Goal: Information Seeking & Learning: Learn about a topic

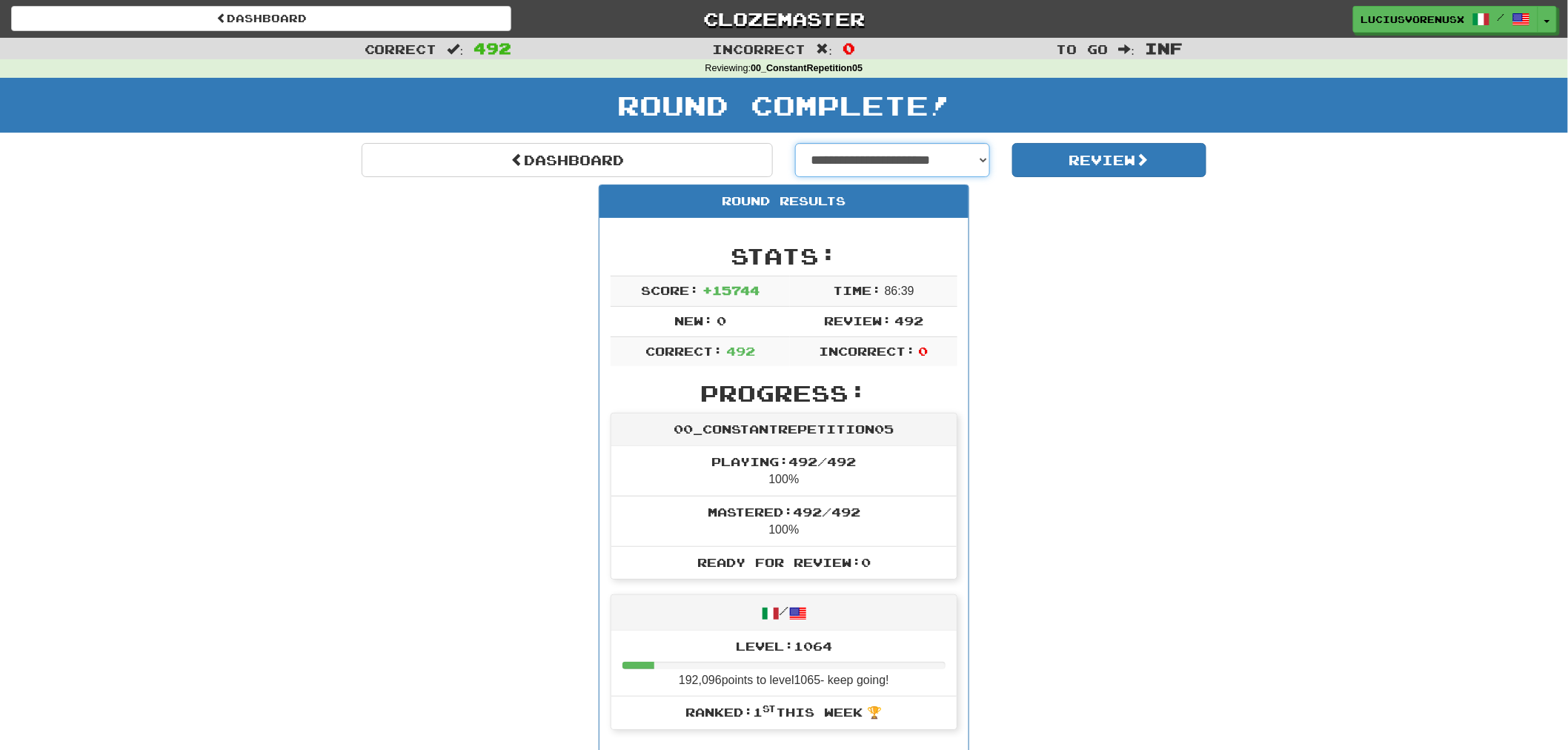
click at [921, 163] on select "**********" at bounding box center [892, 160] width 195 height 34
select select "**********"
click at [795, 143] on select "**********" at bounding box center [892, 160] width 195 height 34
select select "**********"
click at [1075, 163] on button "Review" at bounding box center [1109, 160] width 195 height 34
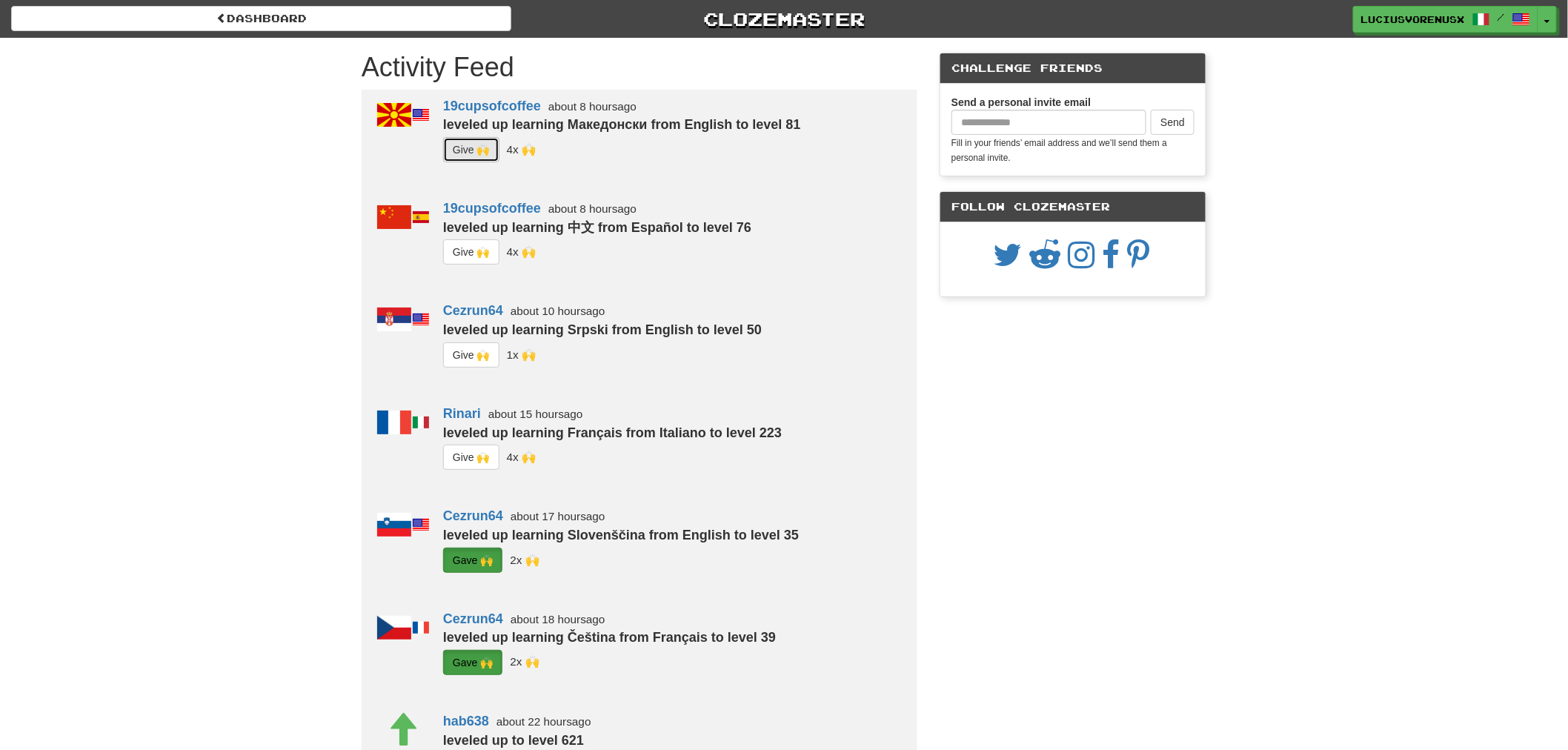
click at [454, 156] on button "G i ve 🙌" at bounding box center [471, 149] width 56 height 25
click at [457, 245] on button "G i ve 🙌" at bounding box center [471, 252] width 56 height 25
click at [473, 354] on button "G i ve 🙌" at bounding box center [471, 355] width 56 height 25
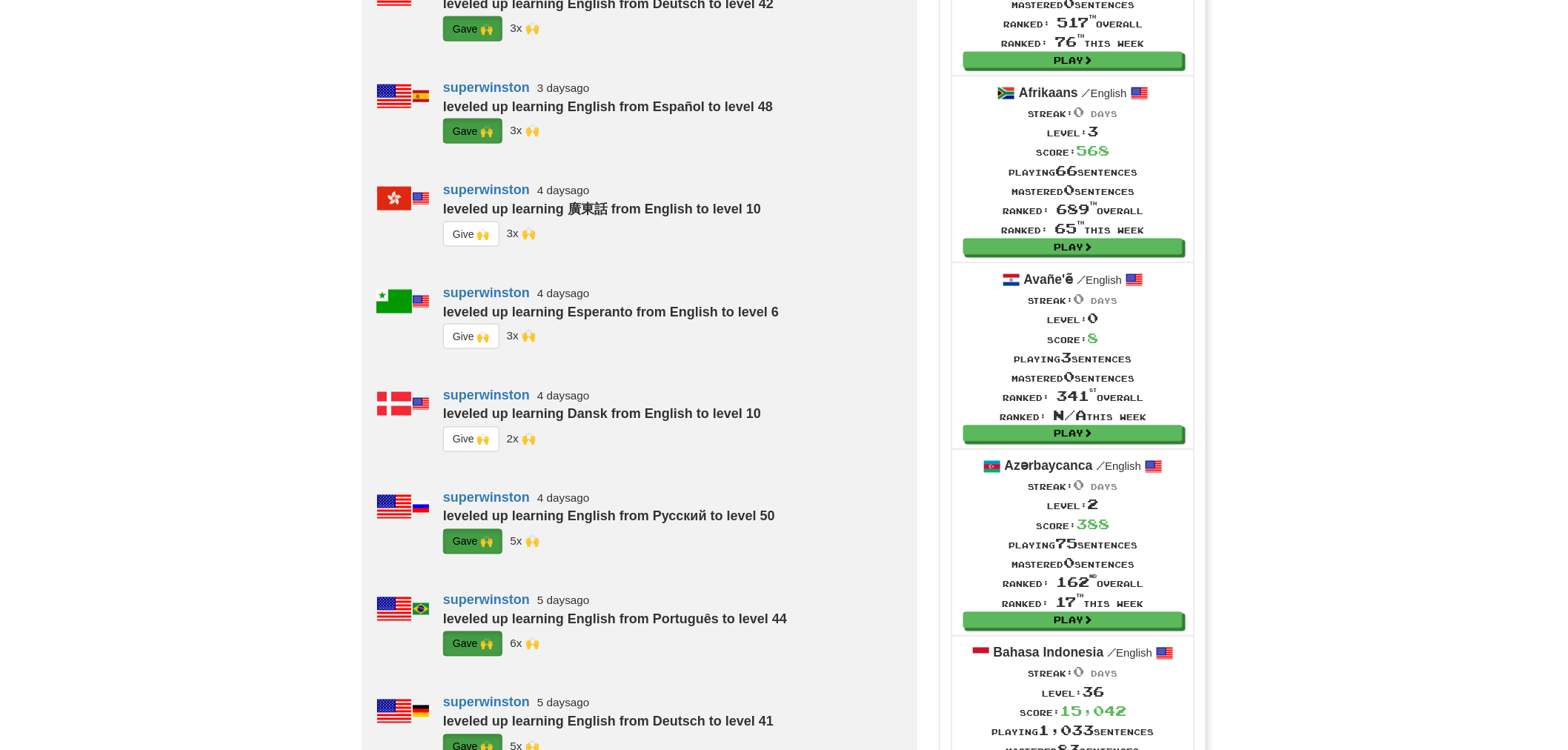
scroll to position [922, 0]
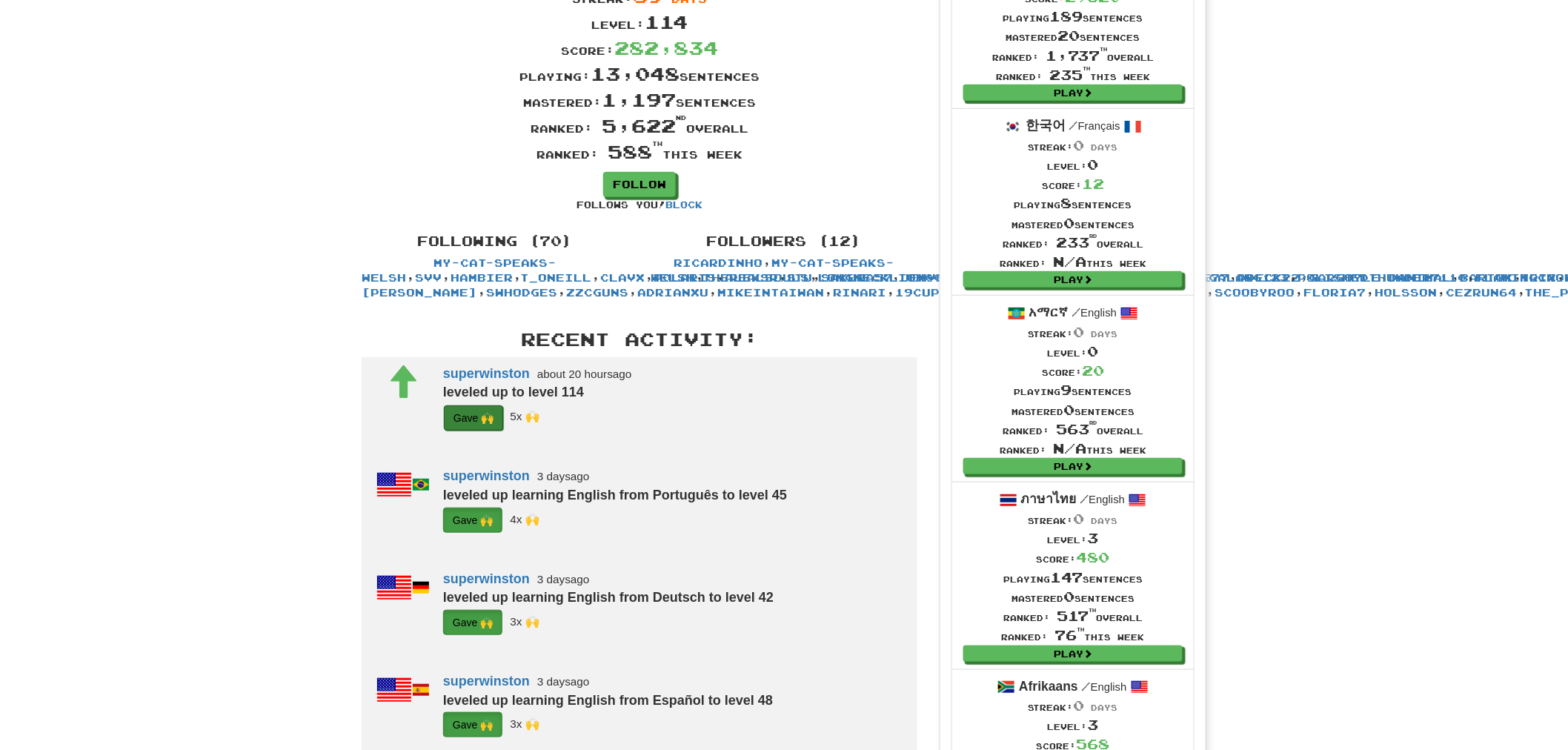
scroll to position [0, 0]
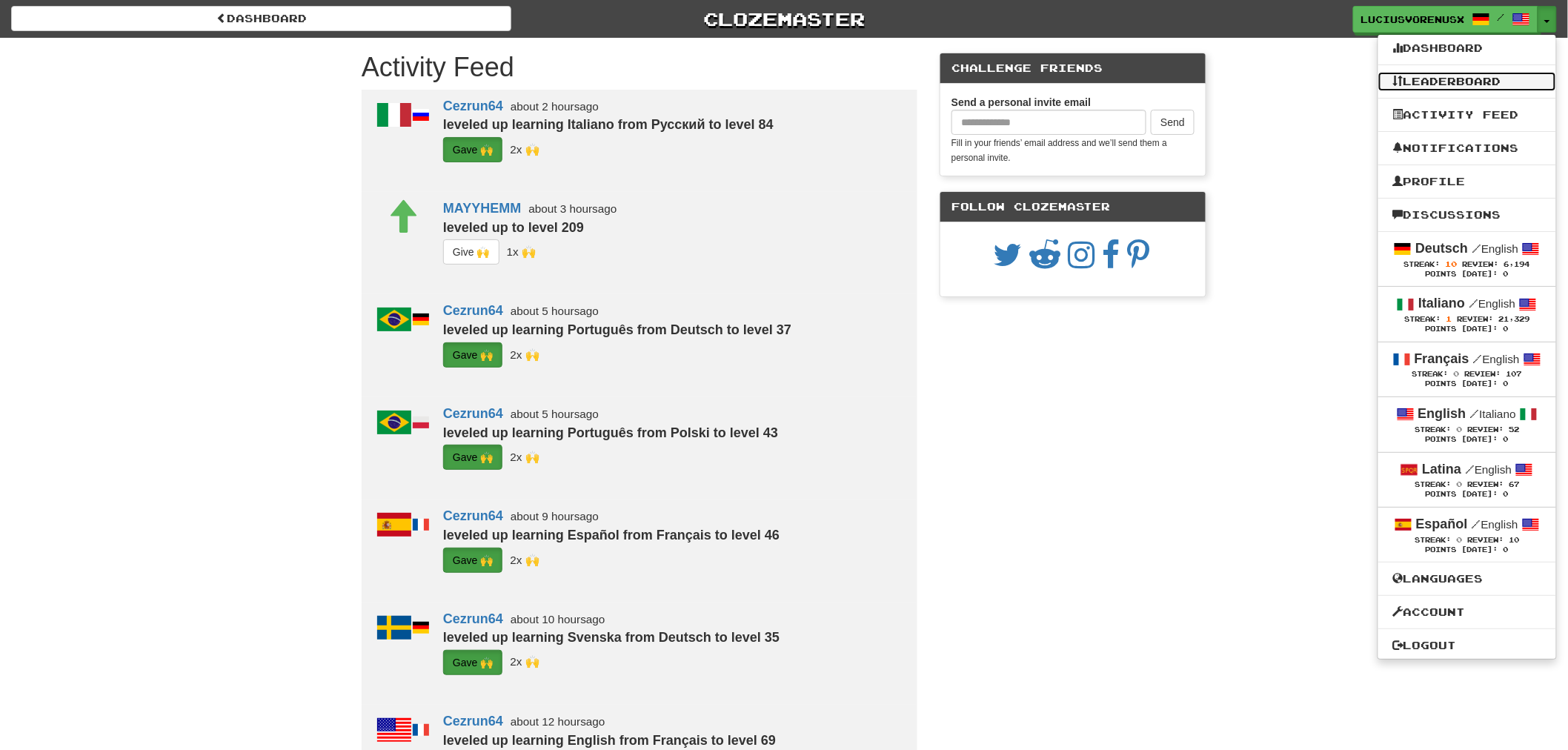
click at [1466, 82] on link "Leaderboard" at bounding box center [1467, 81] width 178 height 20
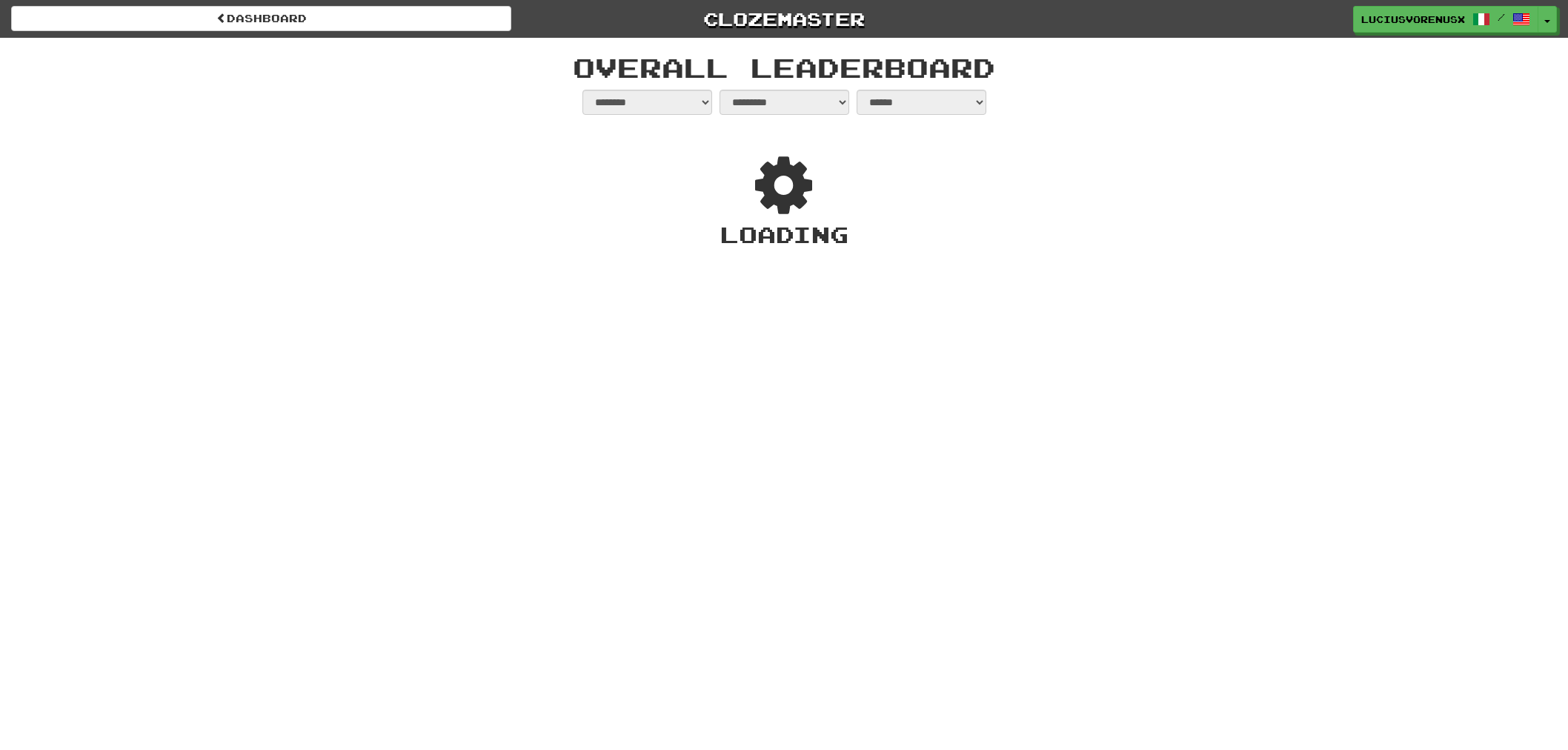
select select "**********"
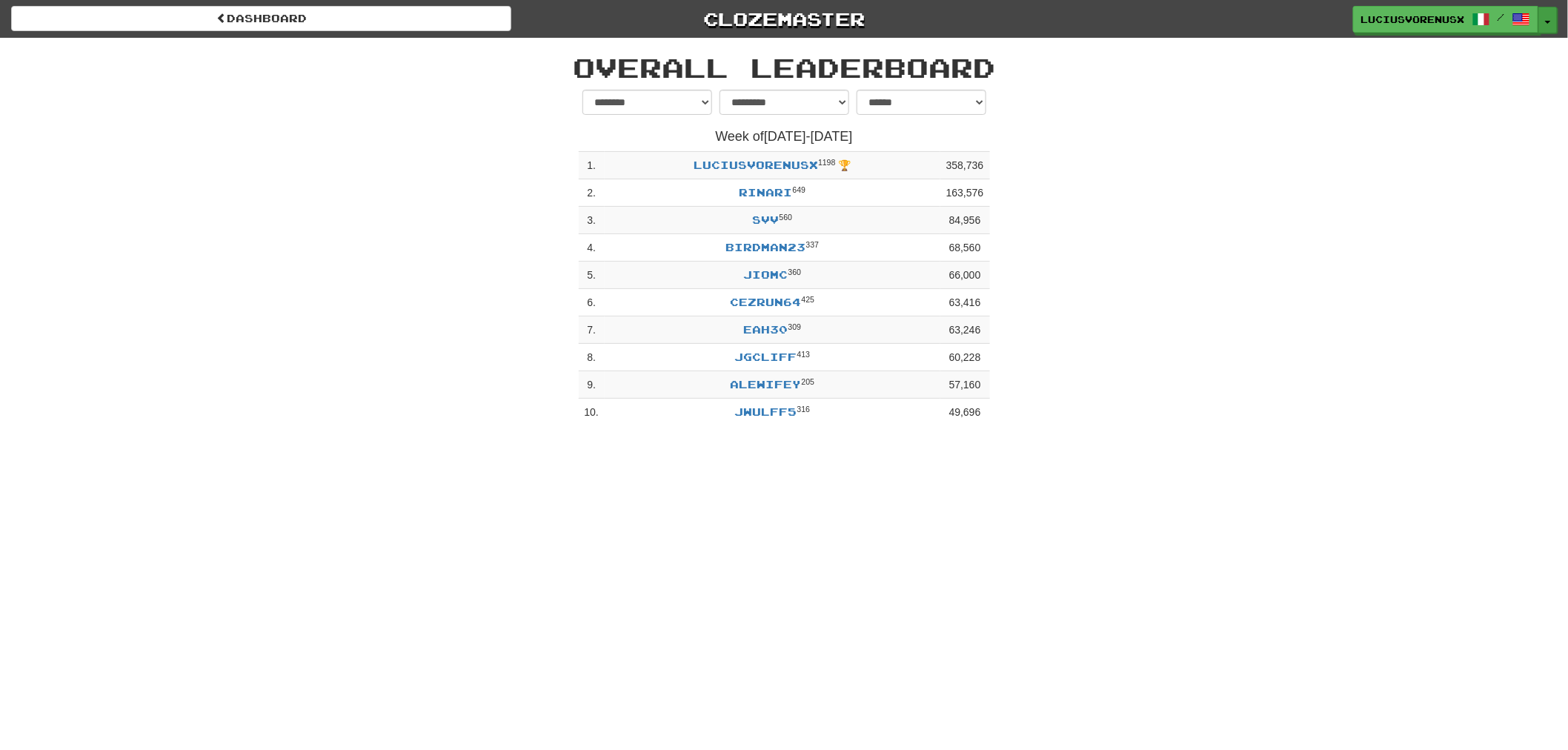
click at [1554, 27] on button "Toggle Dropdown" at bounding box center [1548, 20] width 20 height 26
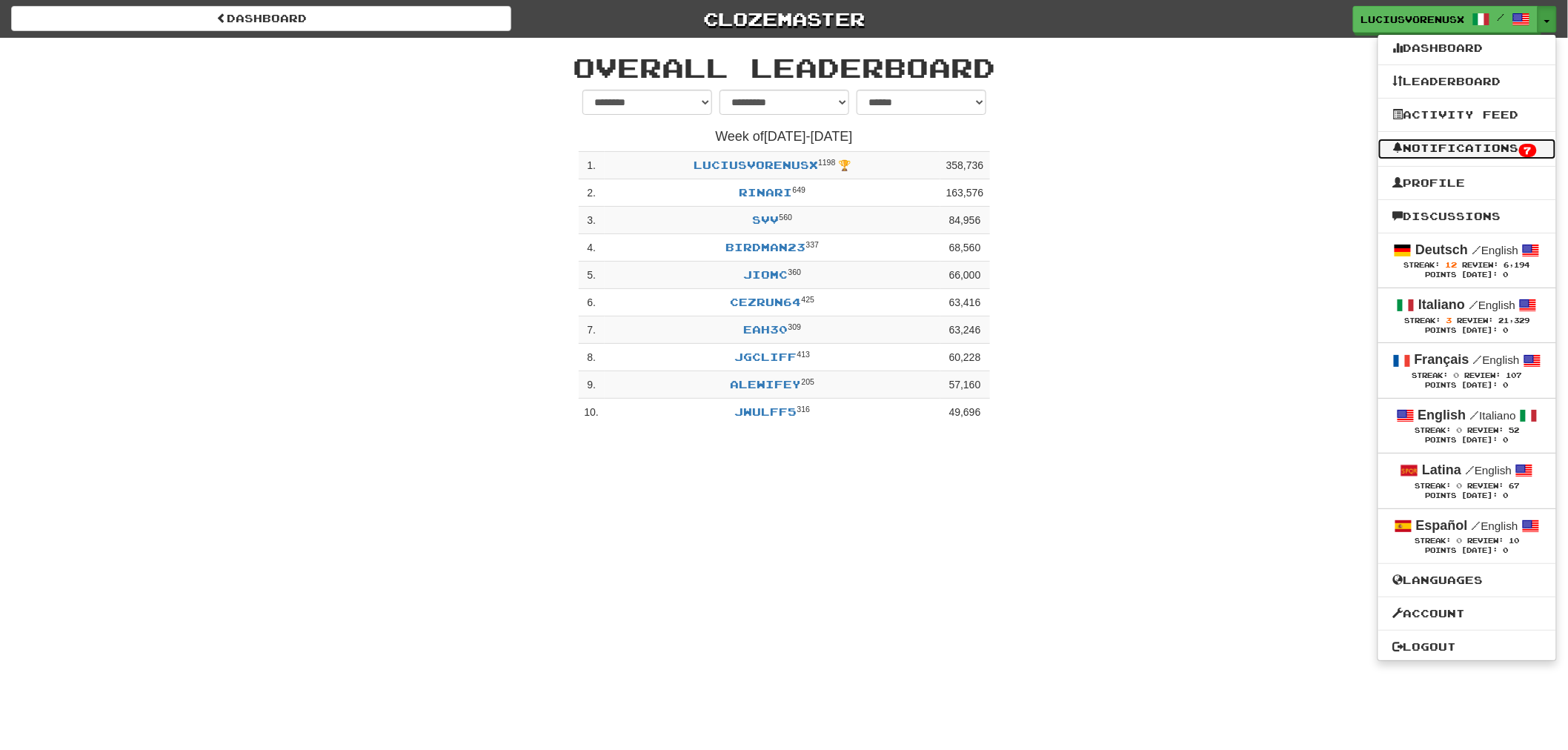
click at [1459, 153] on link "Notifications 7" at bounding box center [1467, 149] width 178 height 21
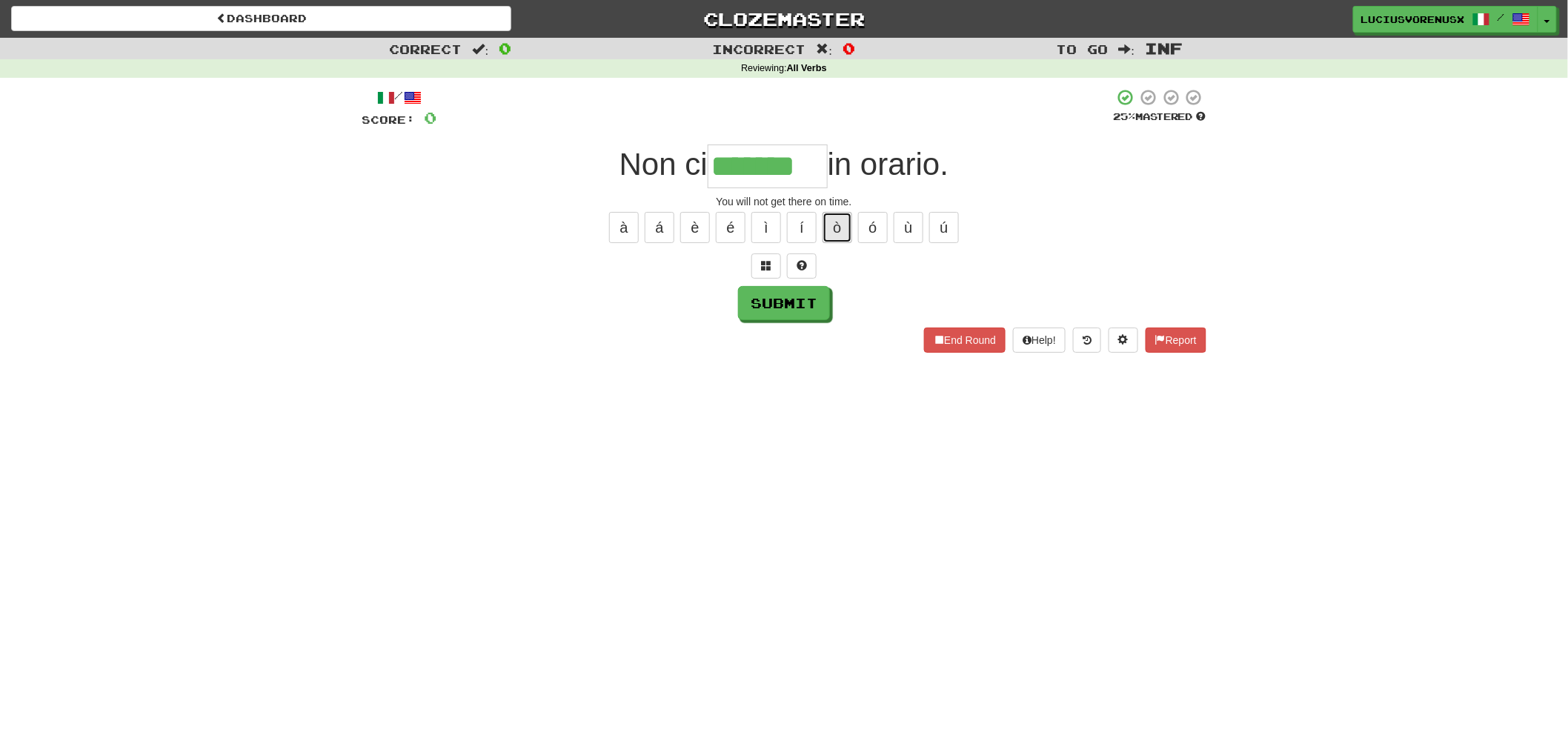
click at [838, 227] on button "ò" at bounding box center [837, 227] width 29 height 31
click at [627, 227] on button "à" at bounding box center [624, 227] width 29 height 31
click at [649, 227] on button "á" at bounding box center [659, 227] width 29 height 31
click at [770, 222] on button "ì" at bounding box center [766, 227] width 29 height 31
click at [761, 260] on span at bounding box center [767, 265] width 11 height 11
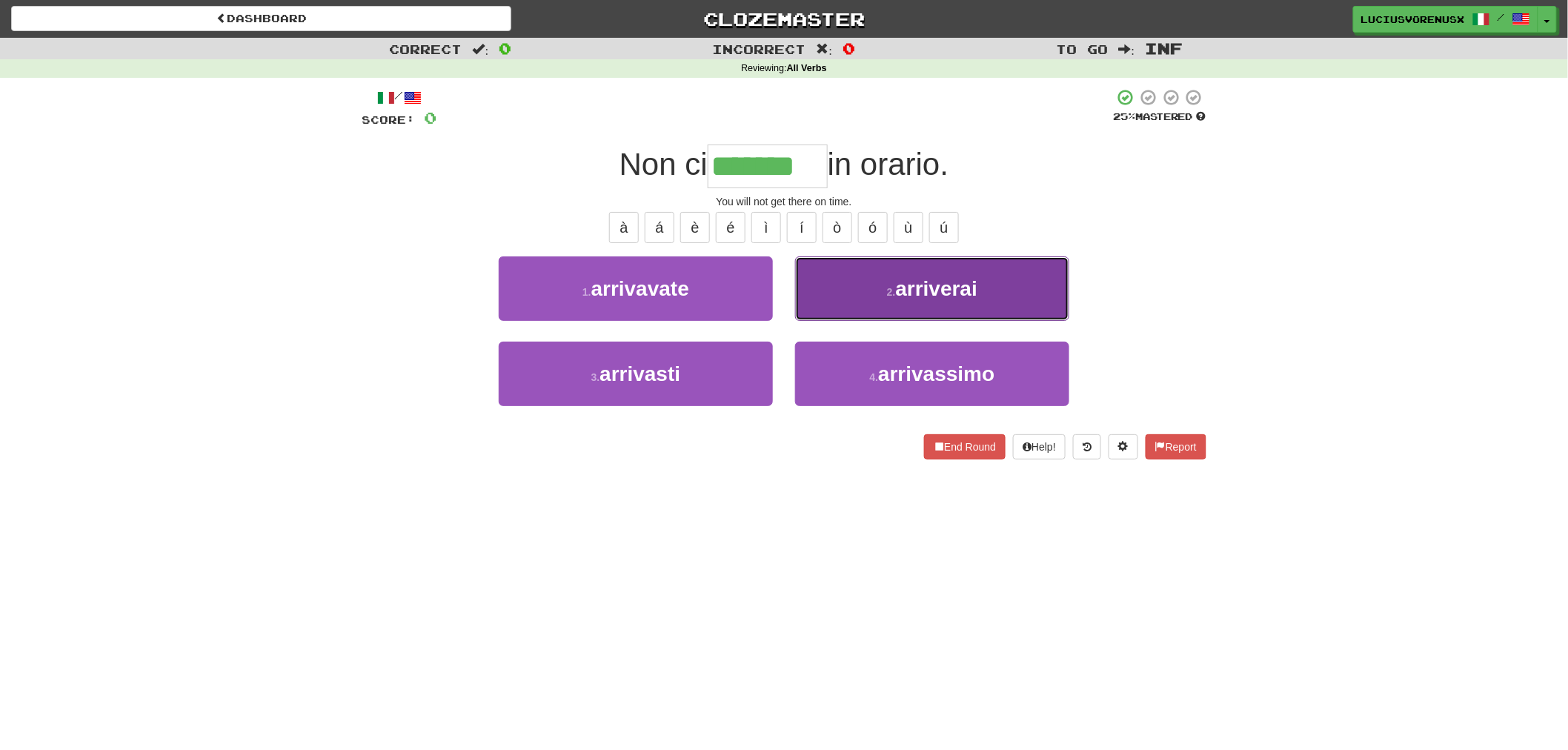
click at [895, 288] on small "2 ." at bounding box center [892, 292] width 9 height 12
type input "*********"
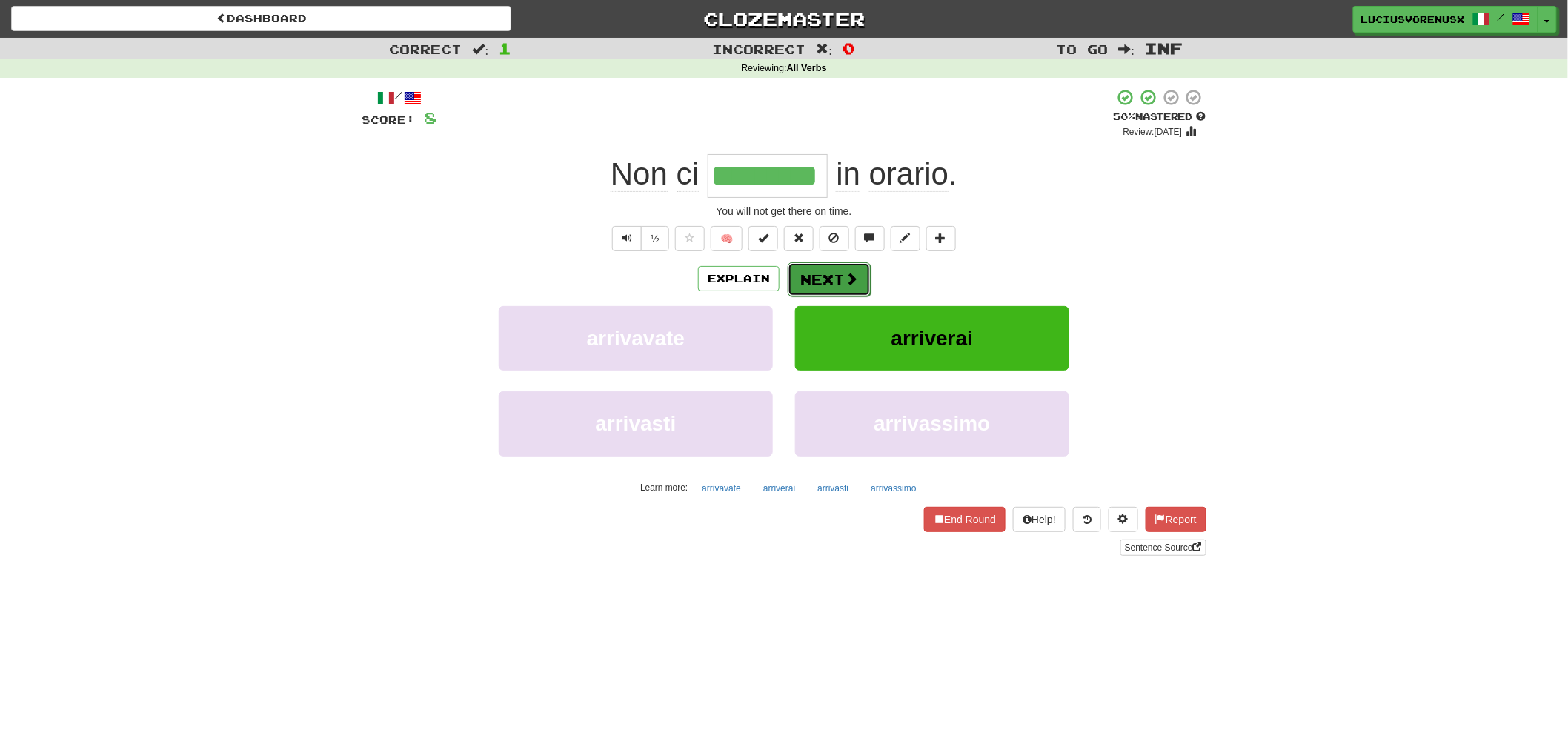
click at [825, 272] on button "Next" at bounding box center [829, 279] width 83 height 34
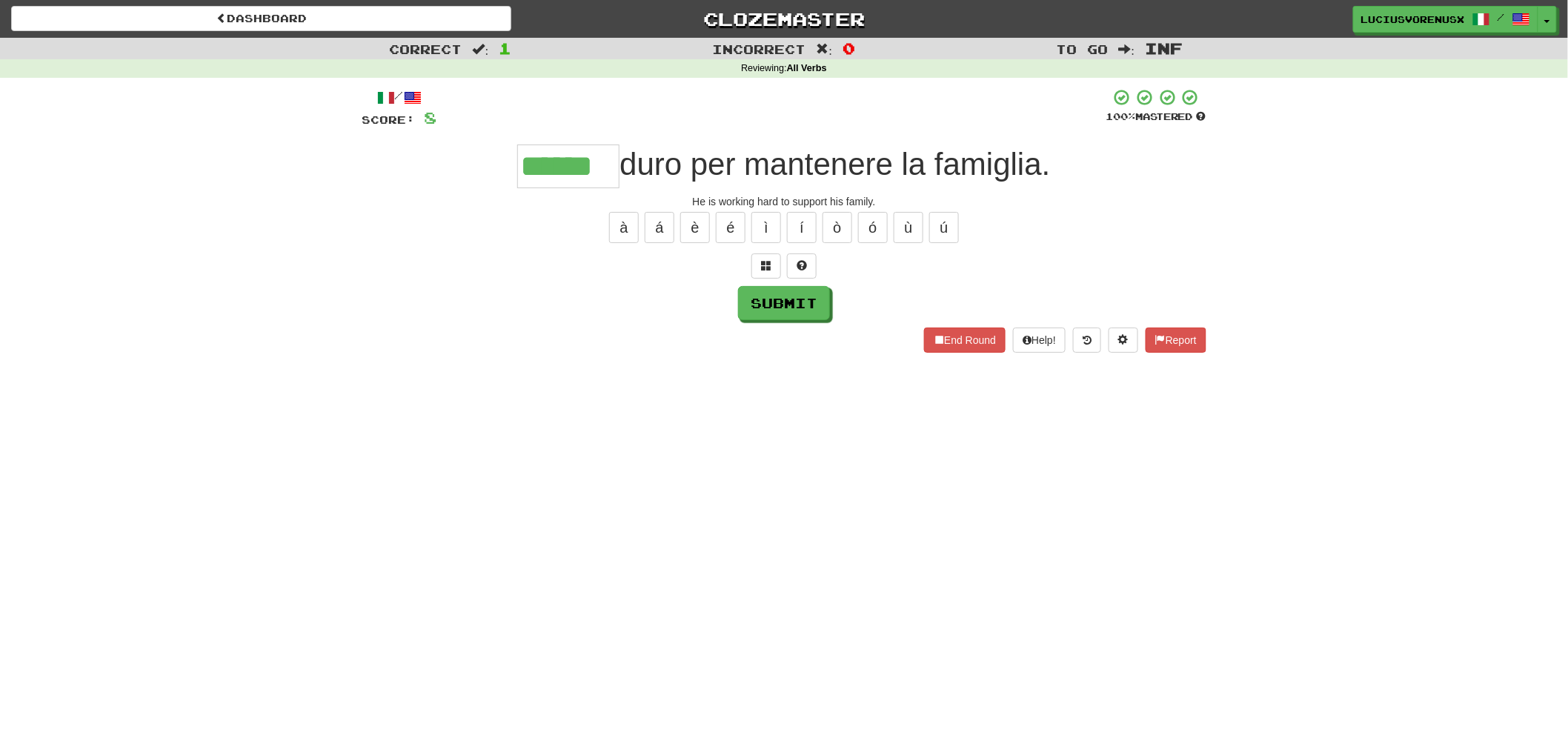
type input "******"
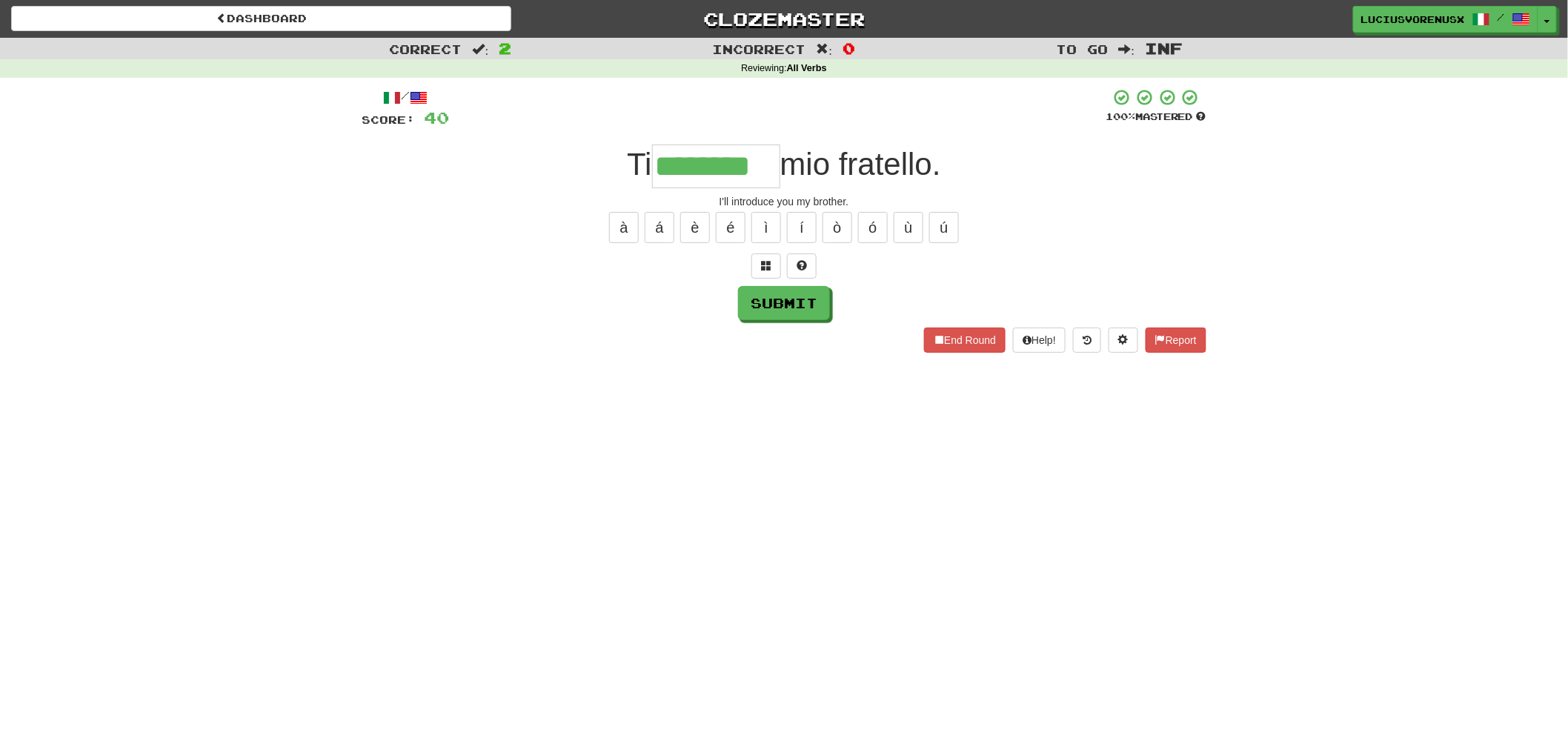
type input "********"
click at [770, 267] on span at bounding box center [767, 265] width 11 height 11
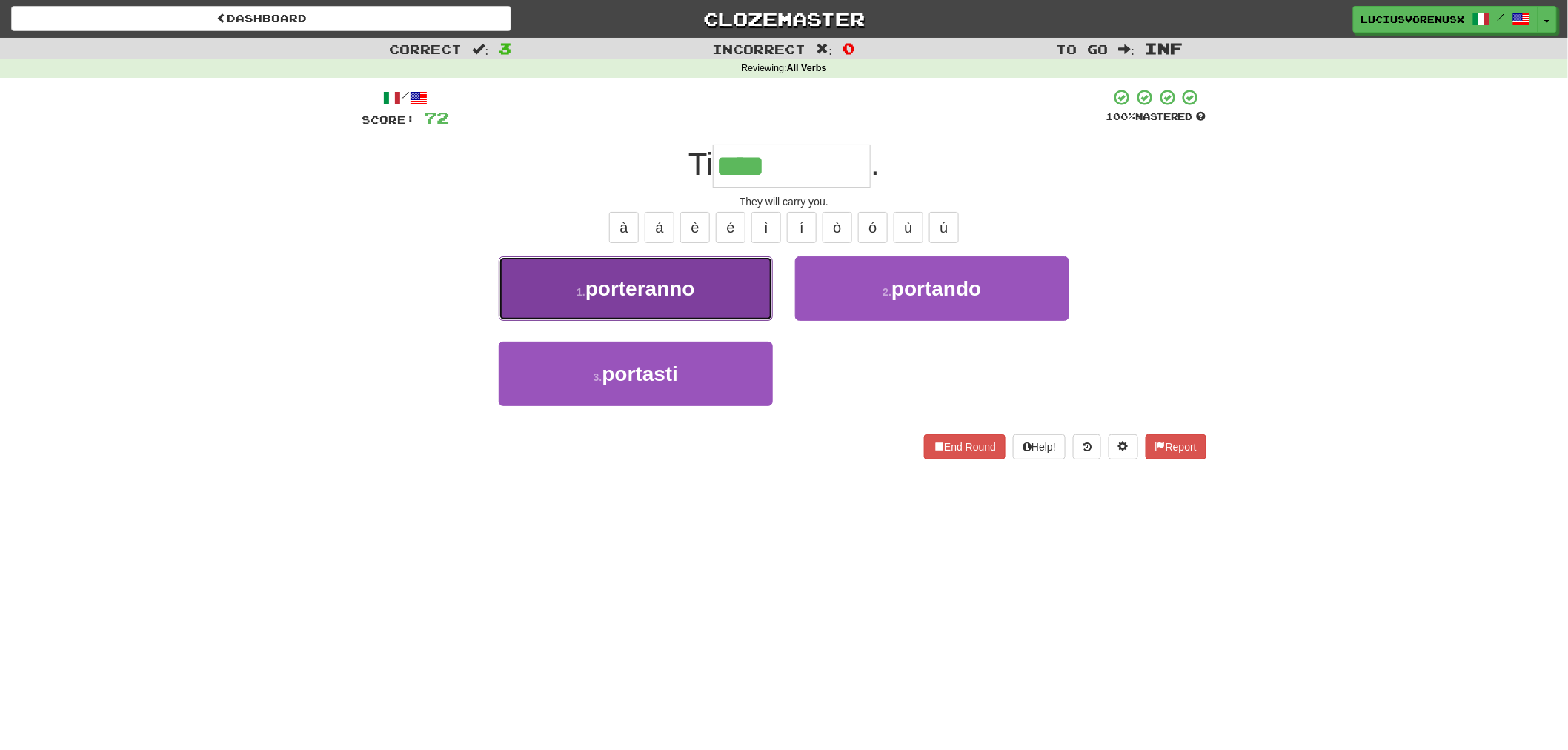
click at [701, 289] on button "1 . porteranno" at bounding box center [636, 288] width 274 height 65
type input "**********"
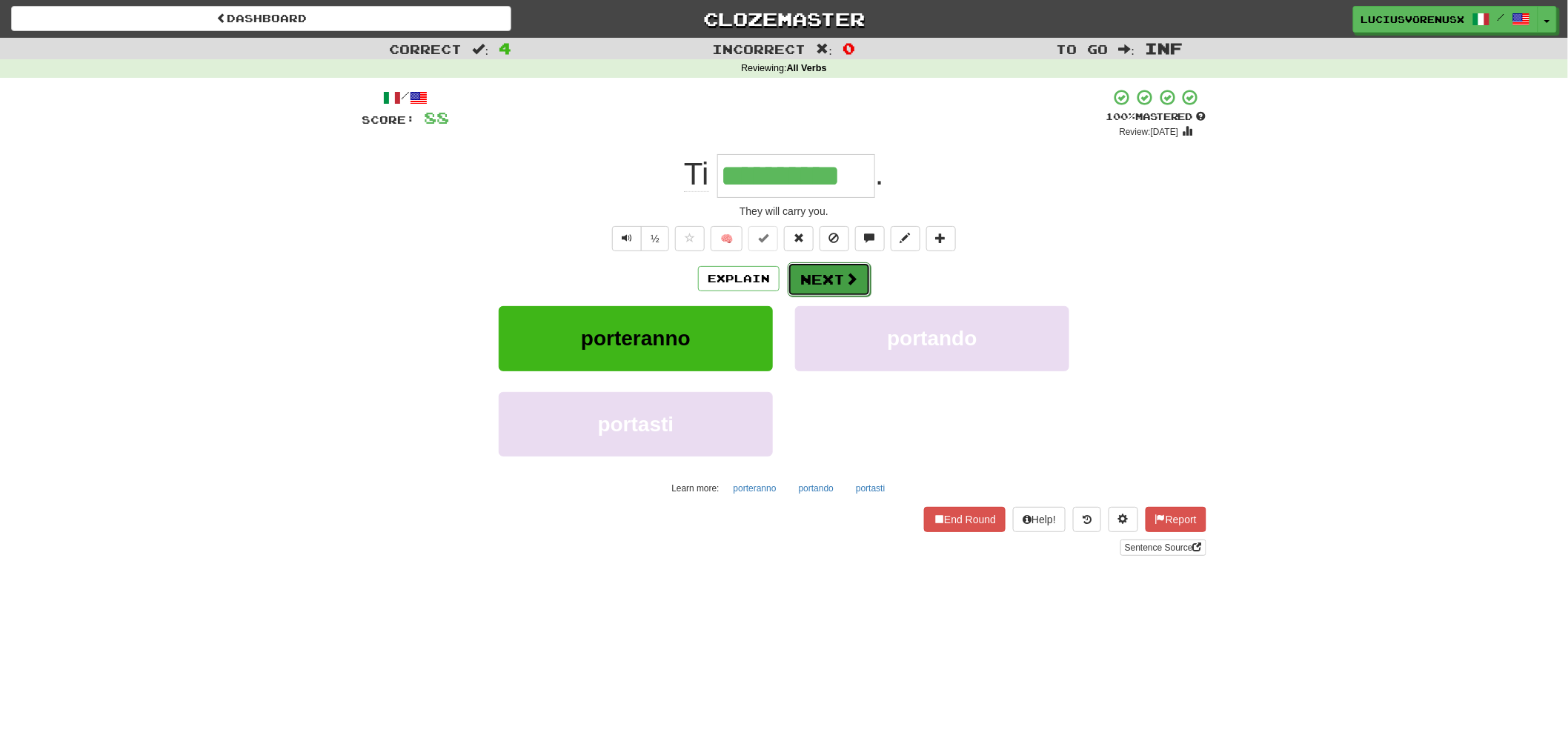
click at [827, 282] on button "Next" at bounding box center [829, 279] width 83 height 34
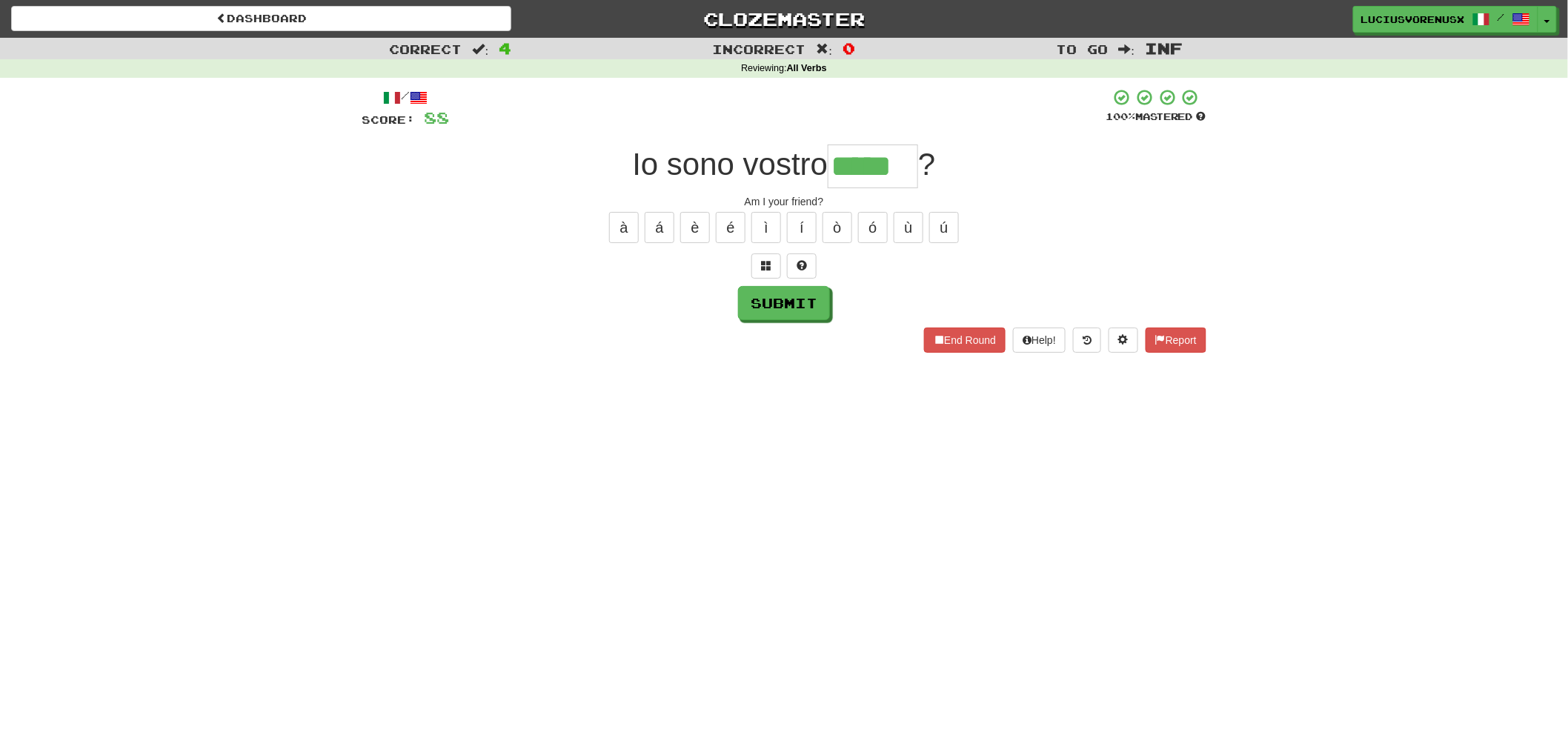
type input "*****"
type input "*******"
type input "*"
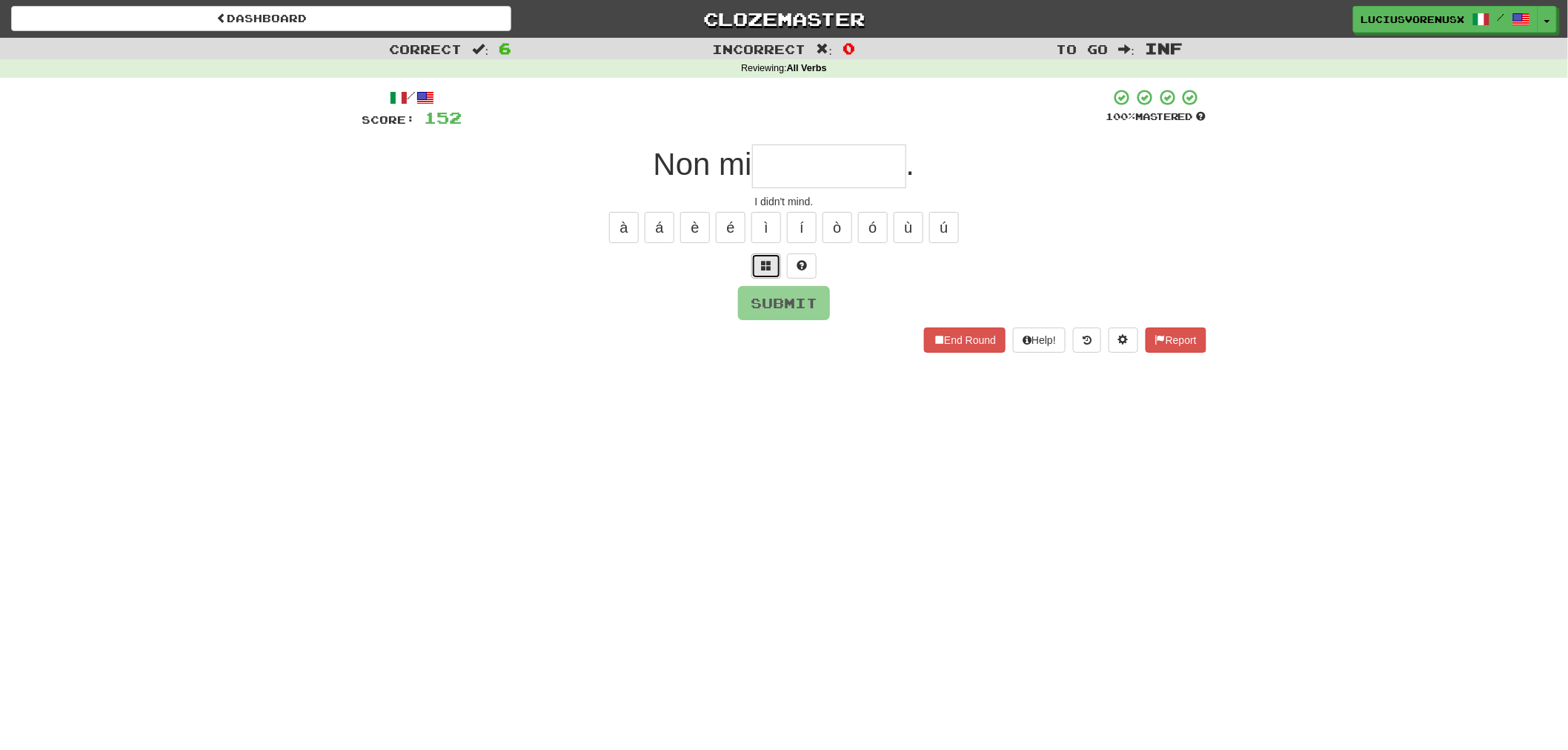
click at [771, 271] on button at bounding box center [766, 266] width 29 height 25
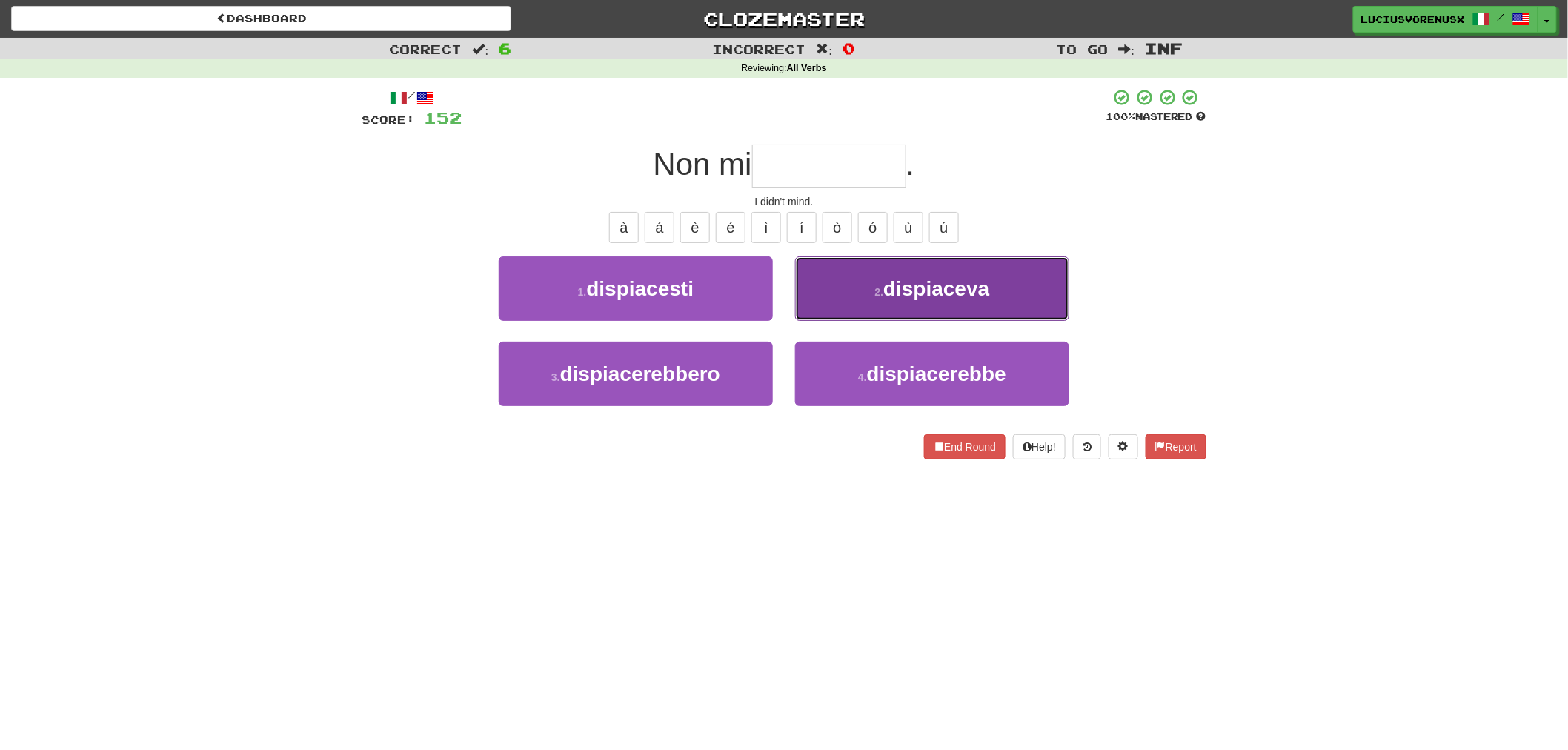
click at [914, 284] on span "dispiaceva" at bounding box center [936, 288] width 106 height 23
type input "**********"
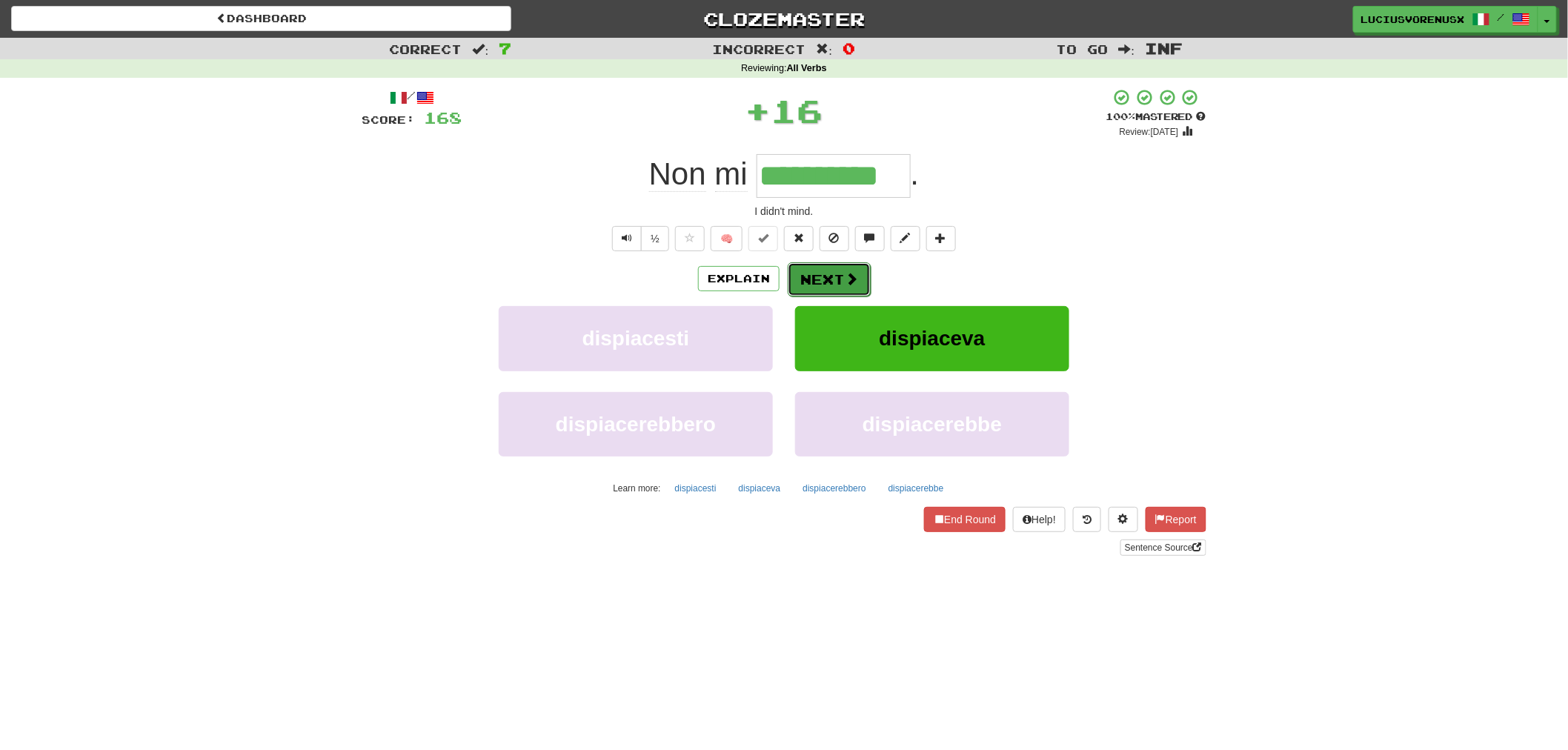
click at [839, 272] on button "Next" at bounding box center [829, 279] width 83 height 34
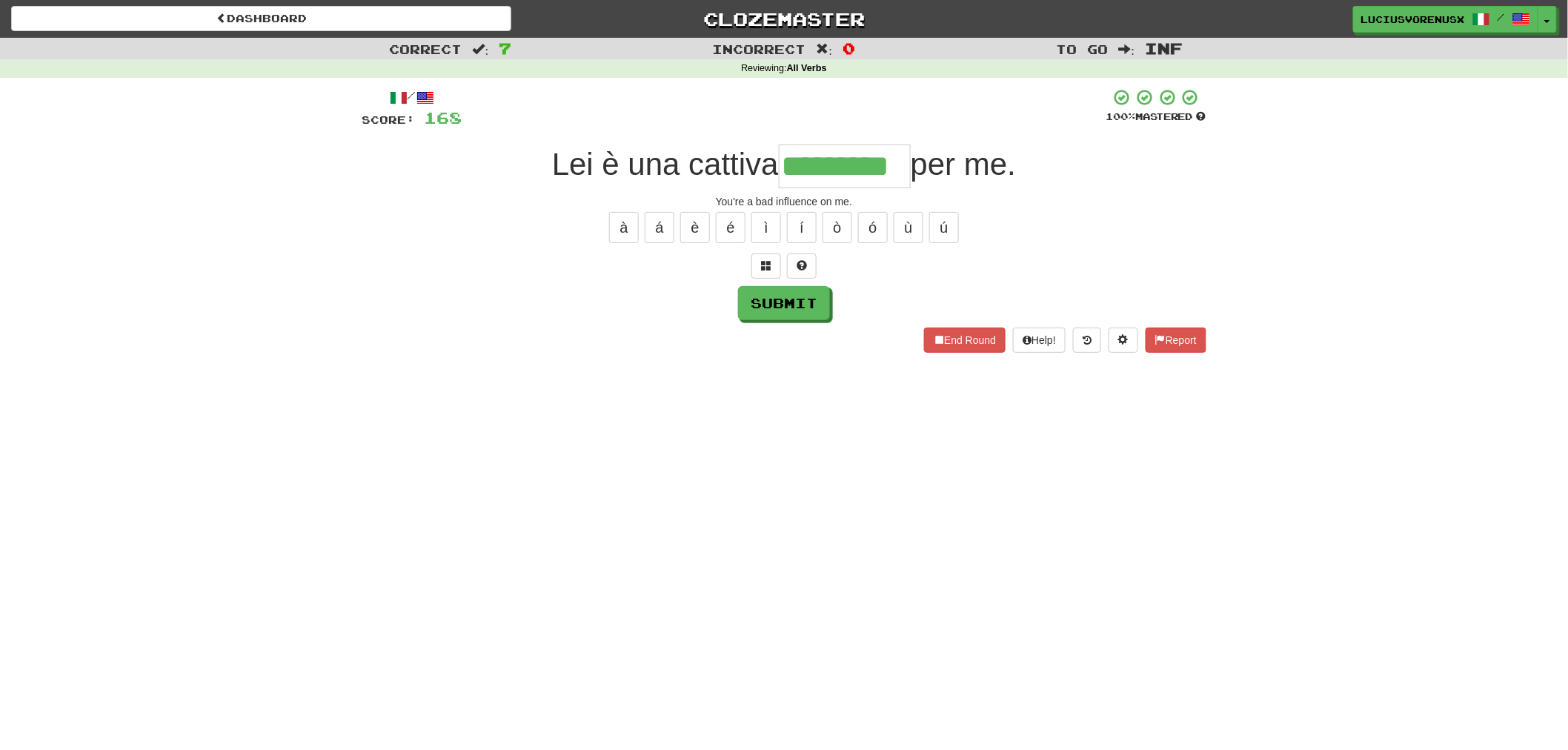
type input "*********"
type input "**********"
click at [771, 262] on span at bounding box center [767, 265] width 11 height 11
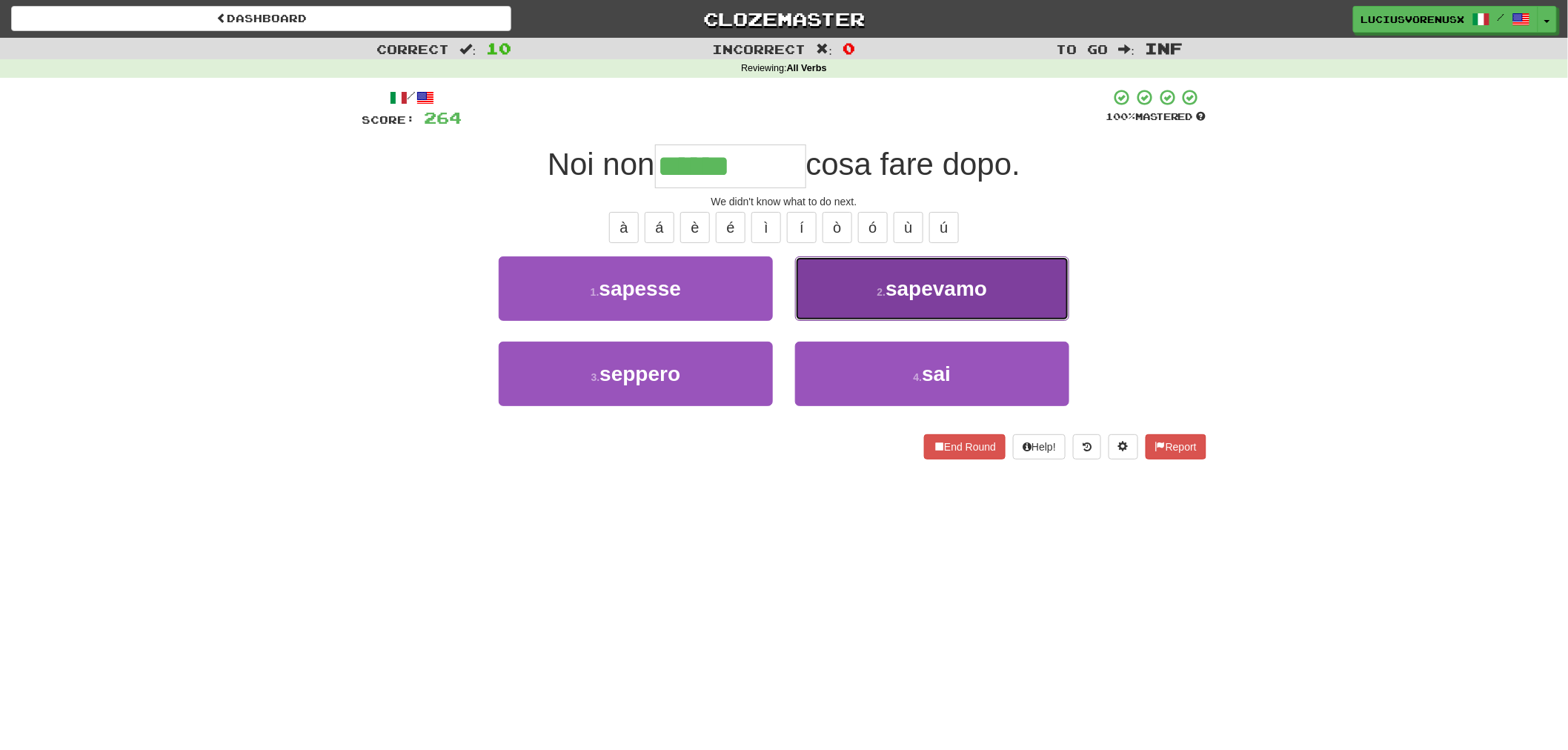
click at [882, 286] on small "2 ." at bounding box center [882, 292] width 9 height 12
type input "********"
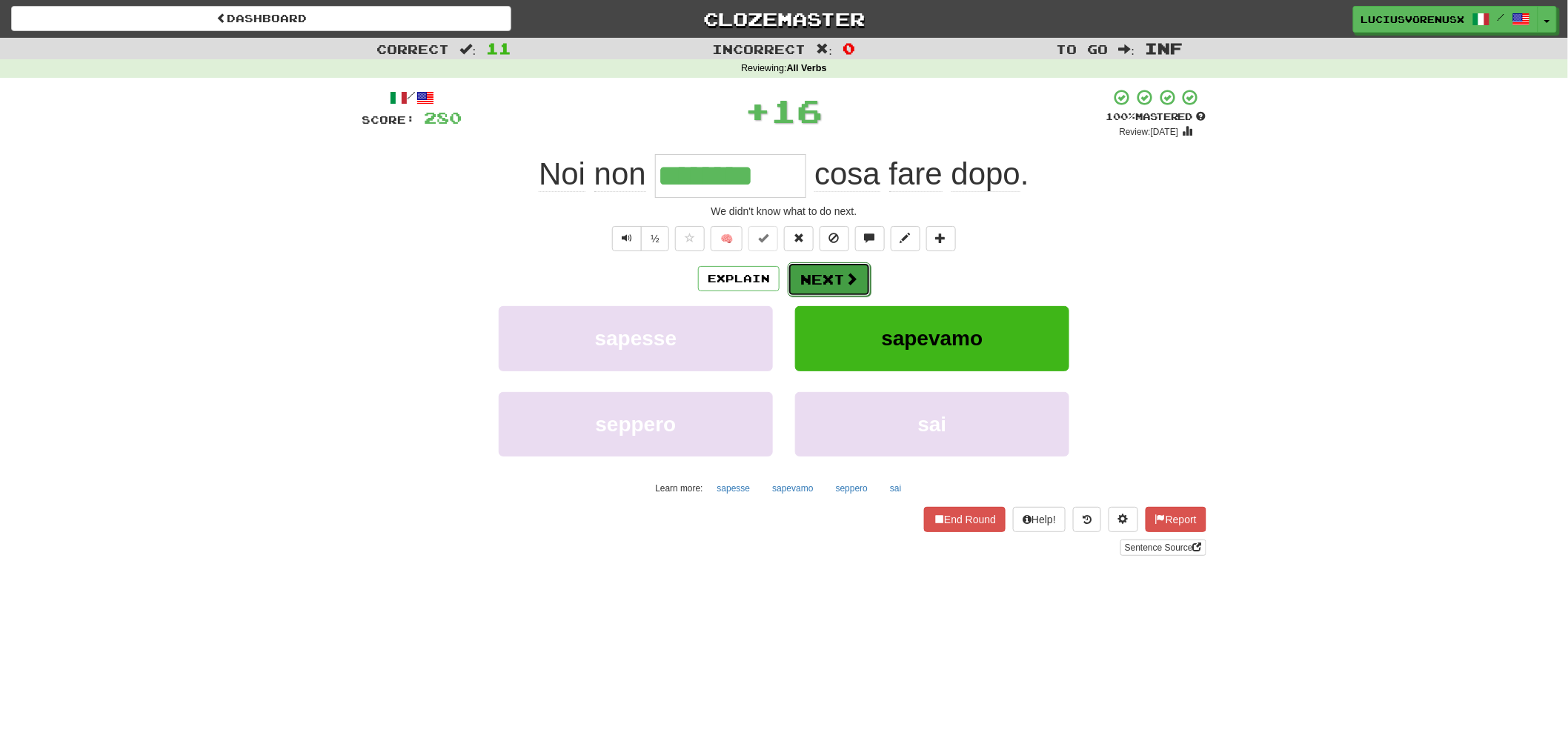
click at [818, 270] on button "Next" at bounding box center [829, 279] width 83 height 34
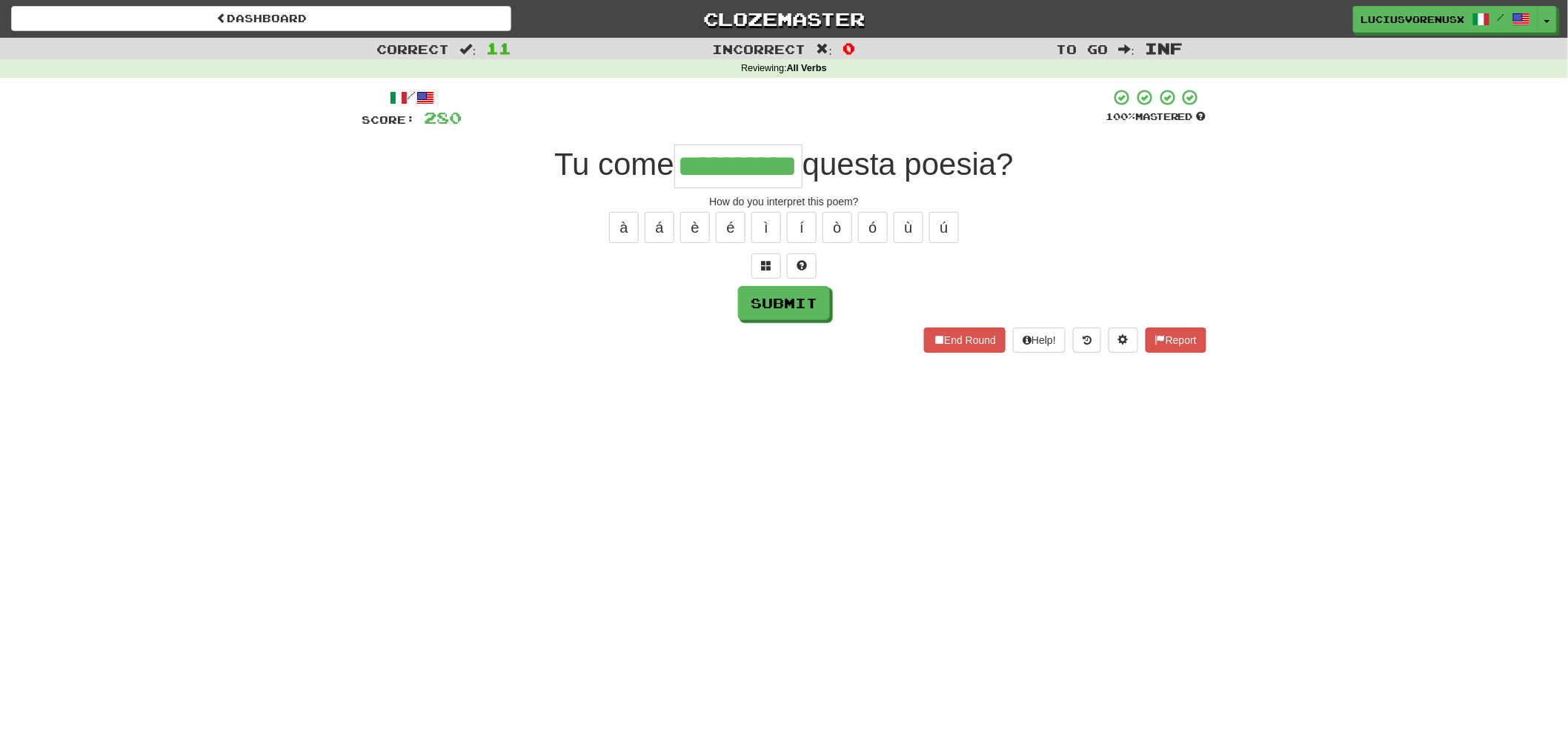
type input "**********"
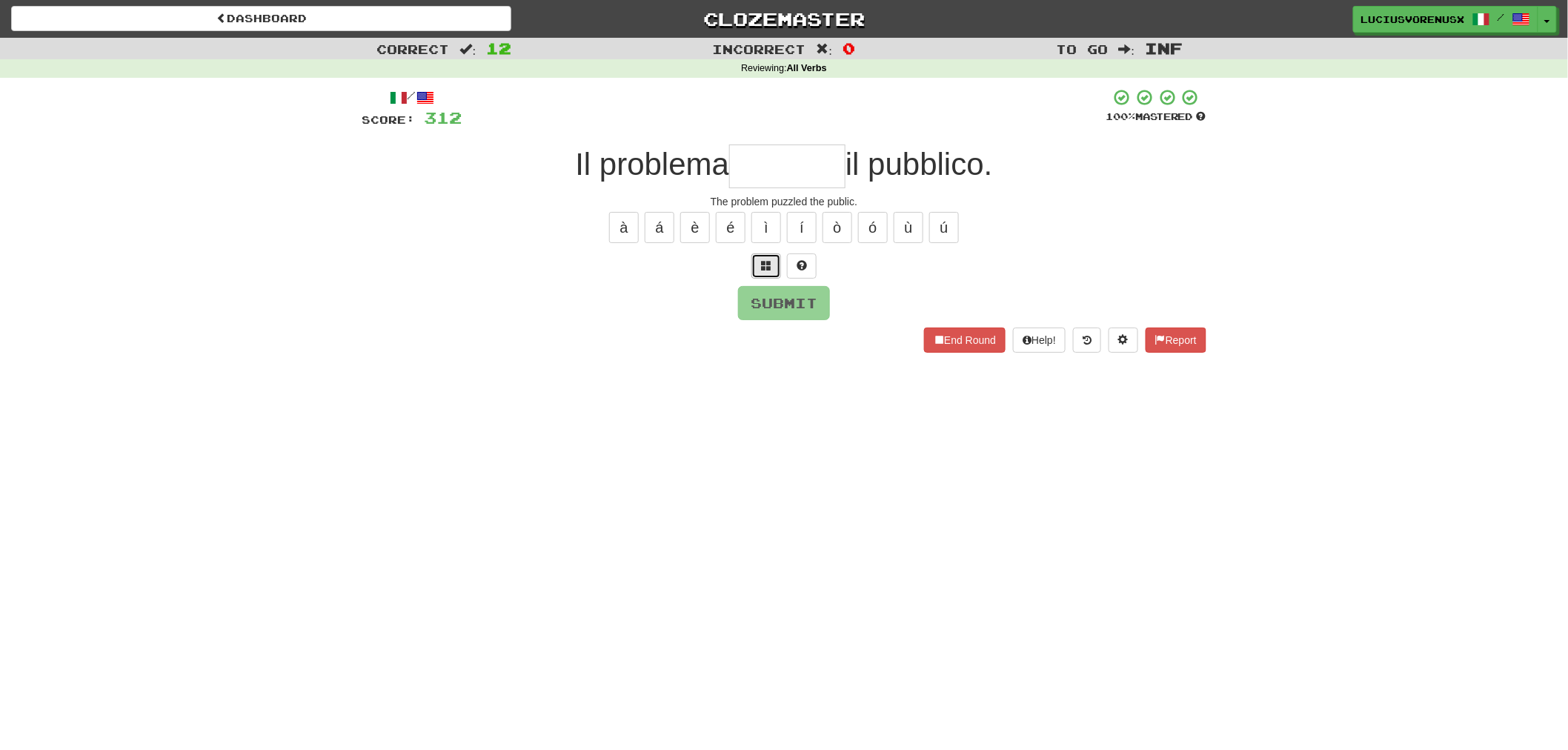
click at [772, 267] on button at bounding box center [766, 266] width 29 height 25
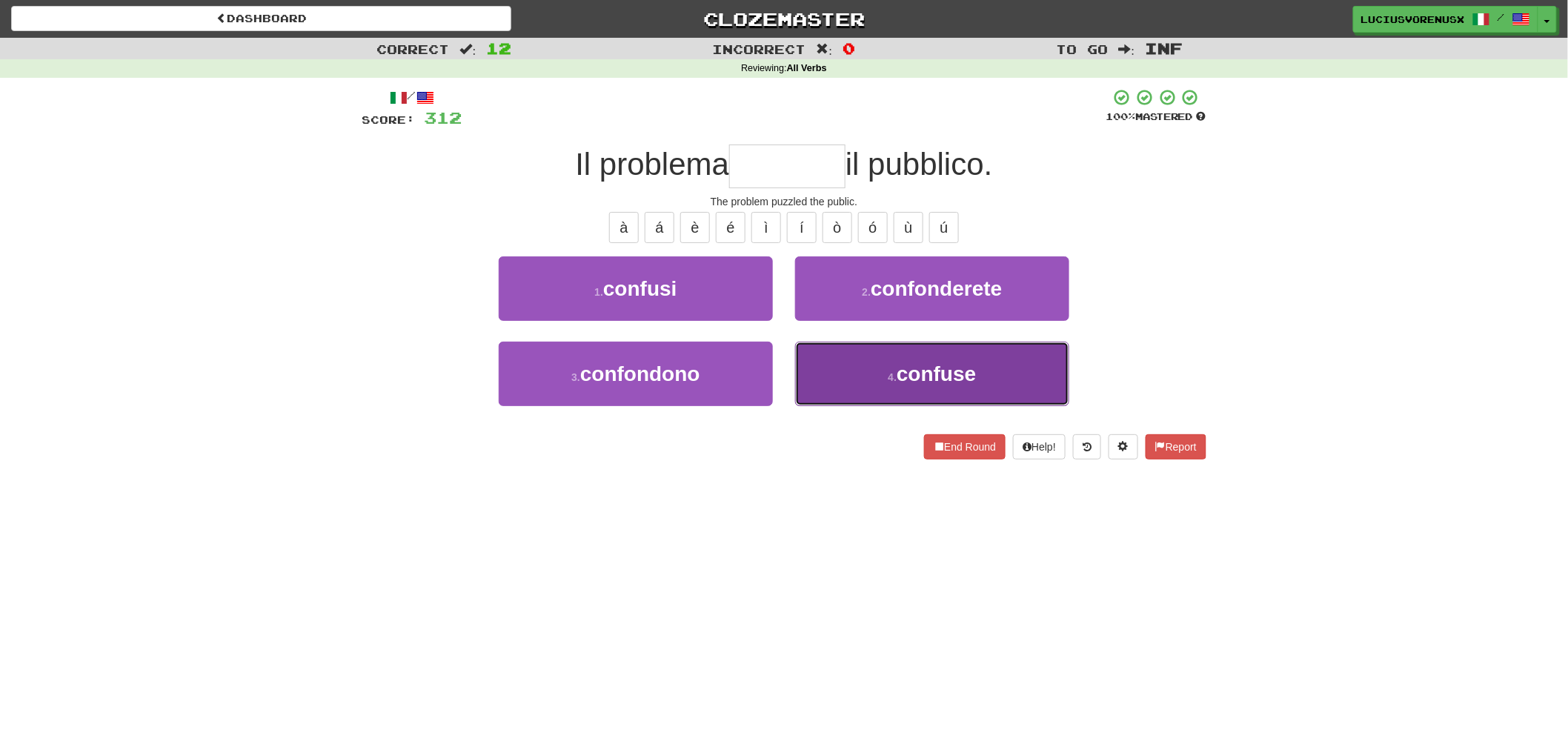
click at [888, 378] on small "4 ." at bounding box center [892, 377] width 9 height 12
type input "*******"
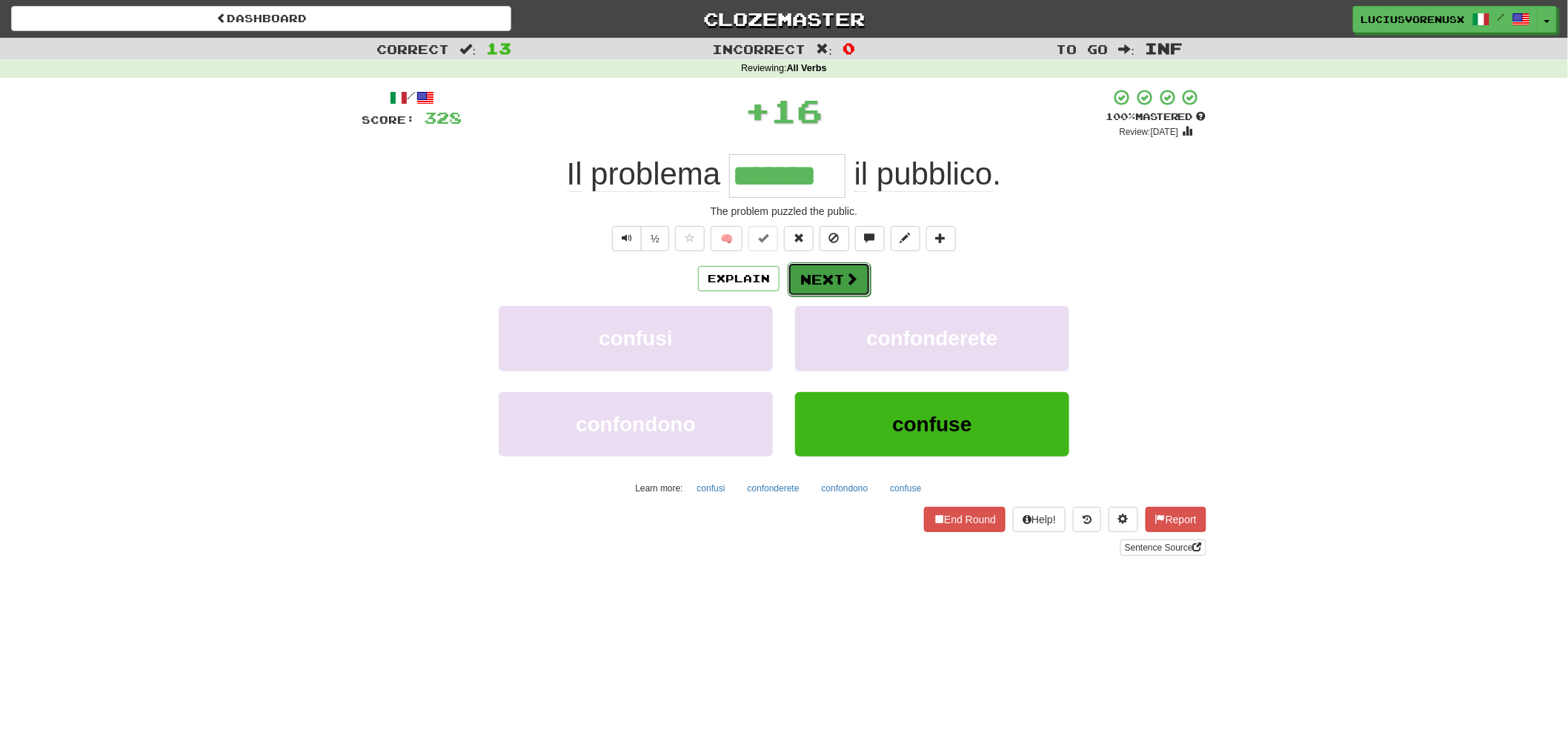
click at [816, 279] on button "Next" at bounding box center [829, 279] width 83 height 34
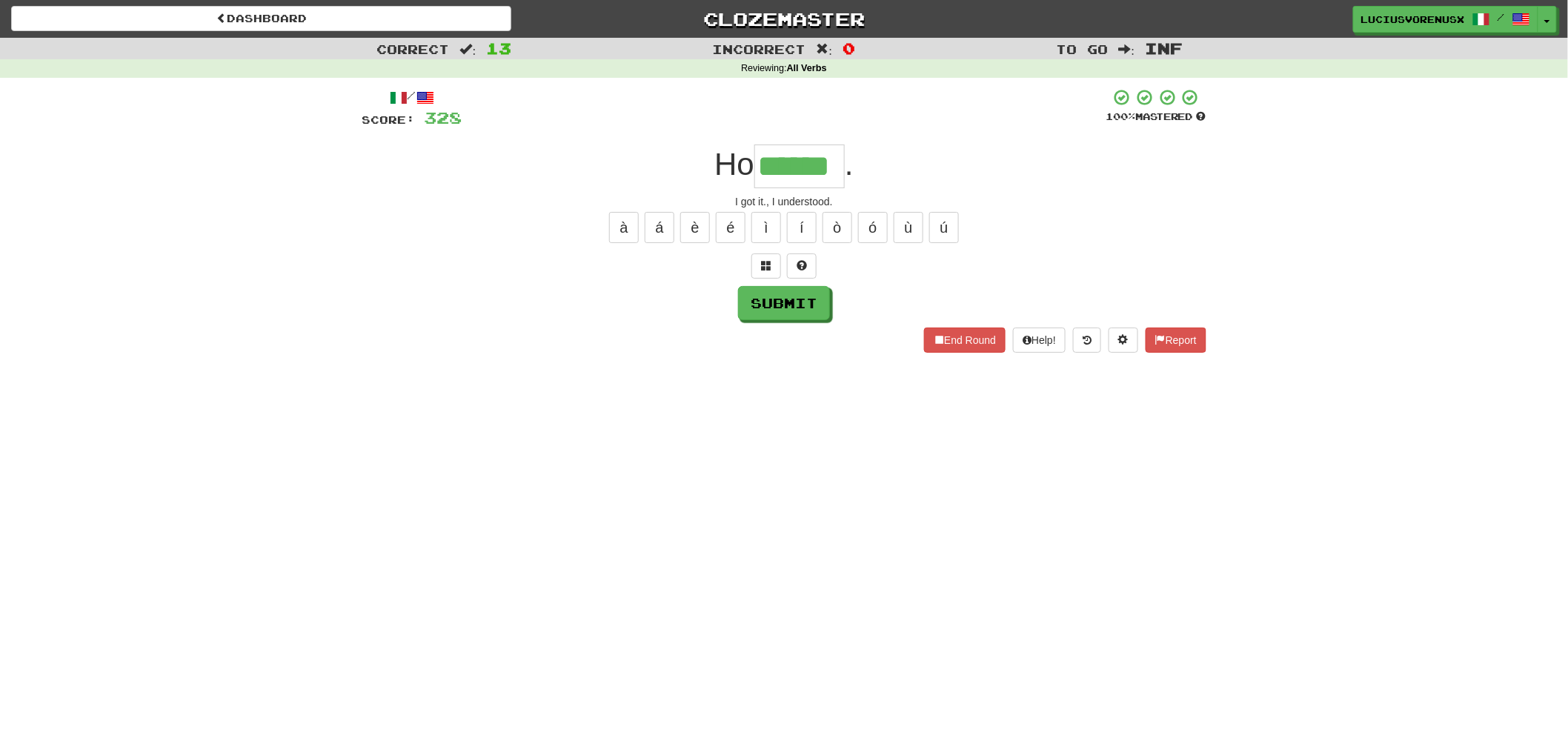
type input "******"
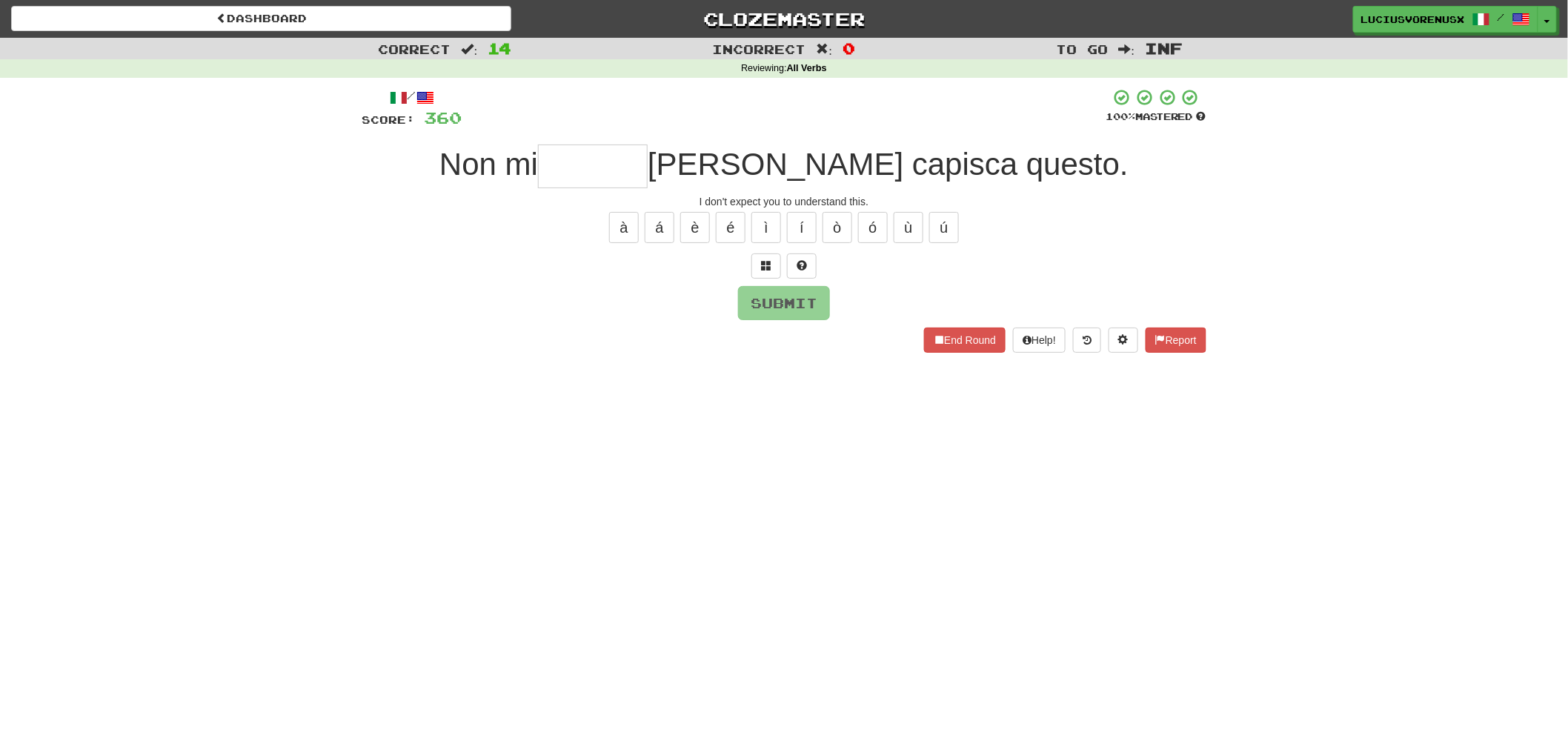
type input "*"
click at [764, 267] on span at bounding box center [767, 265] width 11 height 11
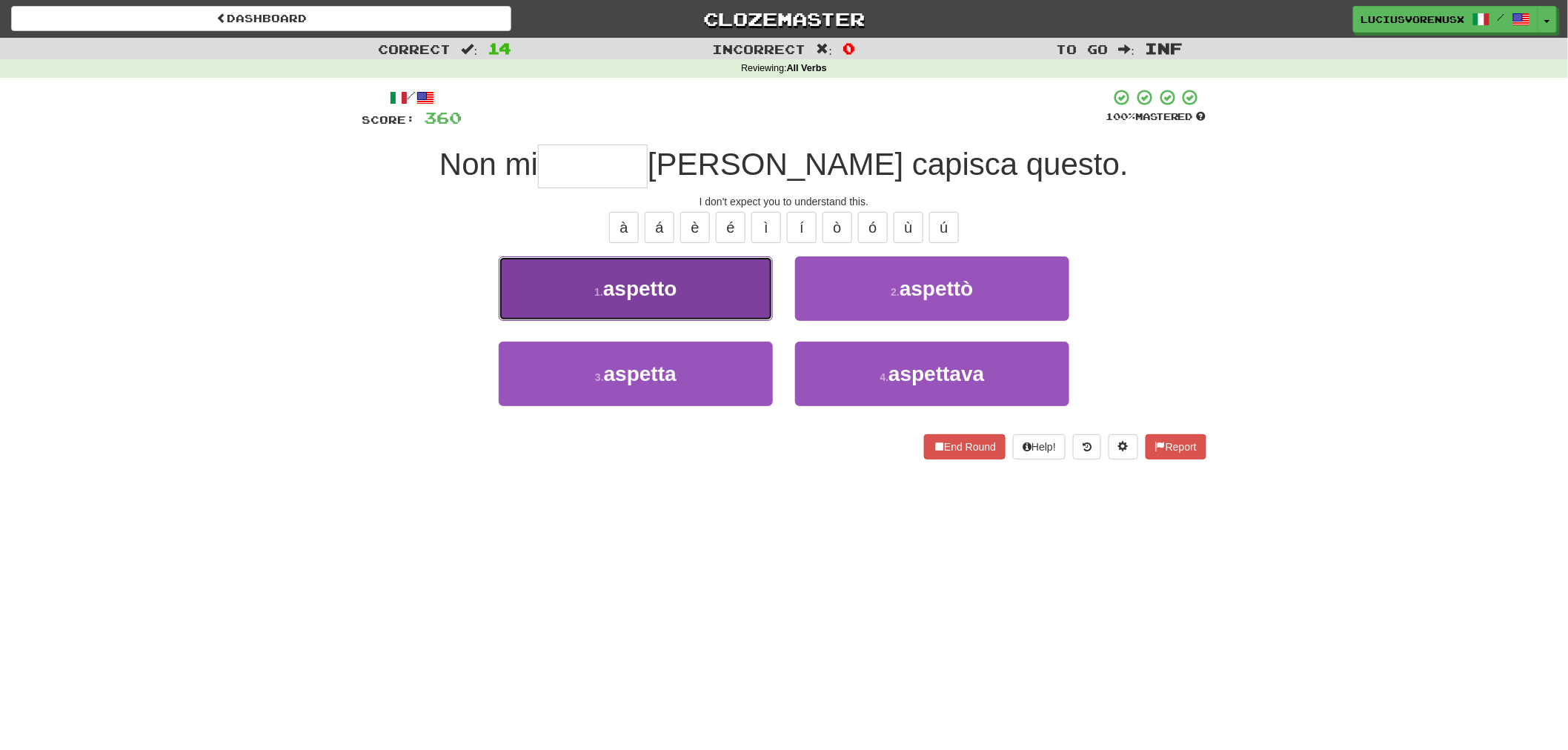
click at [679, 284] on button "1 . aspetto" at bounding box center [636, 288] width 274 height 65
type input "*******"
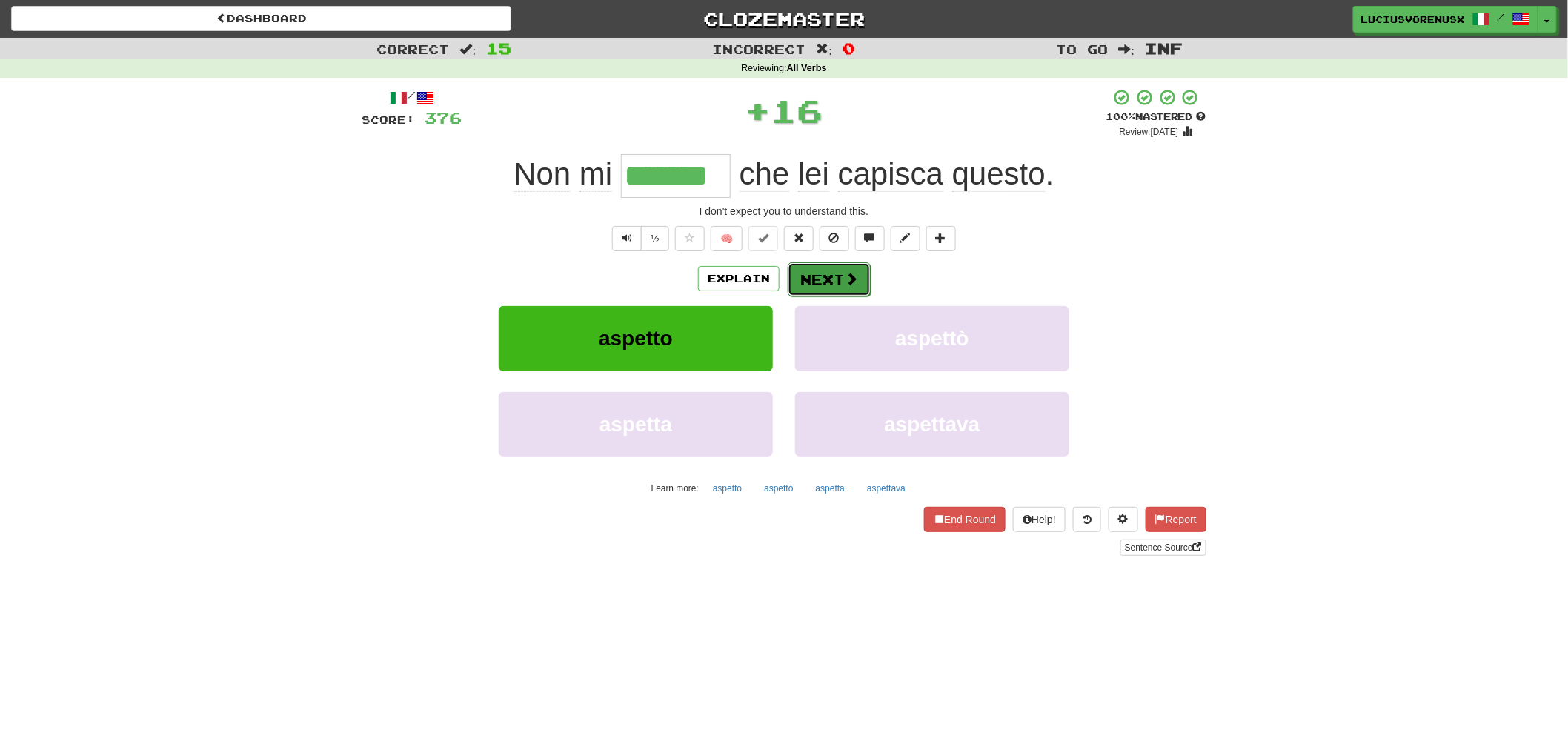
click at [813, 270] on button "Next" at bounding box center [829, 279] width 83 height 34
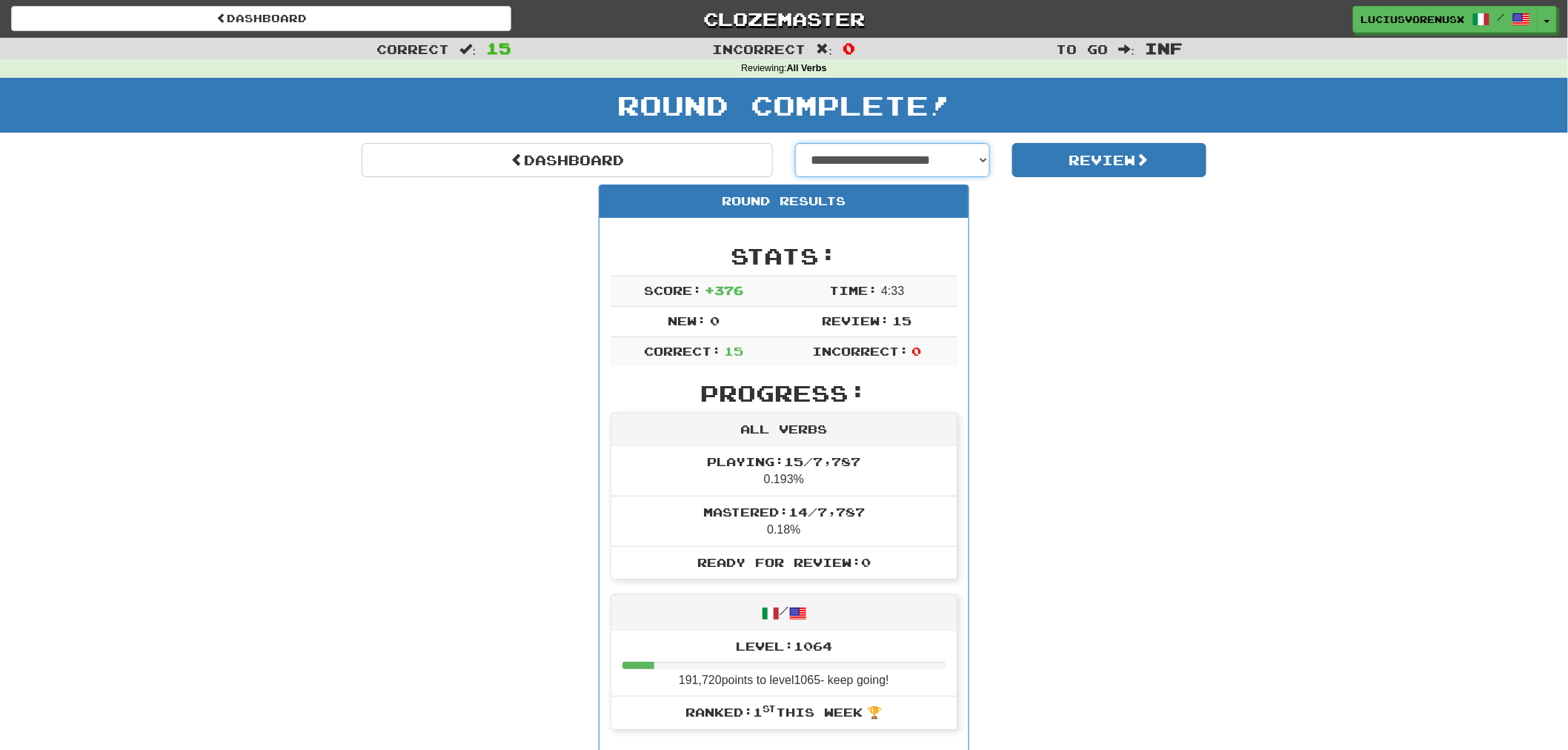
click at [953, 161] on select "**********" at bounding box center [892, 160] width 195 height 34
select select "**********"
click at [795, 143] on select "**********" at bounding box center [892, 160] width 195 height 34
select select "**********"
click at [1099, 160] on button "Review" at bounding box center [1109, 160] width 195 height 34
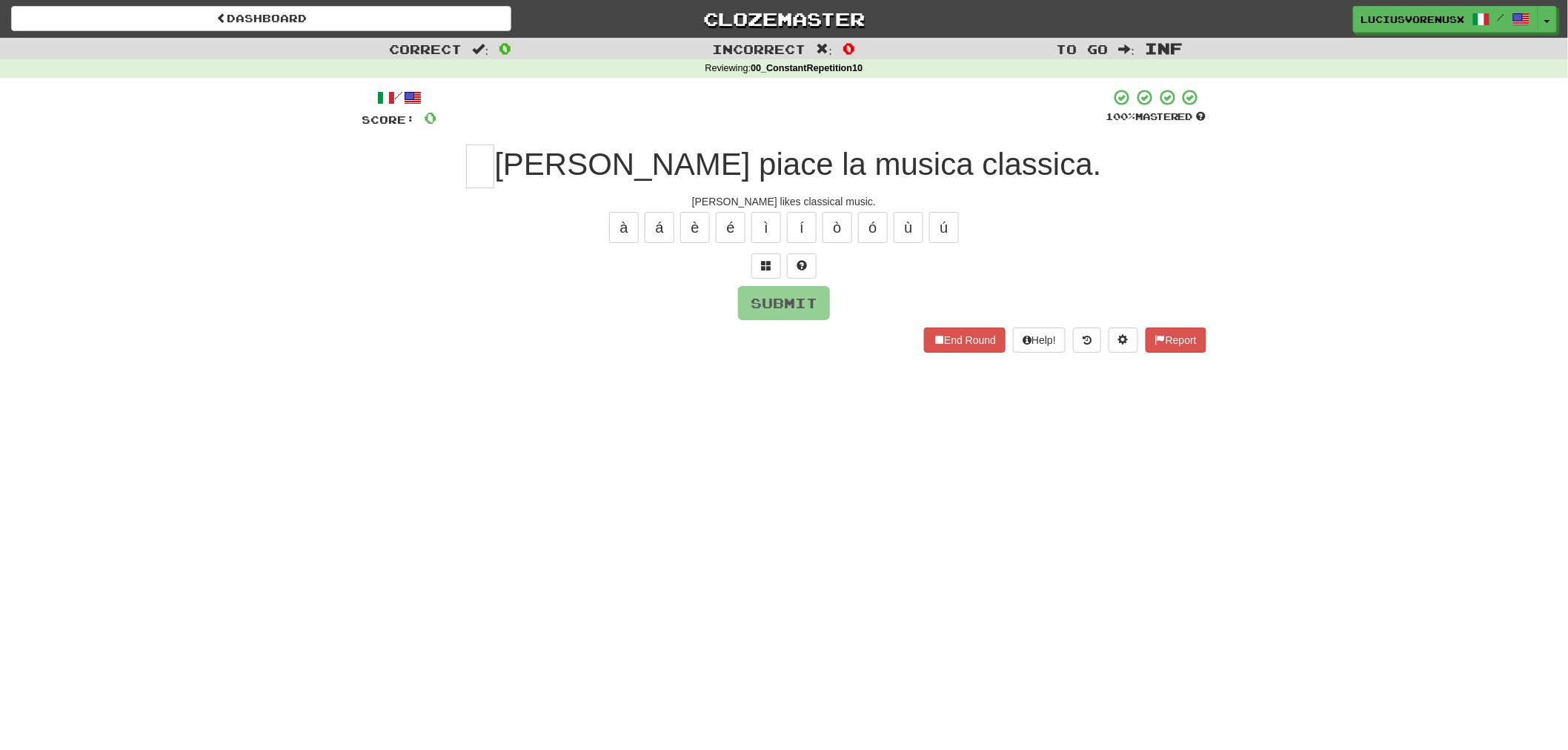
click at [102, 373] on div "Correct : 0 Incorrect : 0 To go : Inf Reviewing : 00_ConstantRepetition10 / Sco…" at bounding box center [784, 206] width 1568 height 336
click at [494, 160] on input "text" at bounding box center [480, 166] width 28 height 44
type input "*"
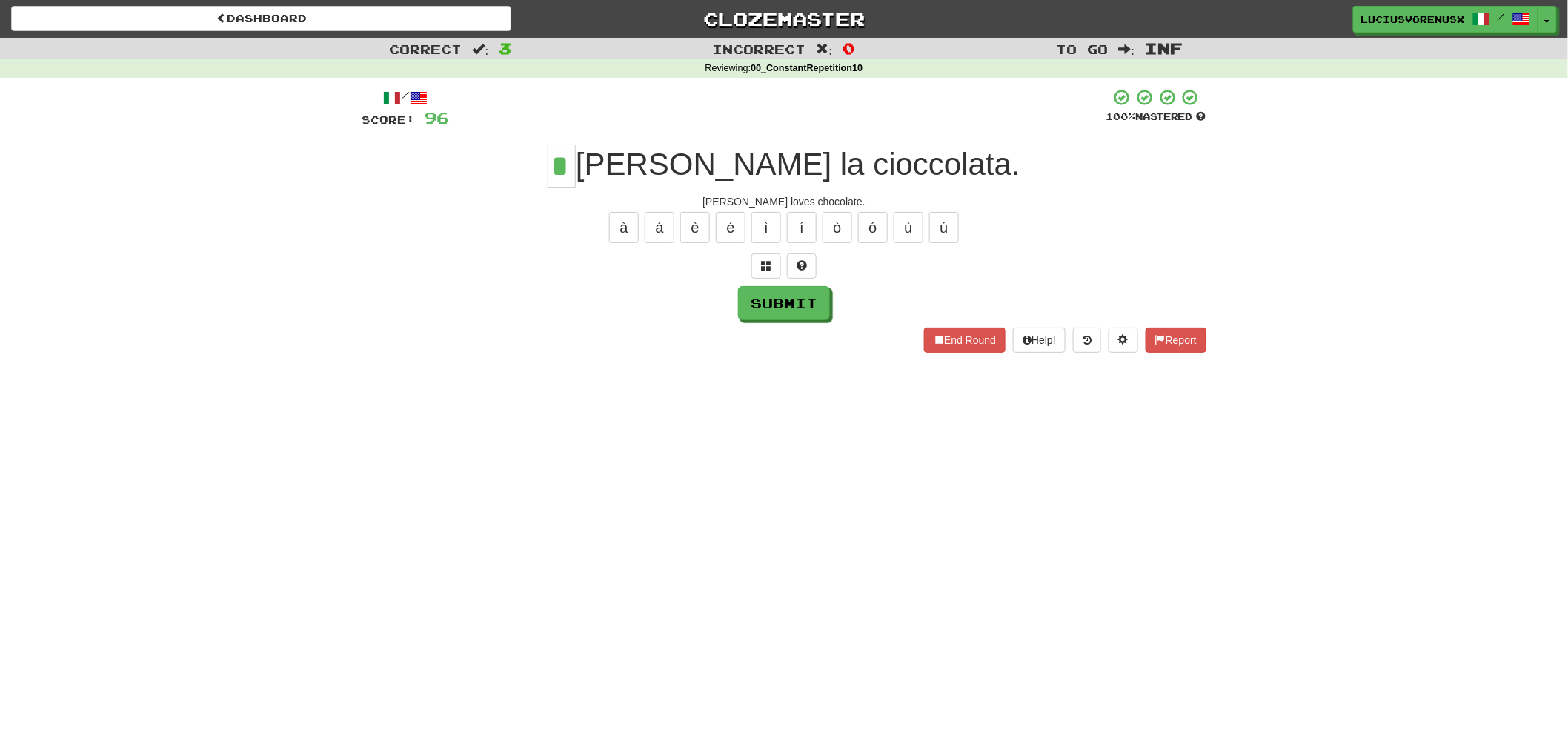
type input "*"
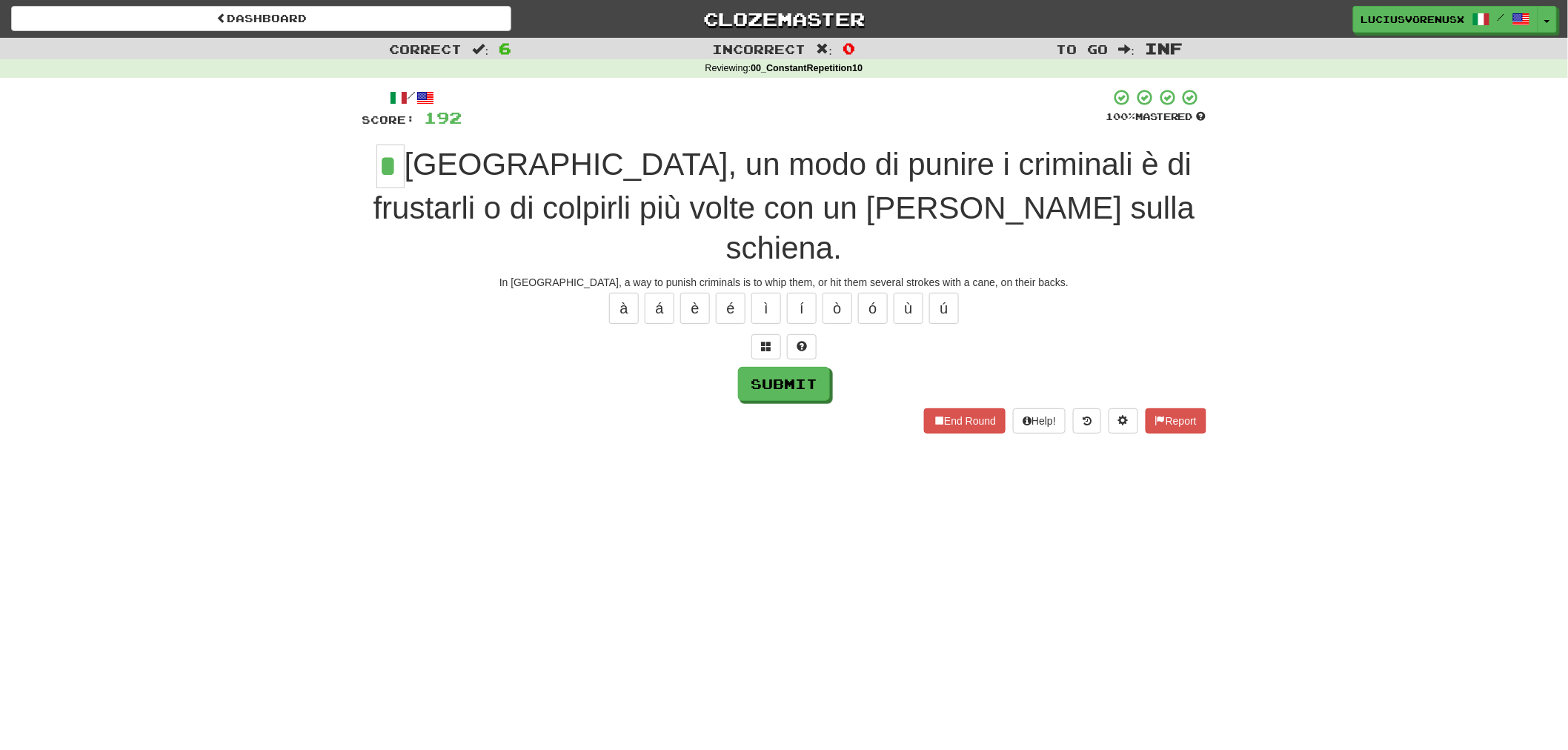
type input "*"
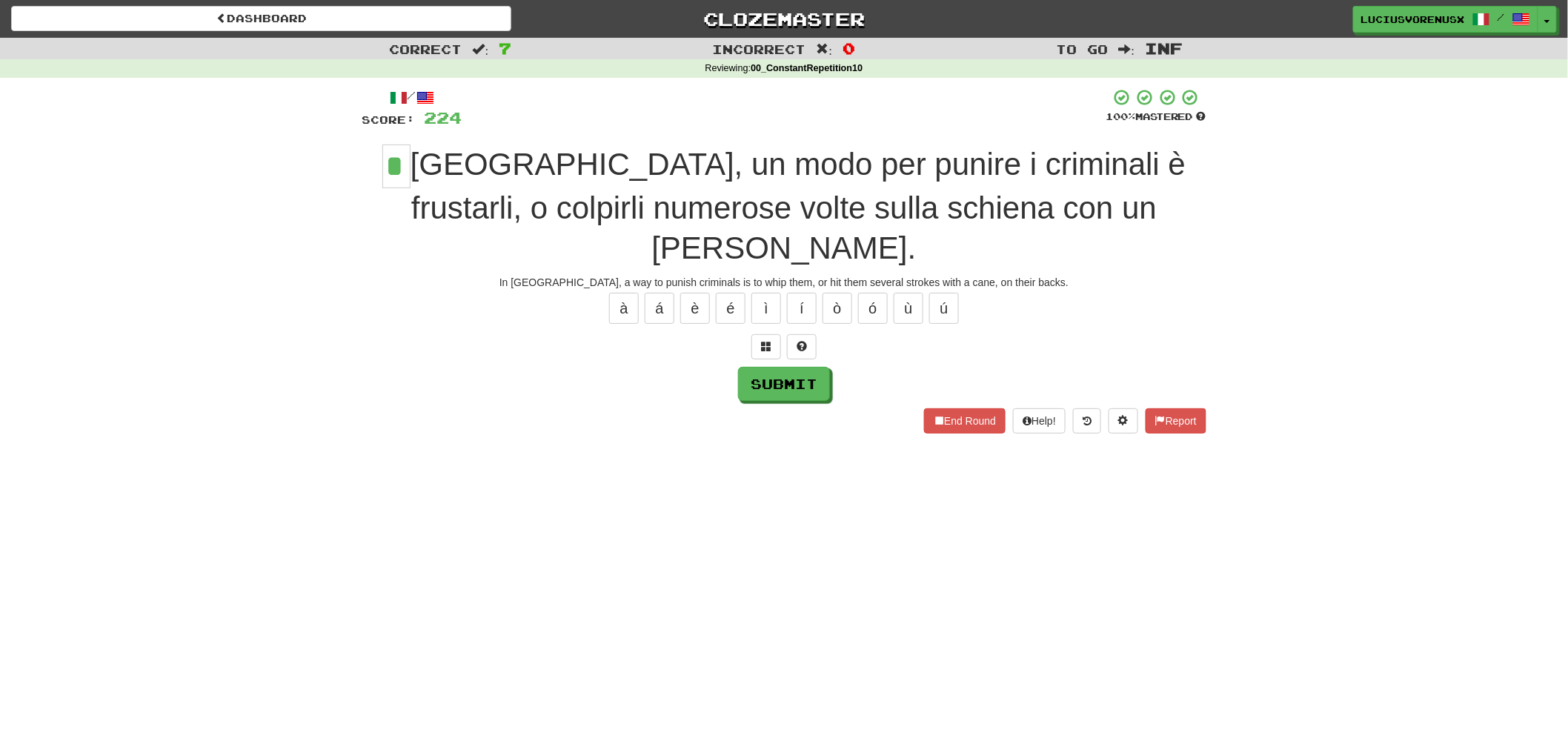
type input "*"
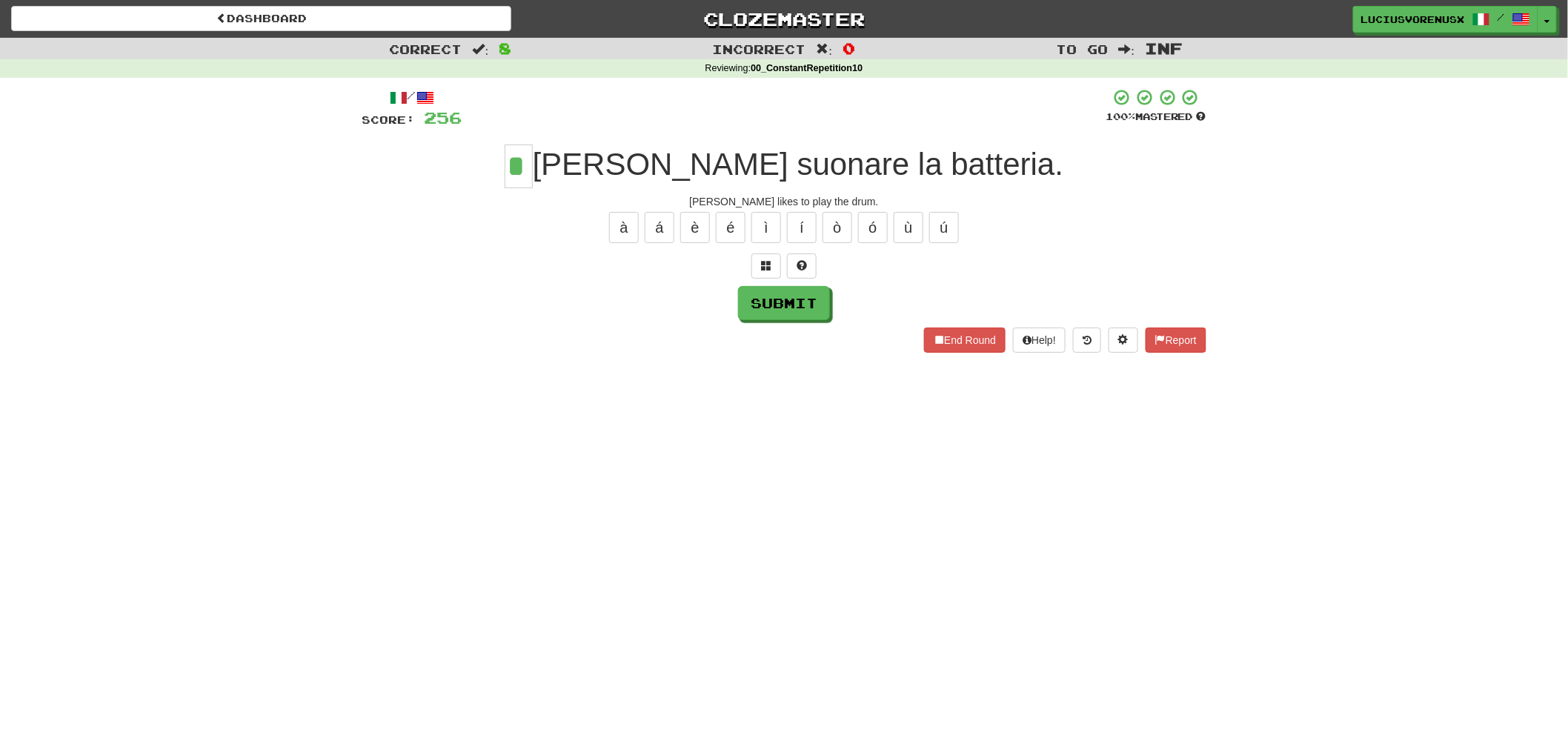
type input "*"
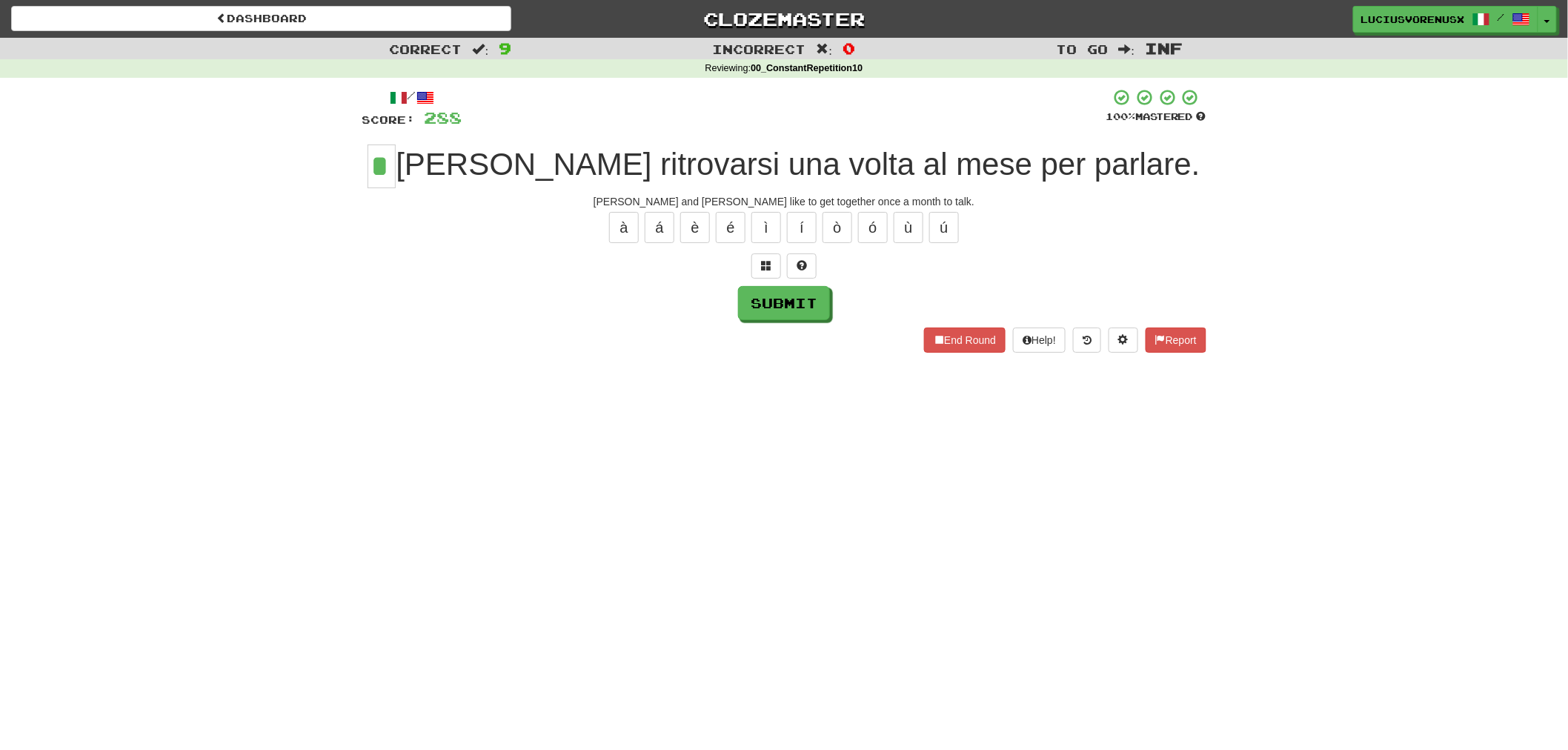
type input "*"
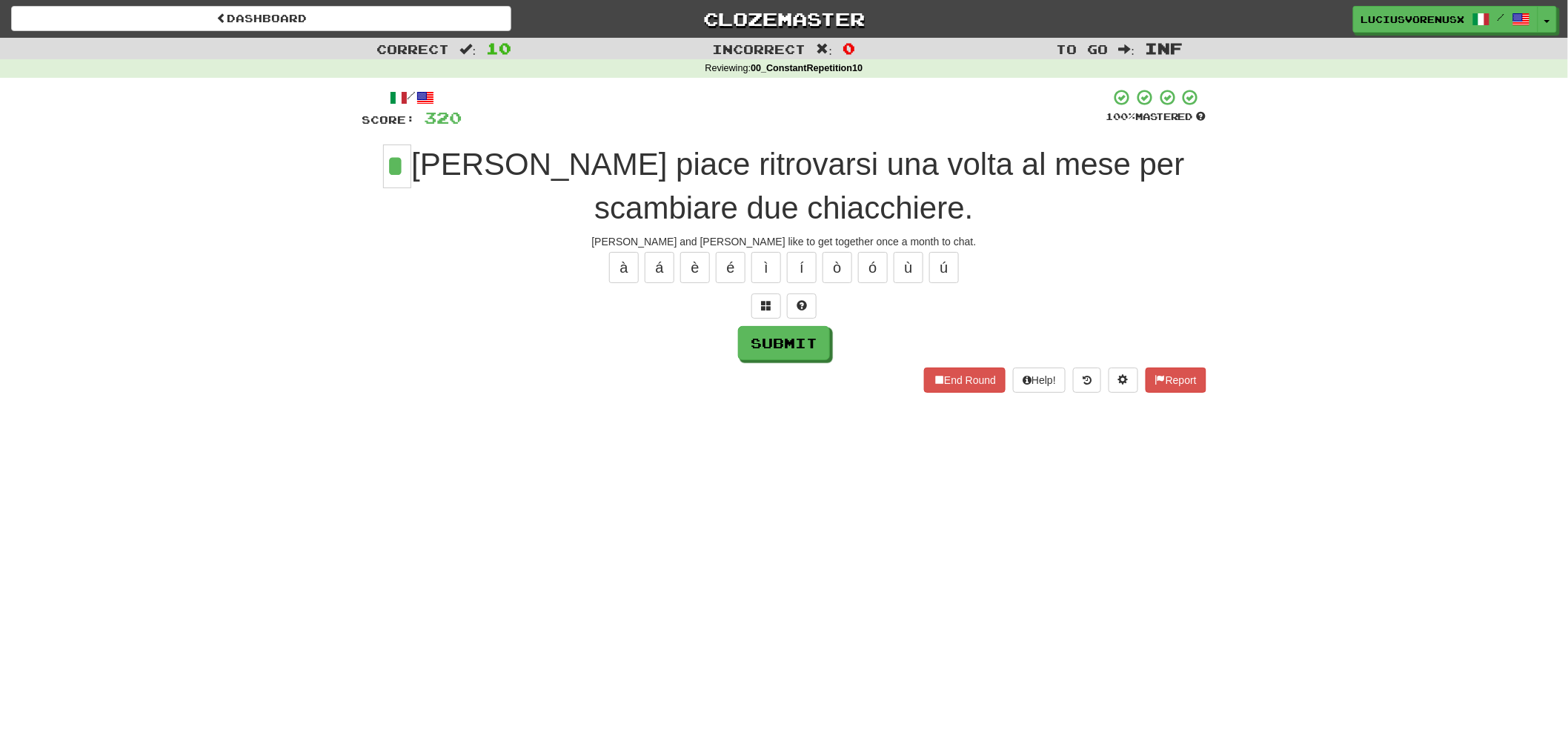
type input "*"
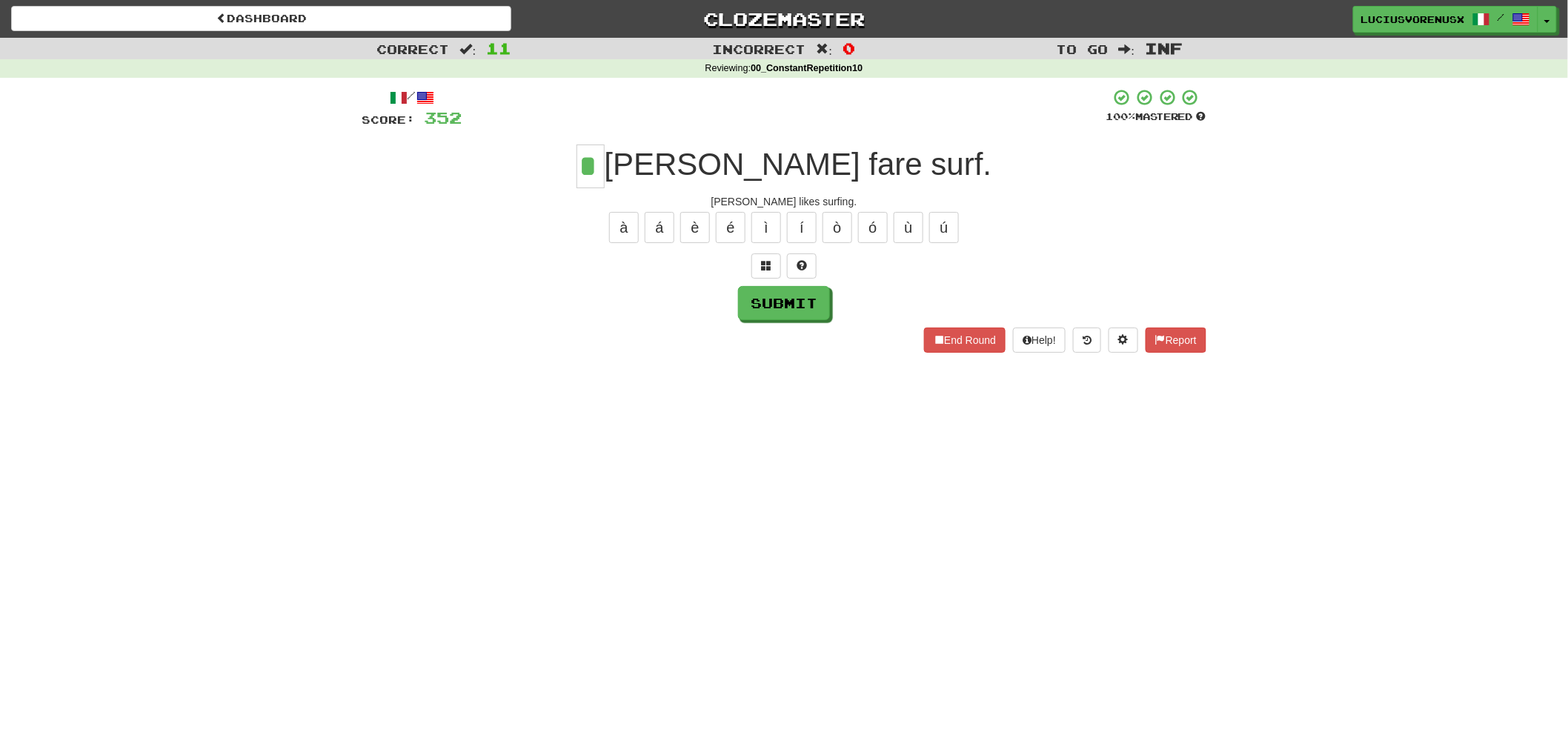
type input "*"
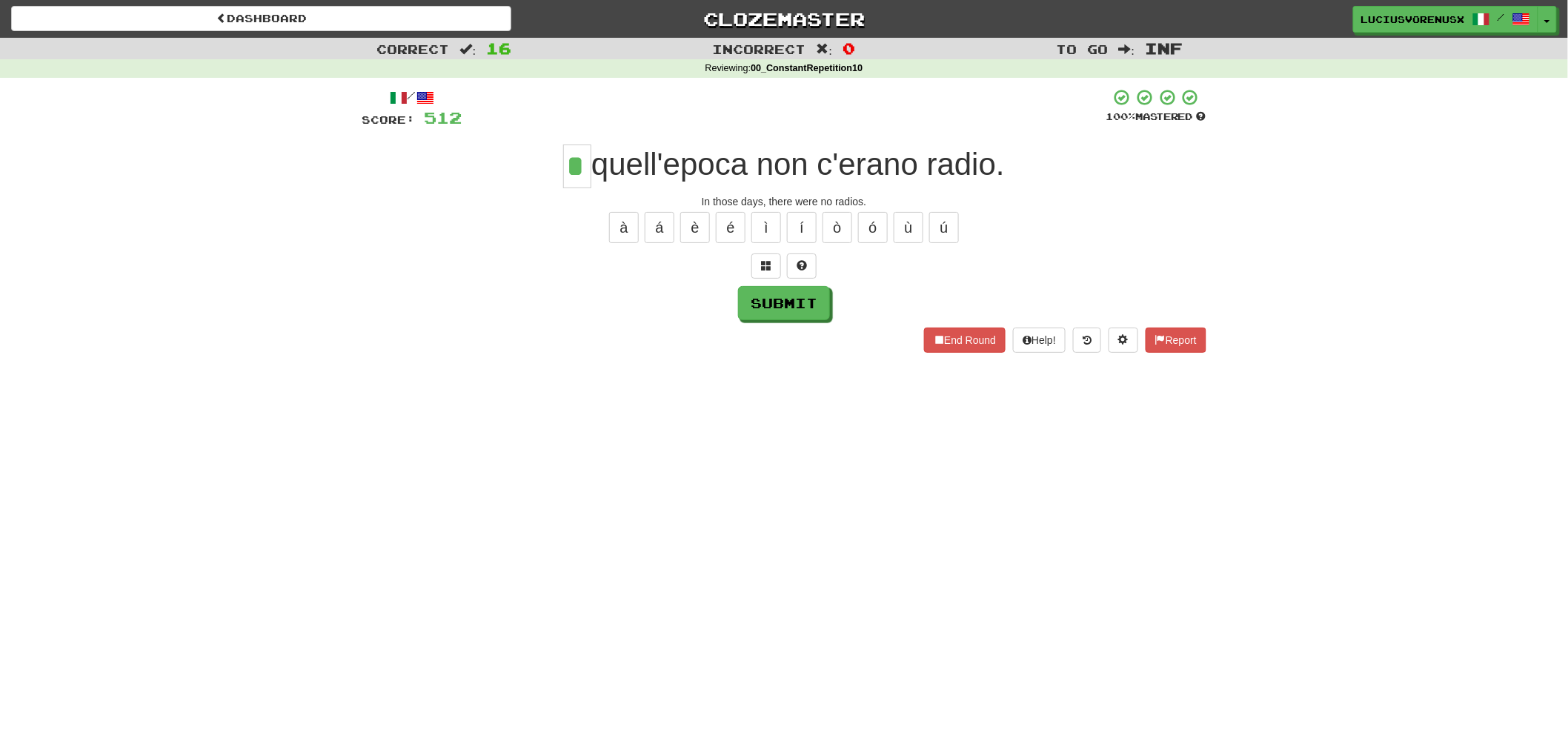
type input "*"
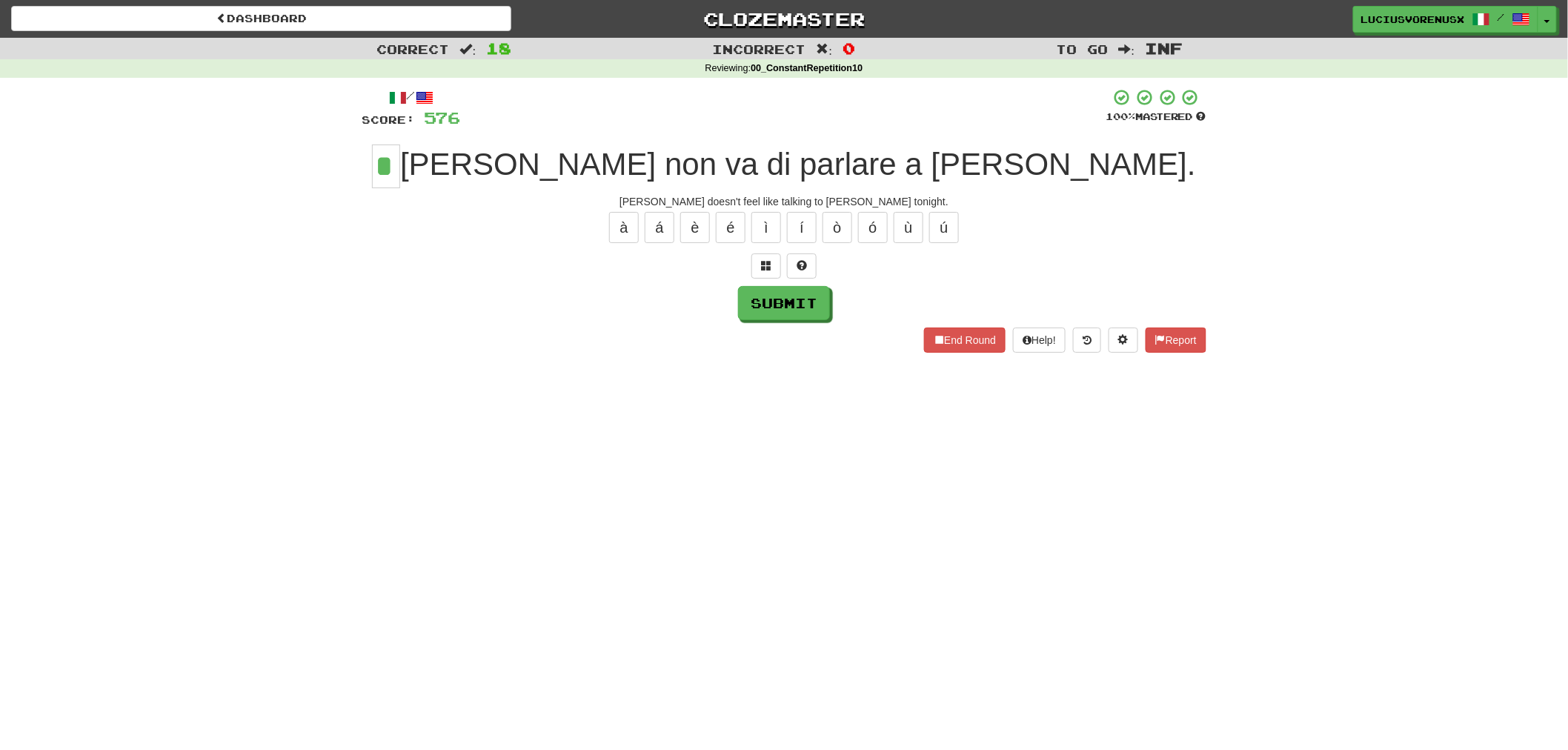
type input "*"
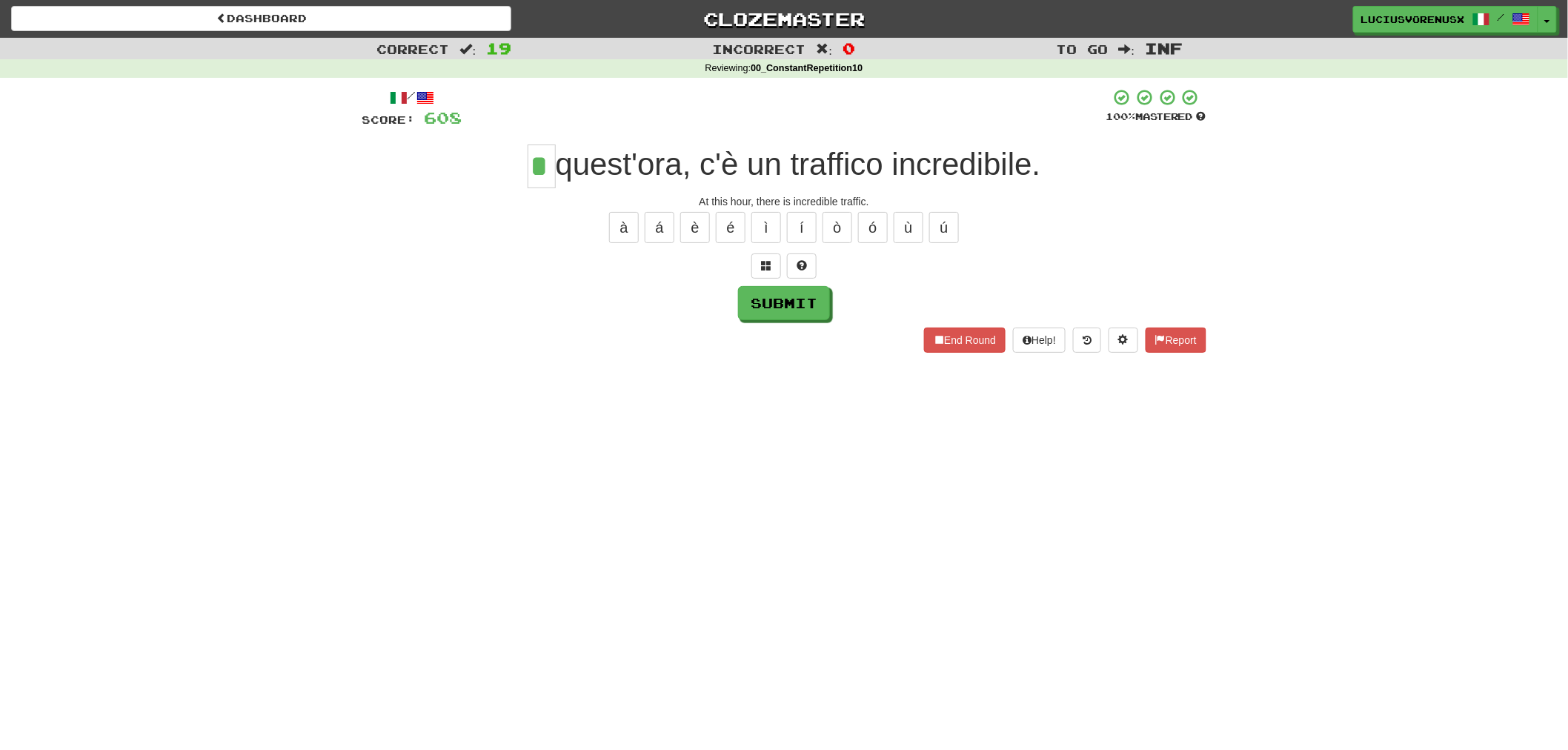
type input "*"
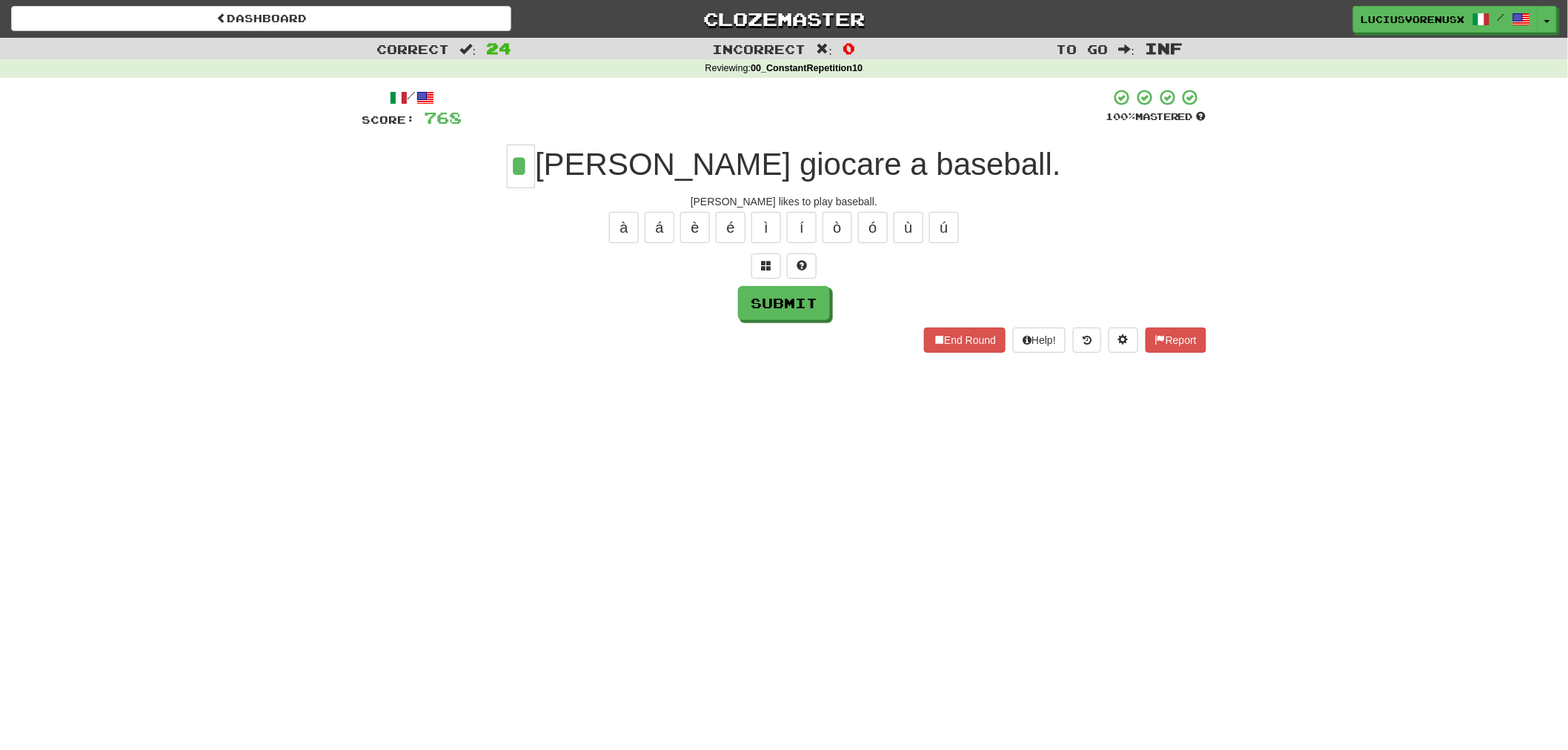
type input "*"
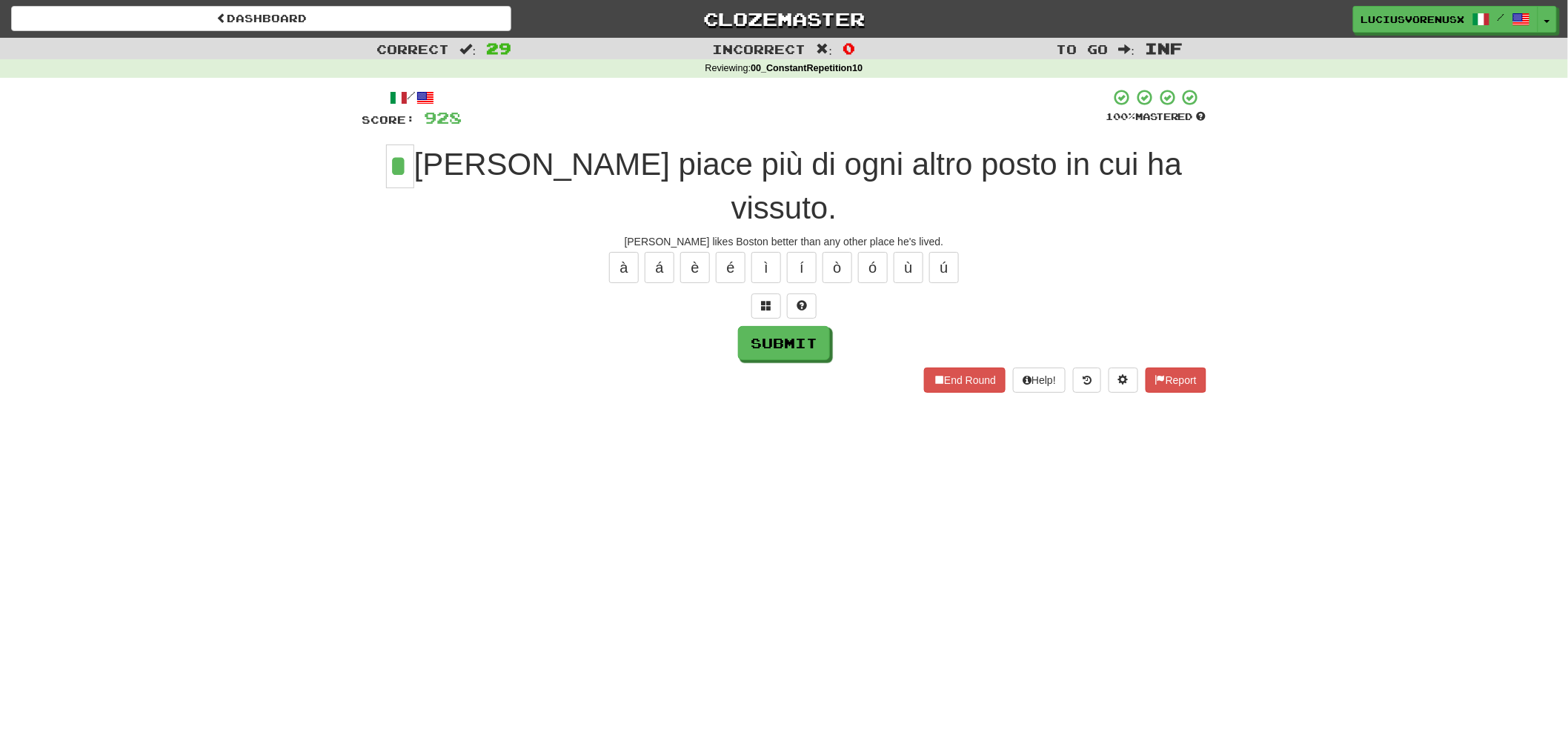
type input "*"
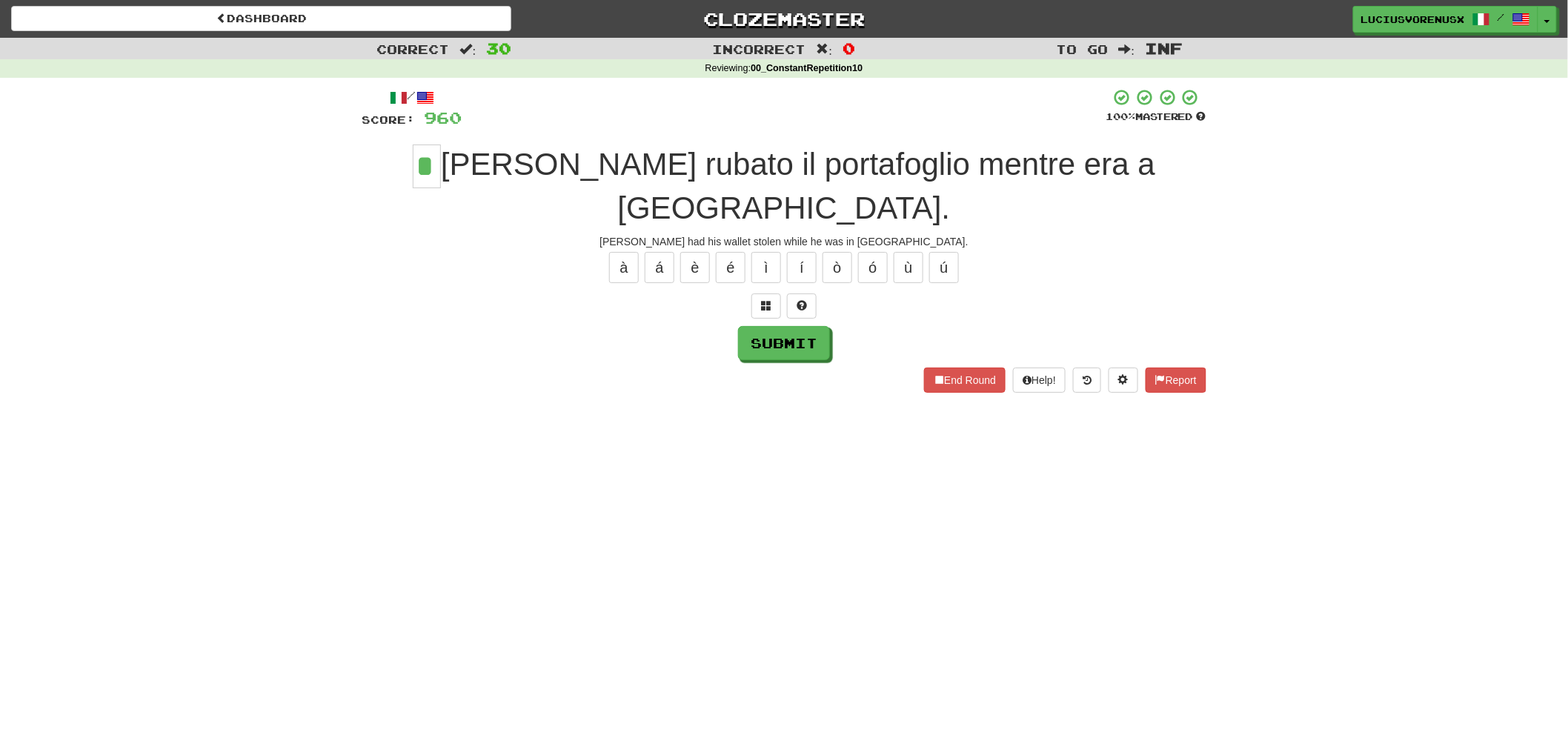
type input "*"
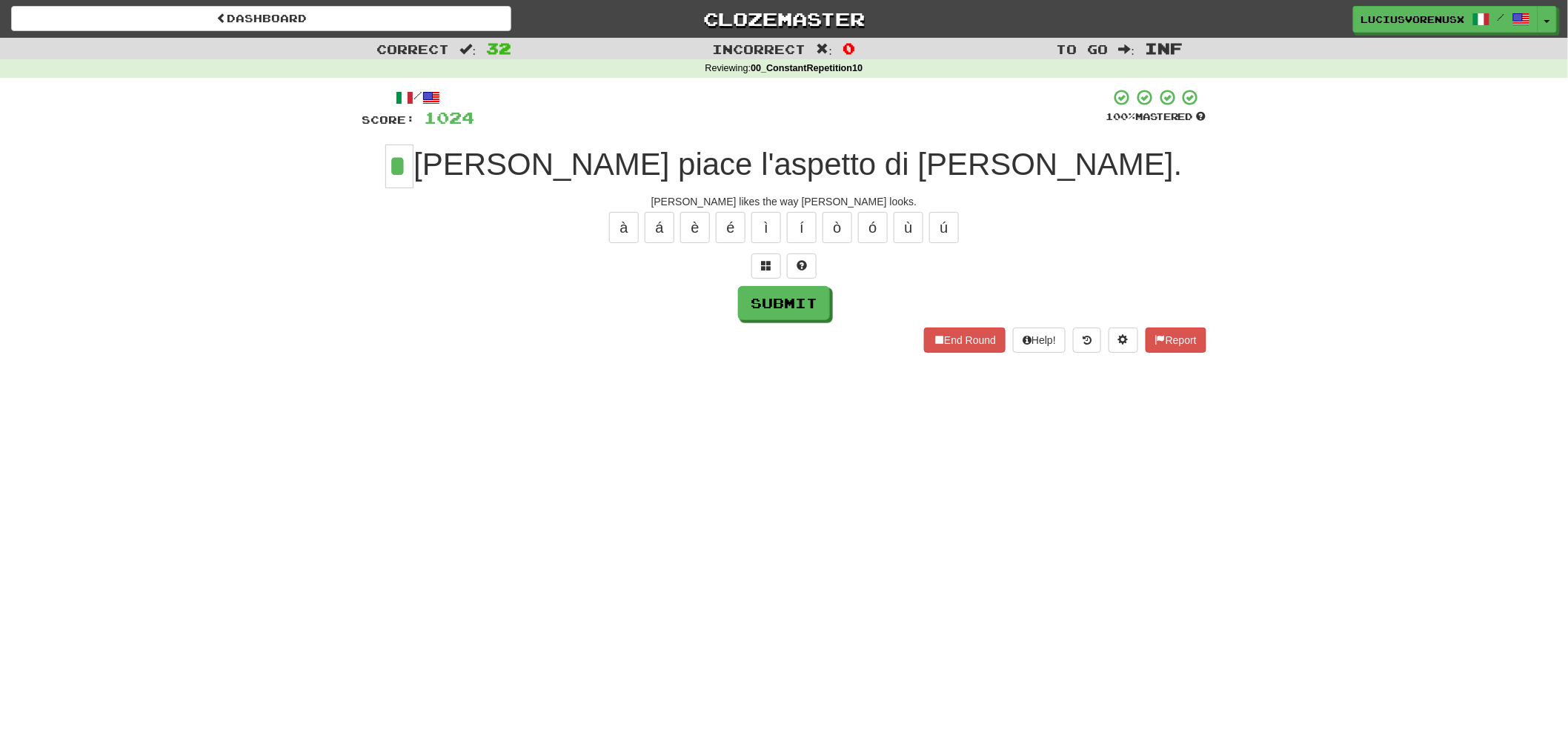
type input "*"
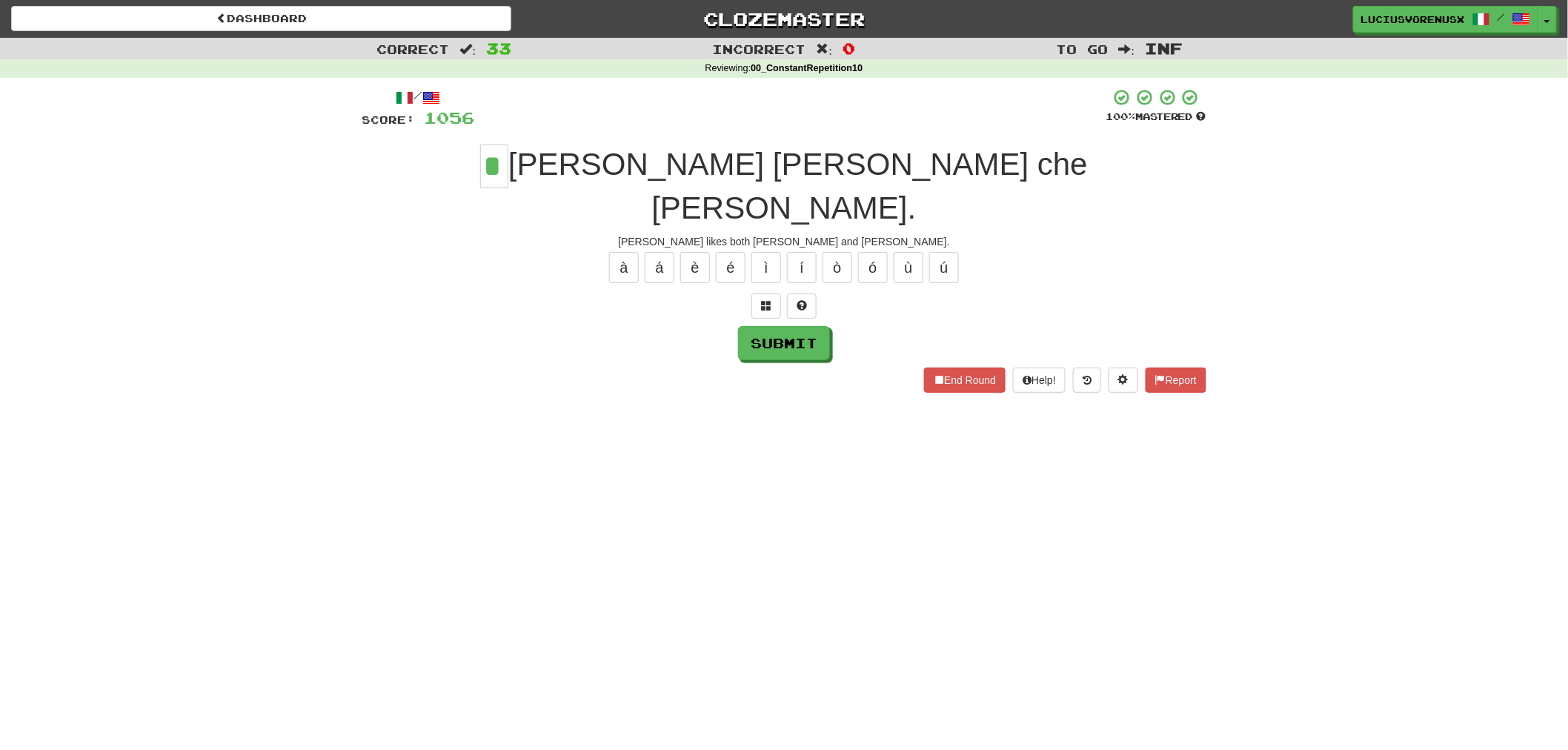
type input "*"
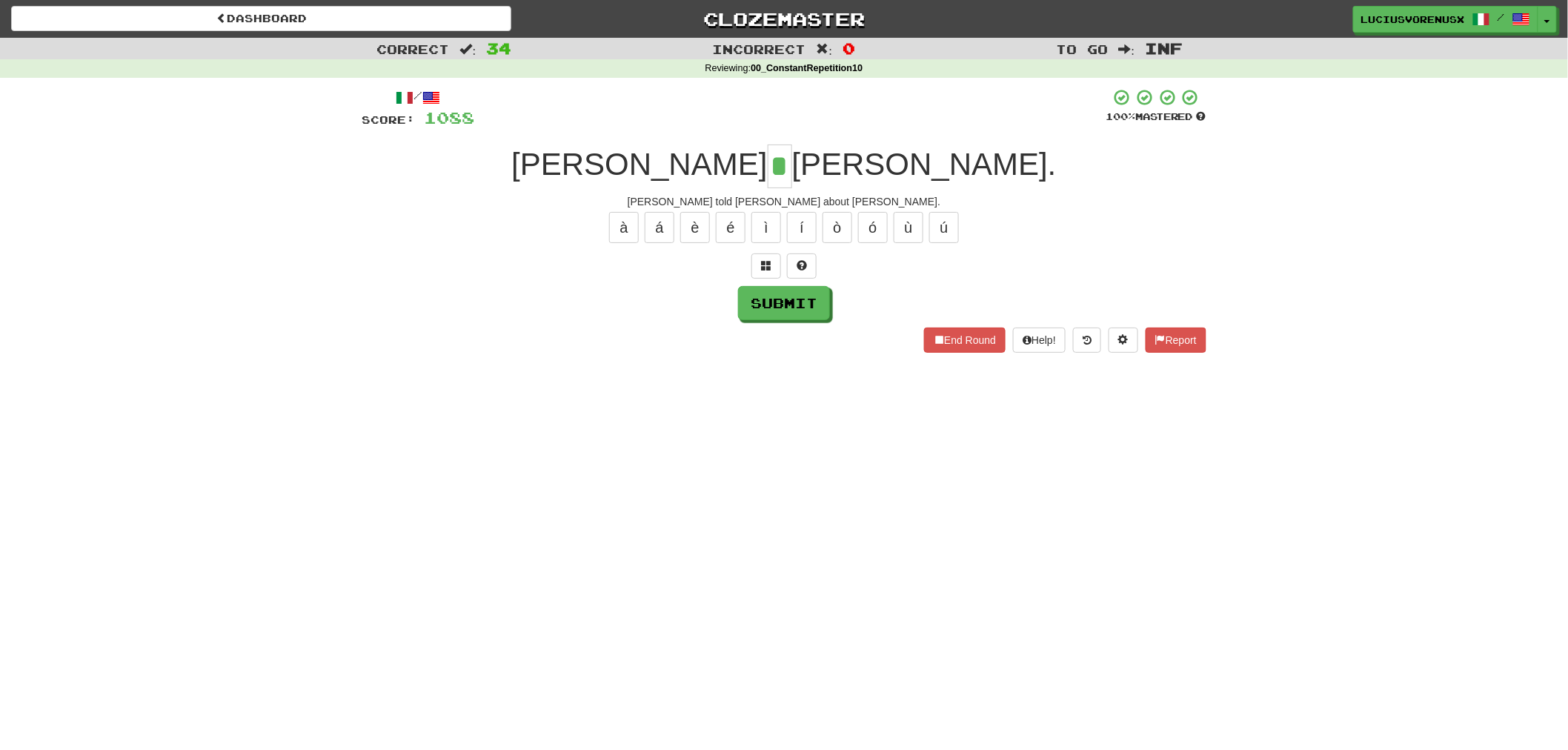
type input "*"
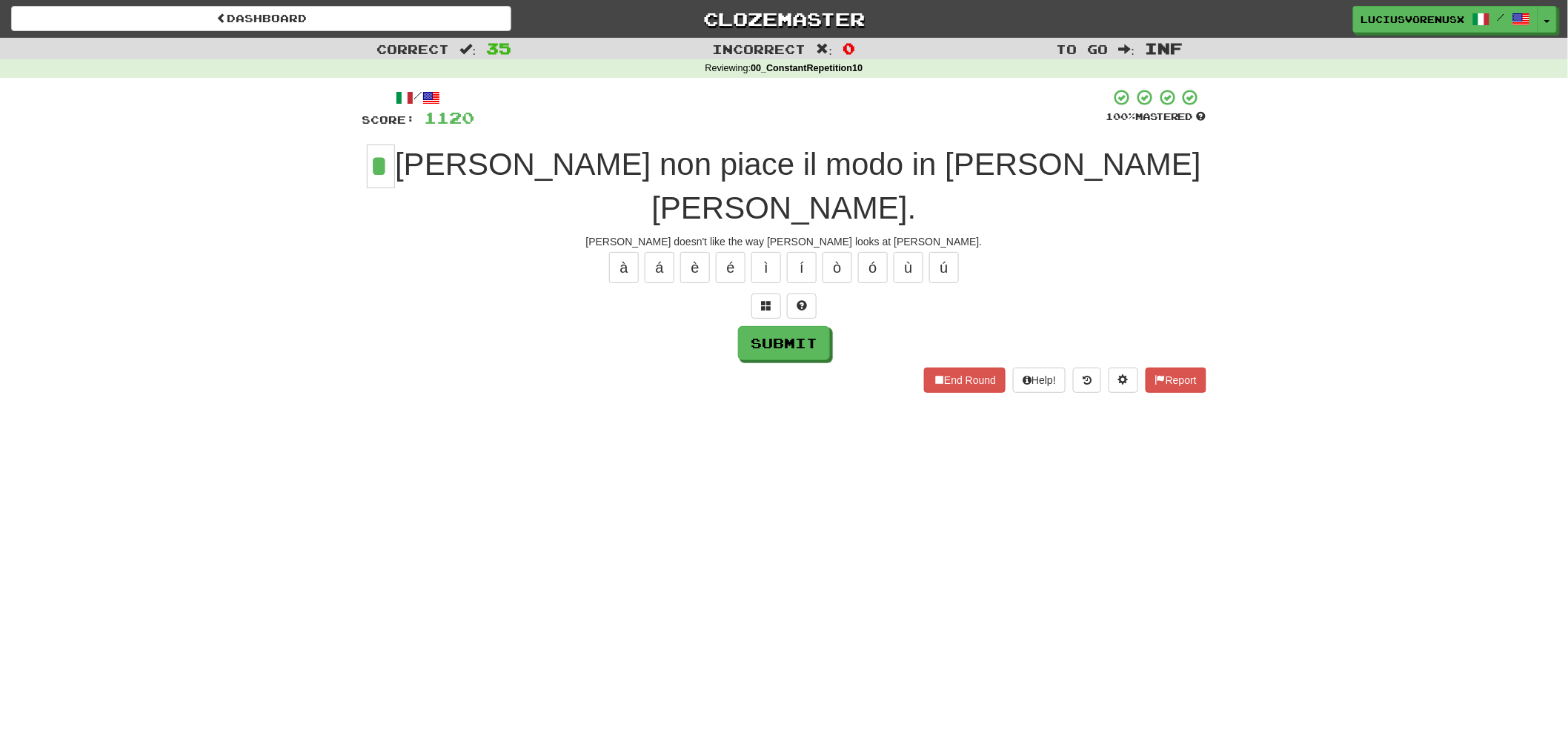
type input "*"
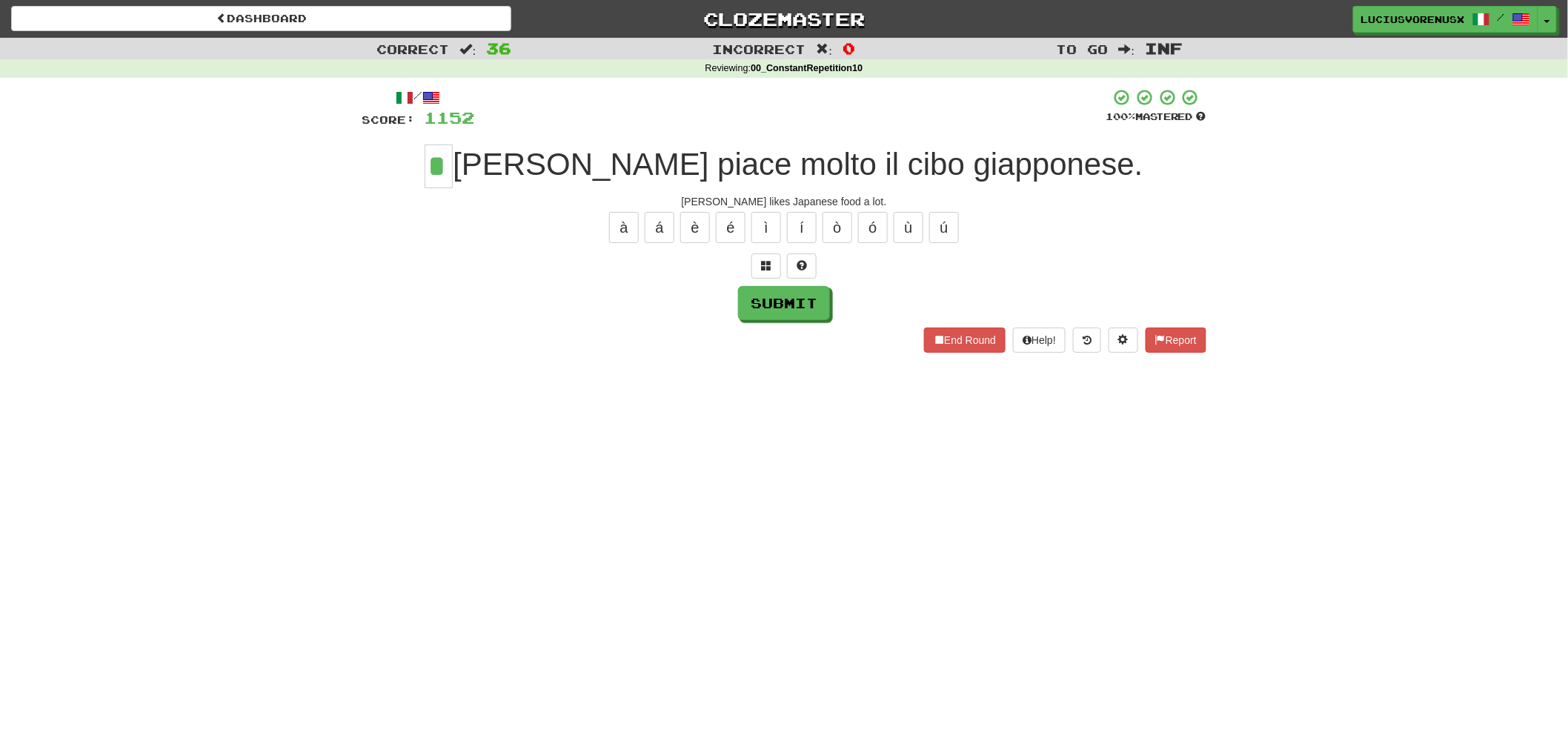
type input "*"
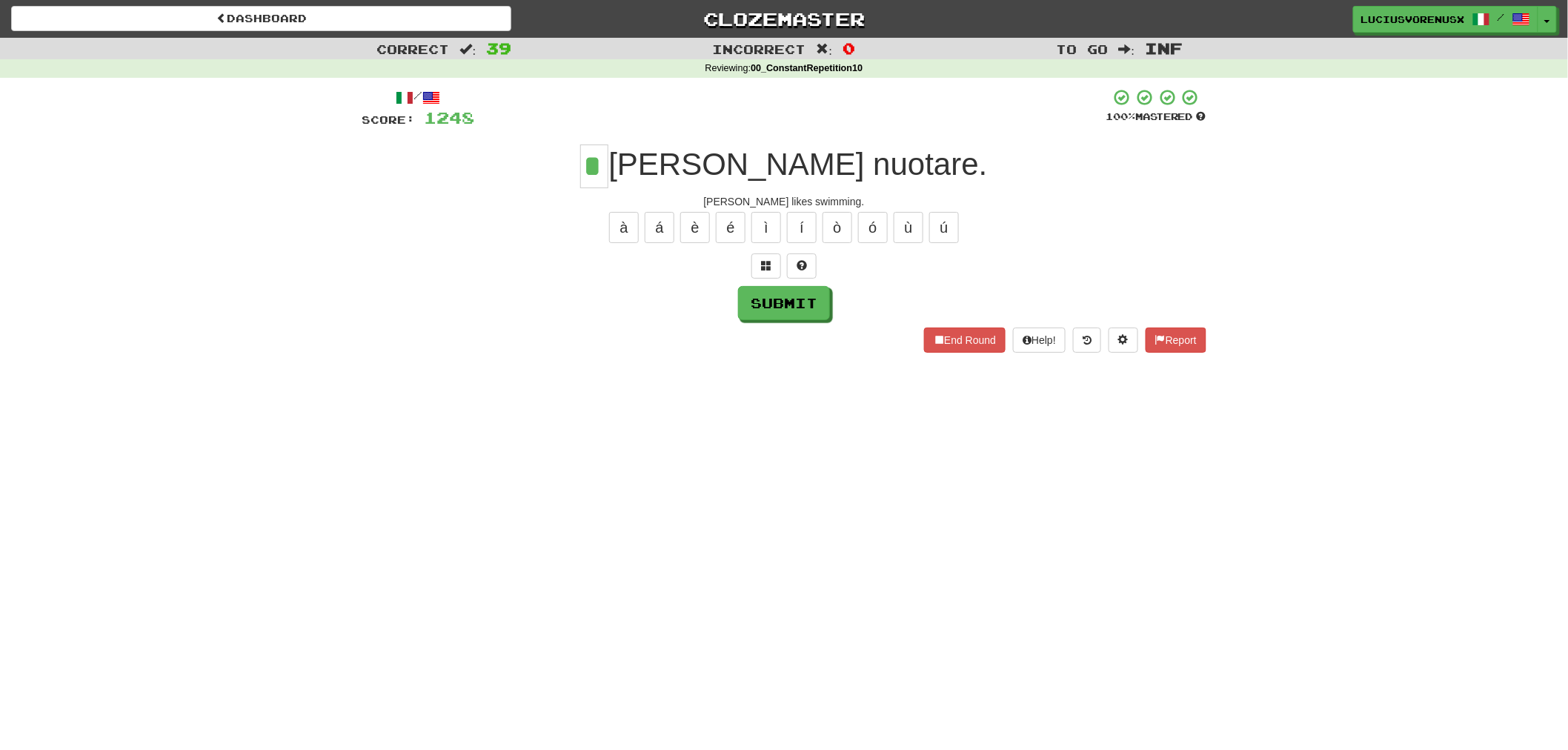
type input "*"
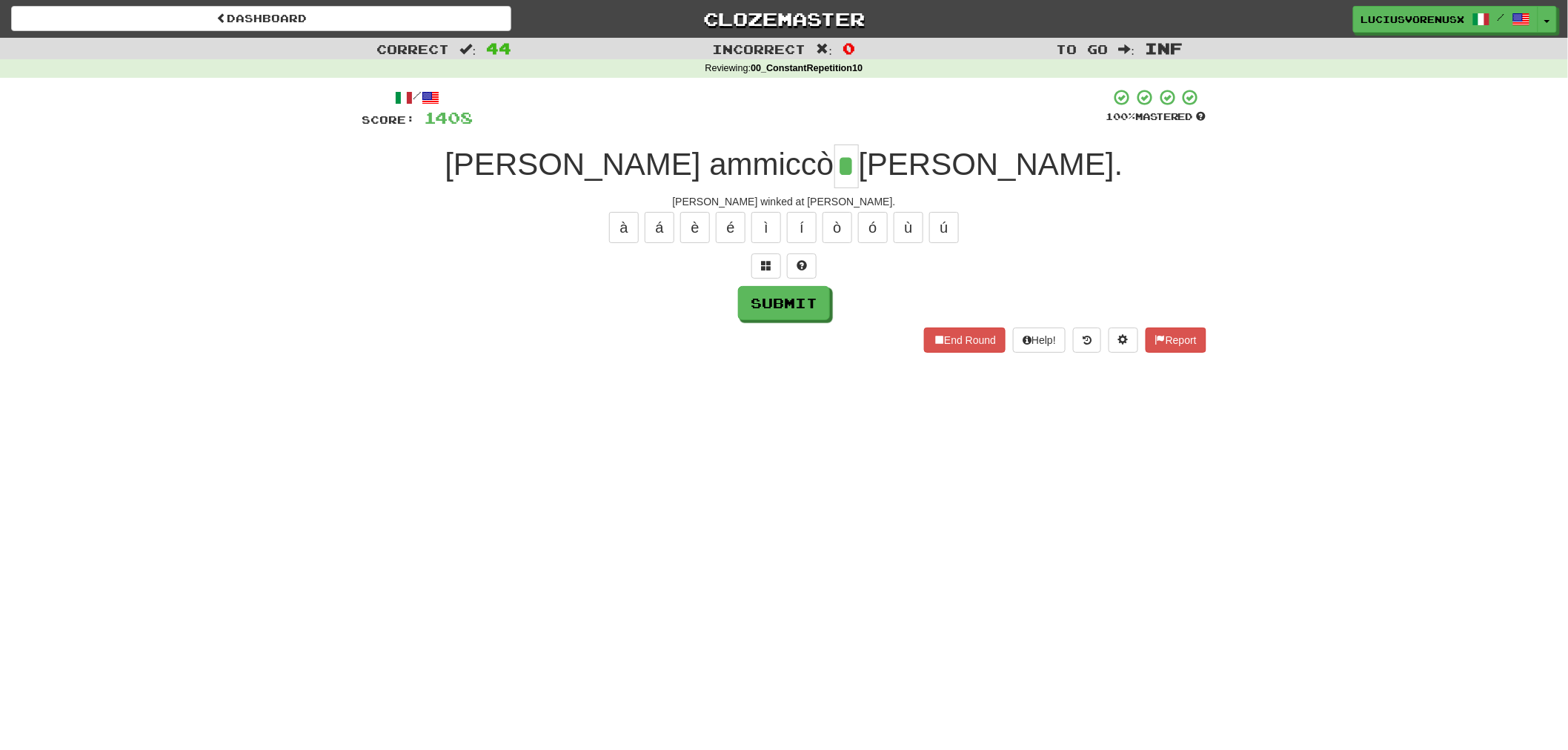
type input "*"
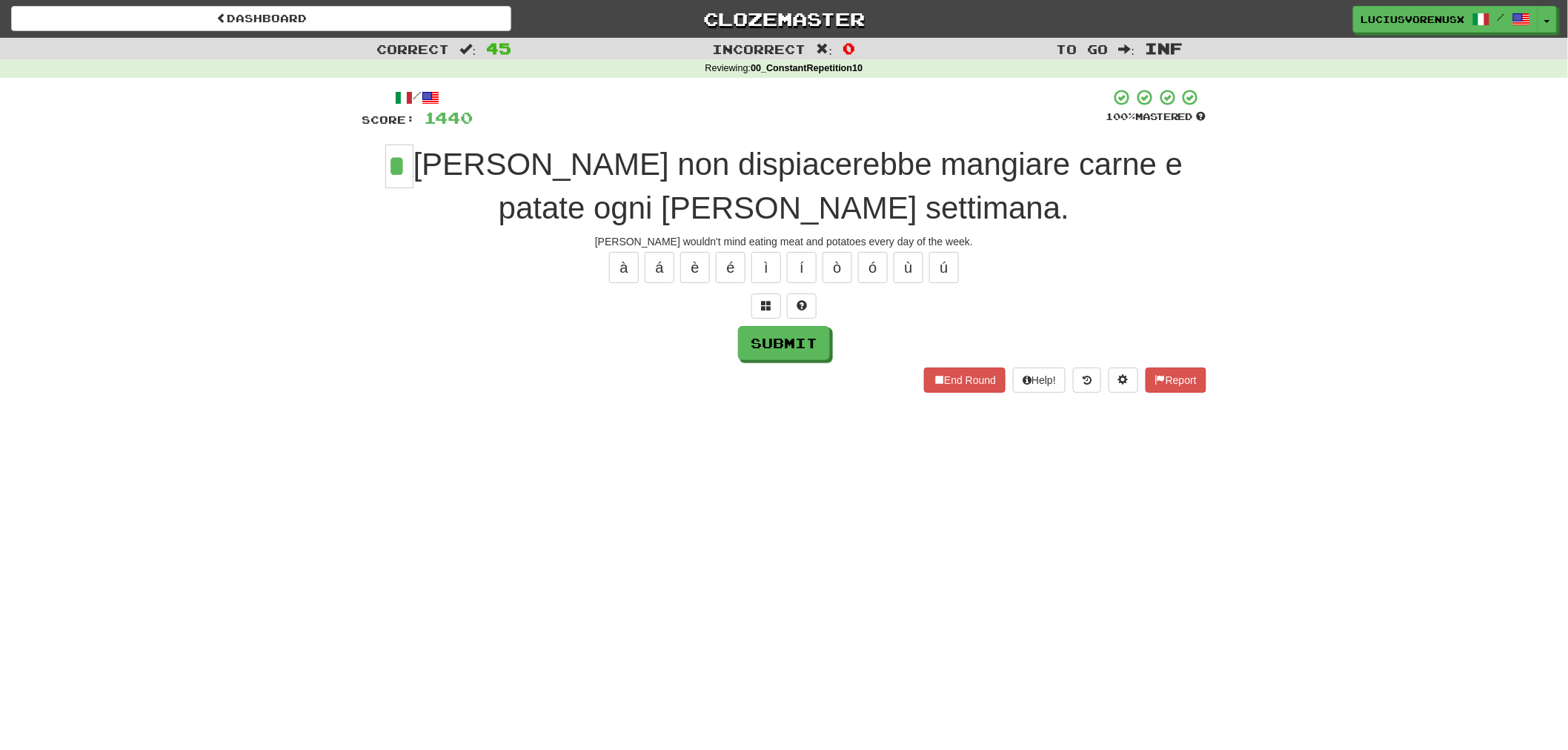
type input "*"
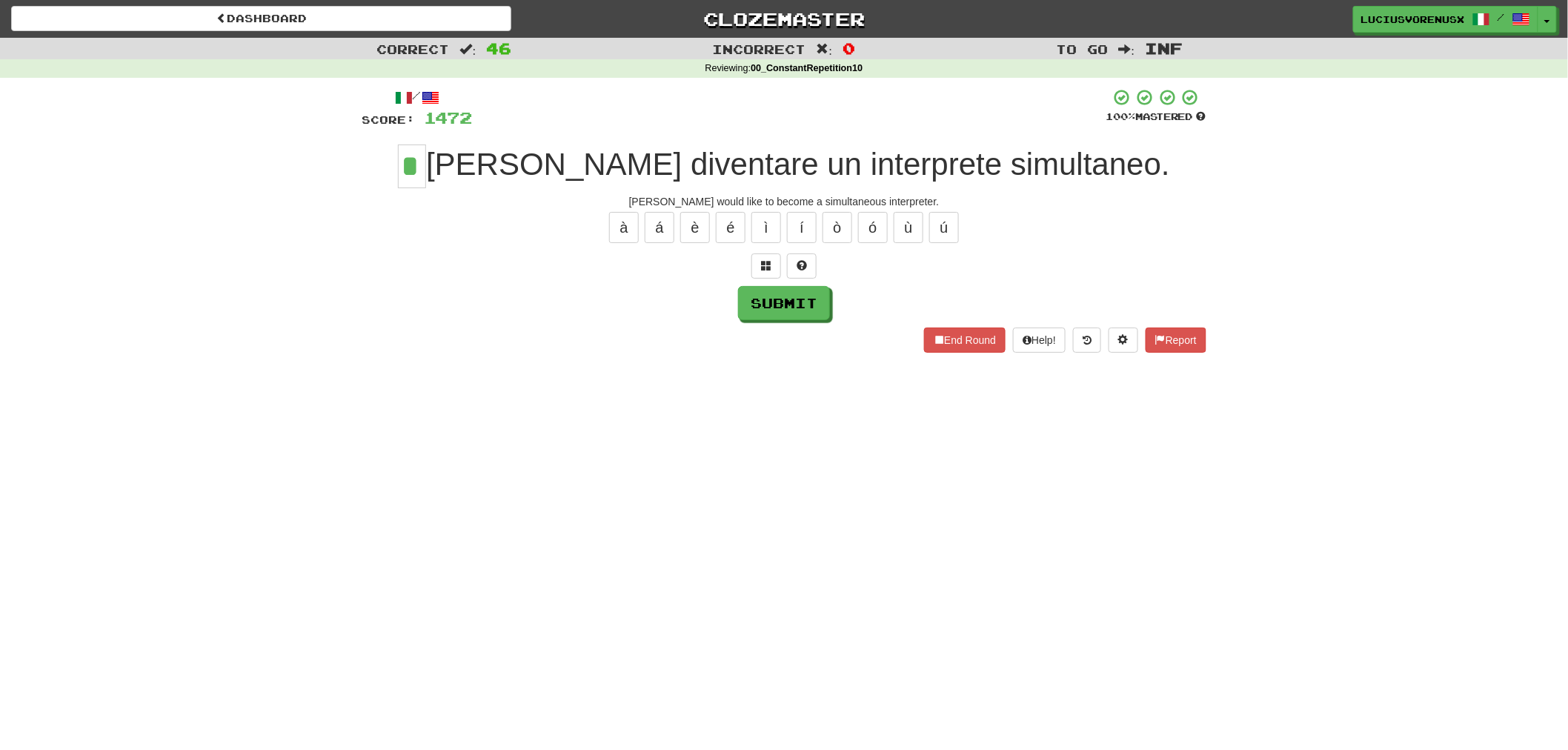
type input "*"
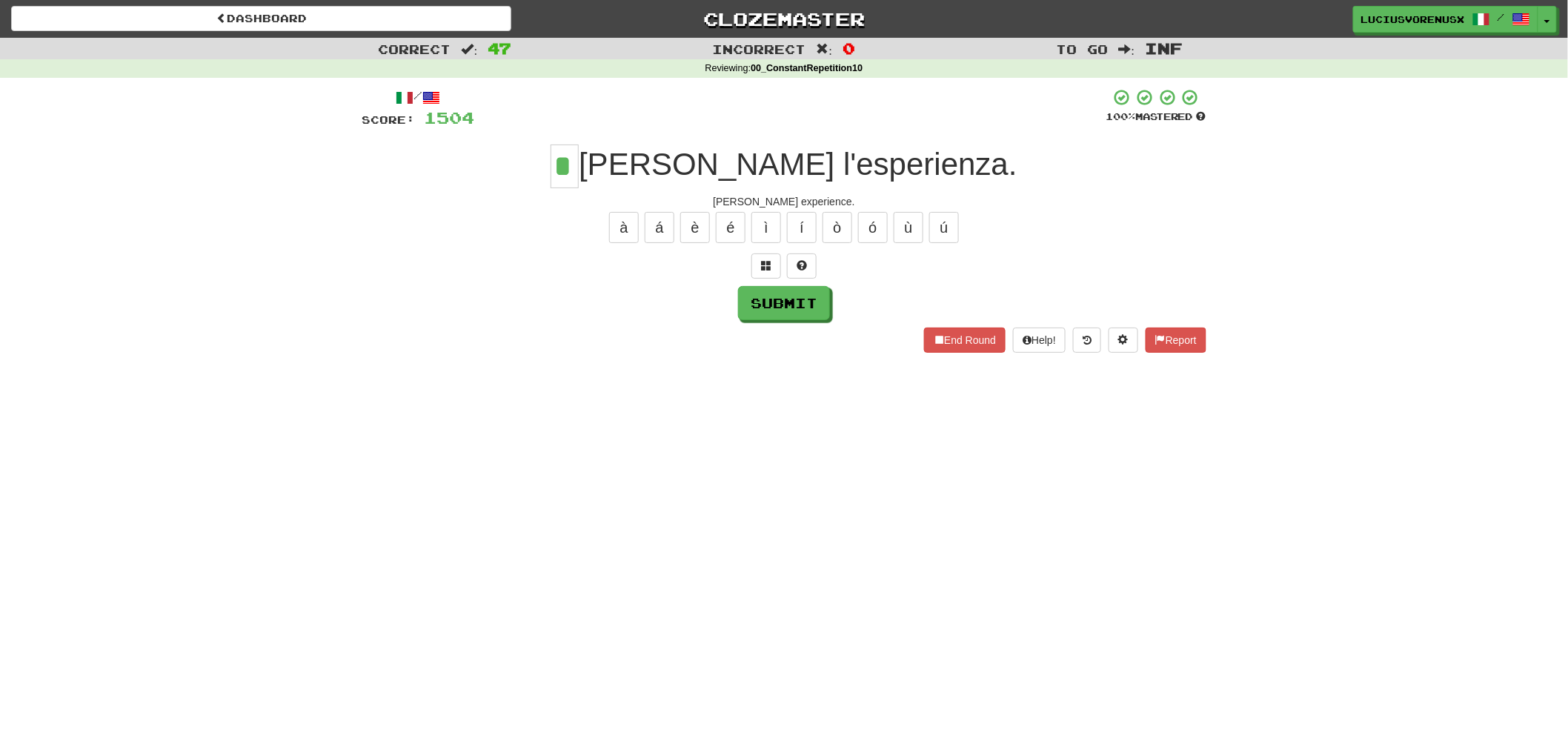
type input "*"
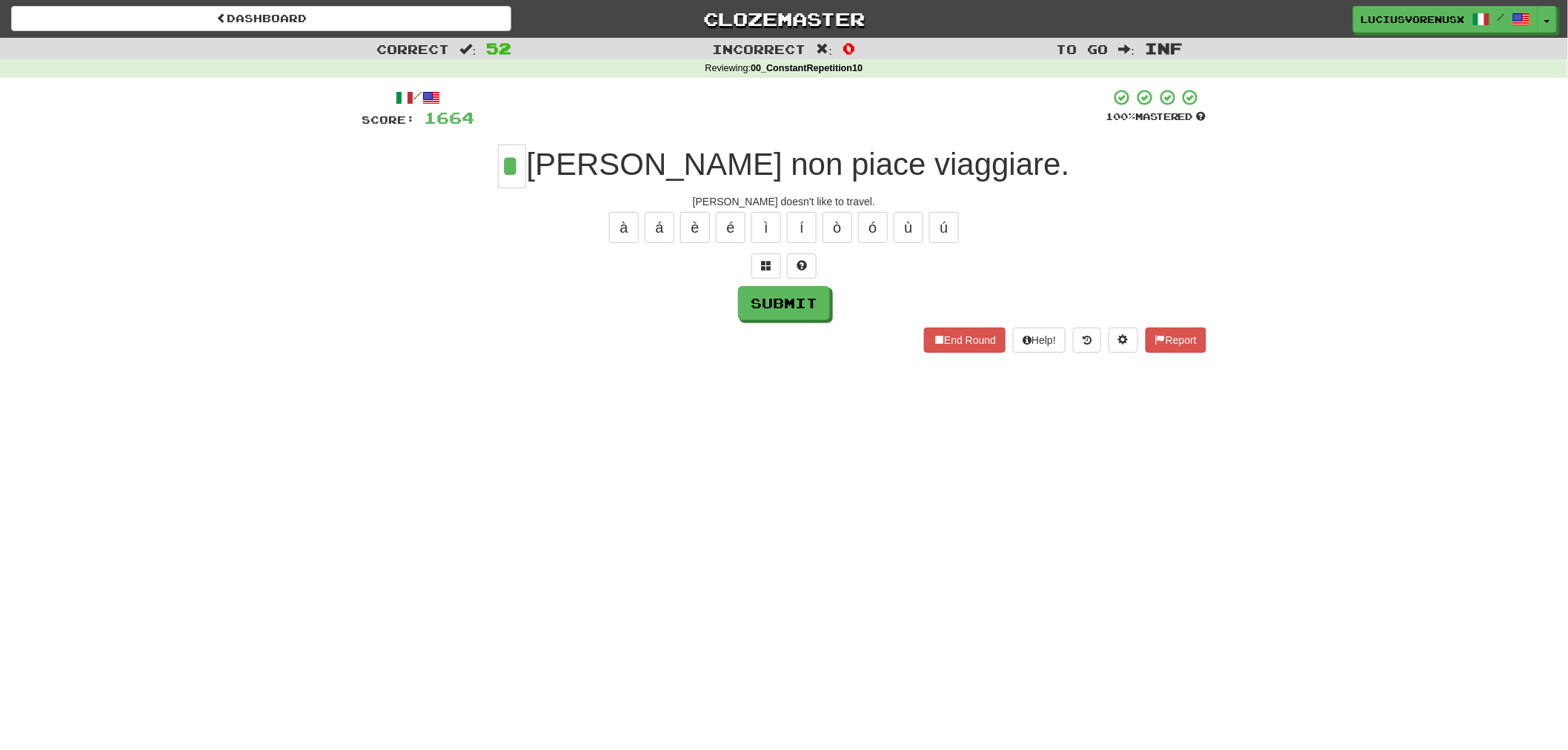
type input "*"
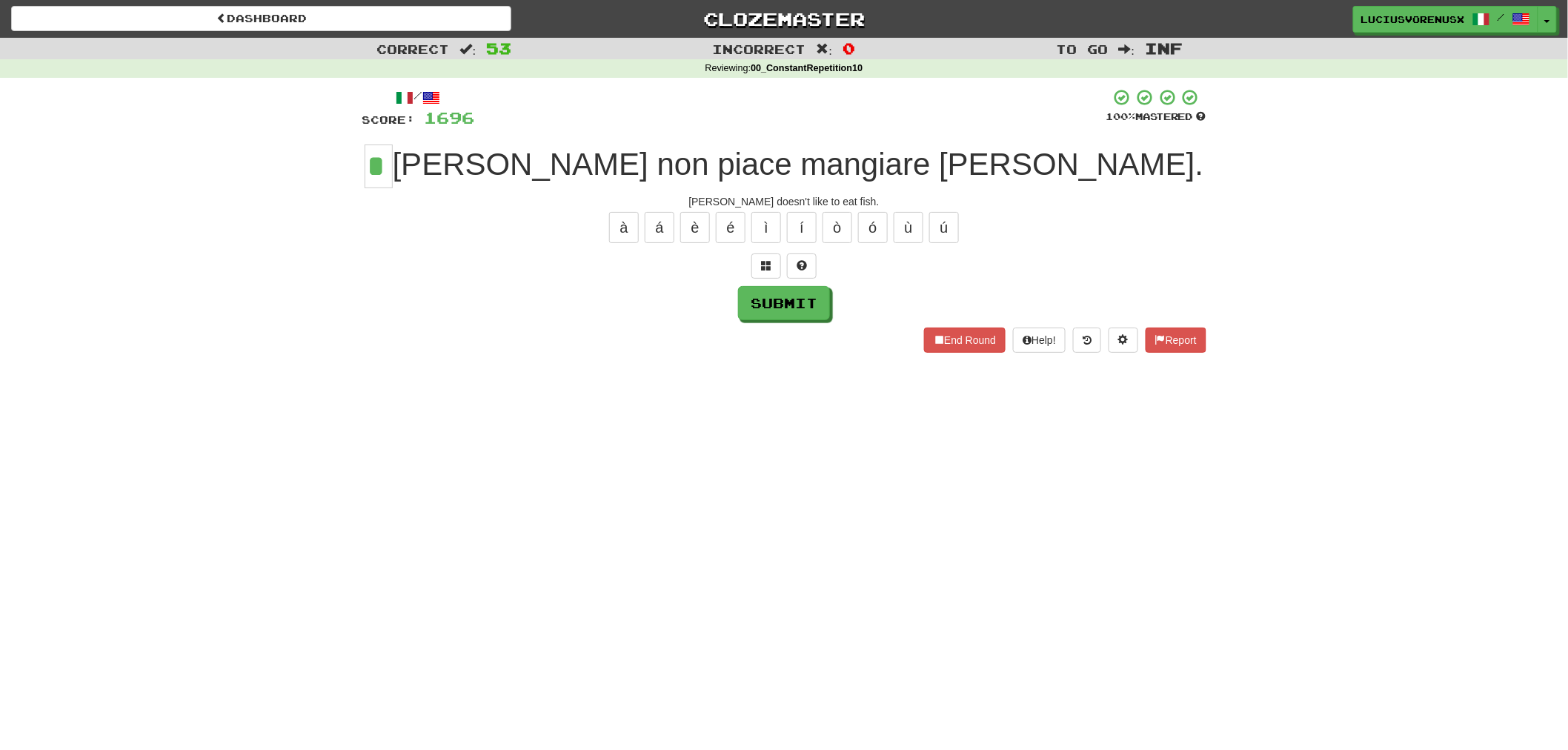
type input "*"
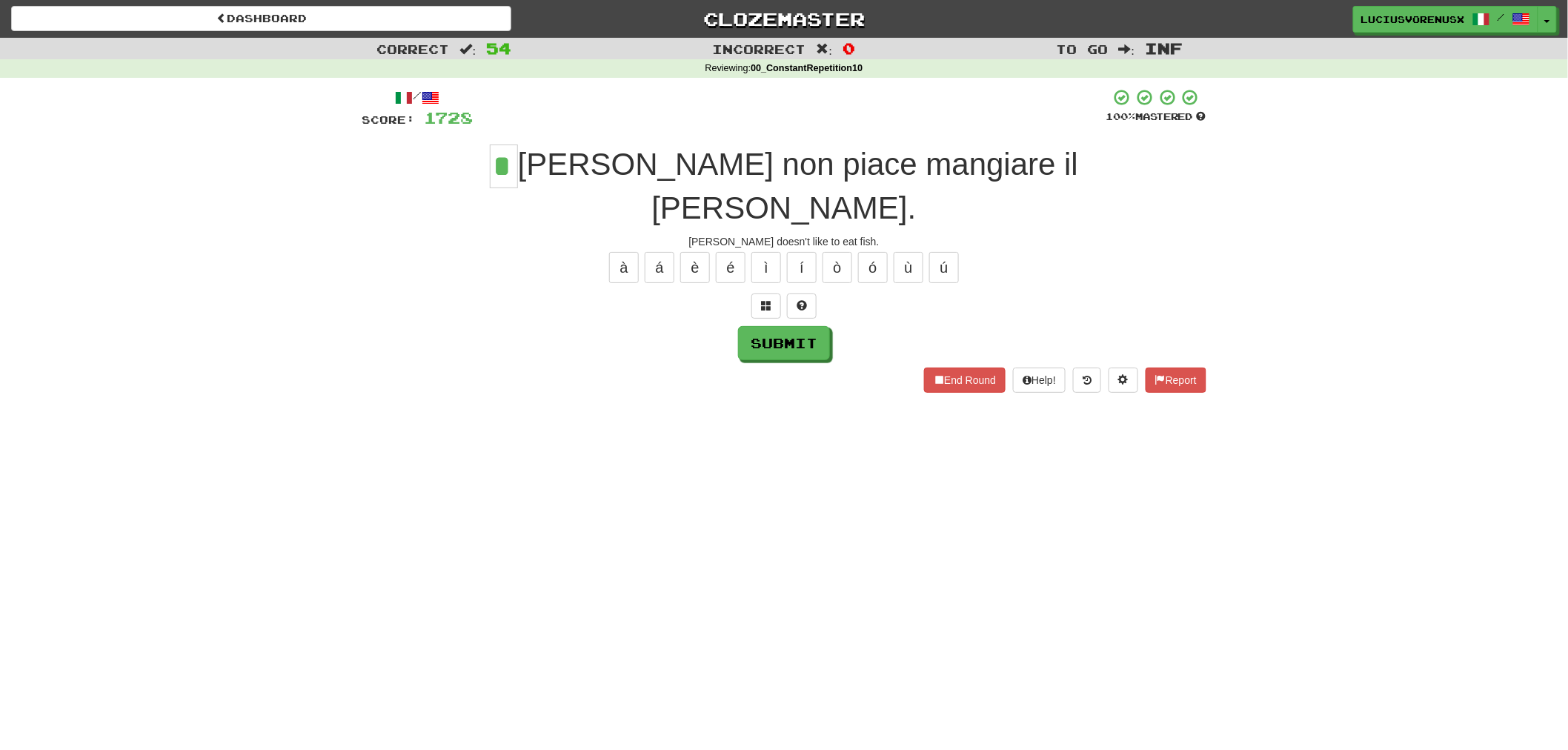
type input "*"
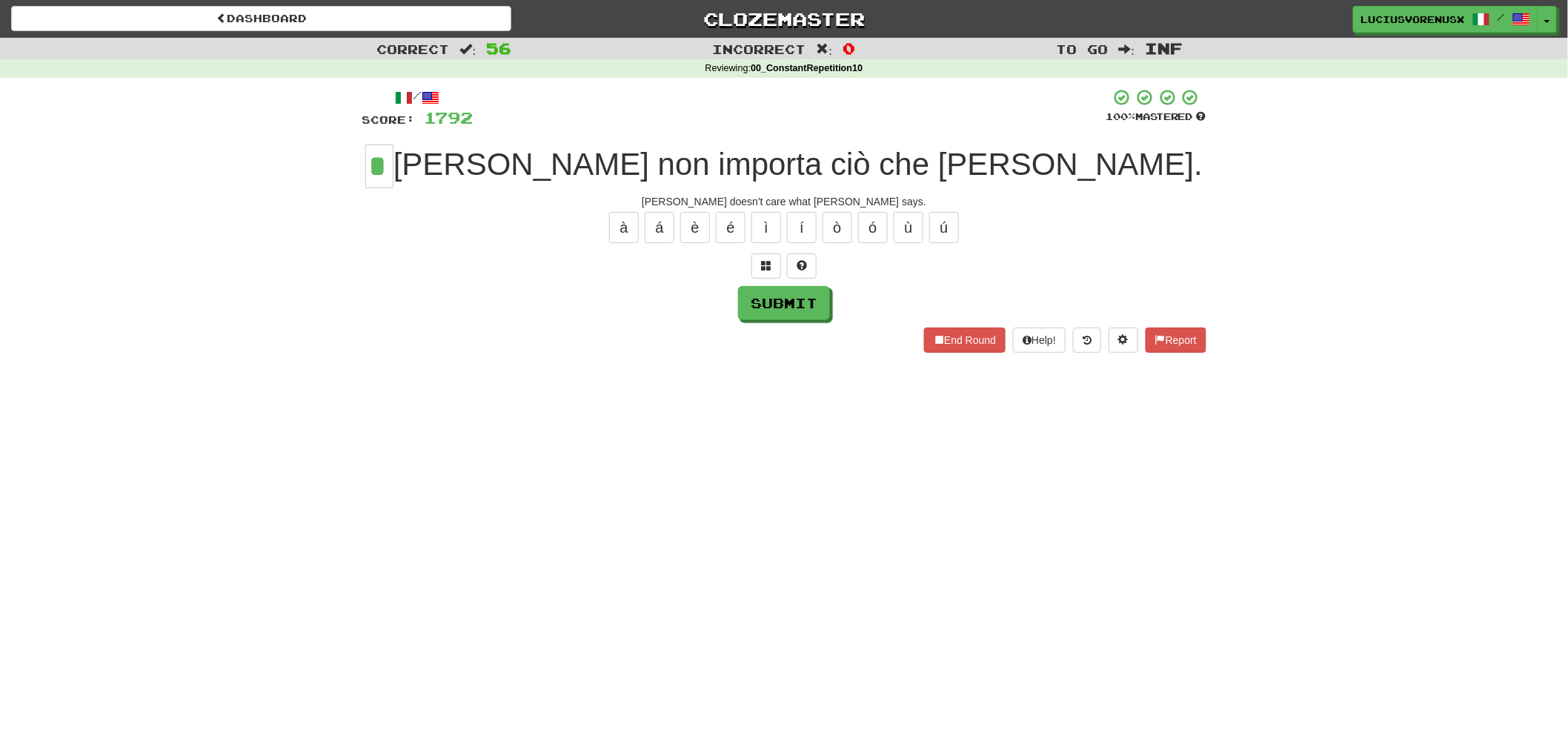
type input "*"
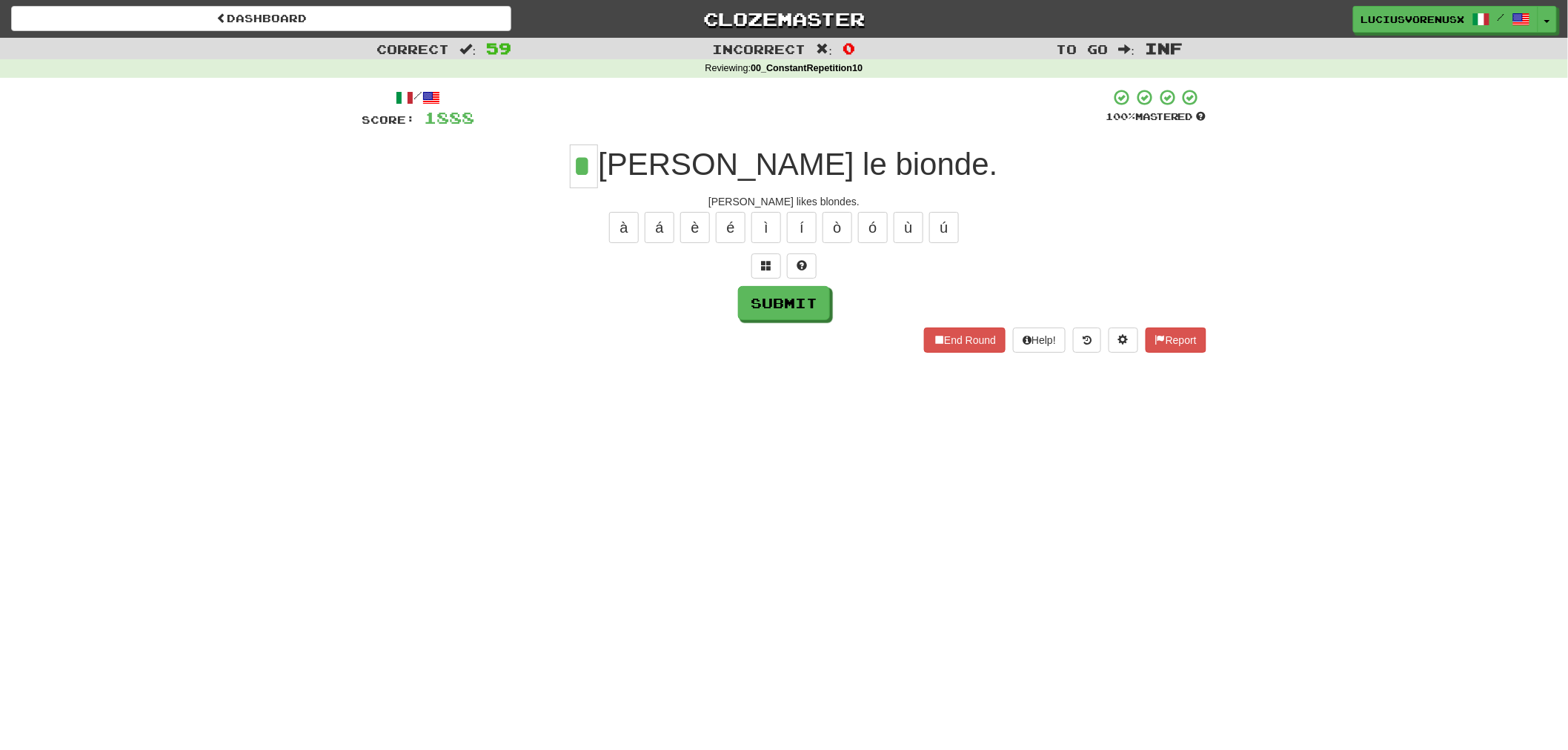
type input "*"
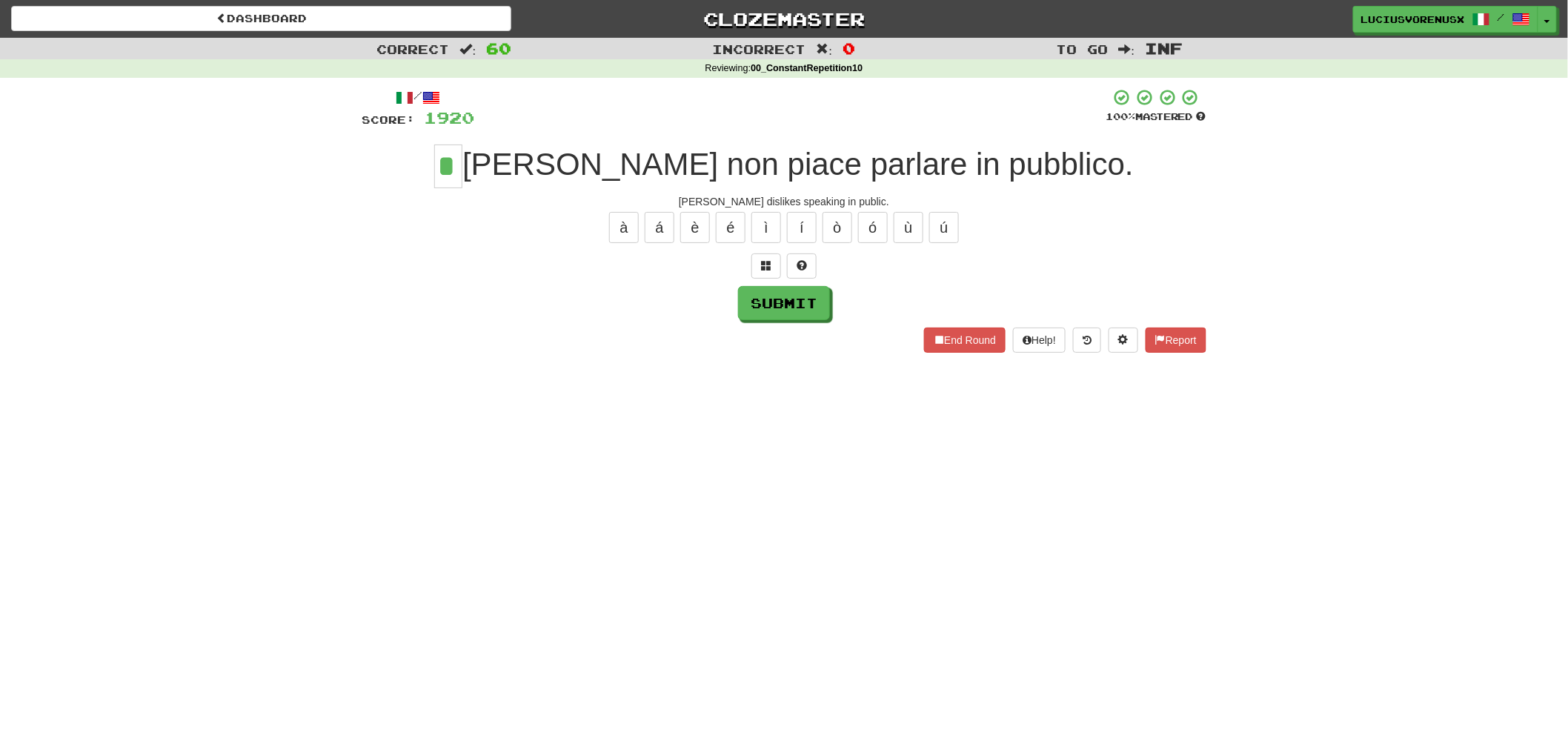
type input "*"
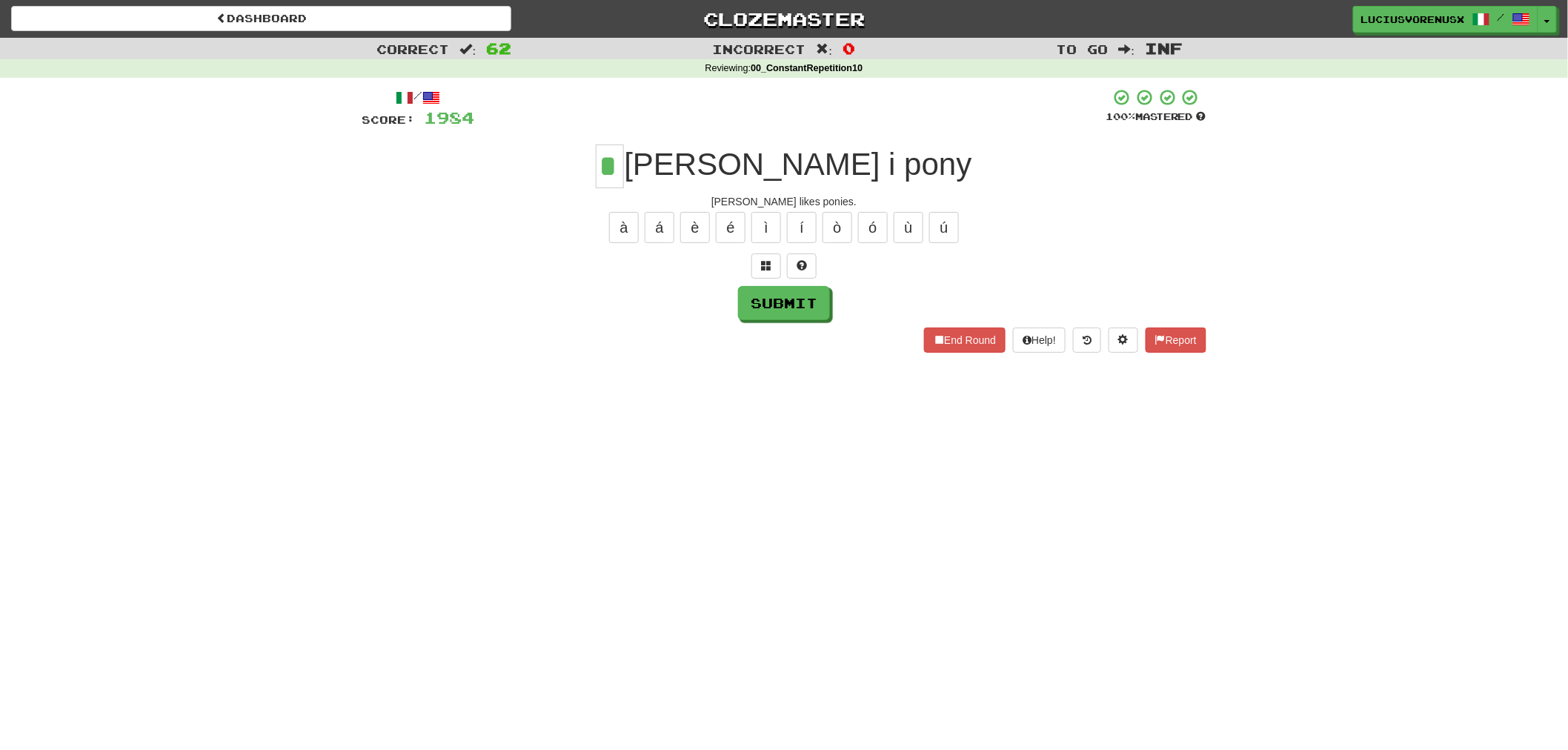
type input "*"
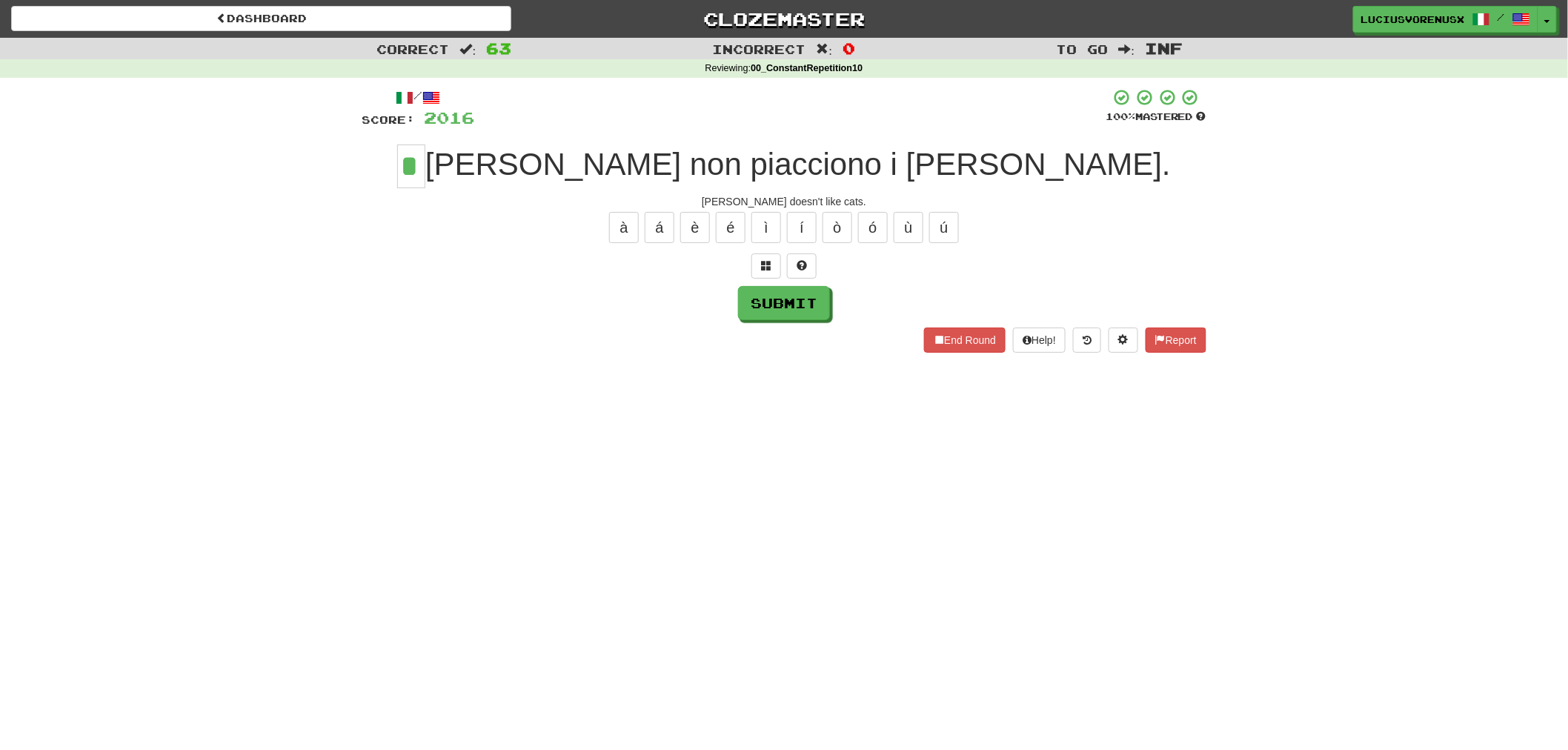
type input "*"
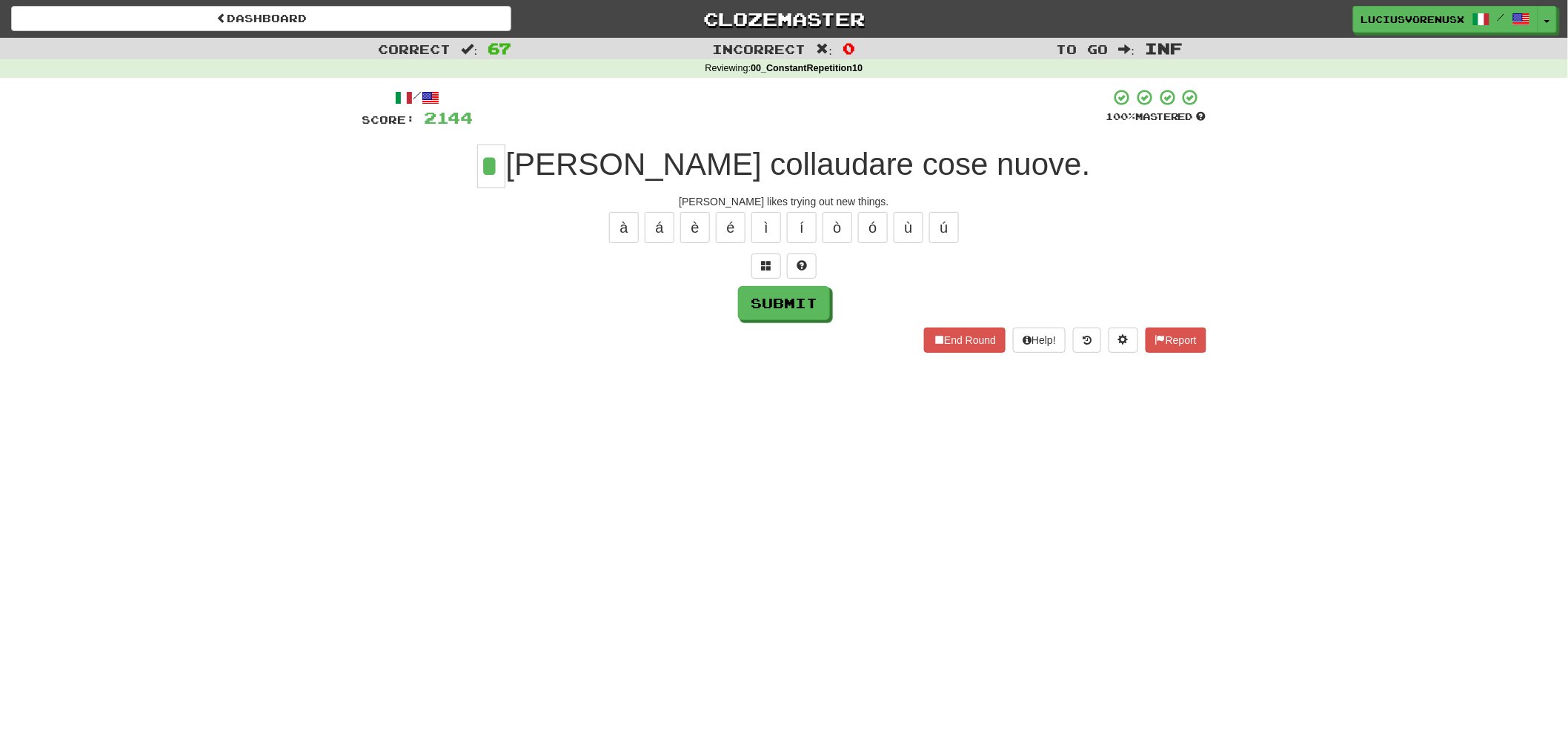
type input "*"
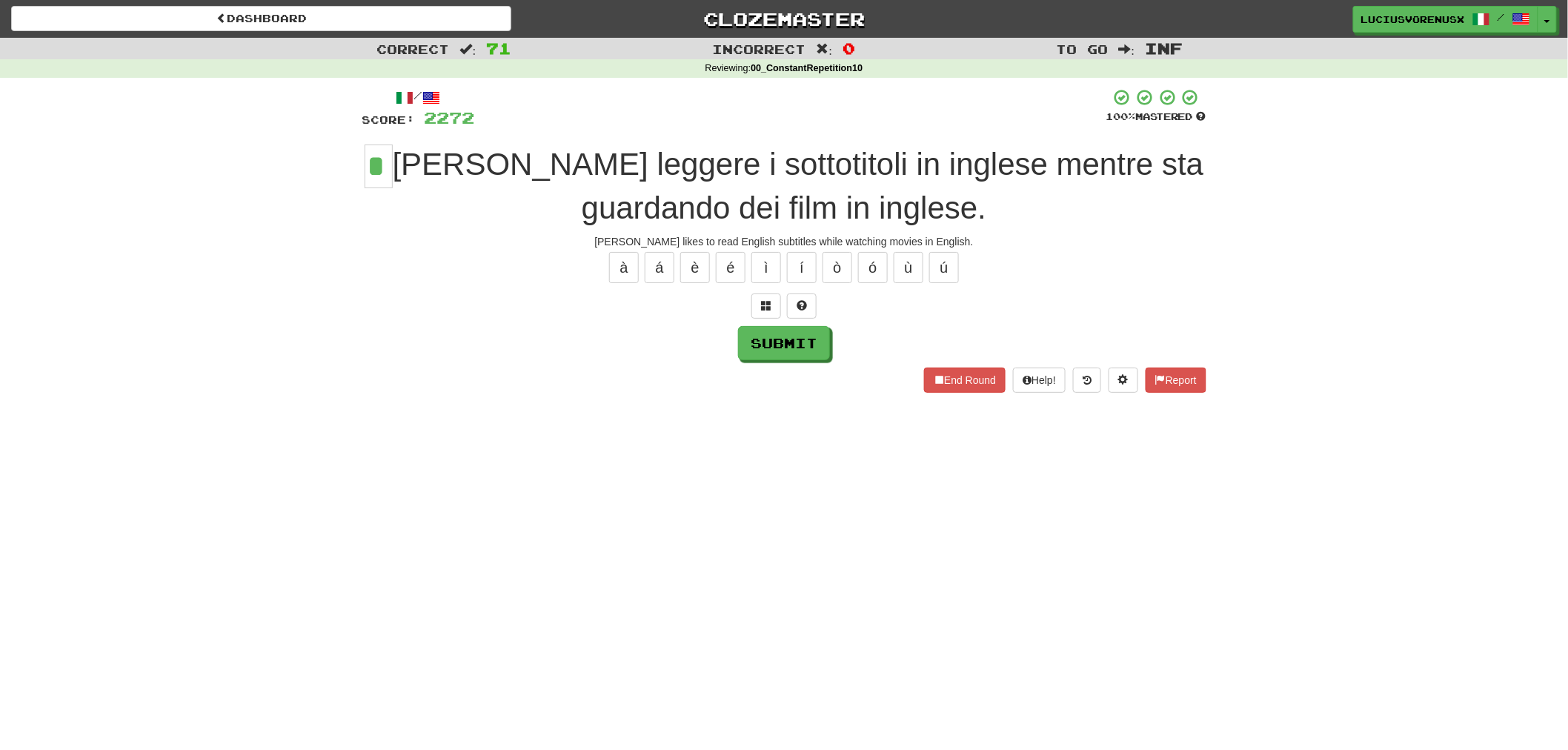
type input "*"
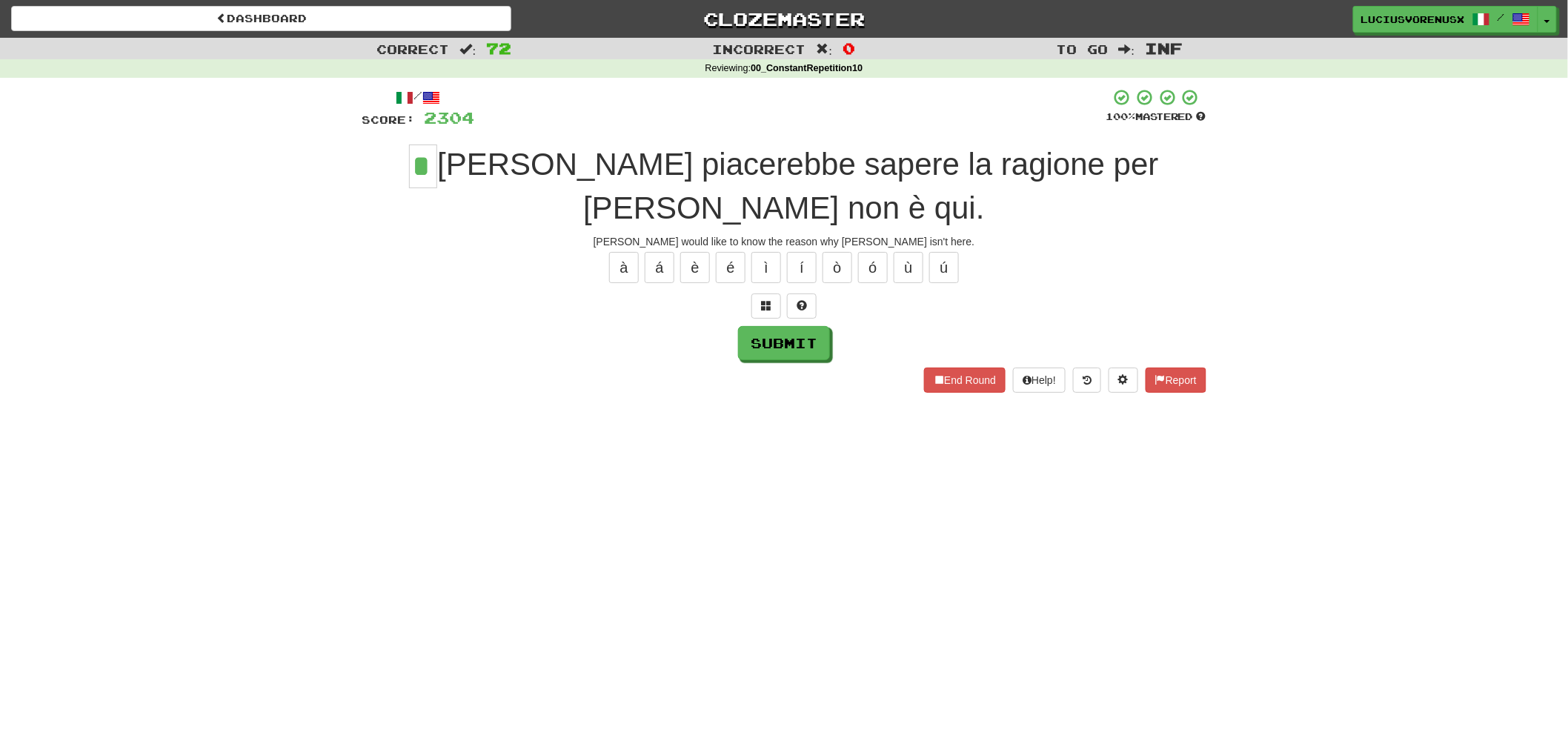
type input "*"
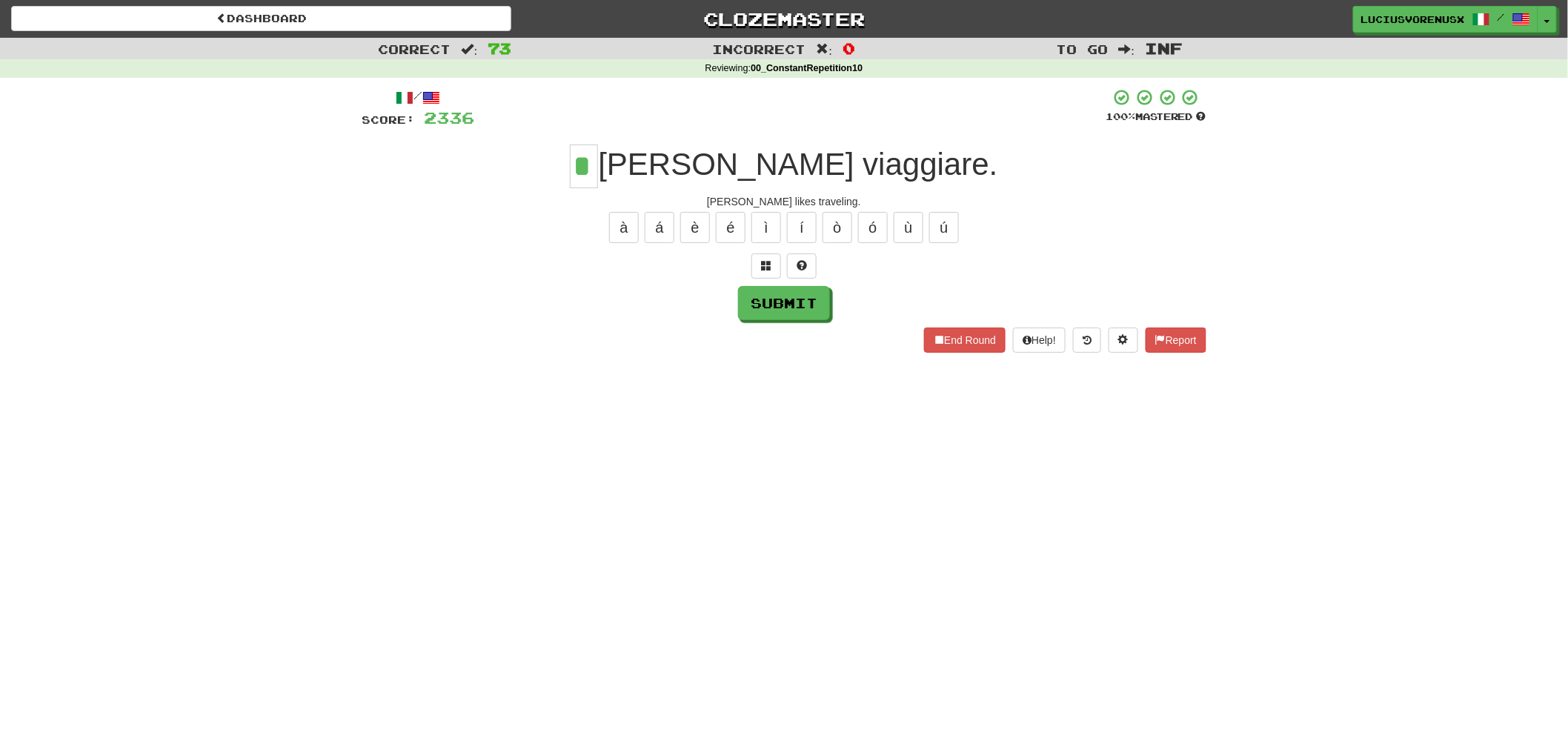
type input "*"
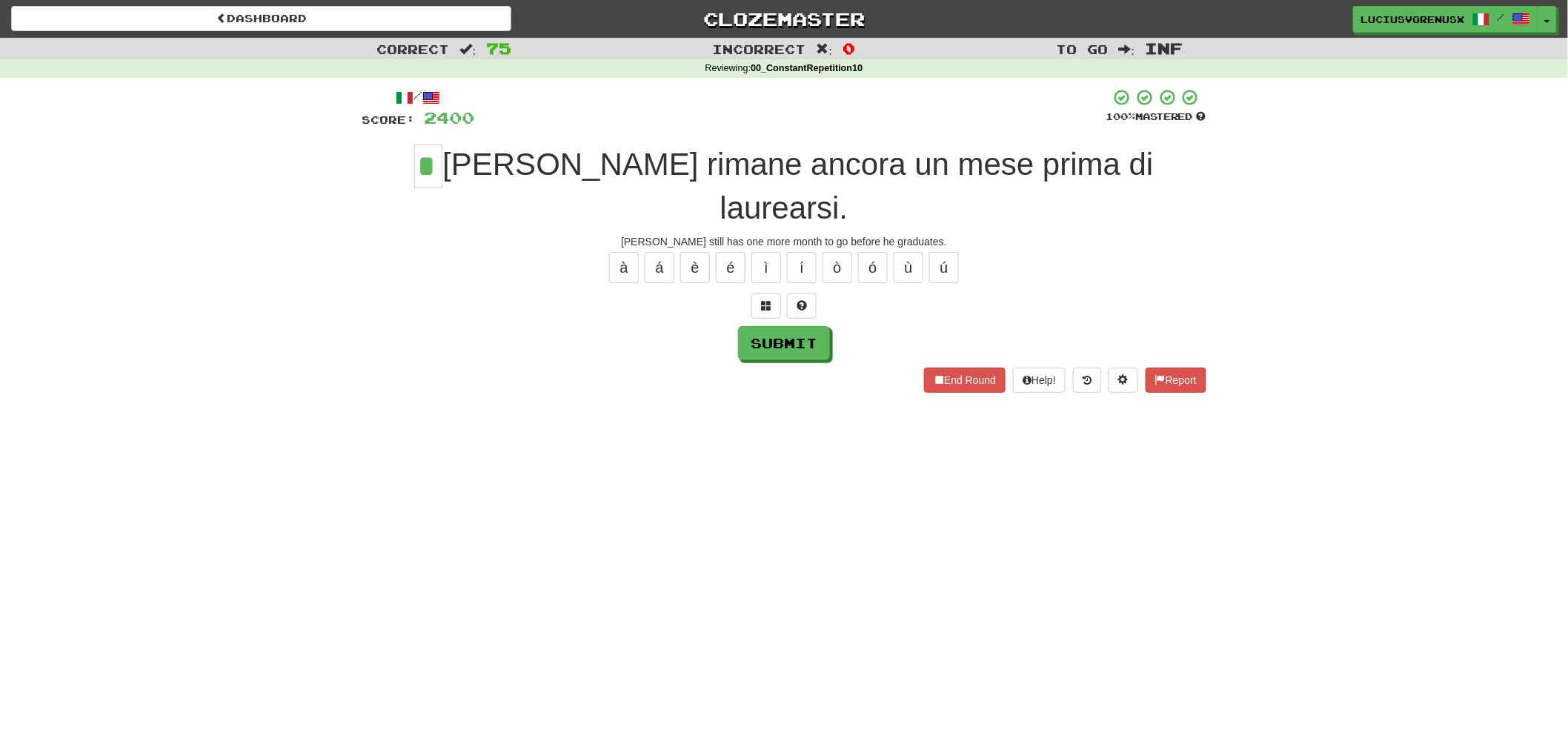
type input "*"
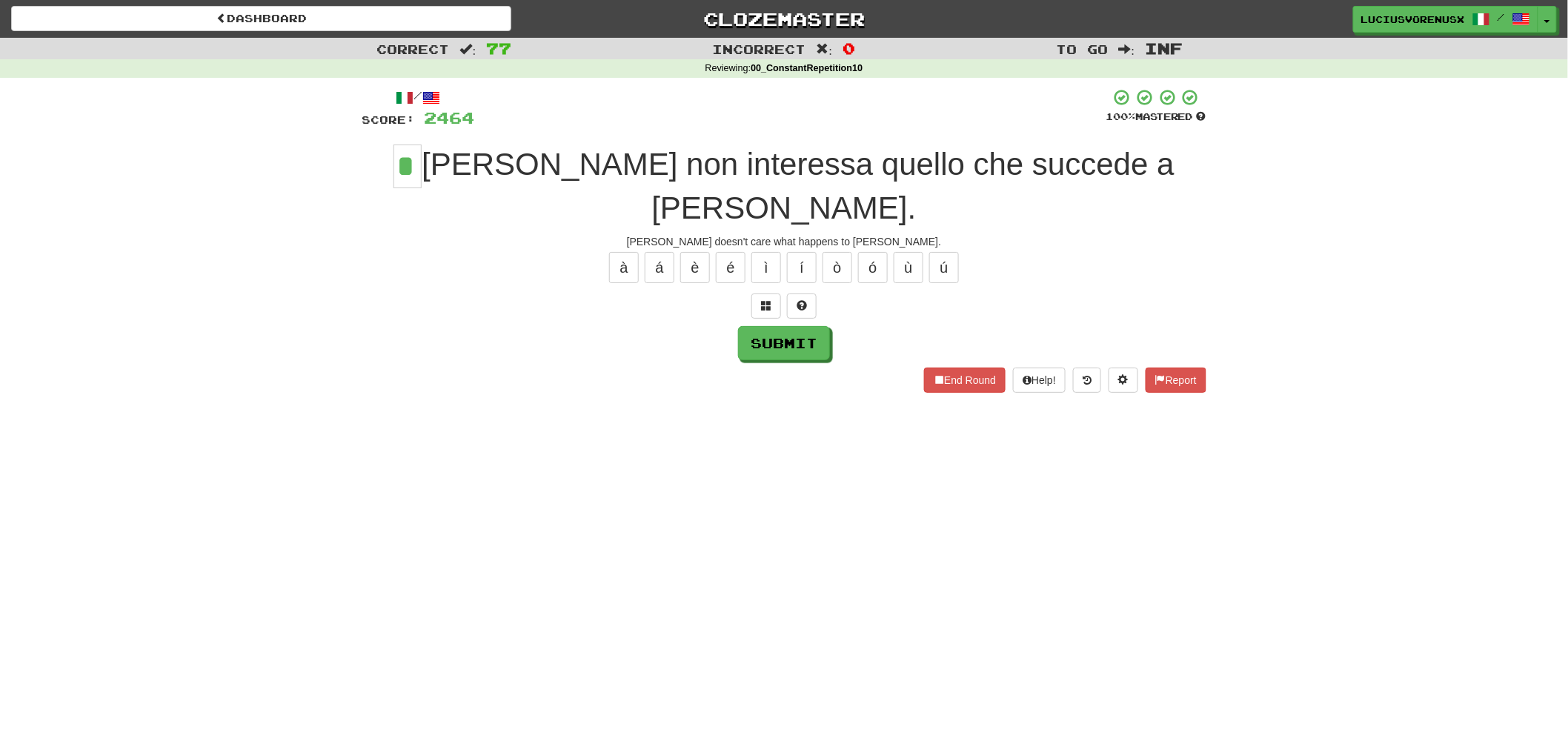
type input "*"
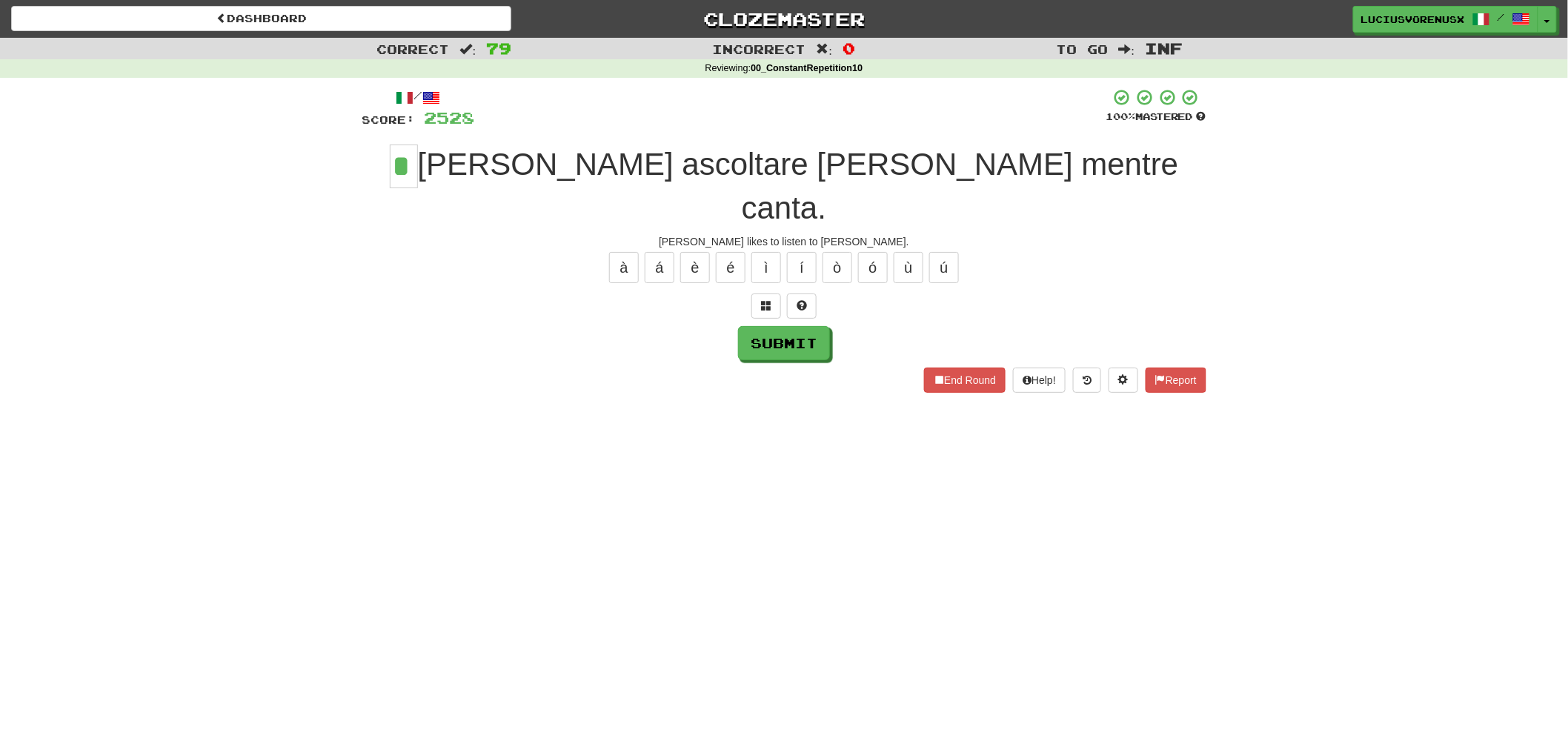
type input "*"
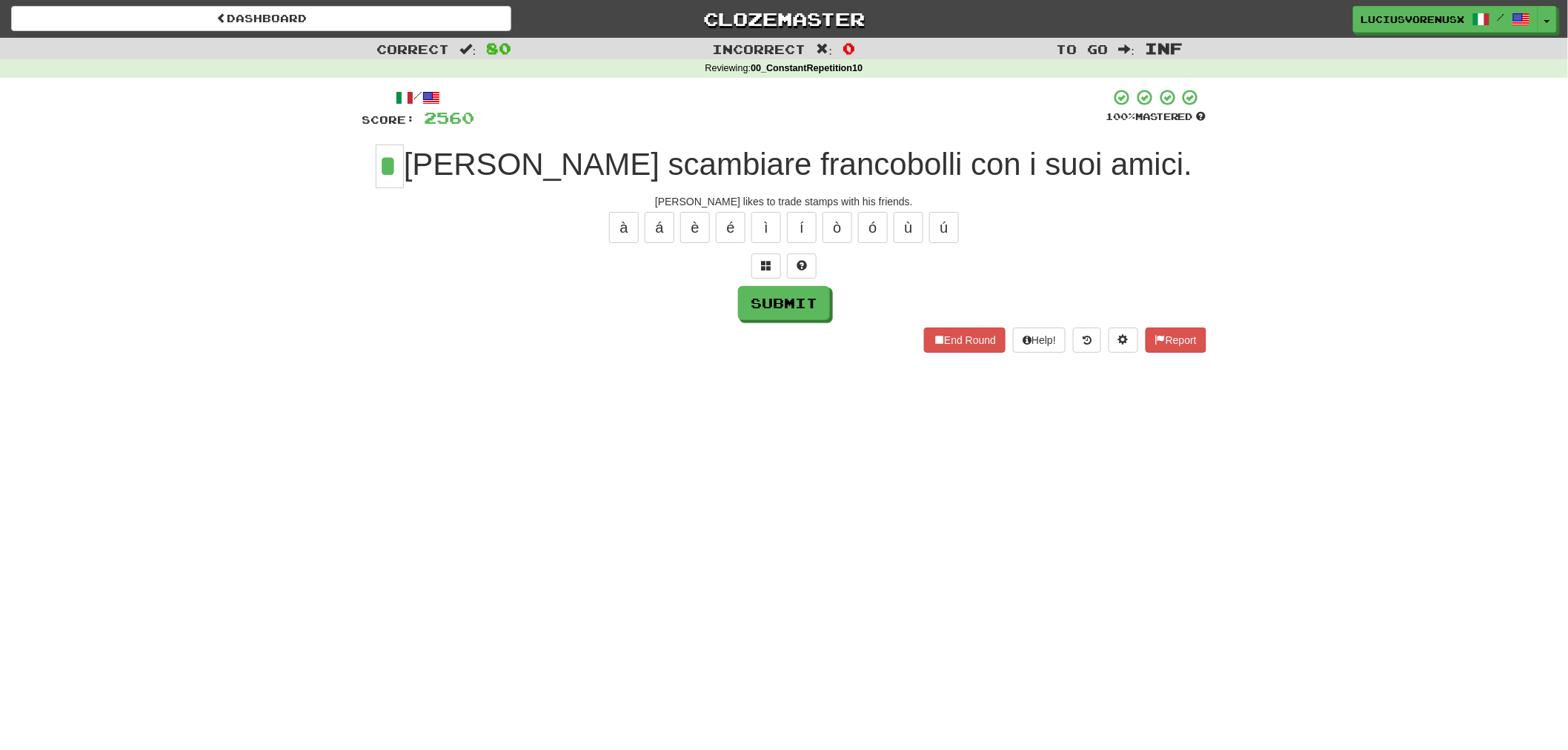
type input "*"
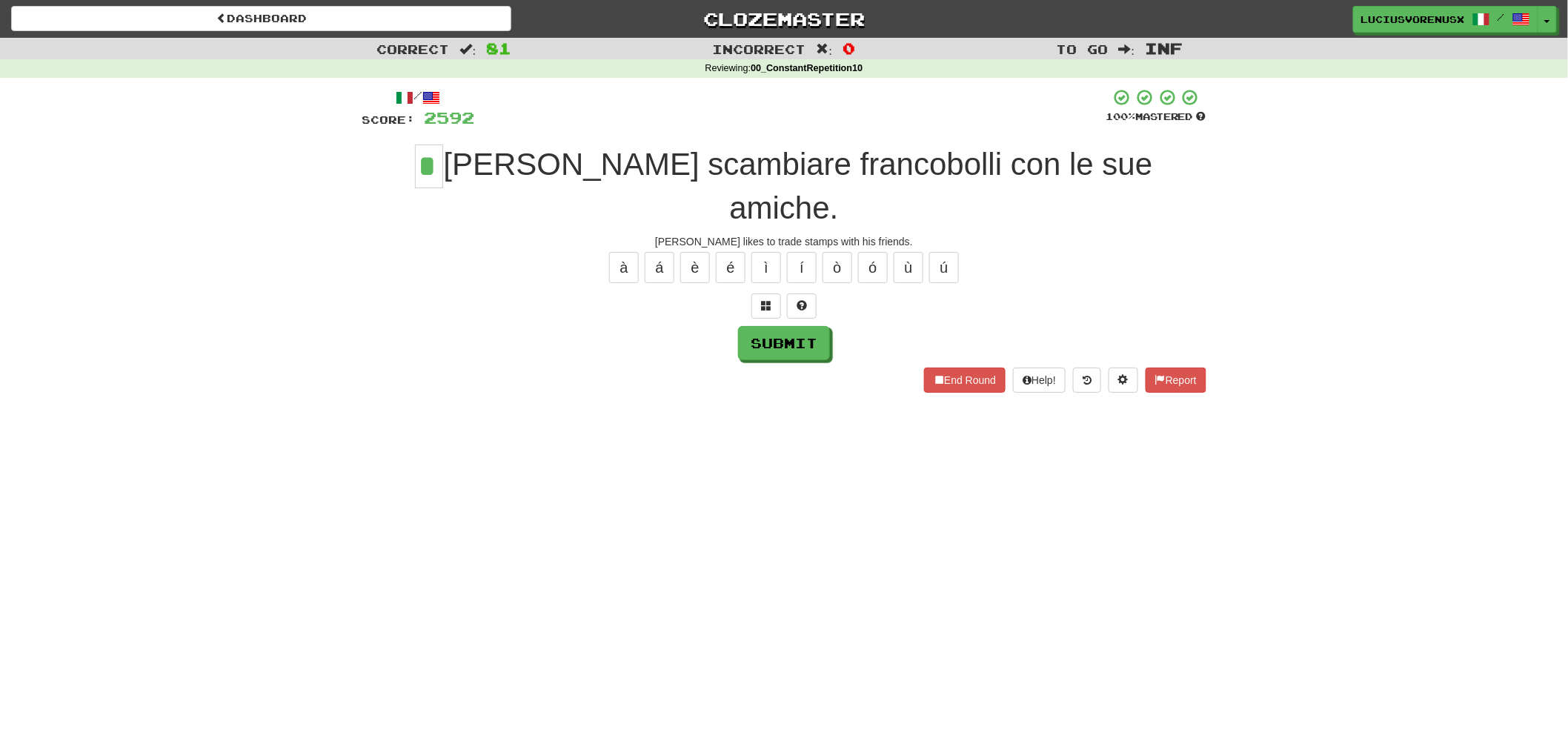
type input "*"
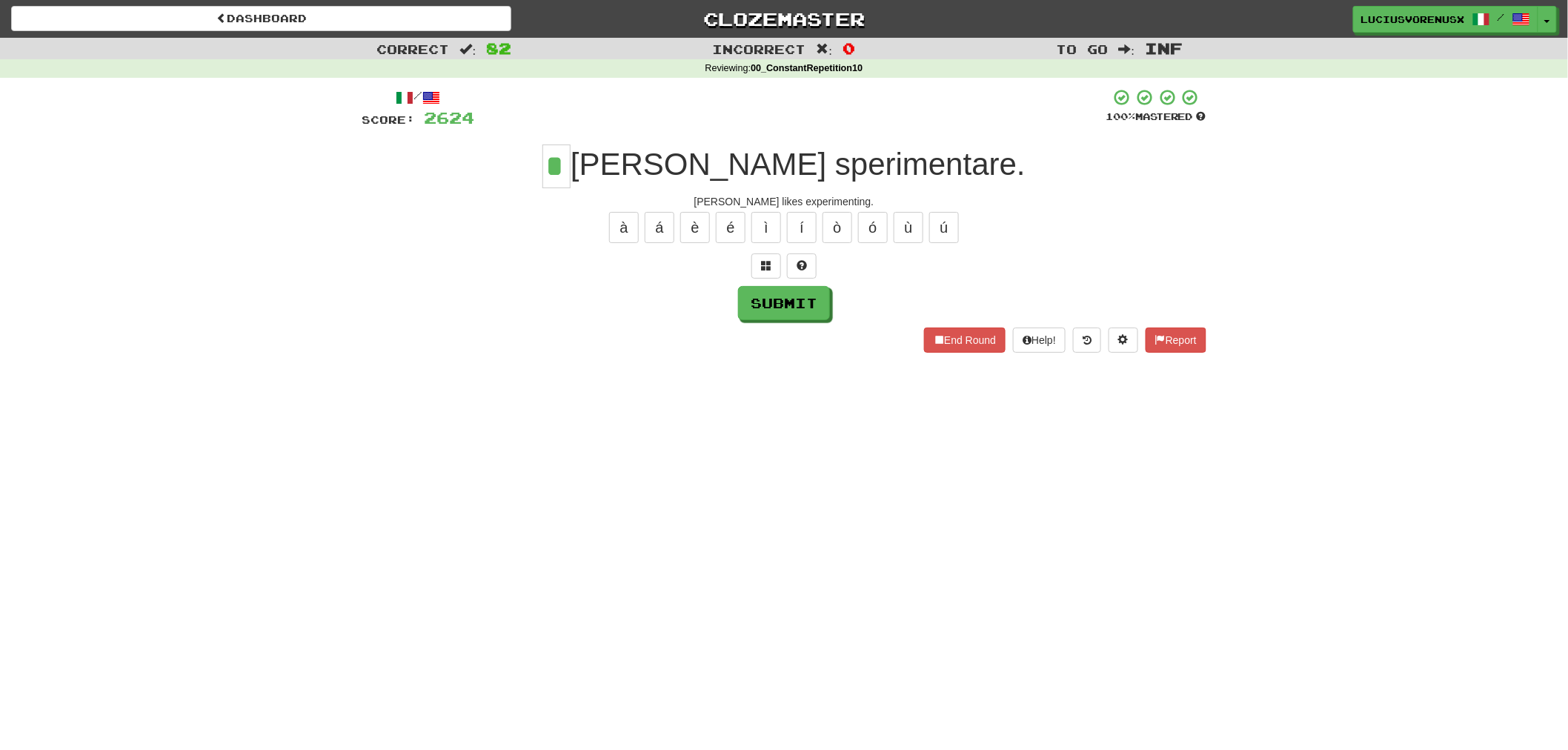
type input "*"
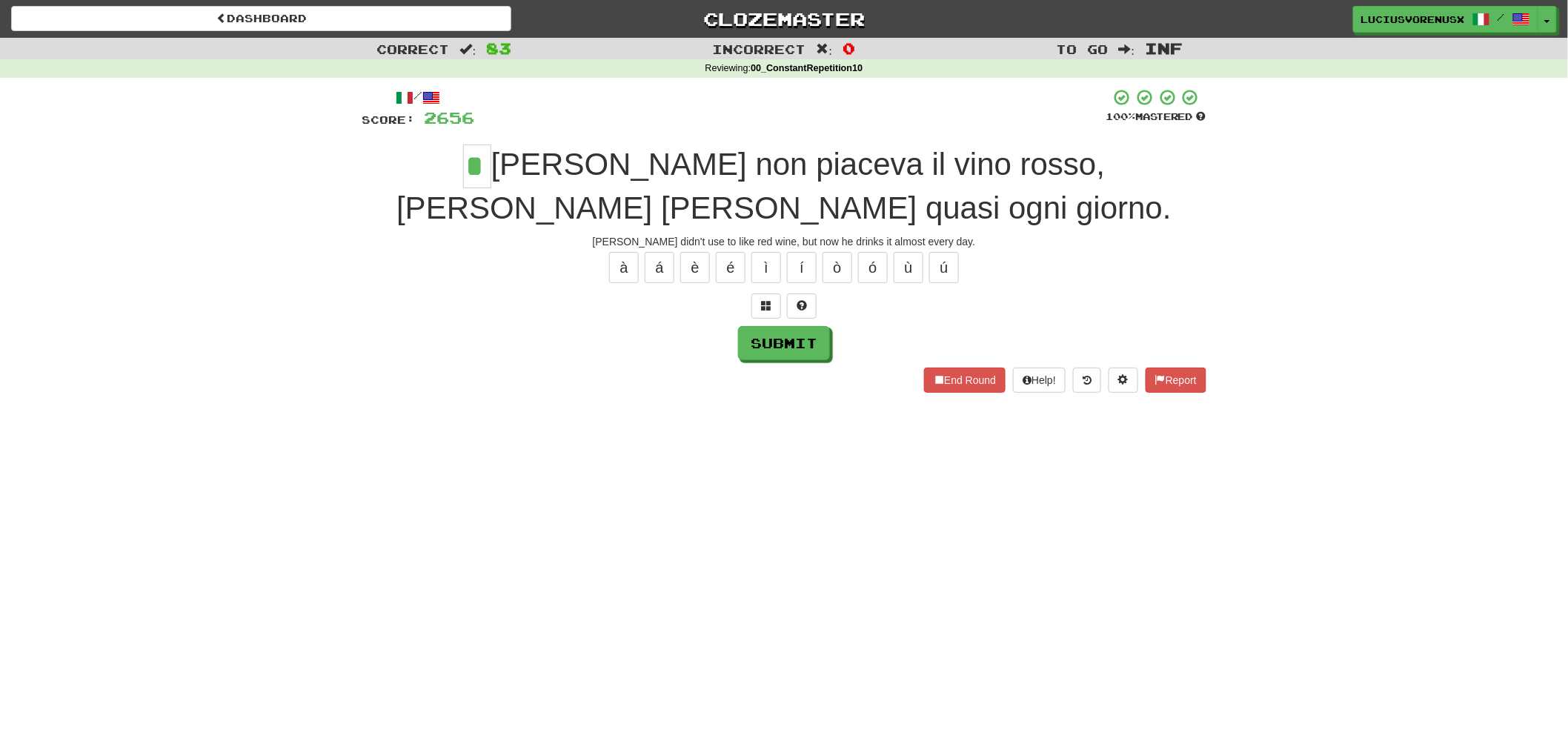
type input "*"
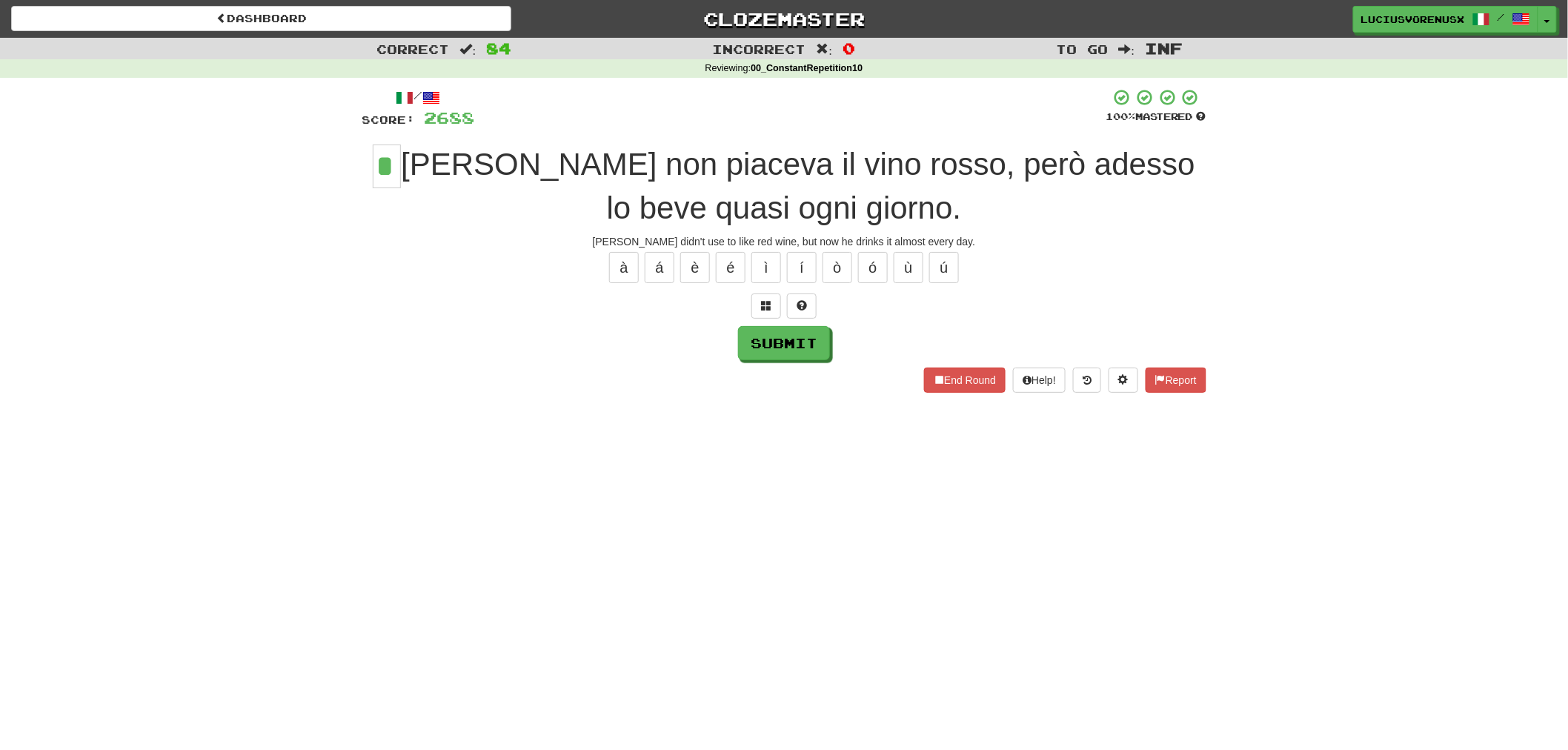
type input "*"
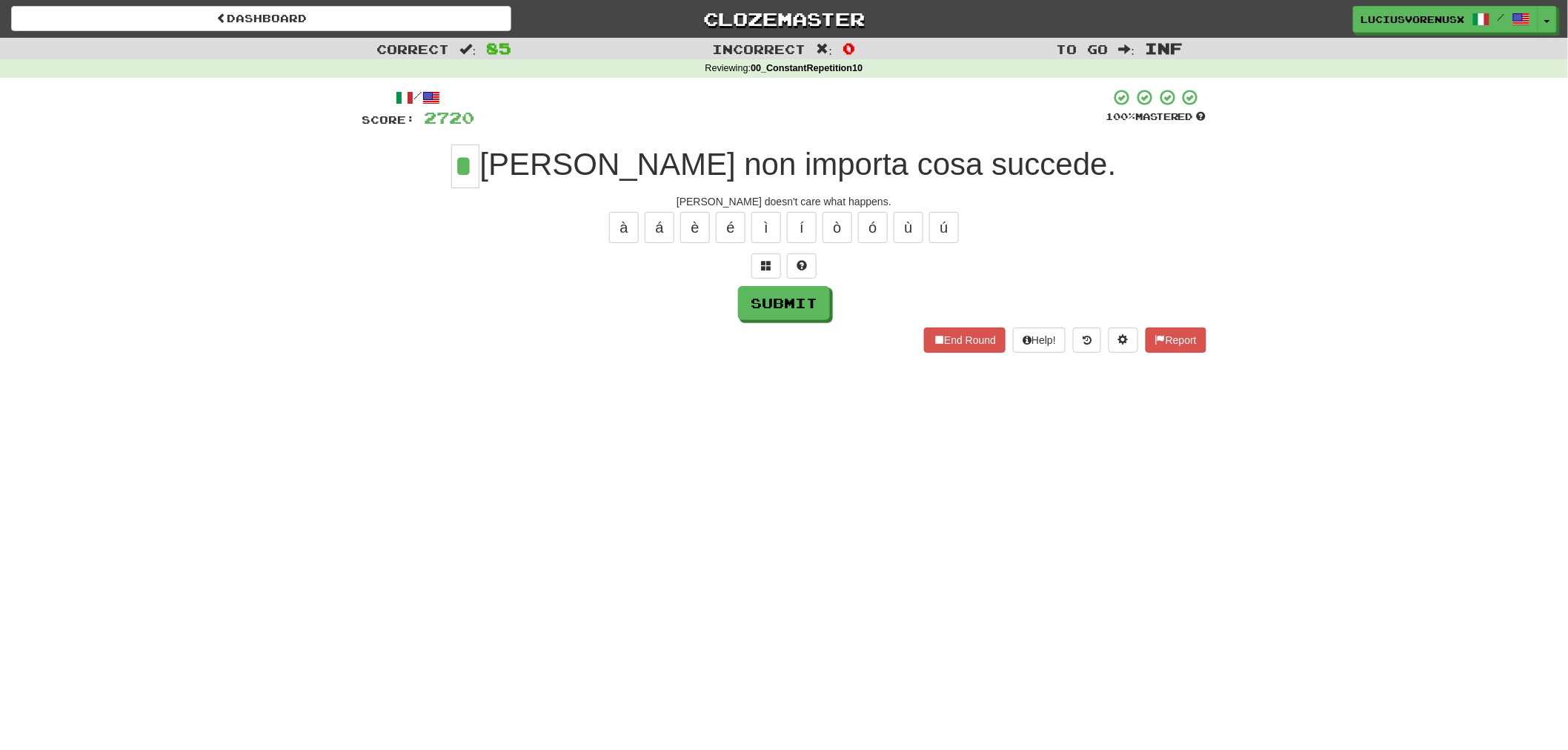
type input "*"
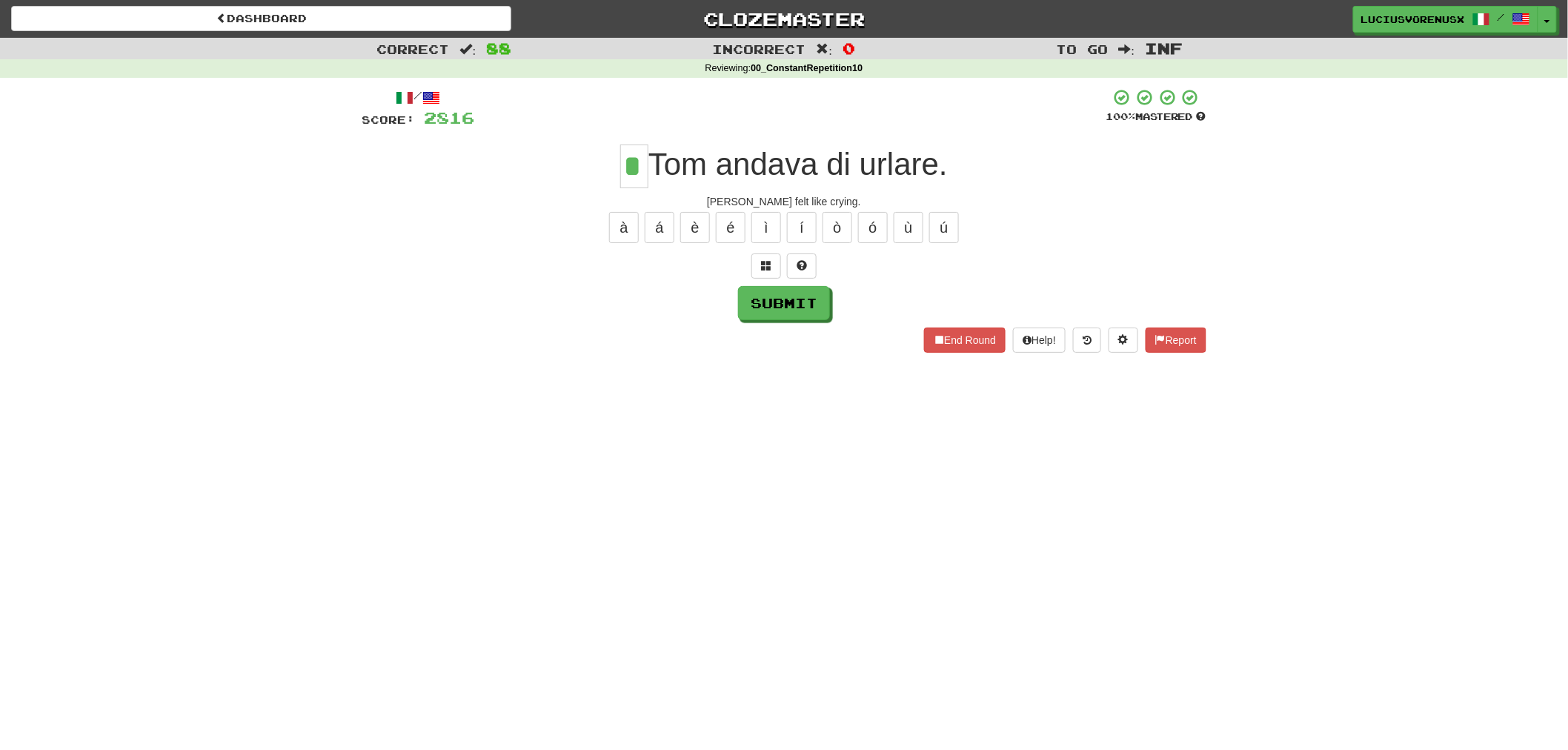
type input "*"
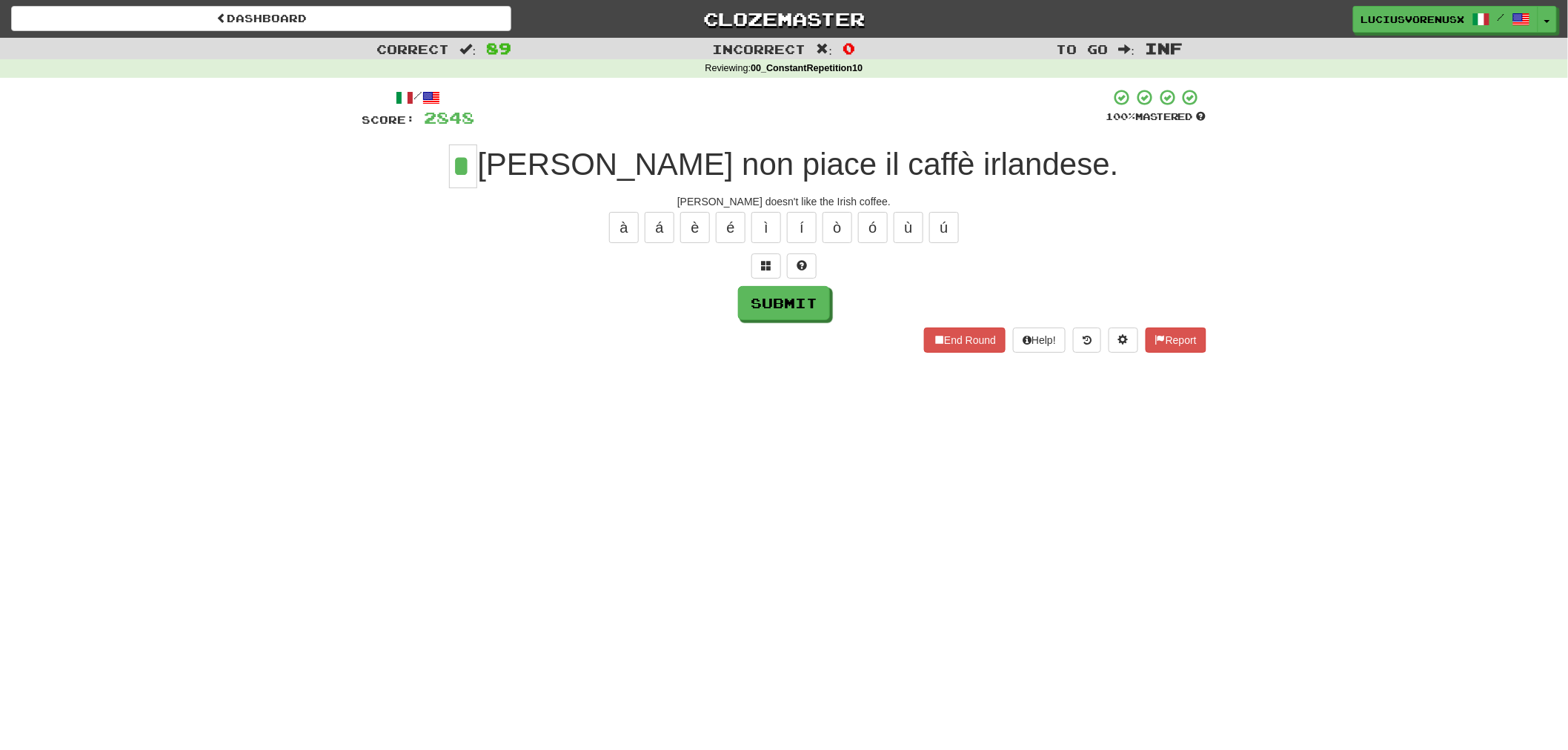
type input "*"
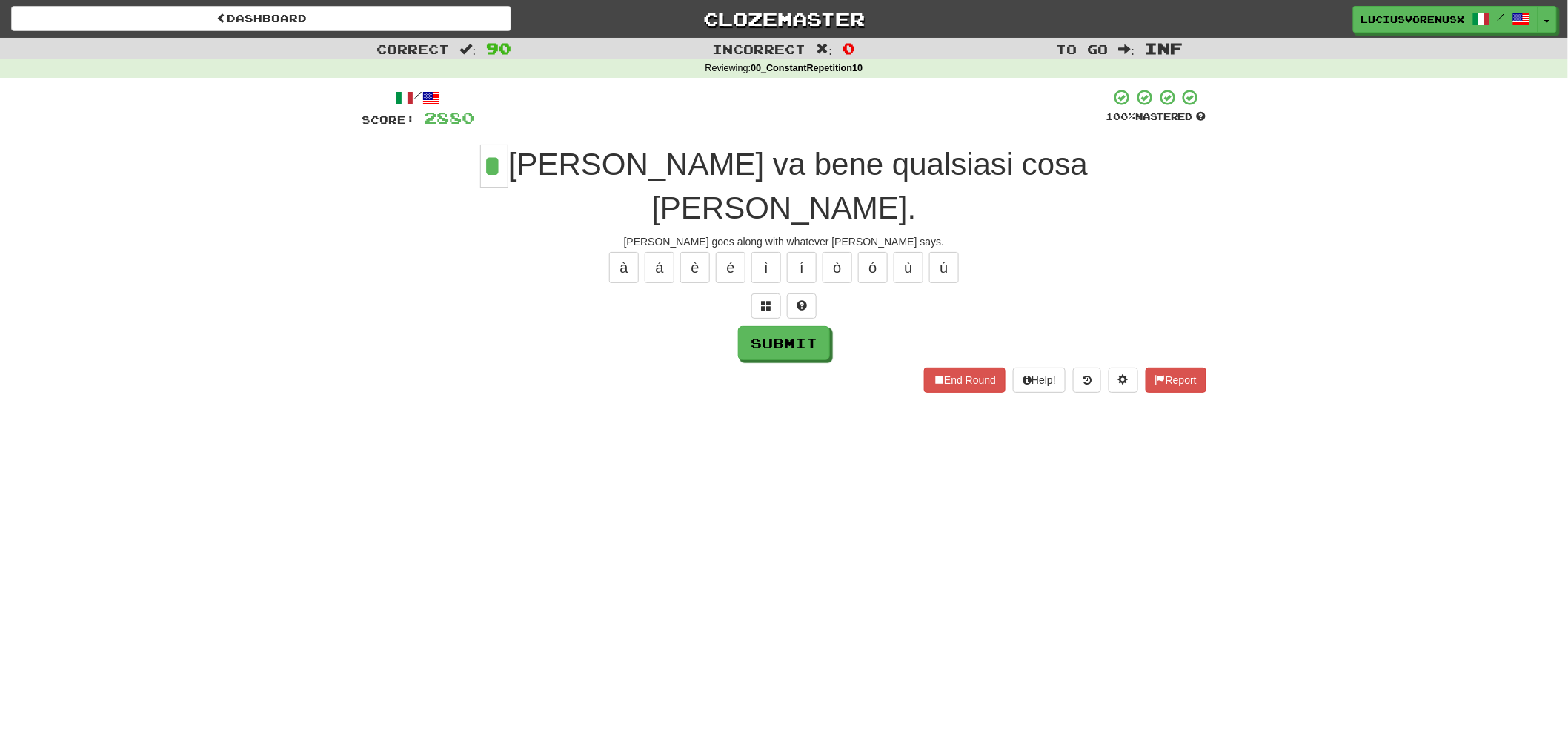
type input "*"
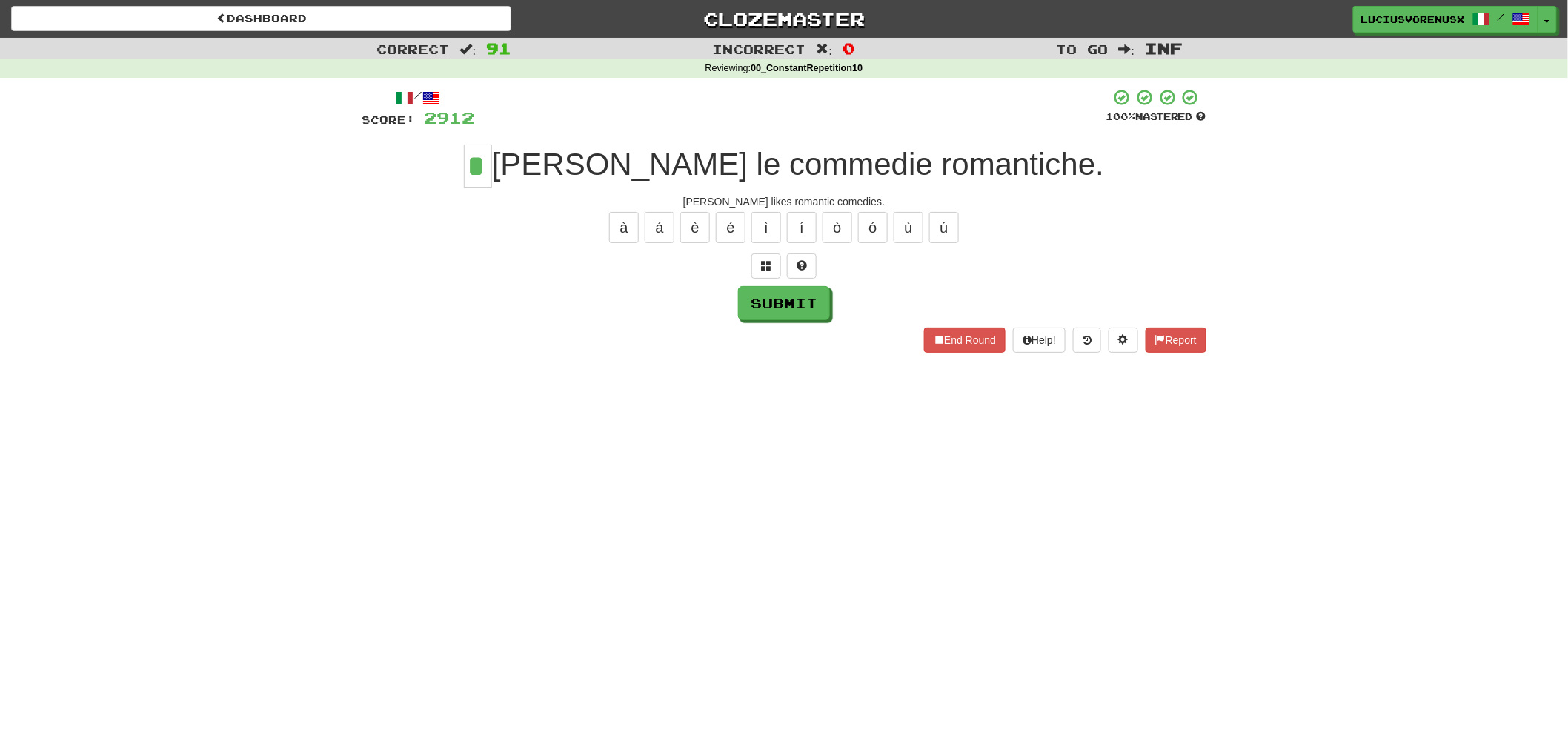
type input "*"
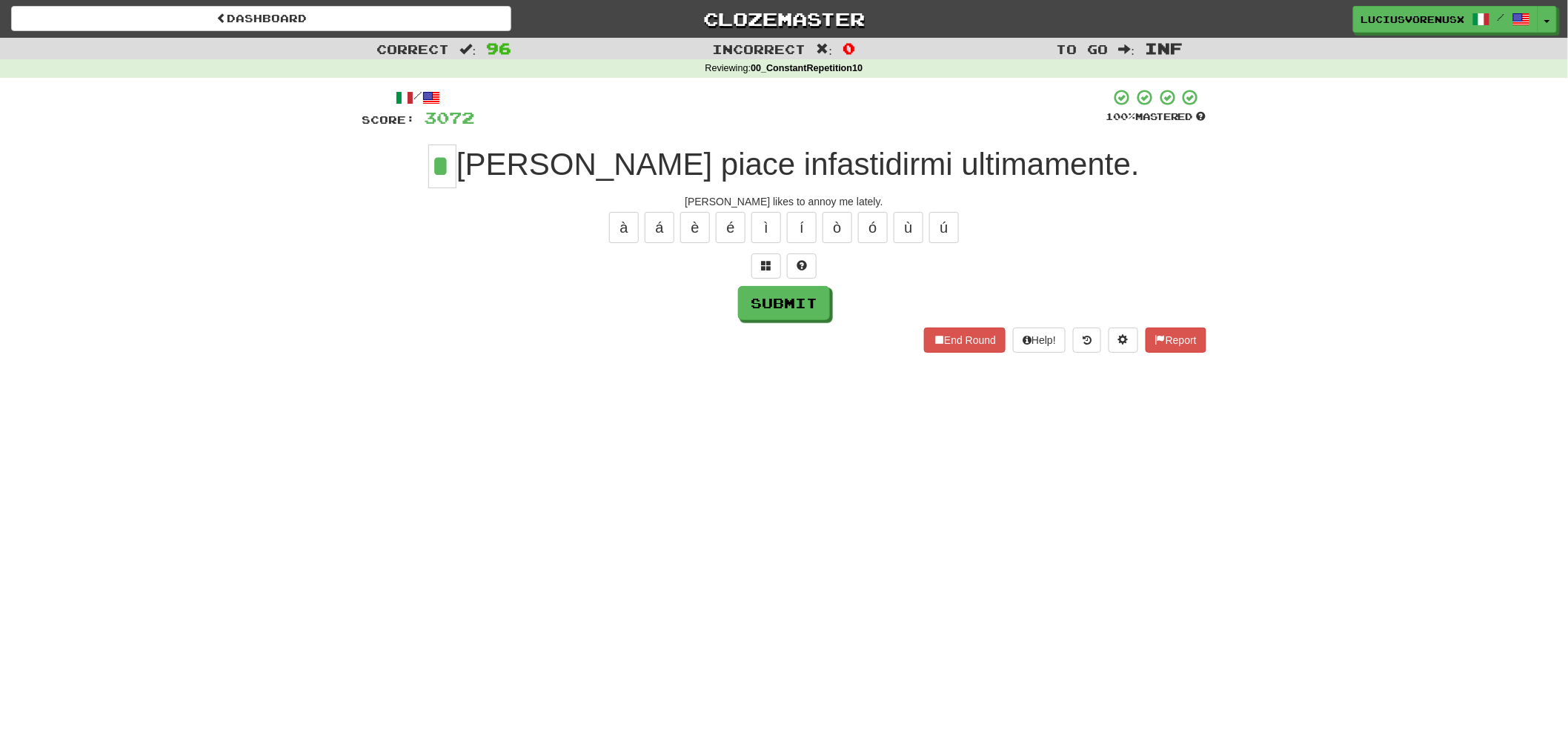
type input "*"
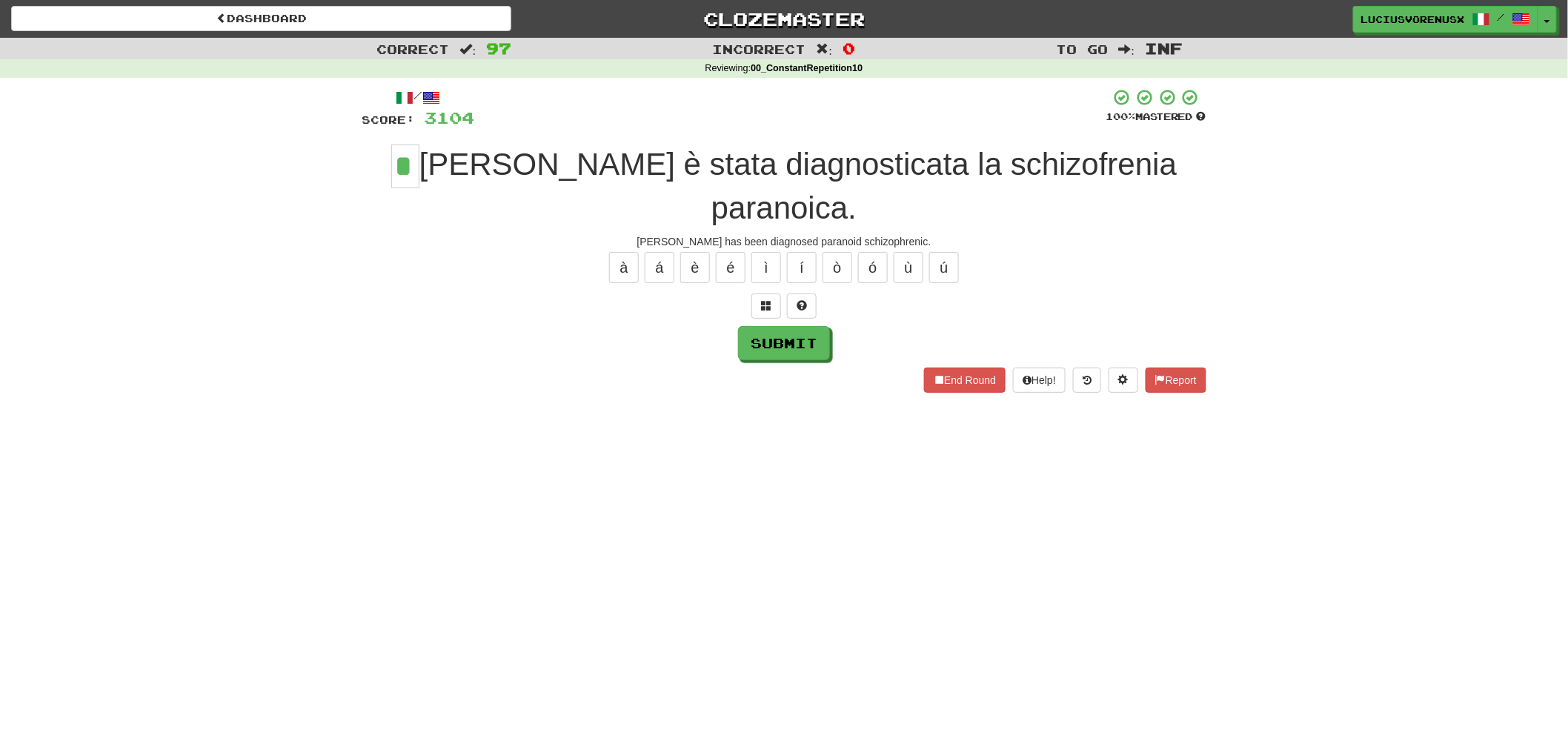
type input "*"
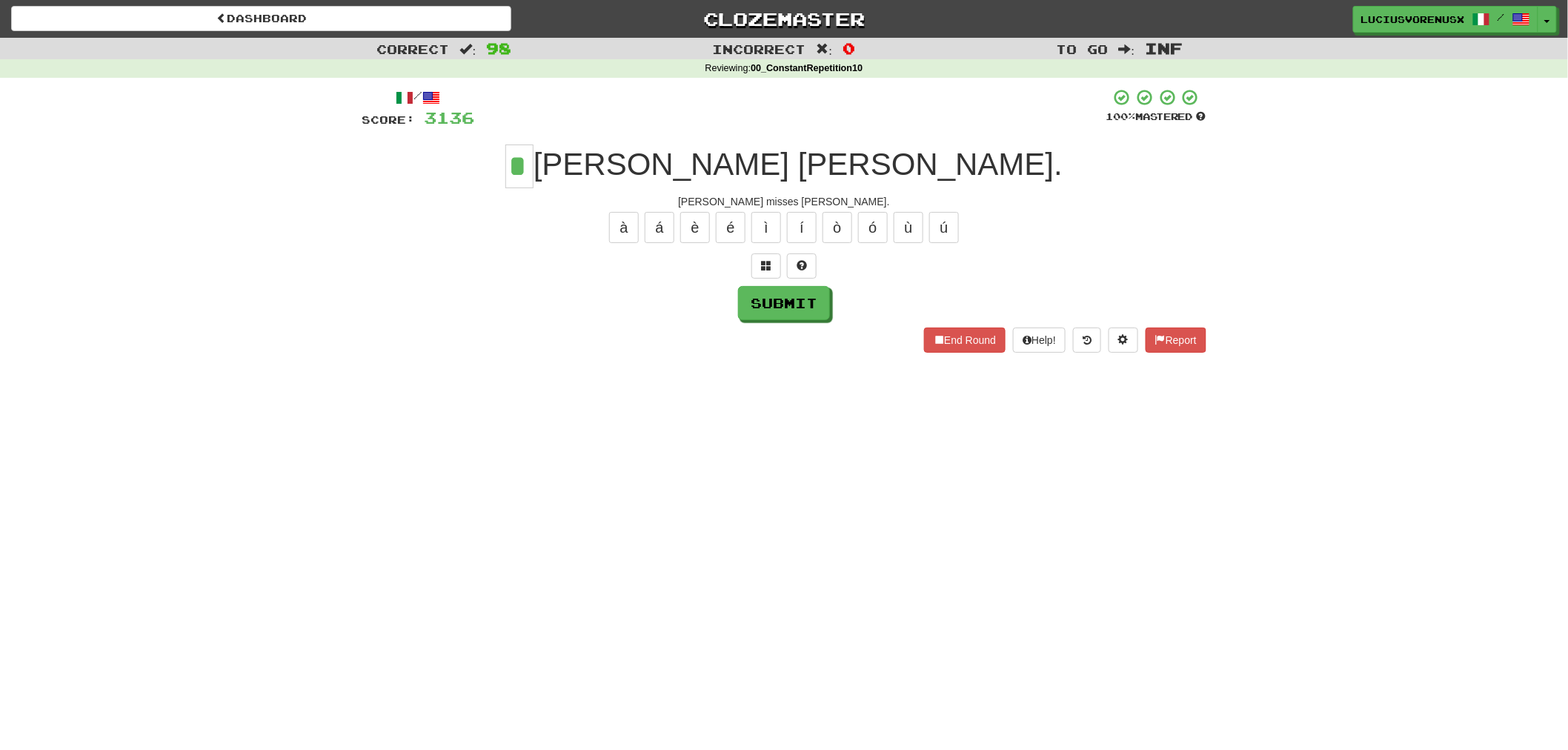
type input "*"
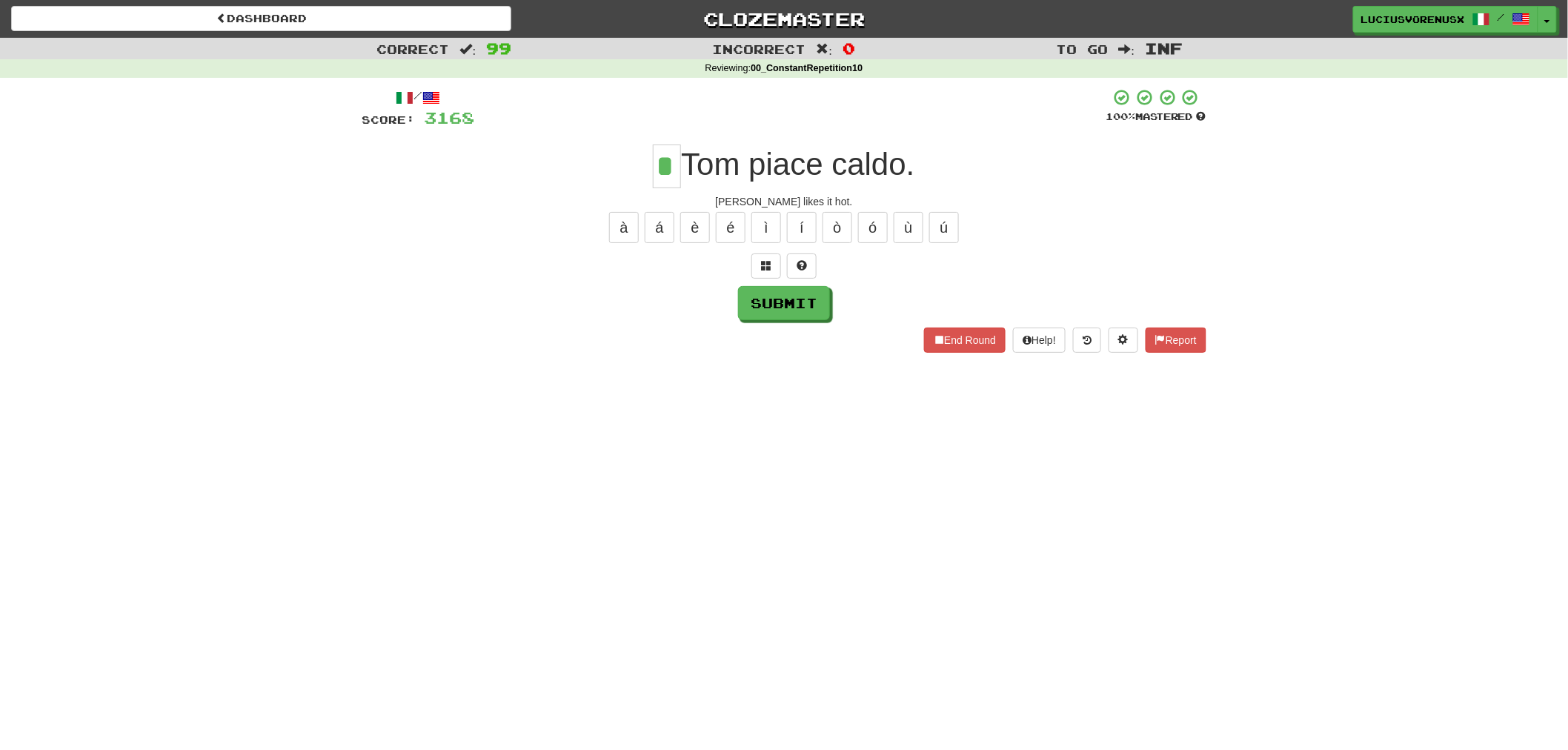
type input "*"
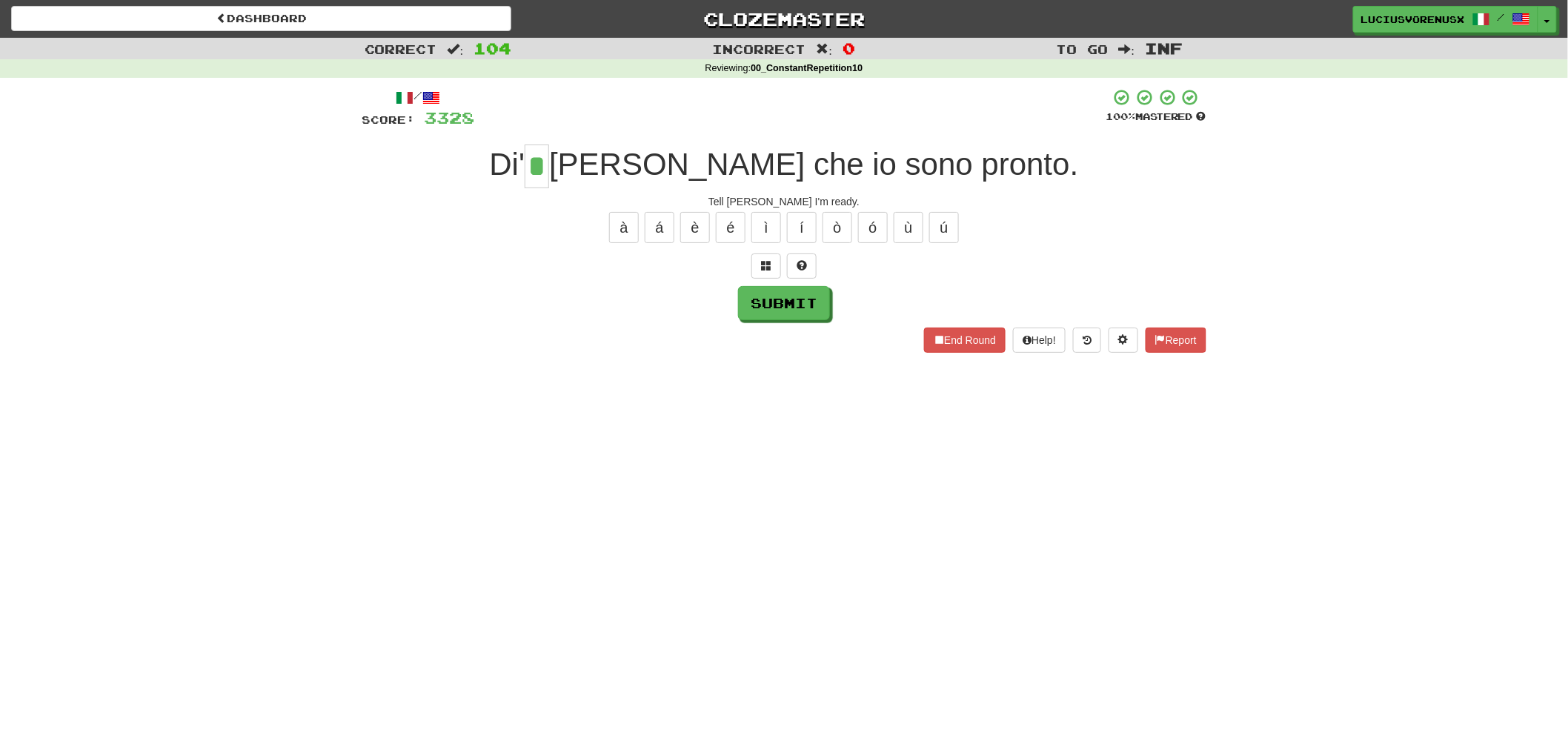
type input "*"
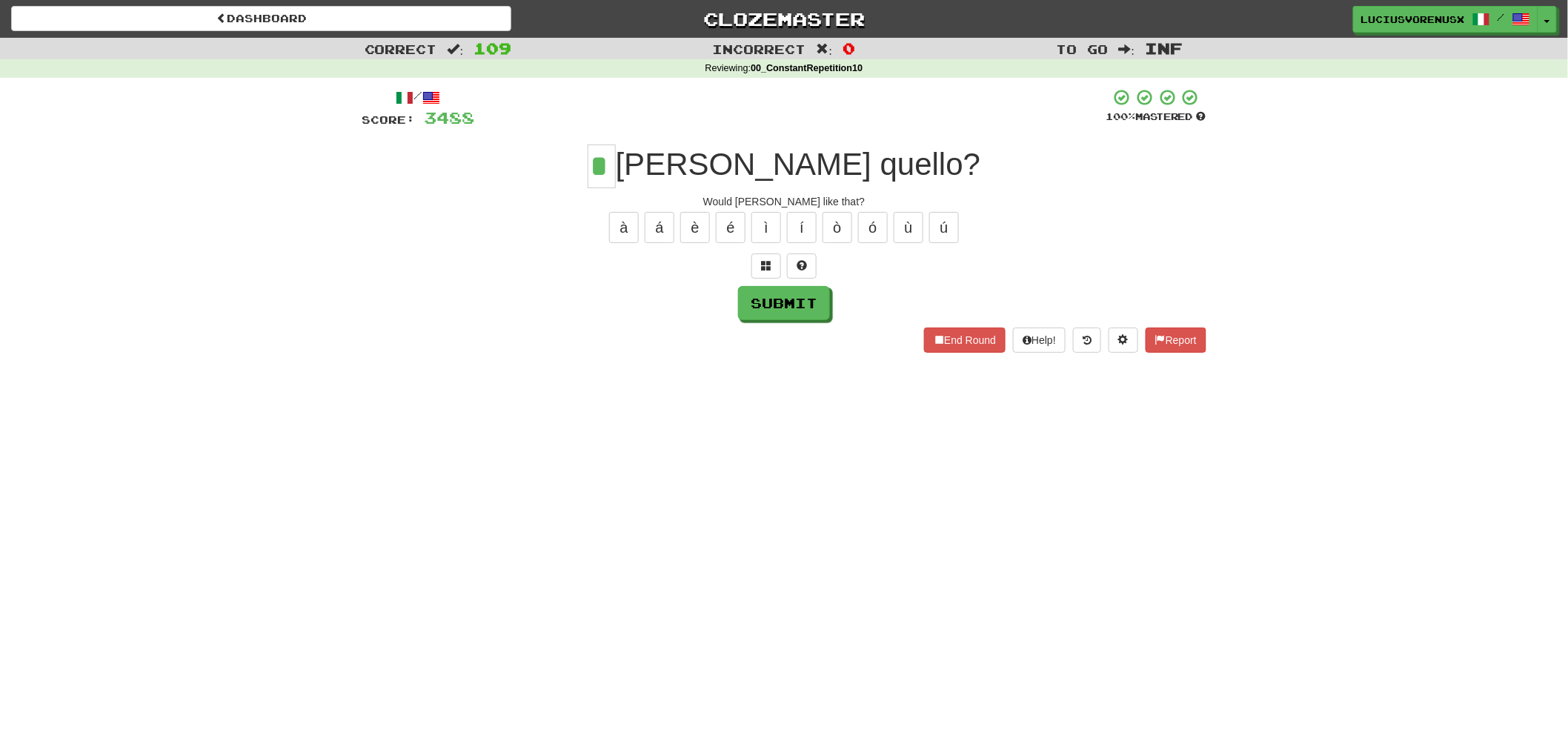
type input "*"
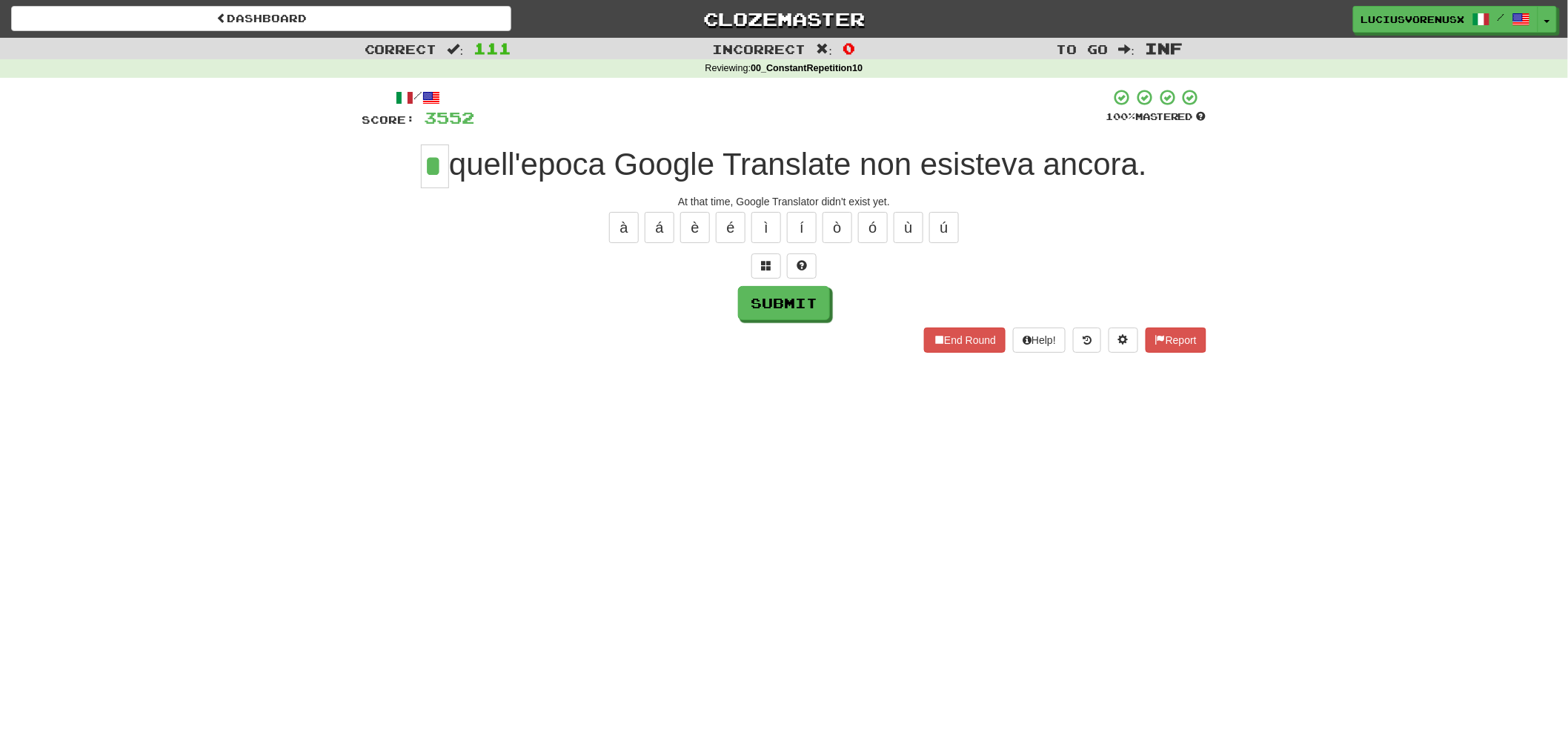
type input "*"
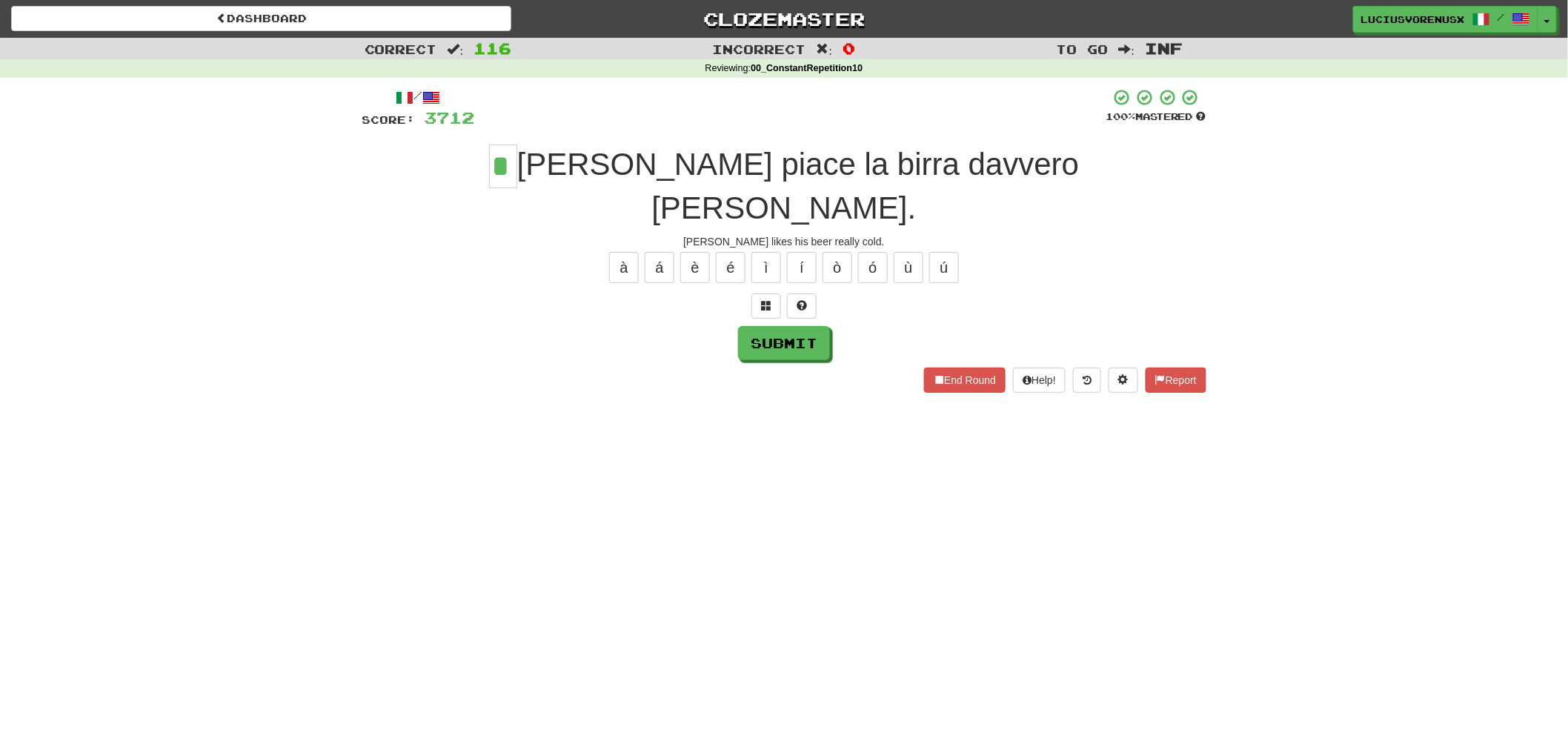
type input "*"
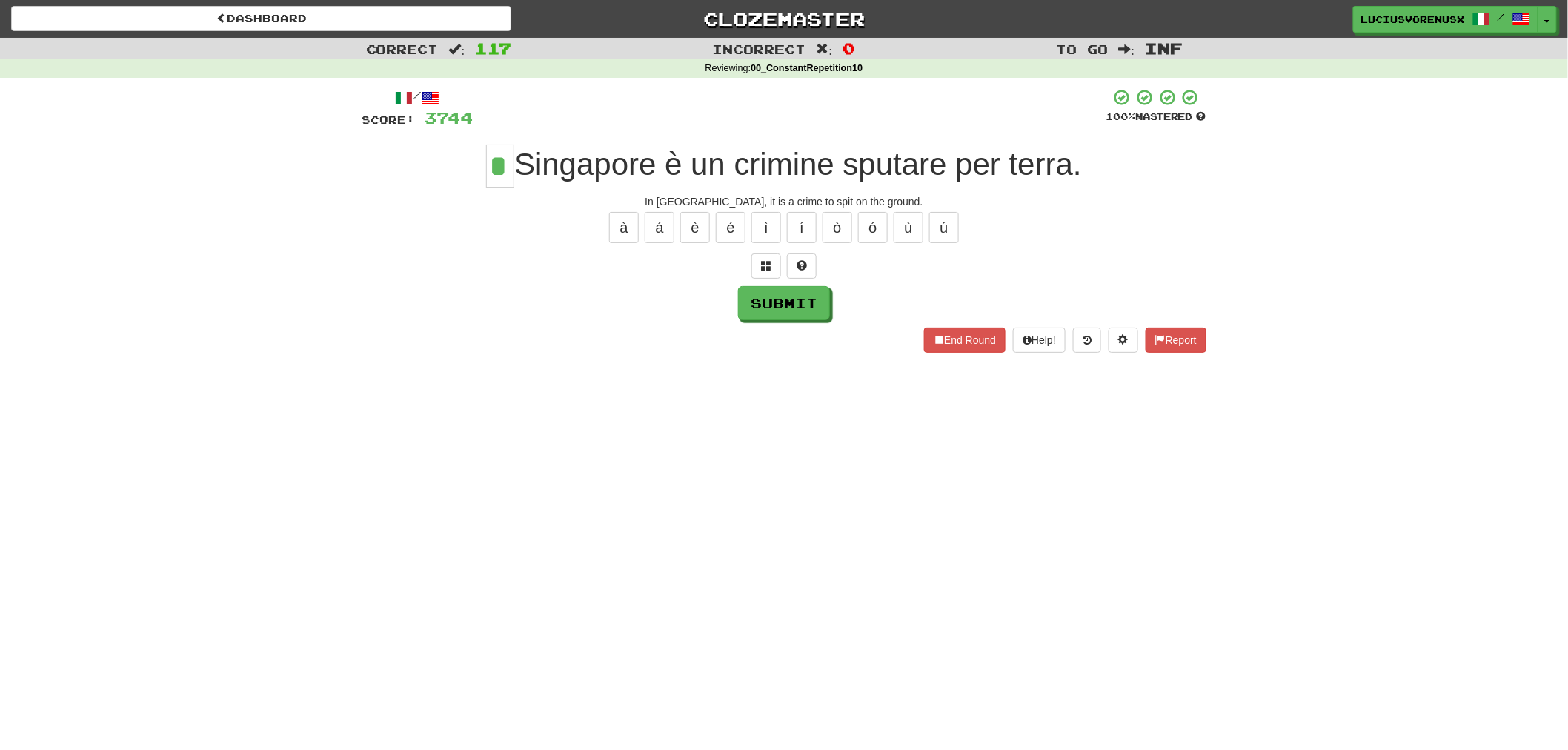
type input "*"
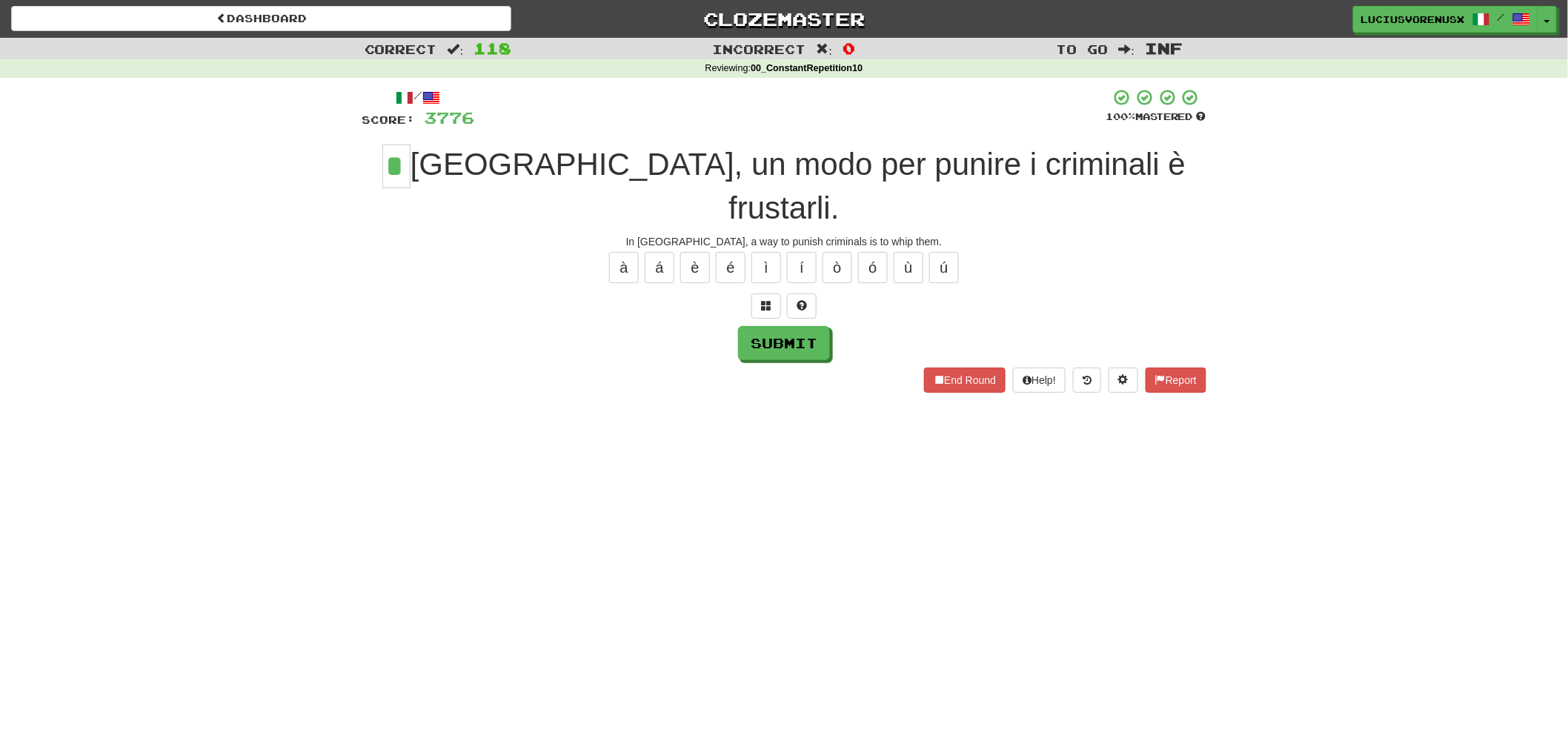
type input "*"
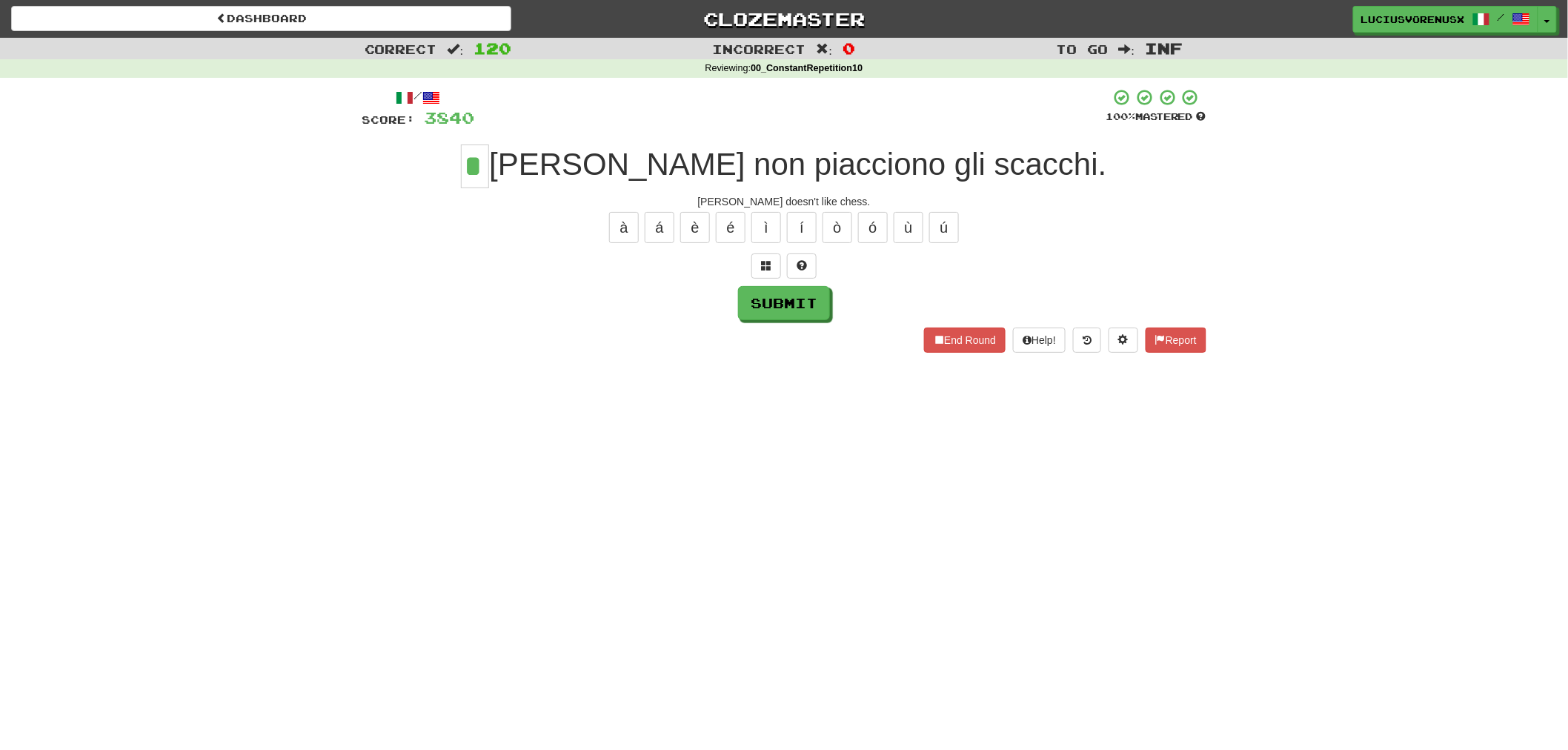
type input "*"
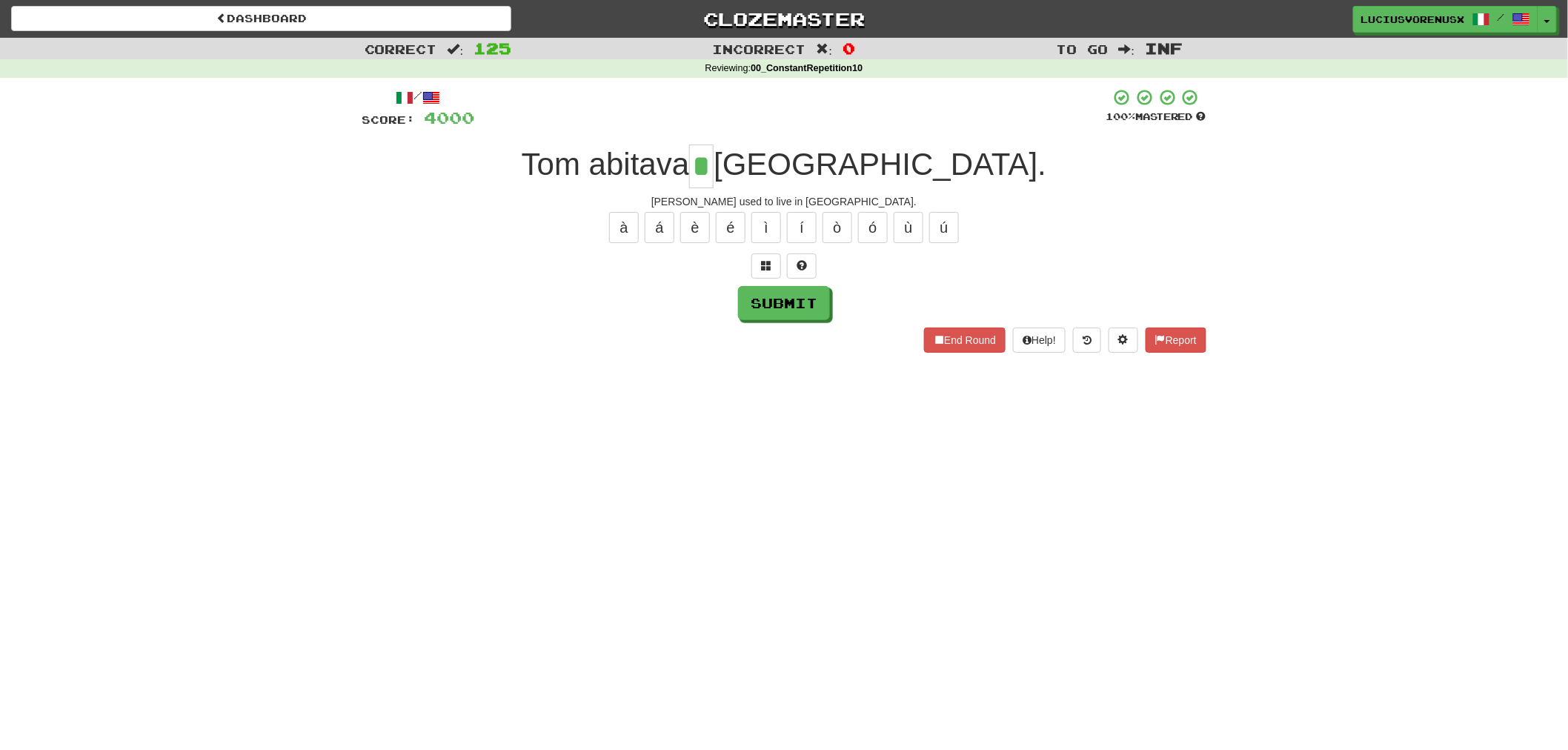
type input "*"
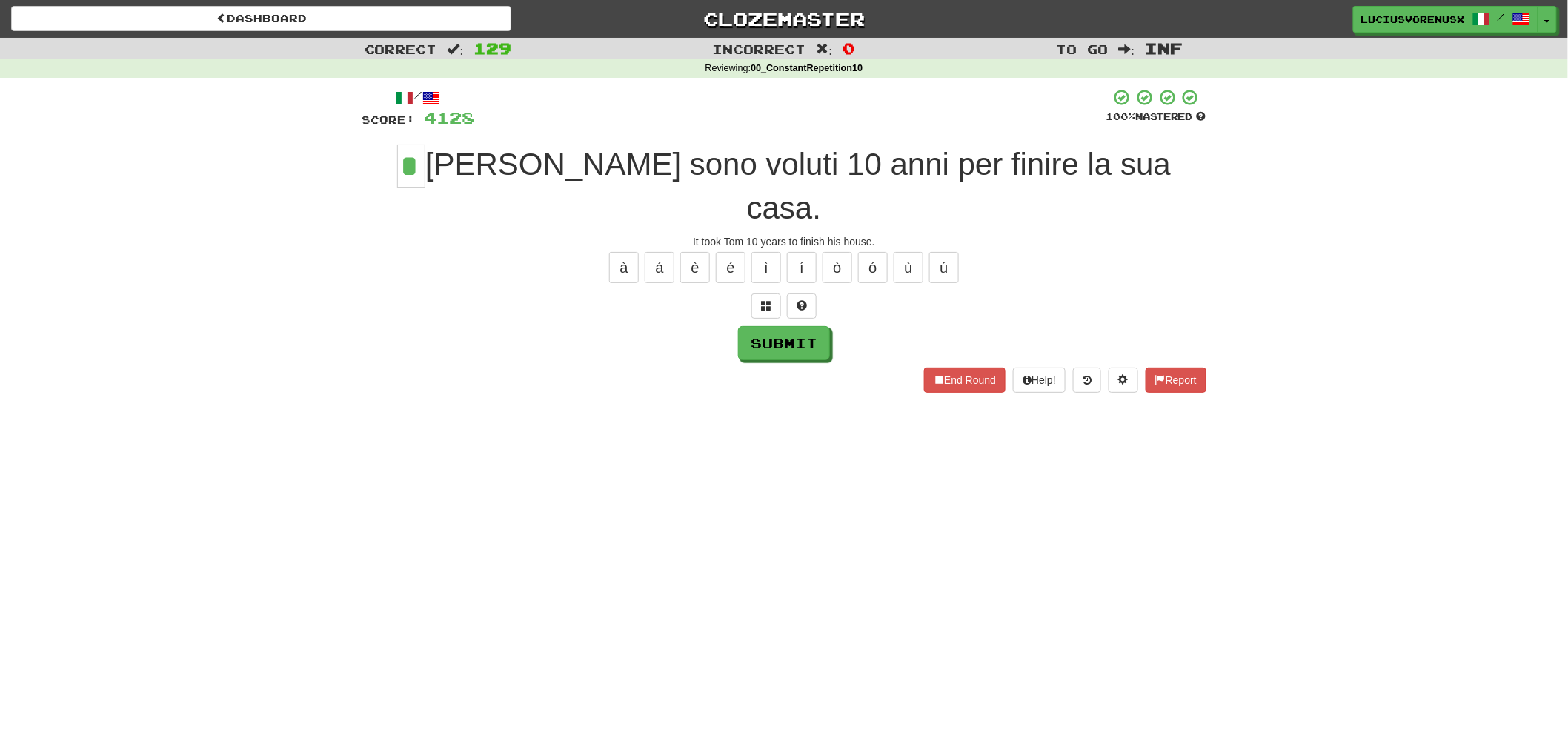
type input "*"
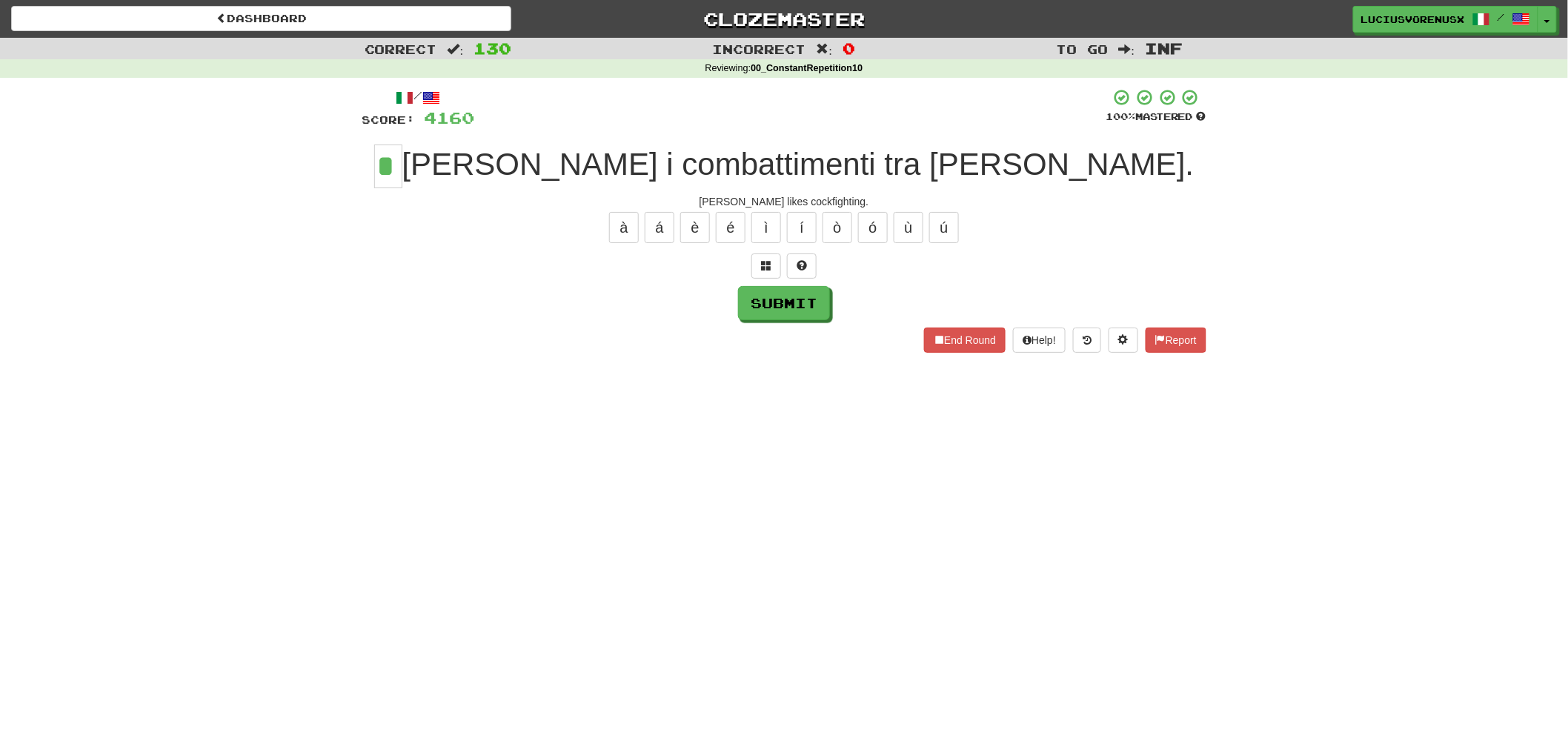
type input "*"
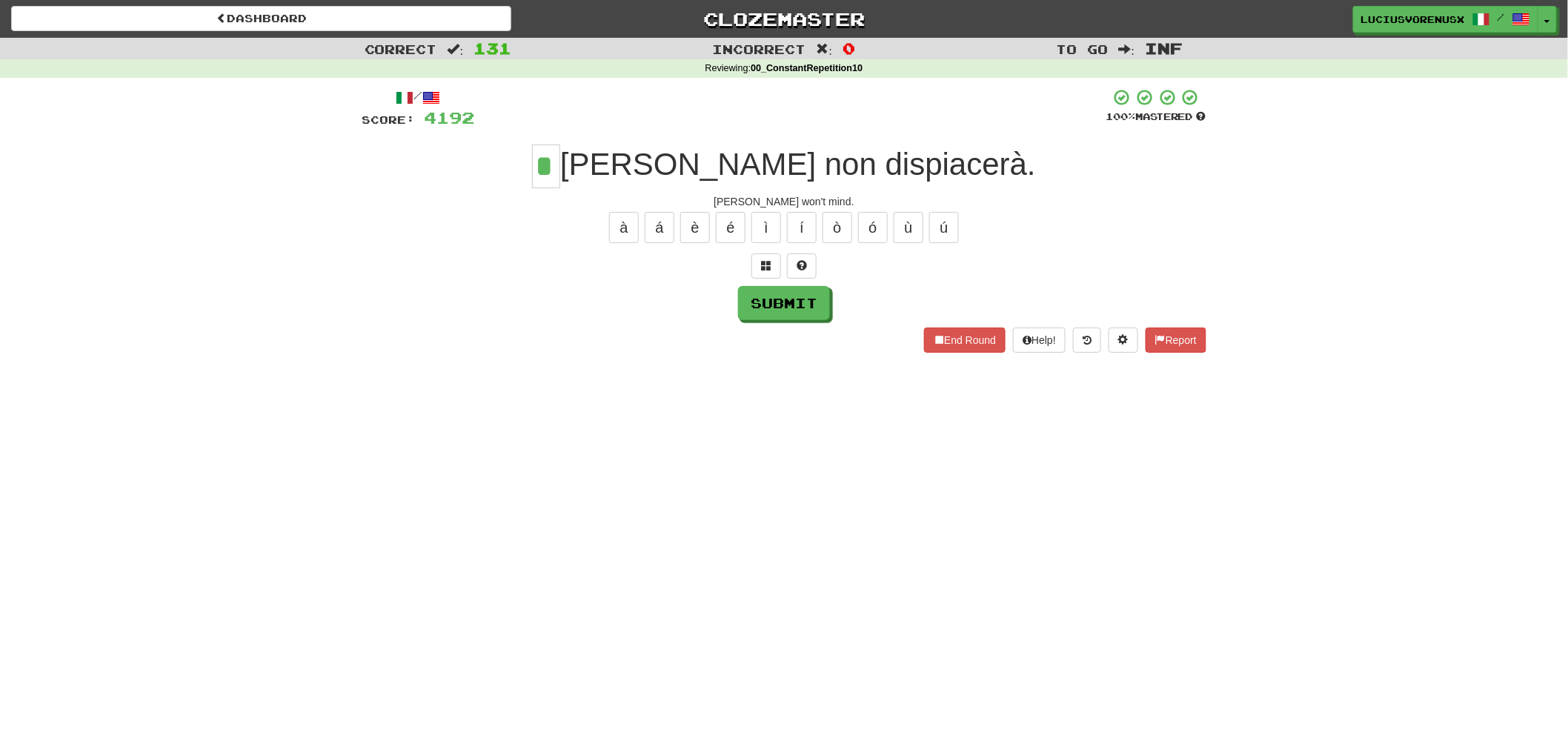
type input "*"
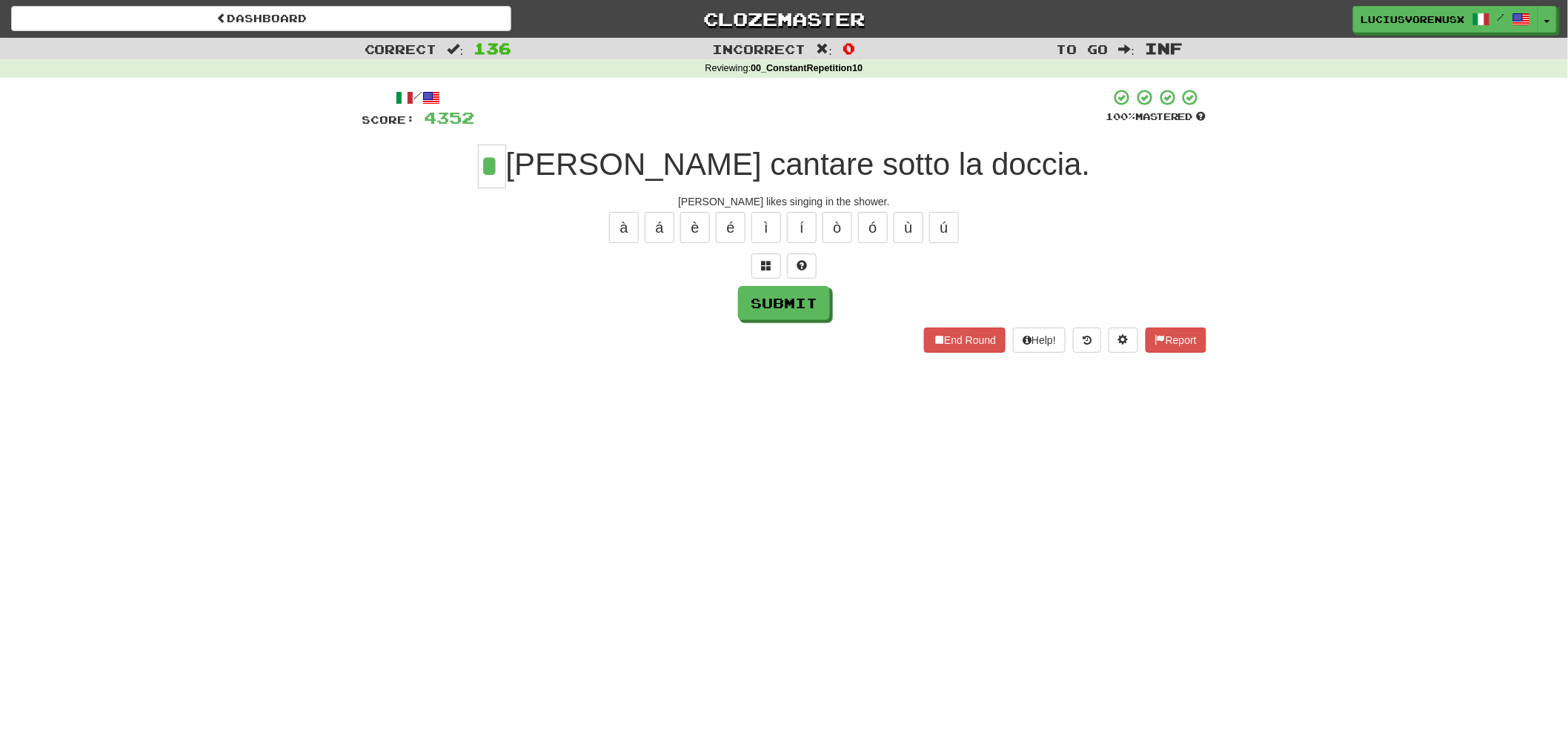
type input "*"
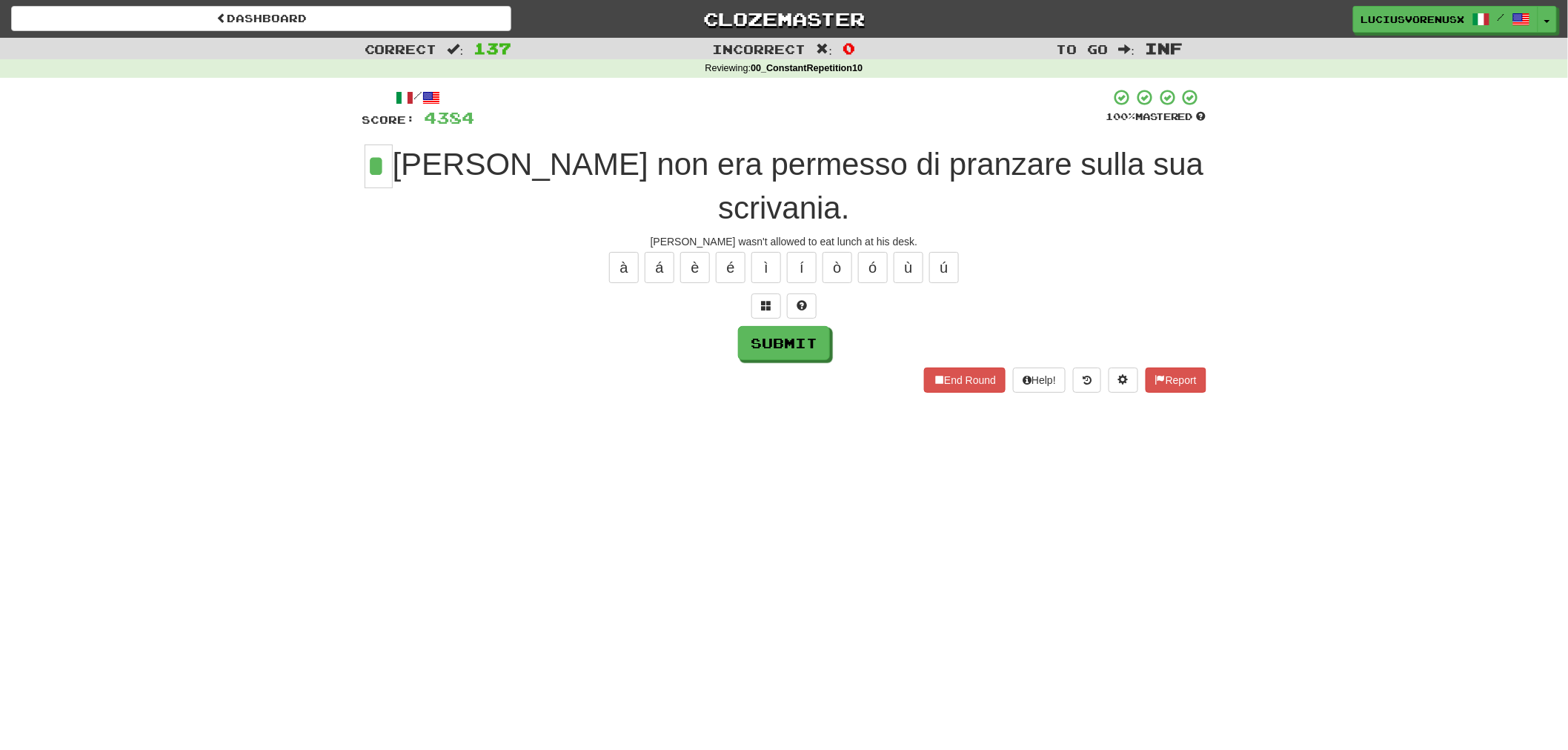
type input "*"
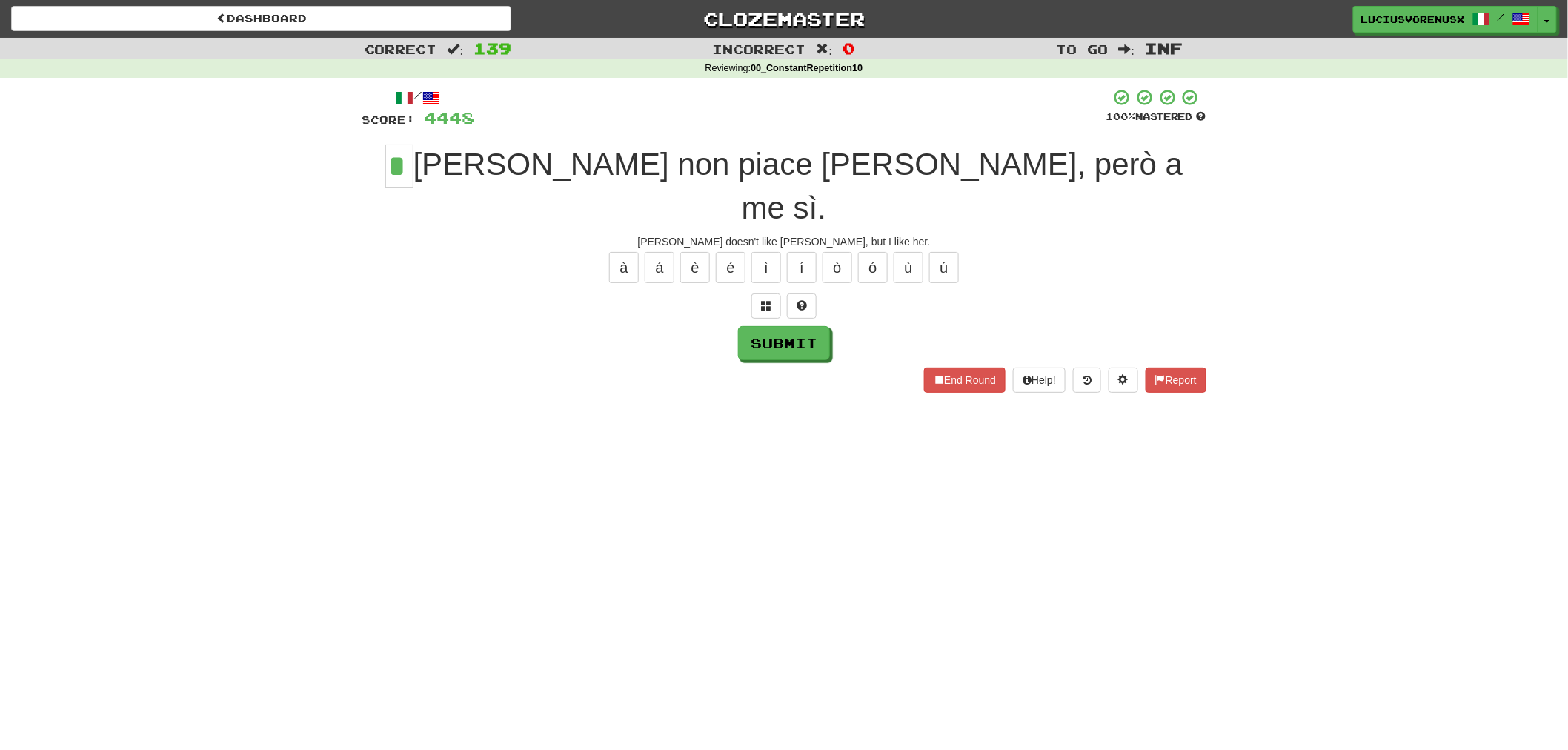
type input "*"
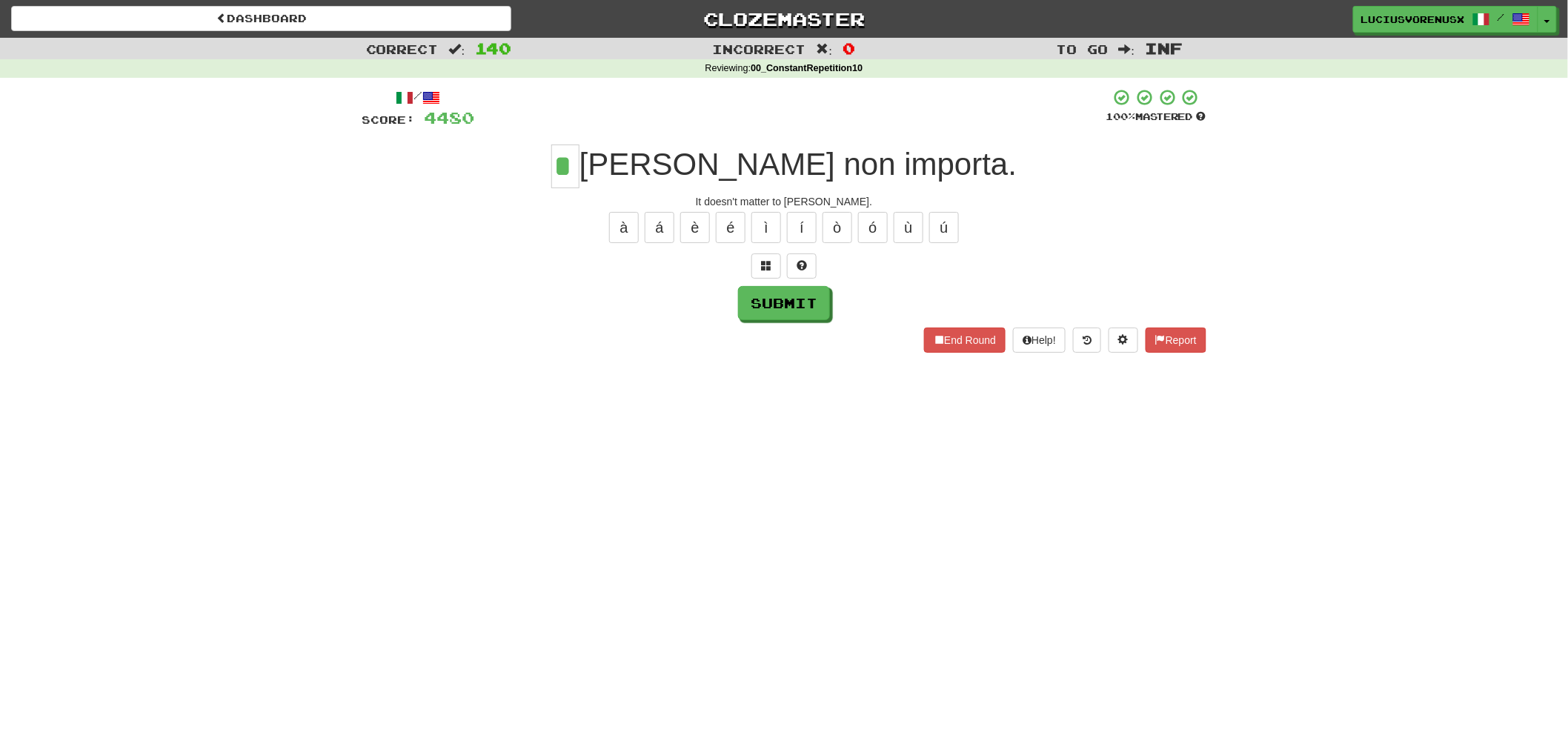
type input "*"
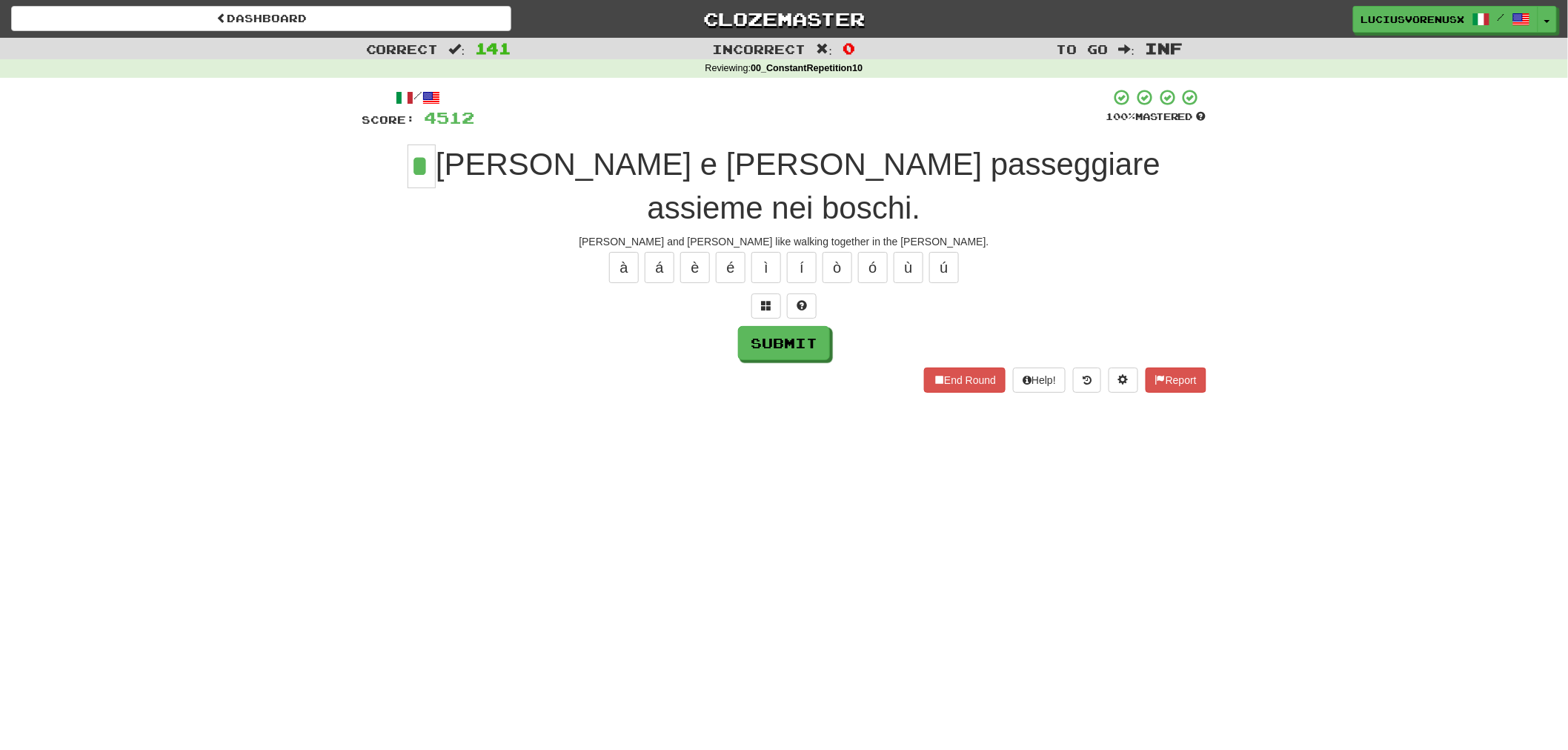
type input "*"
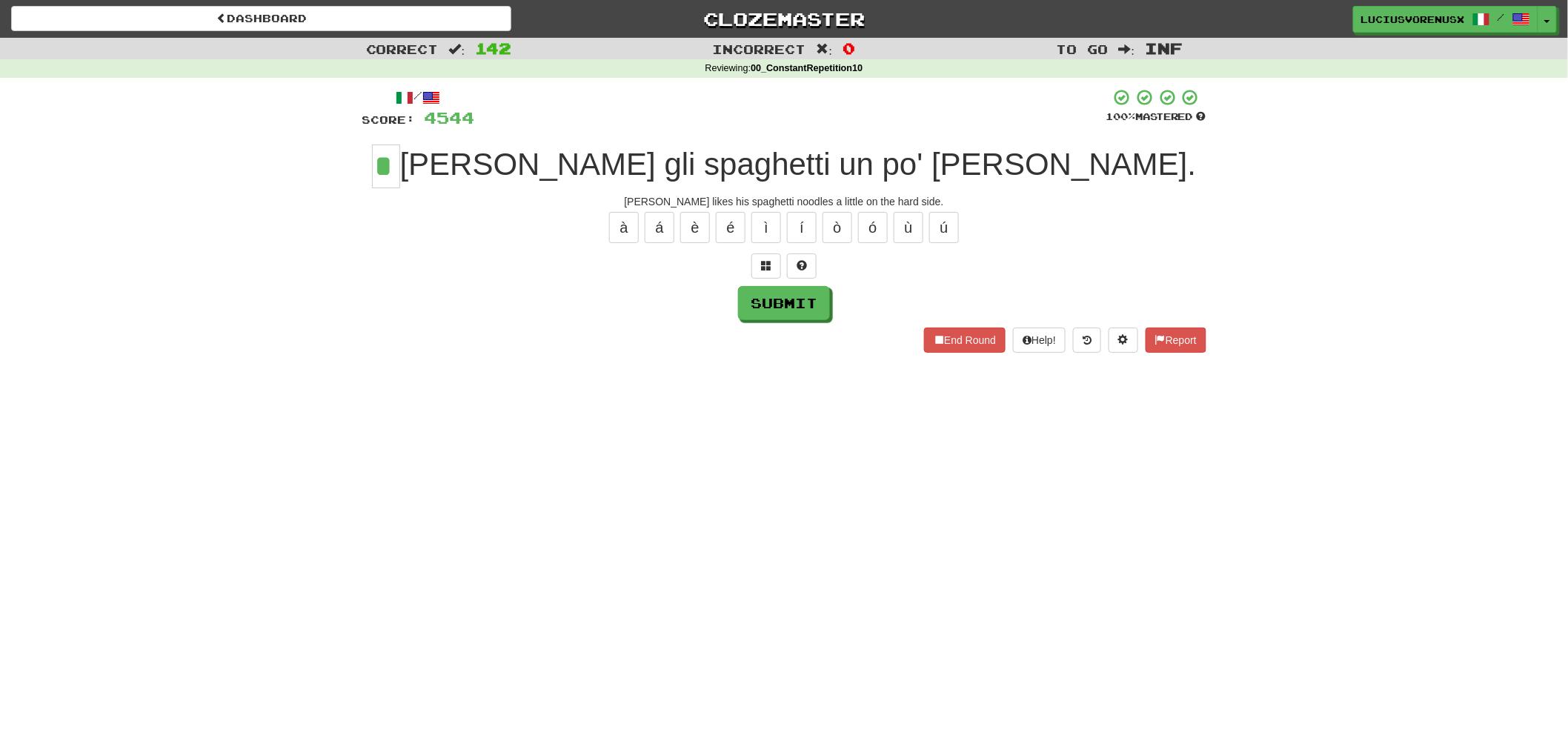
type input "*"
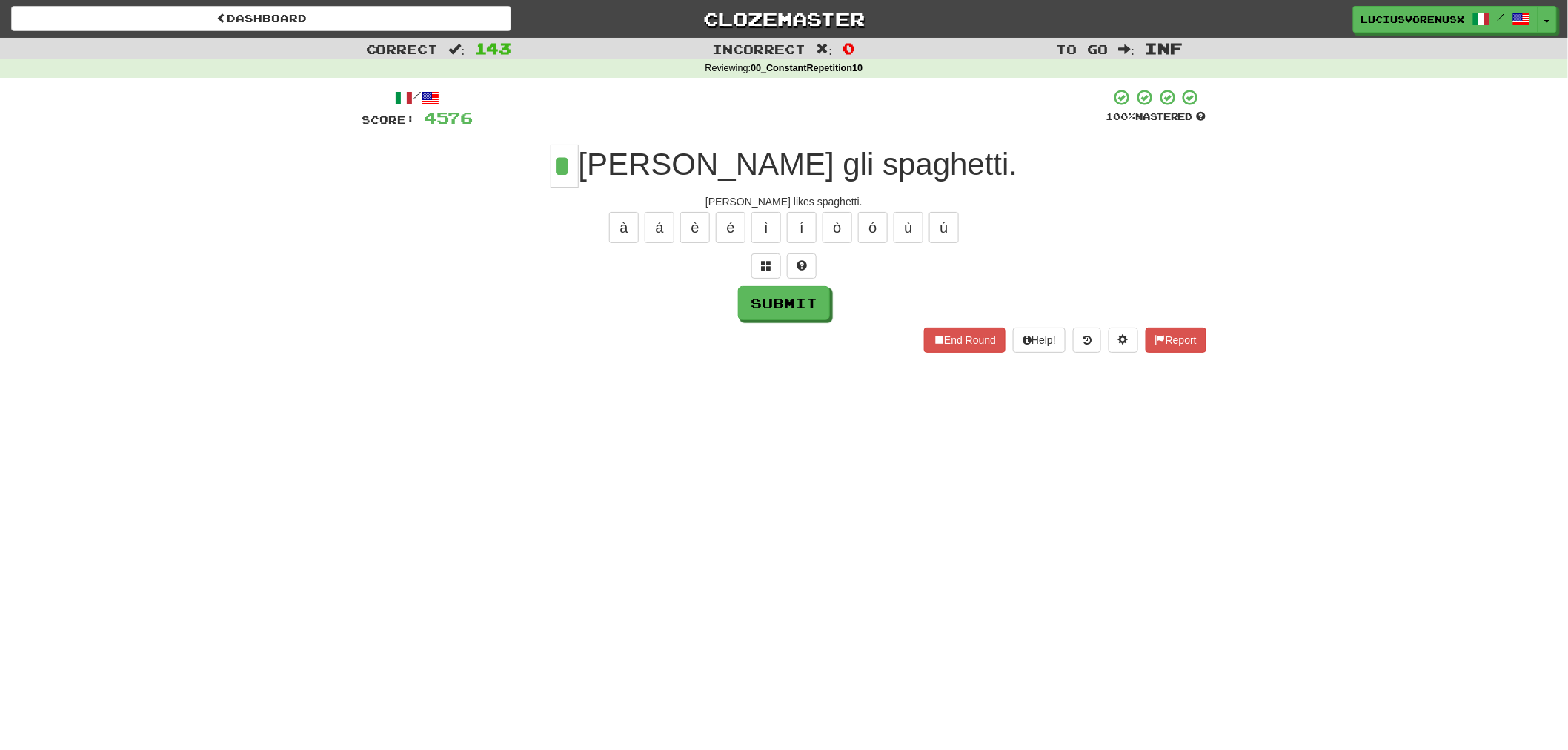
type input "*"
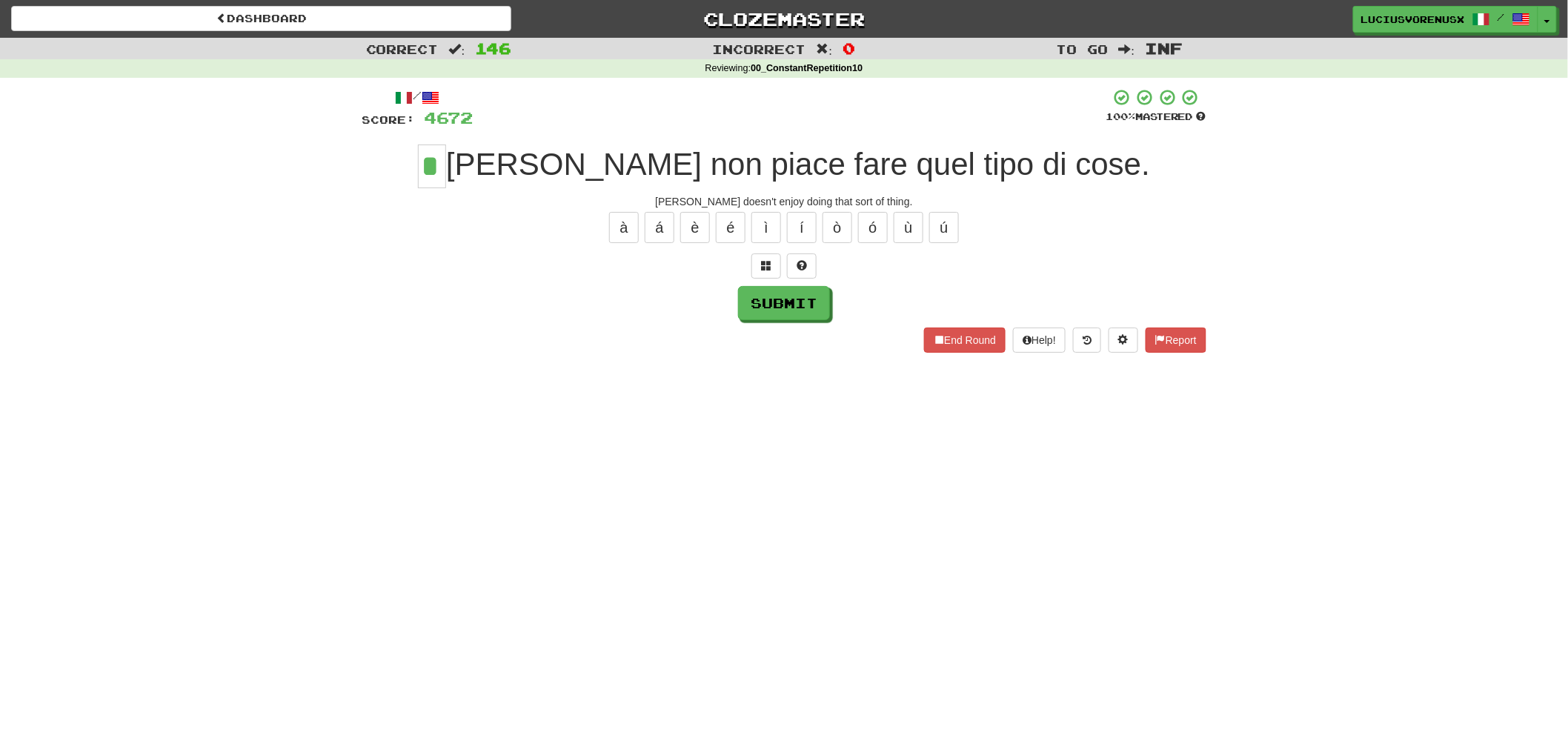
type input "*"
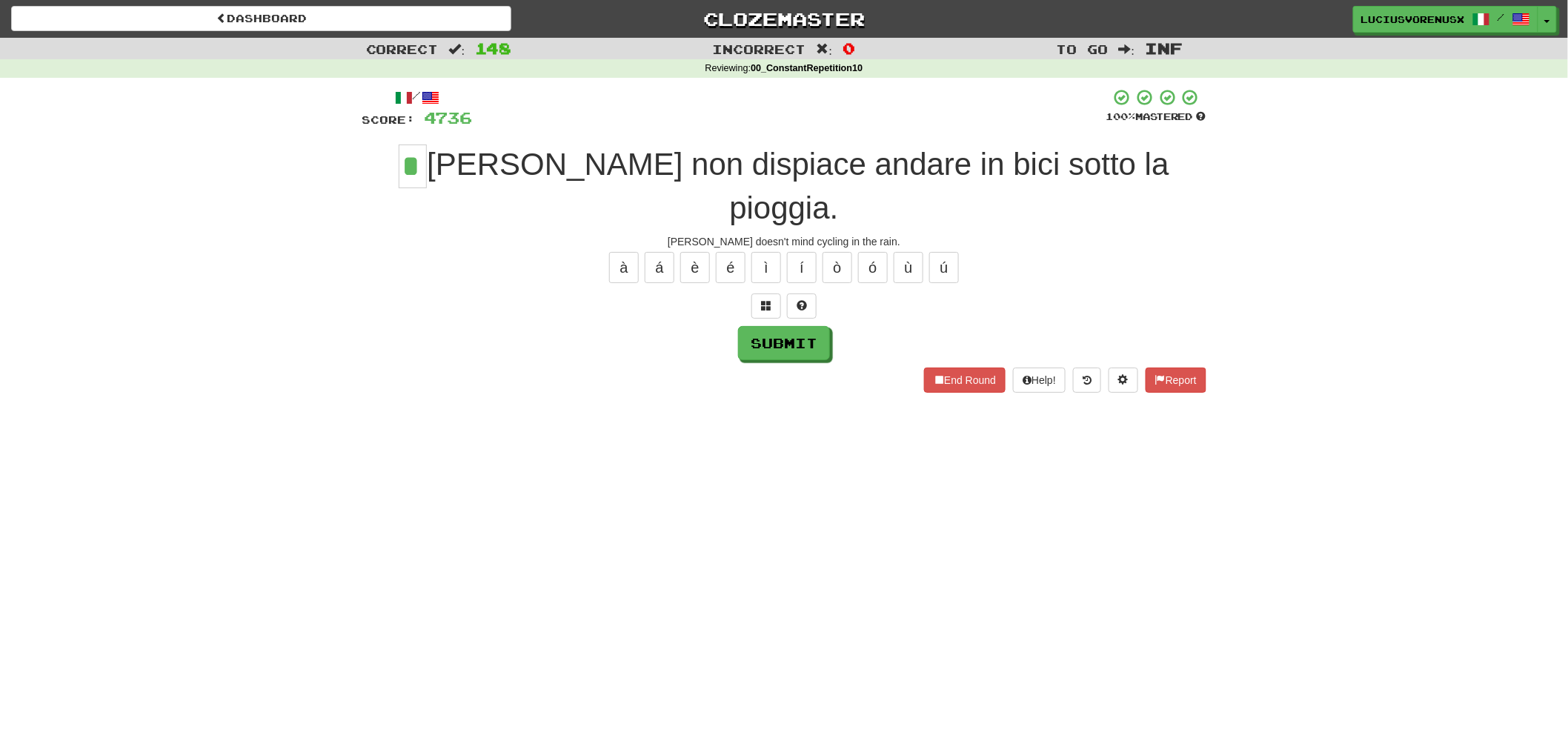
type input "*"
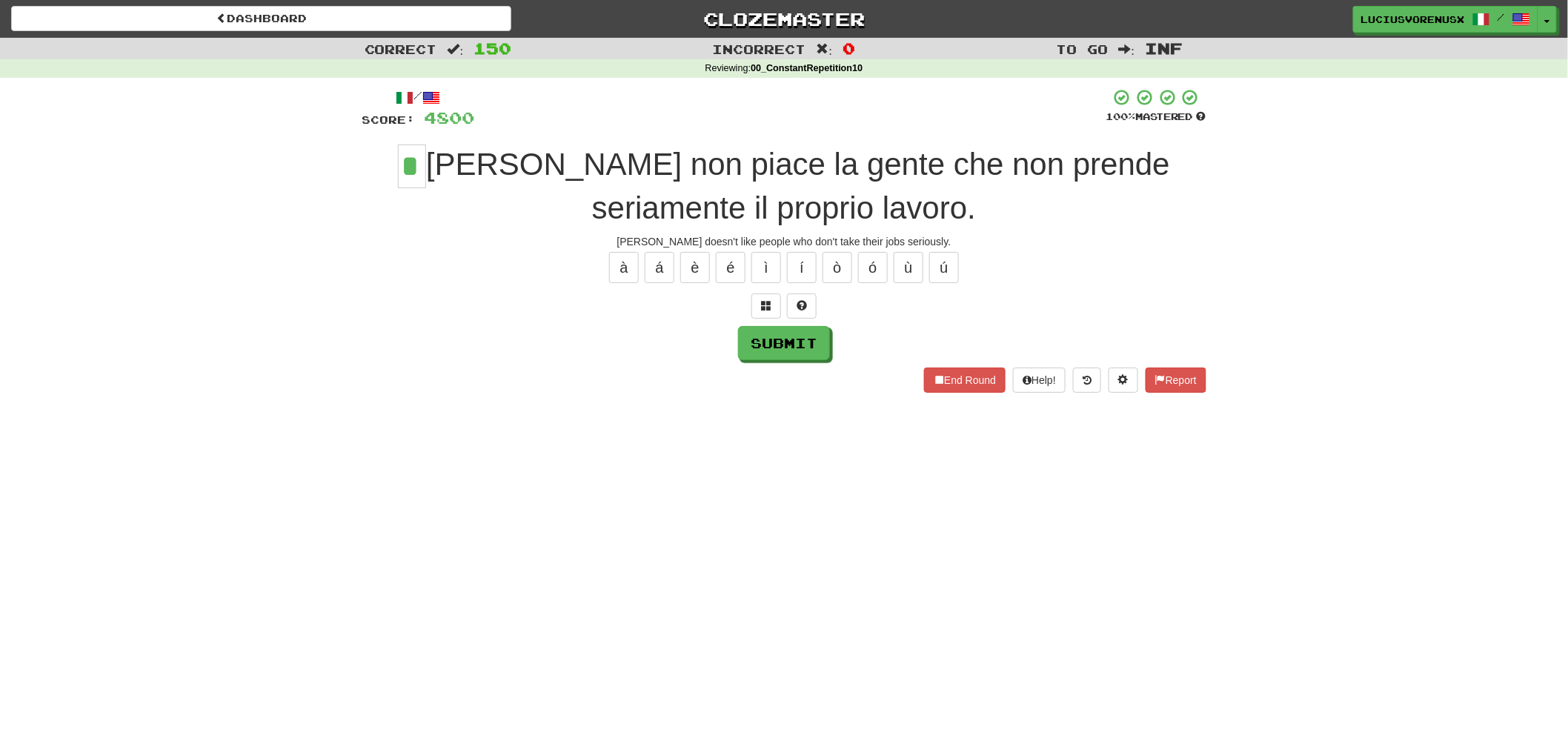
type input "*"
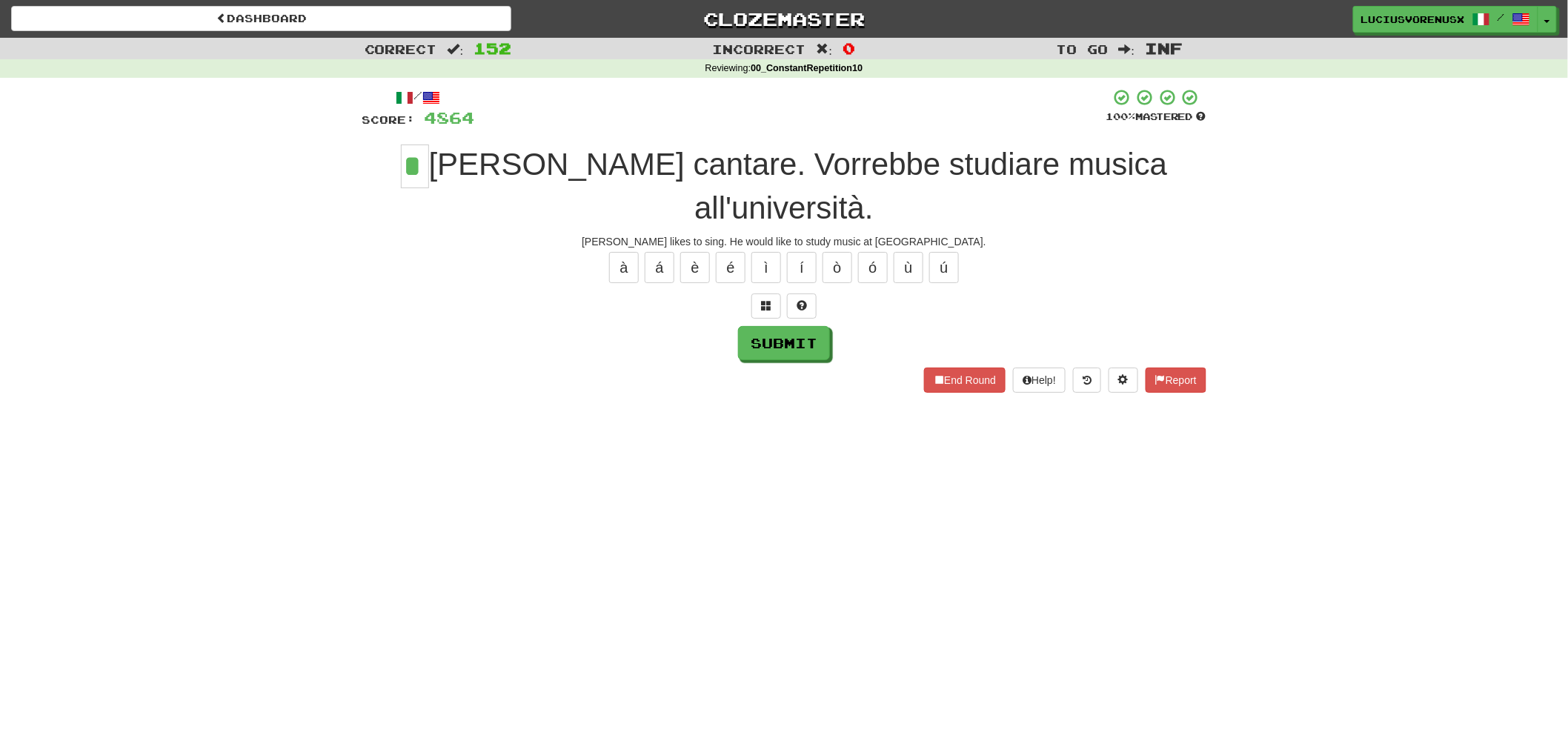
type input "*"
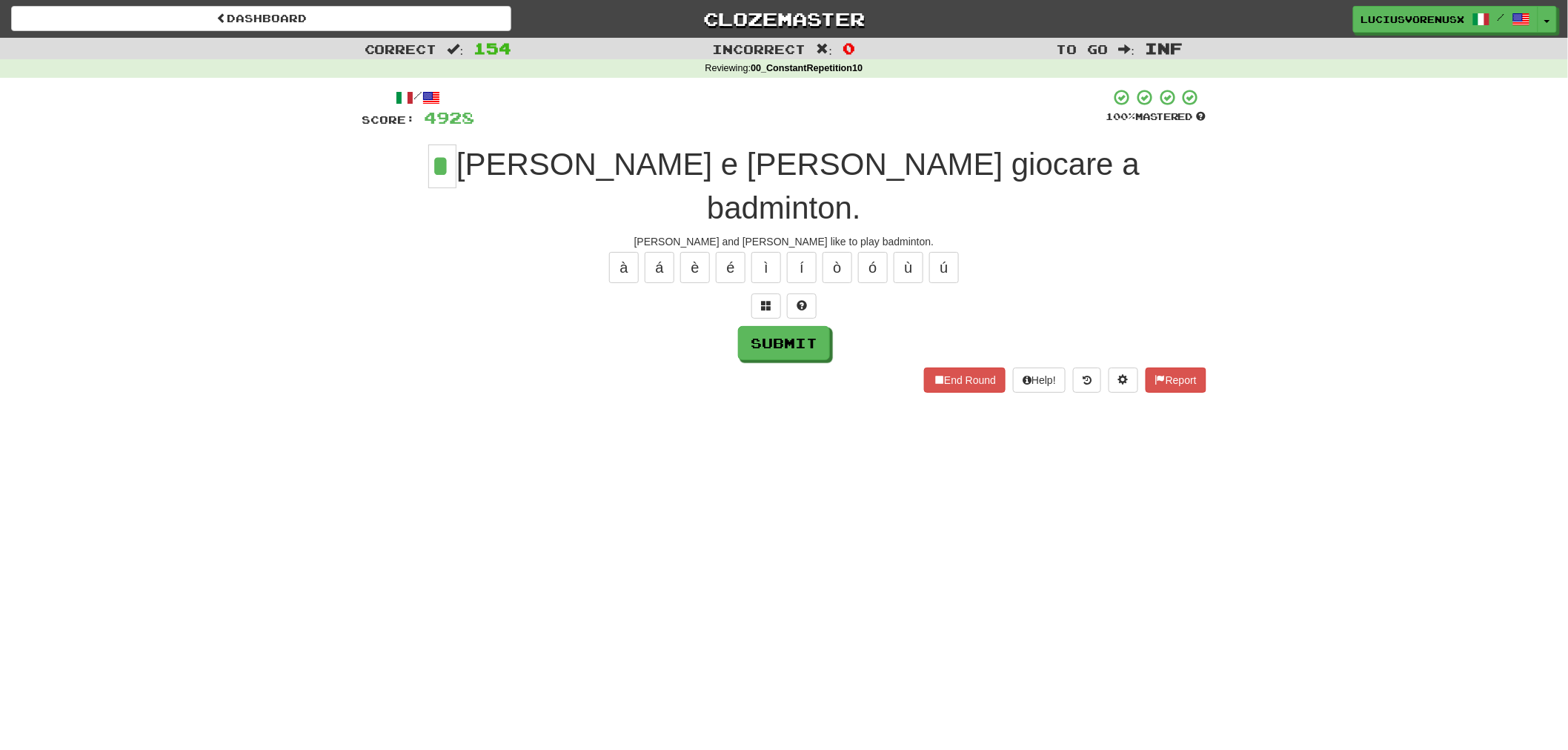
type input "*"
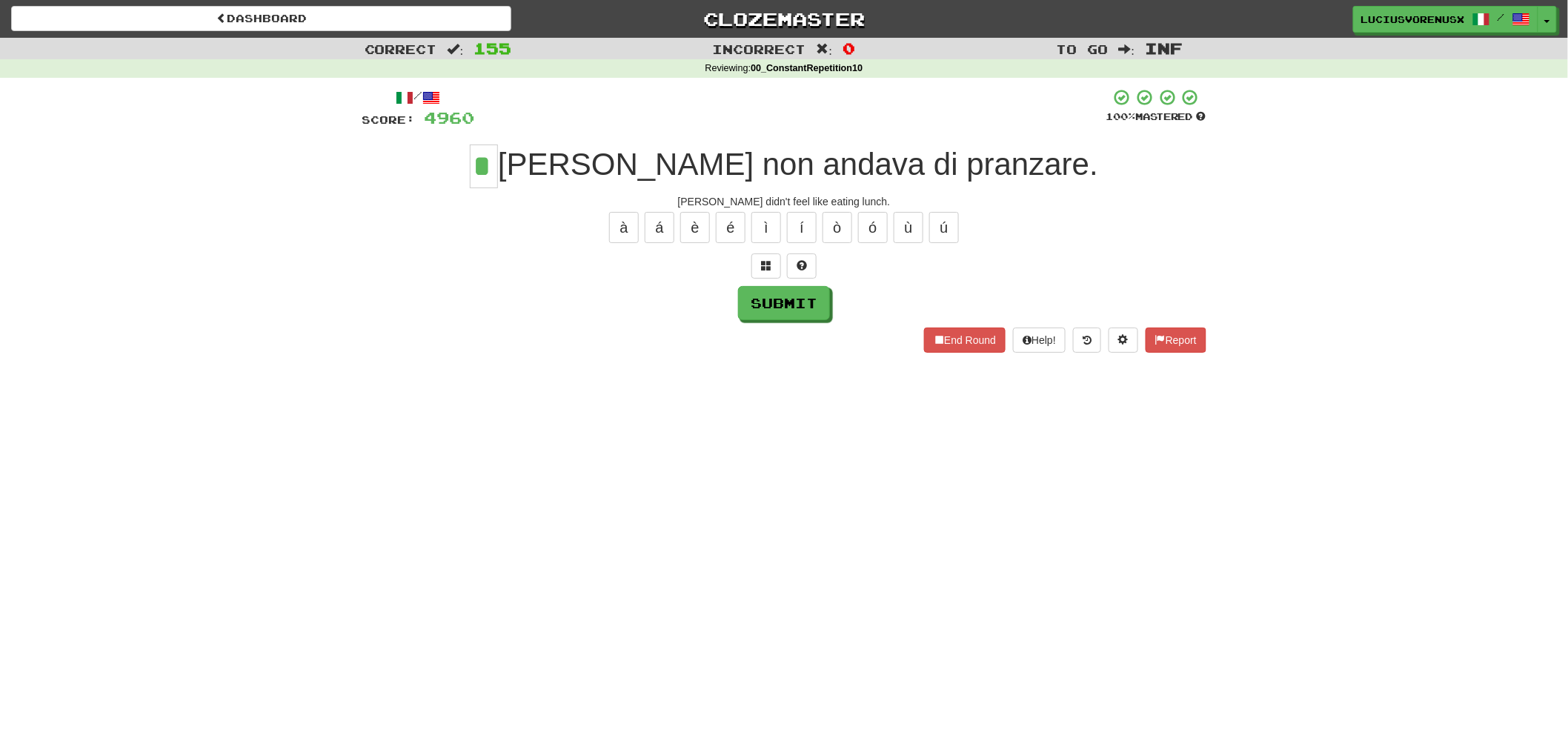
type input "*"
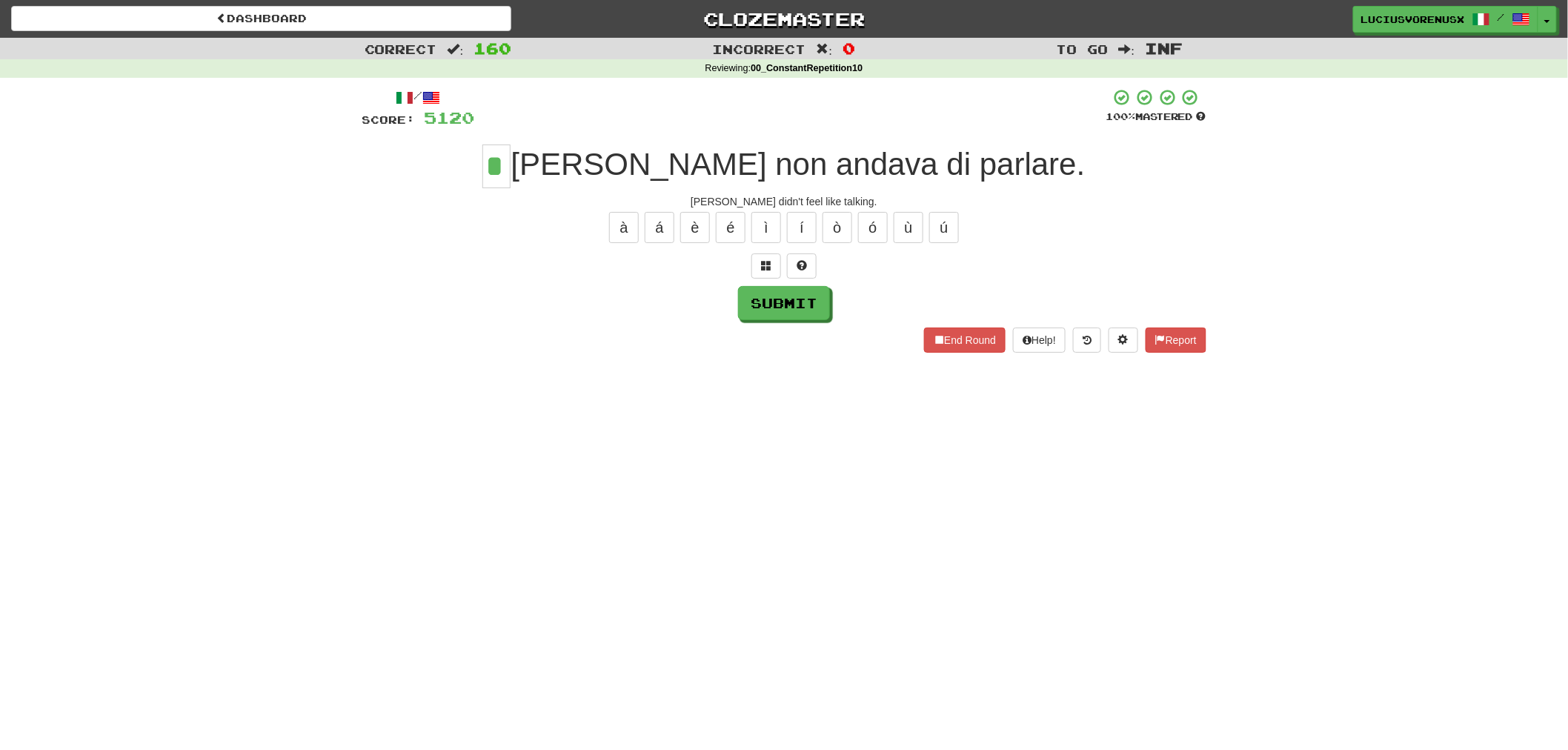
type input "*"
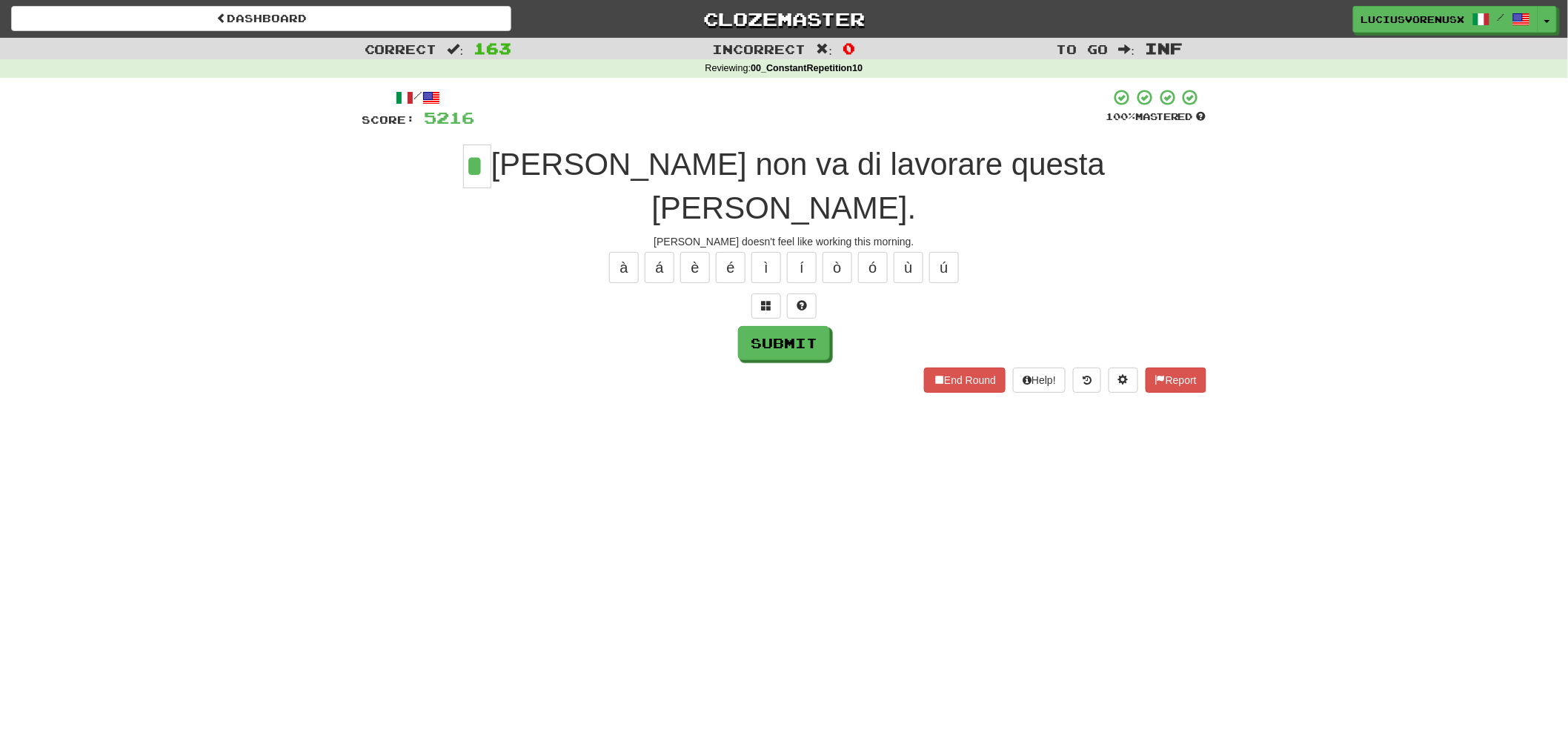
type input "*"
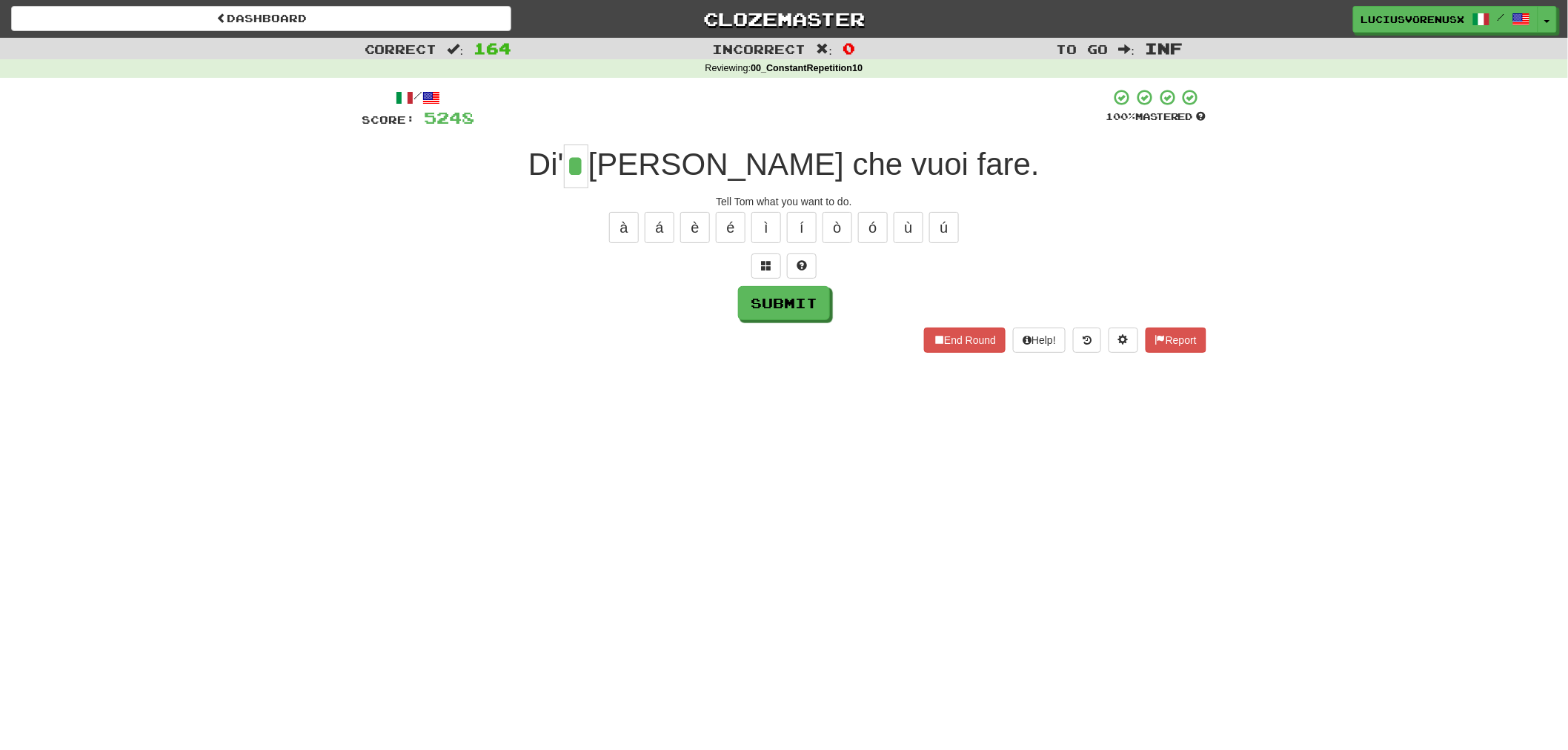
type input "*"
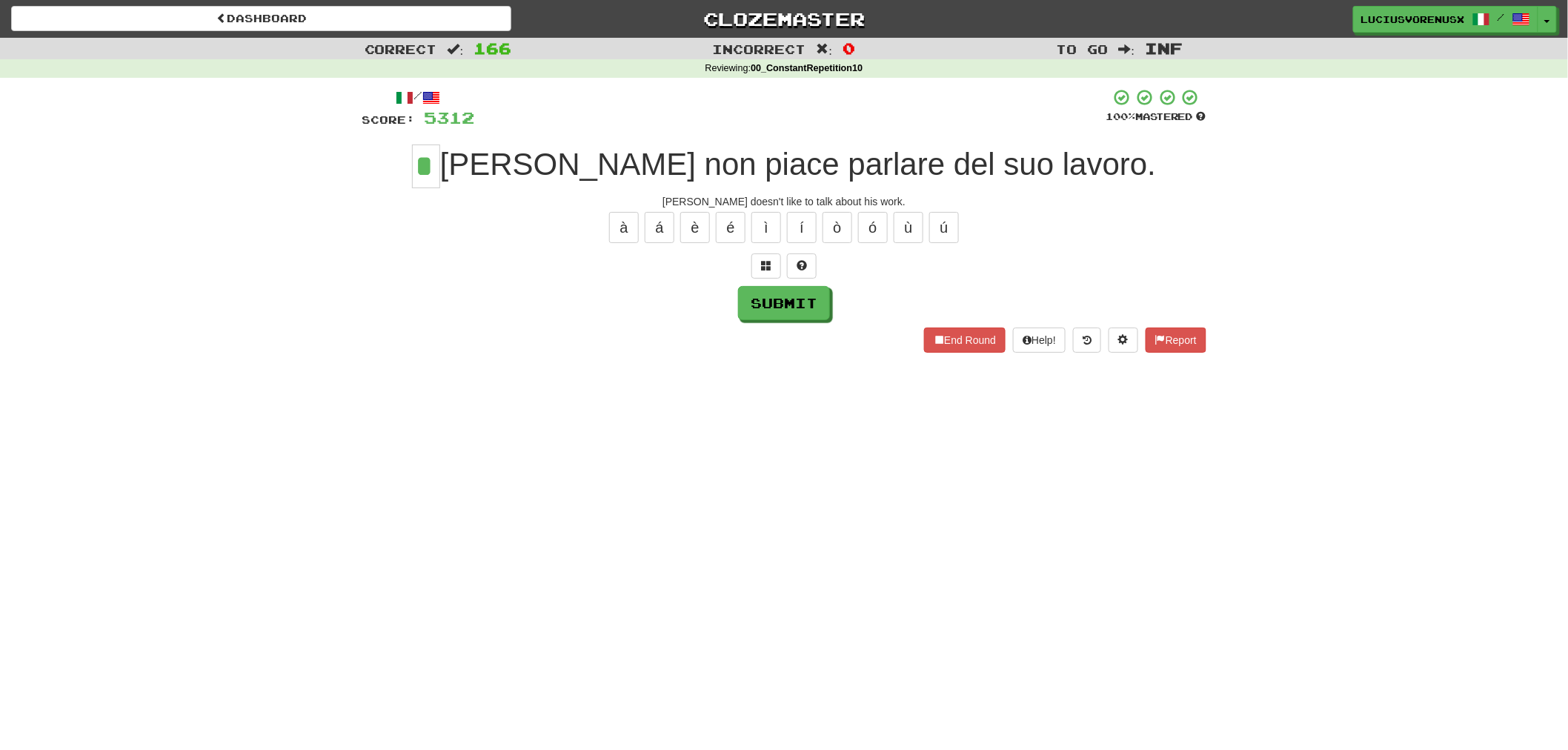
type input "*"
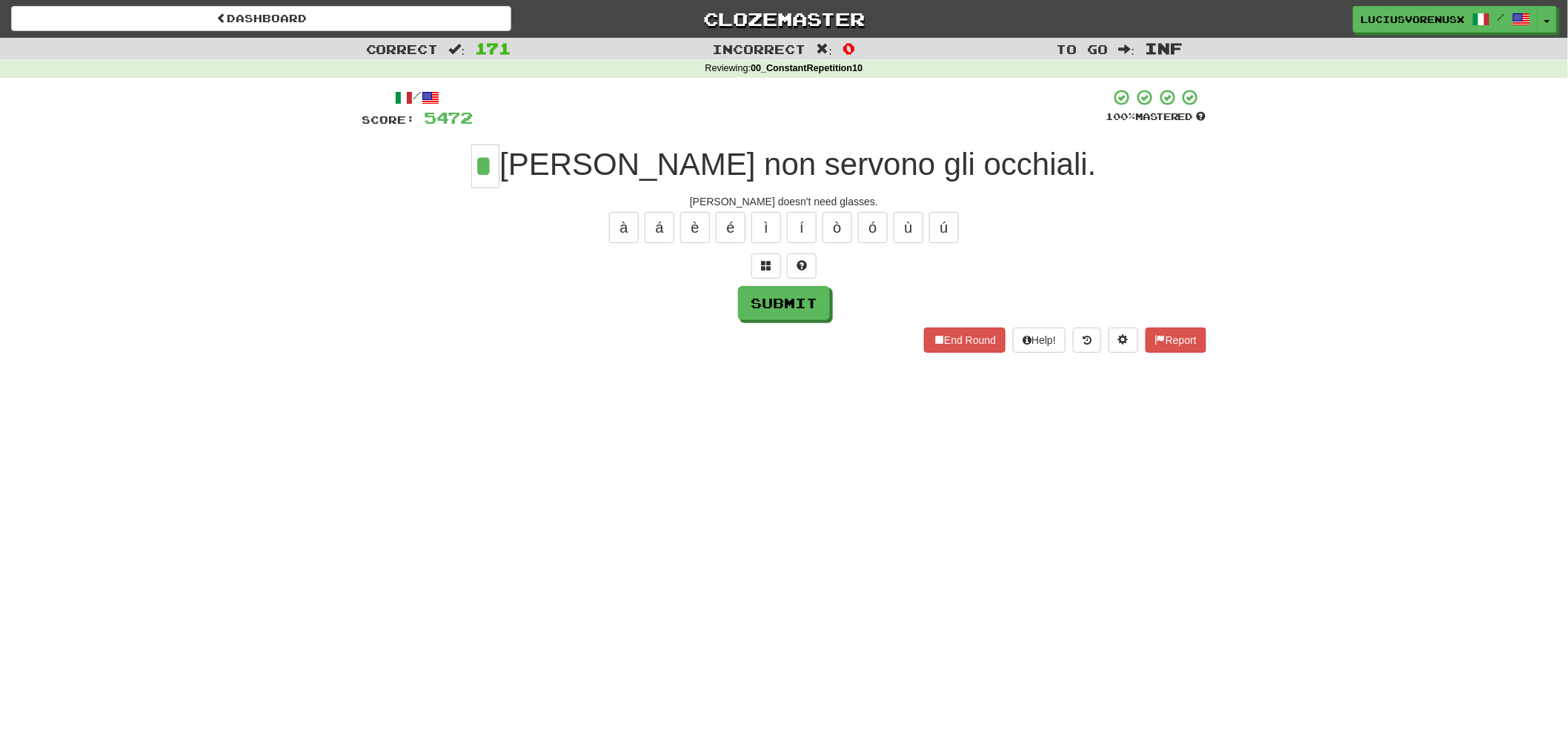
type input "*"
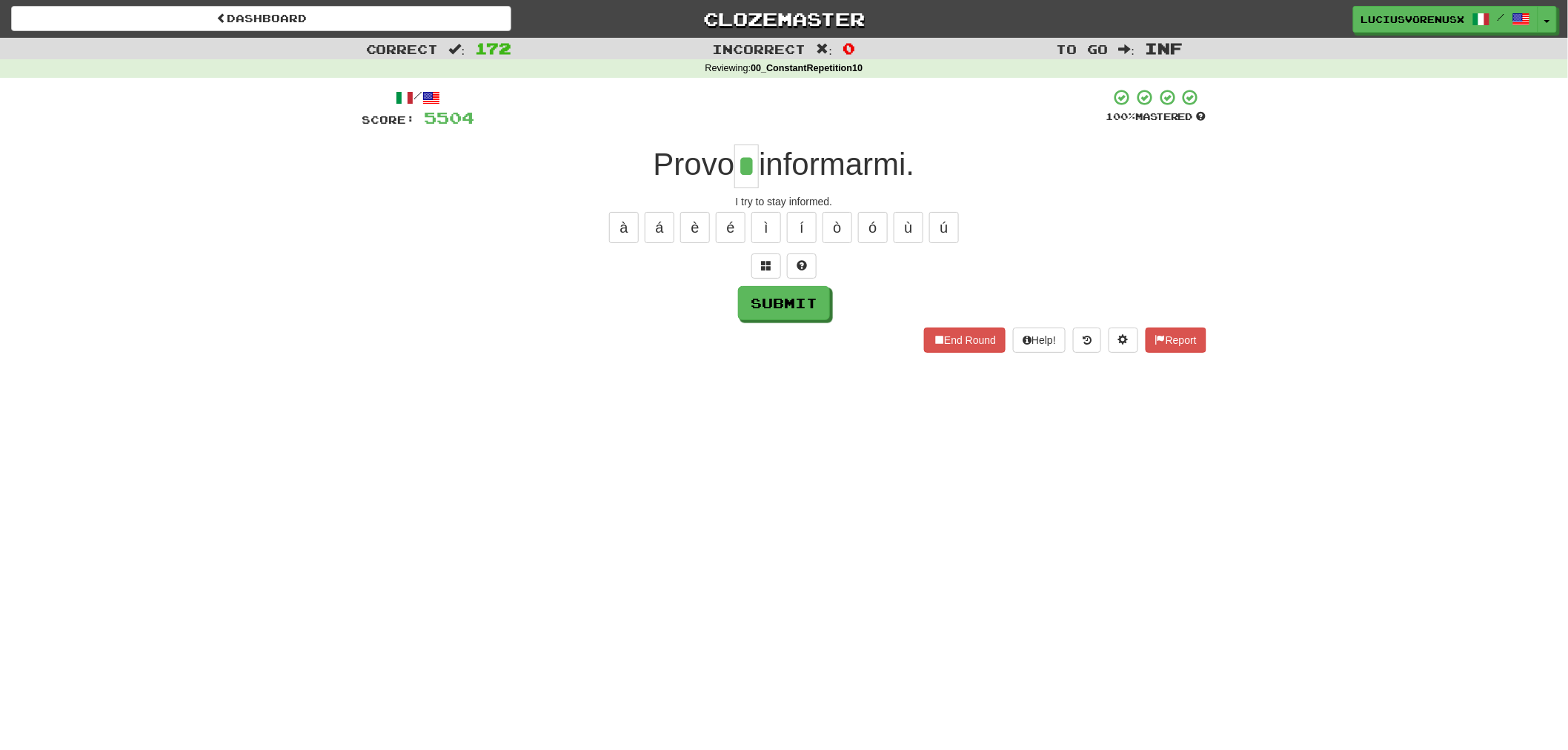
type input "*"
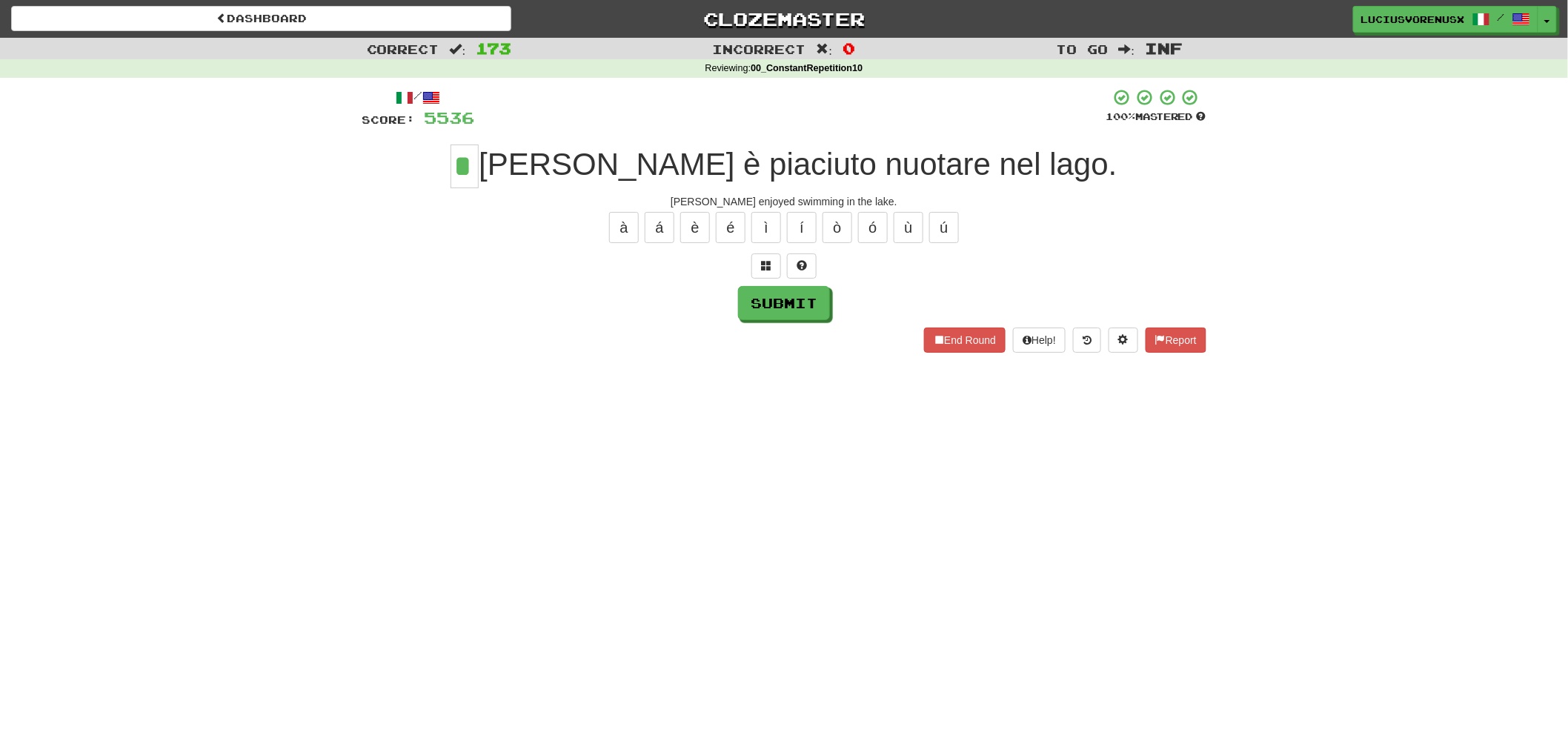
type input "*"
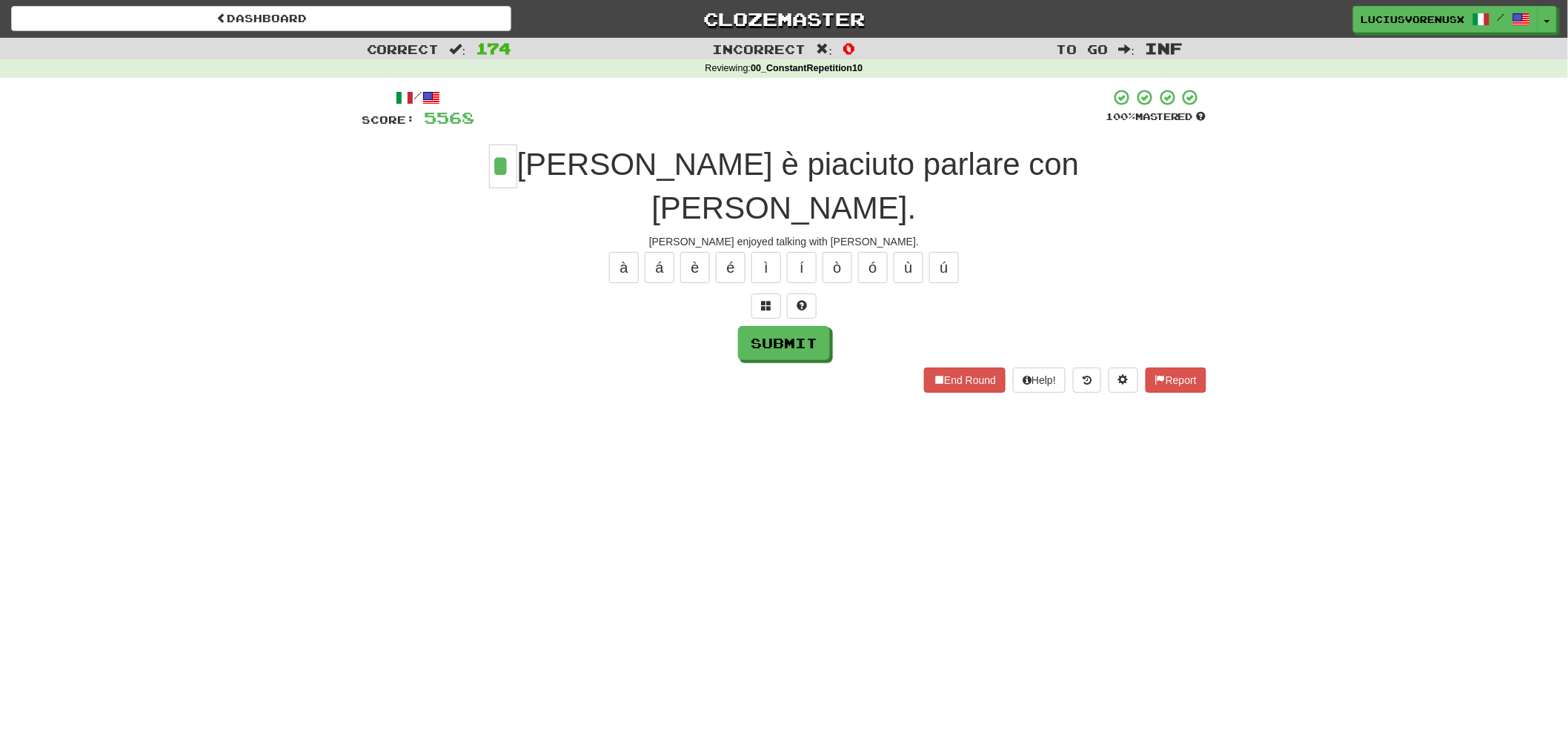
type input "*"
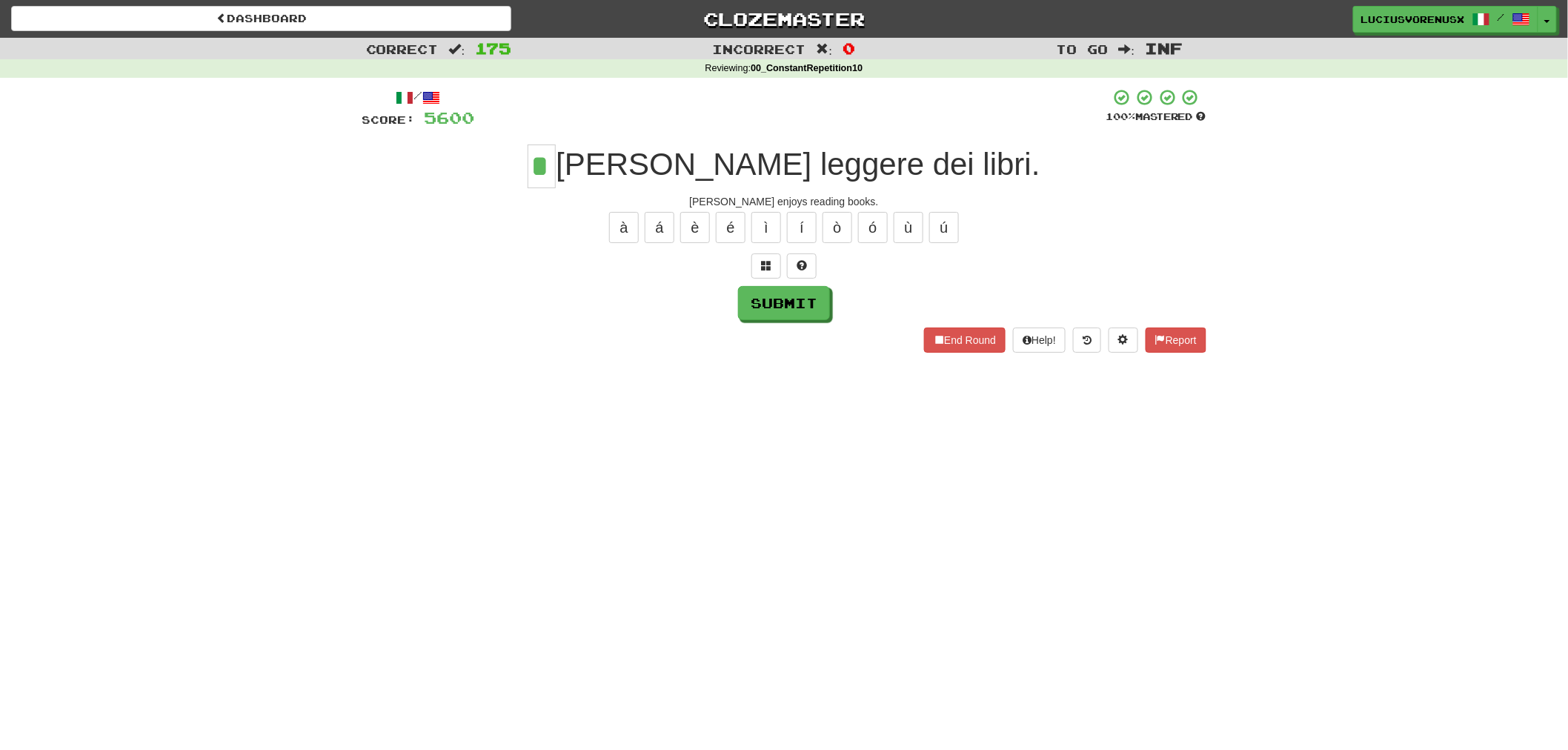
type input "*"
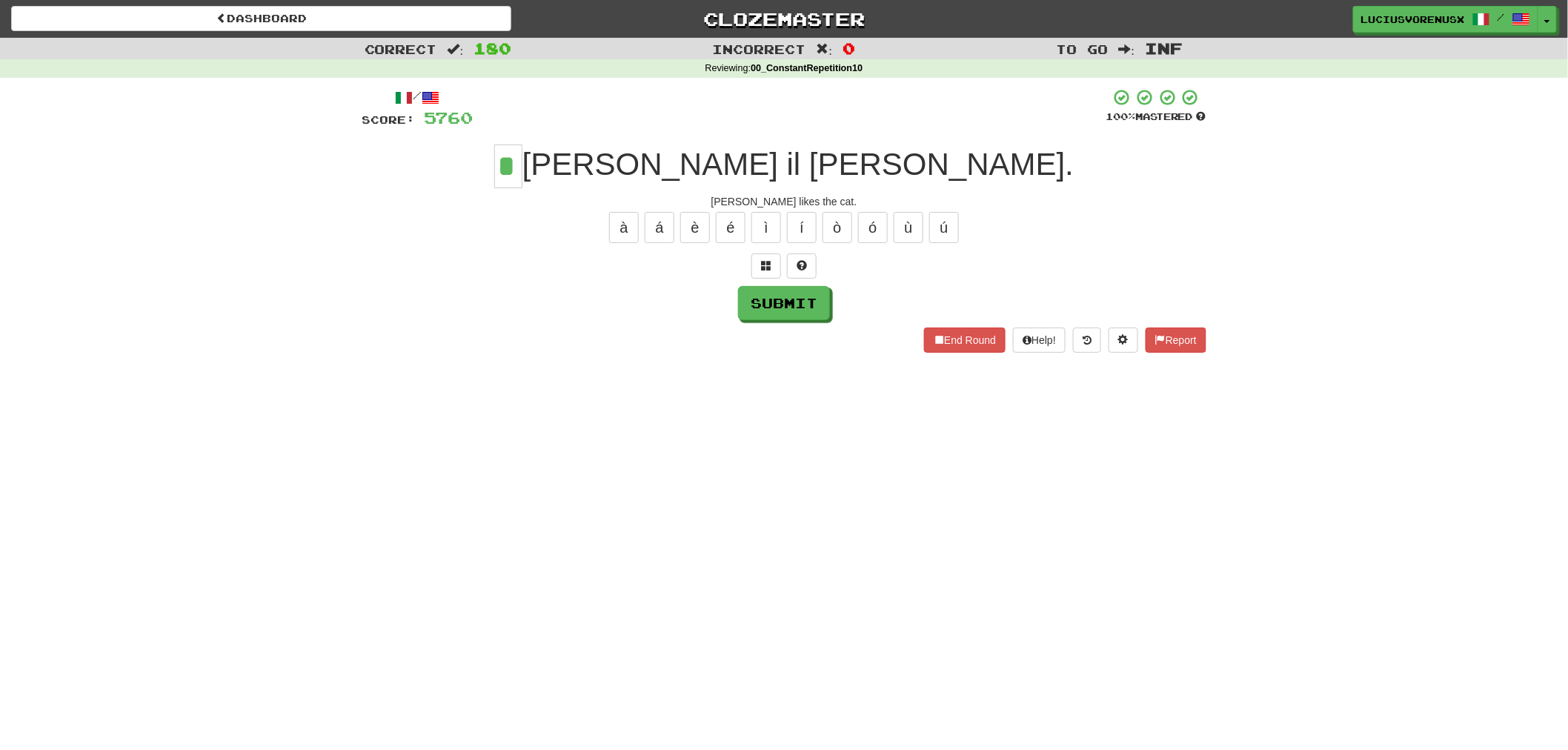
type input "*"
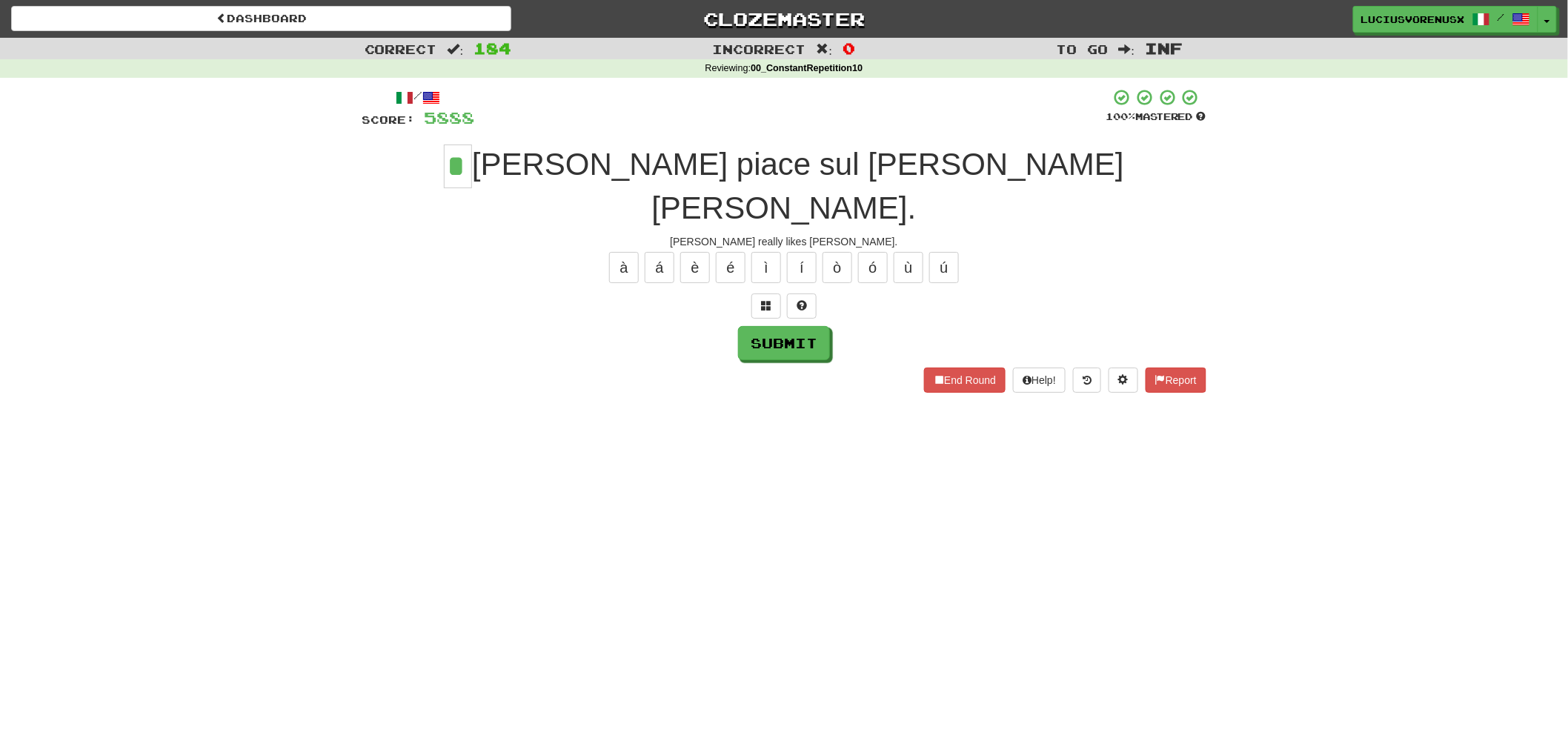
type input "*"
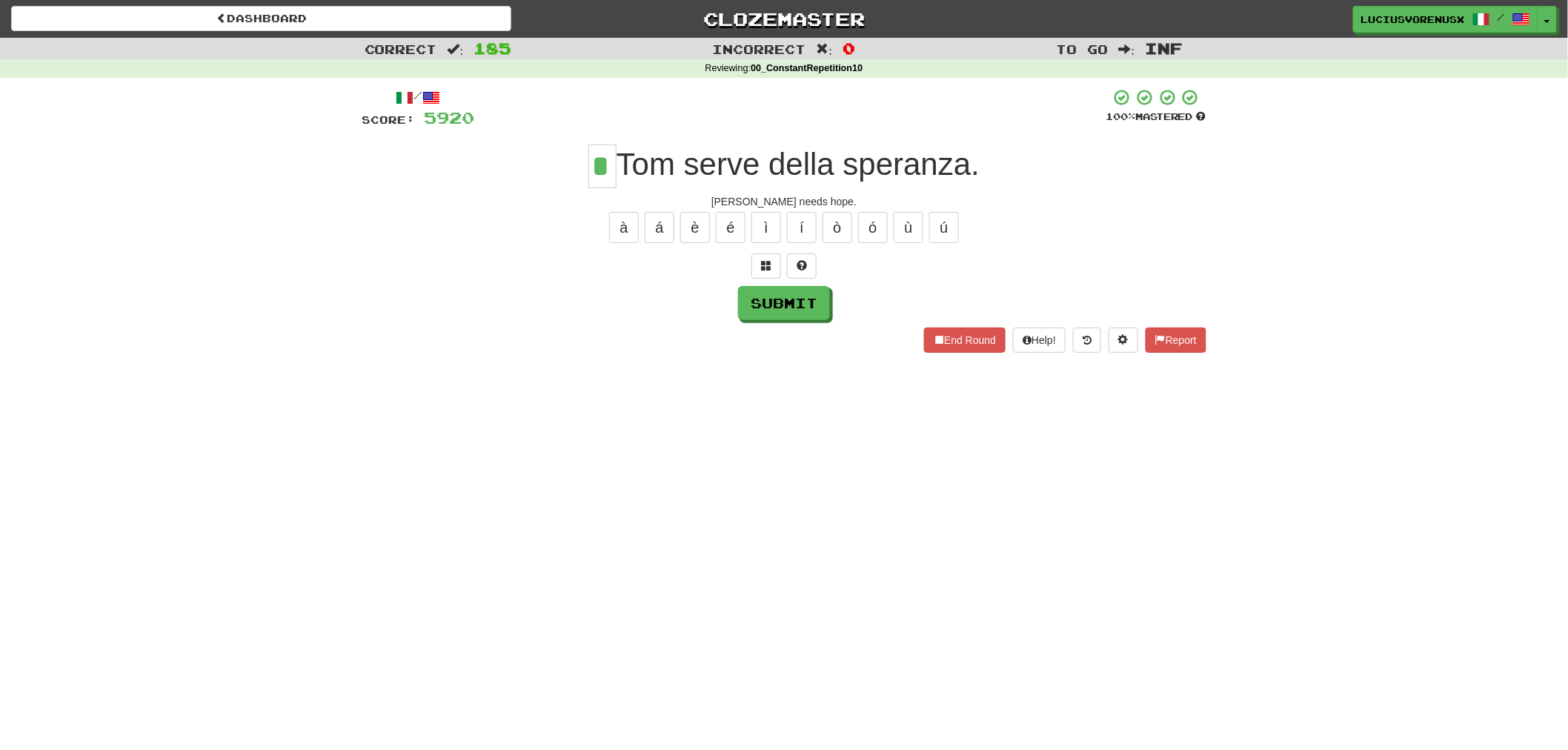
type input "*"
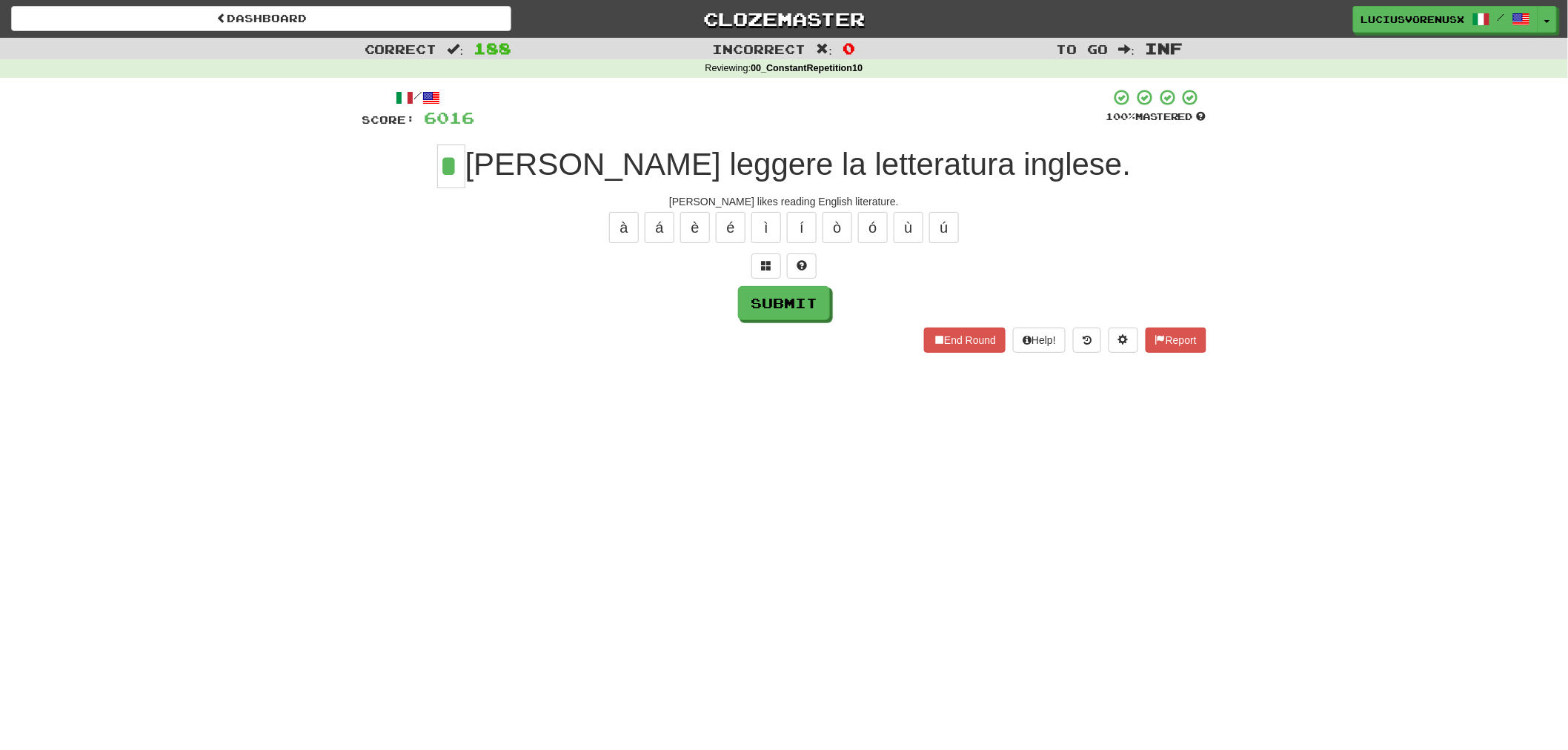
type input "*"
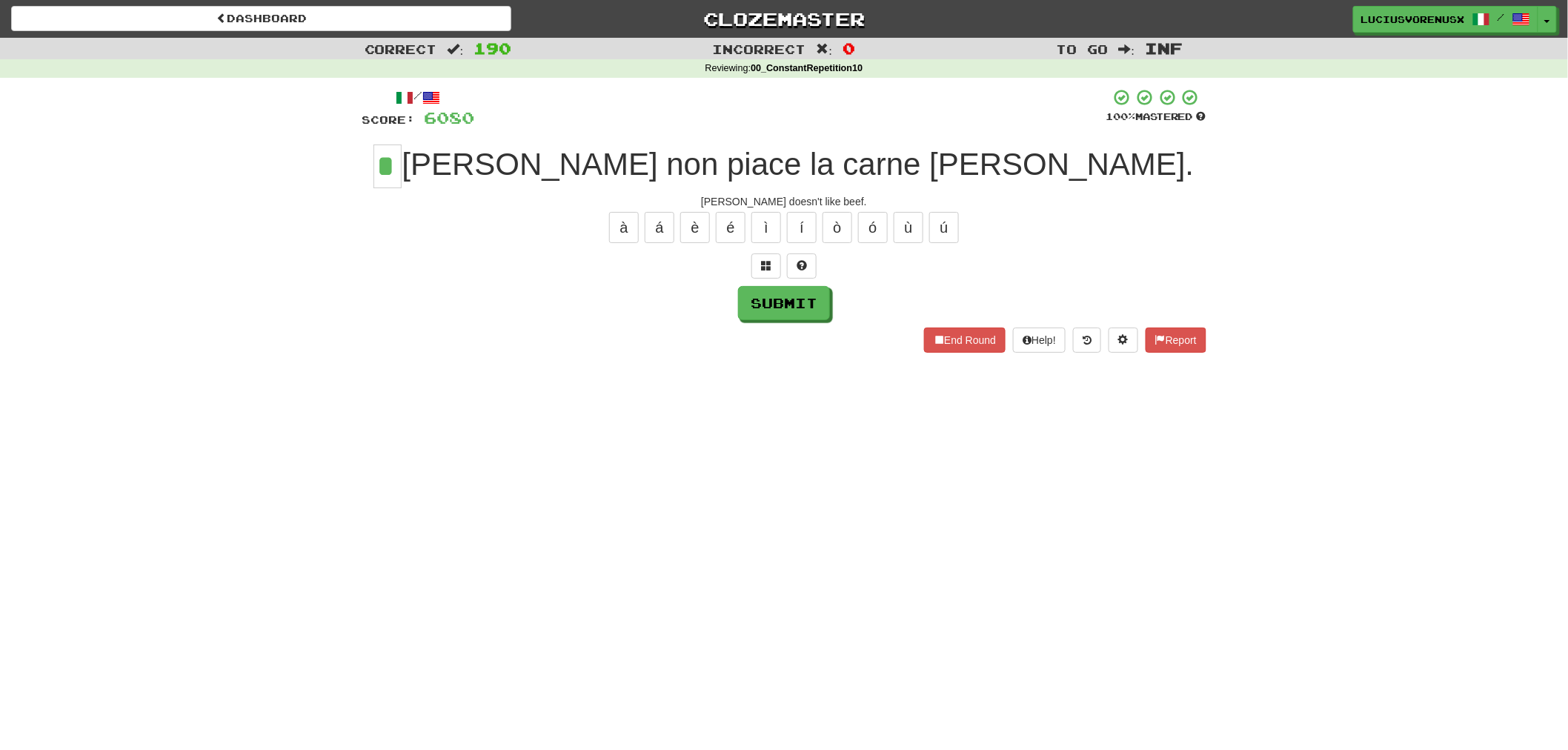
type input "*"
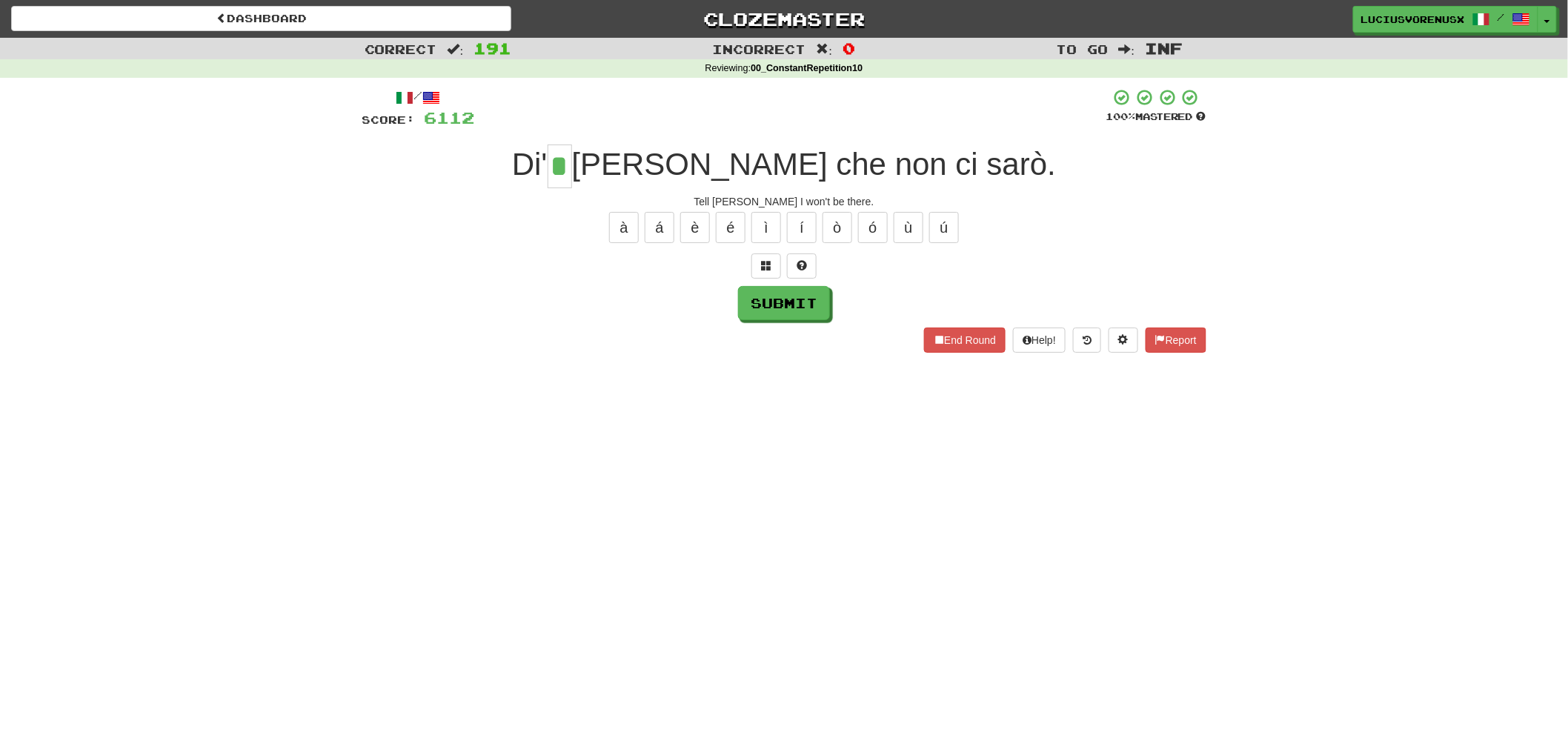
type input "*"
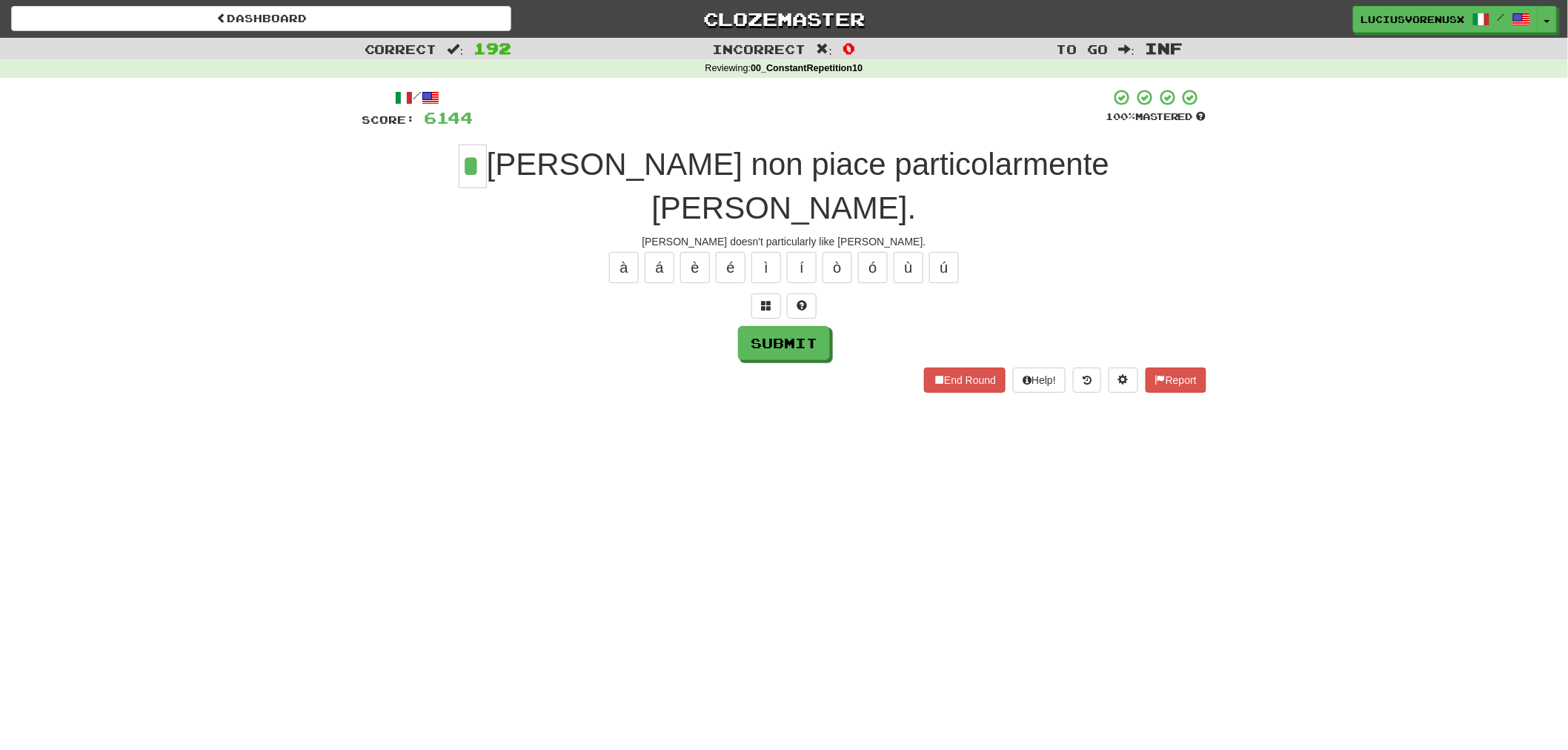
type input "*"
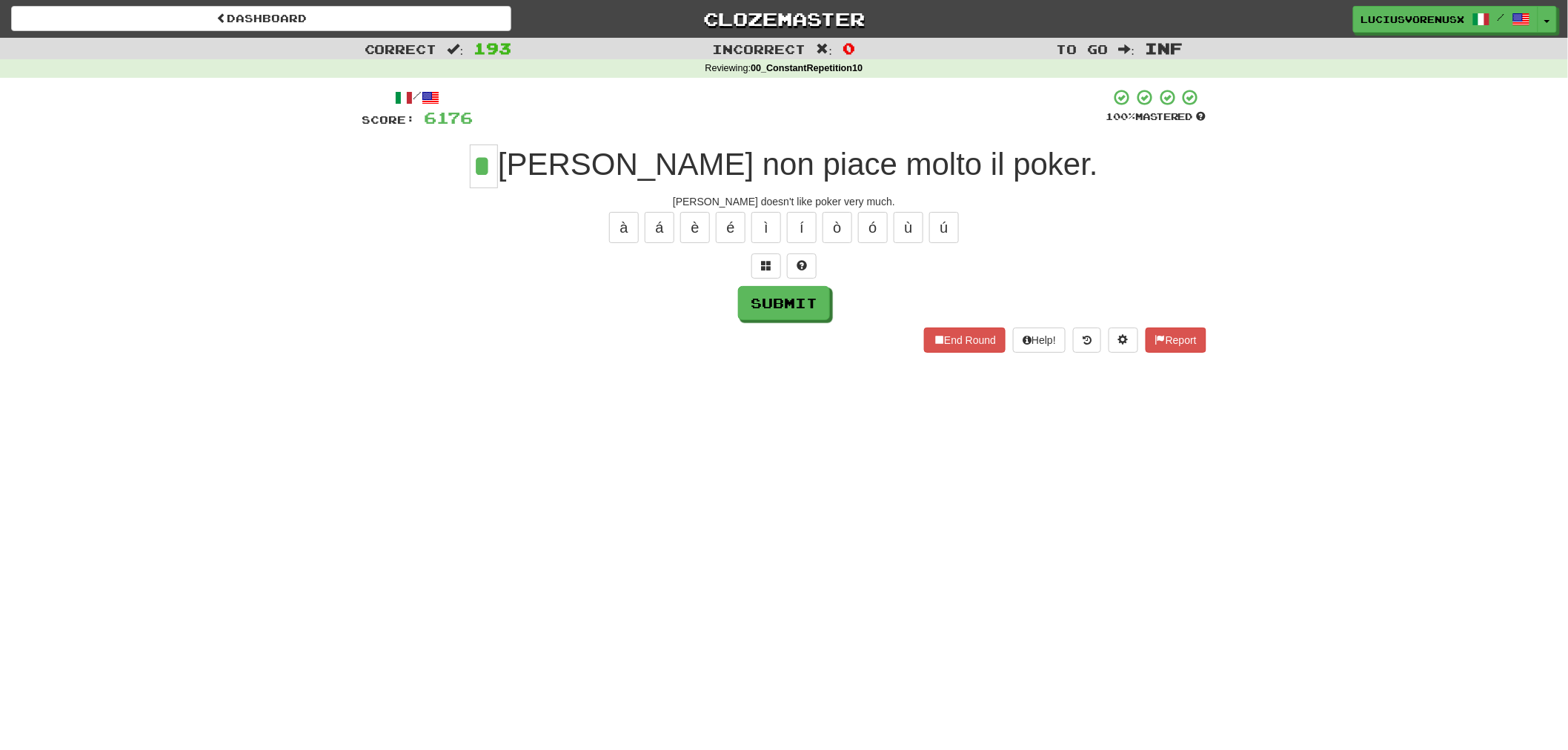
type input "*"
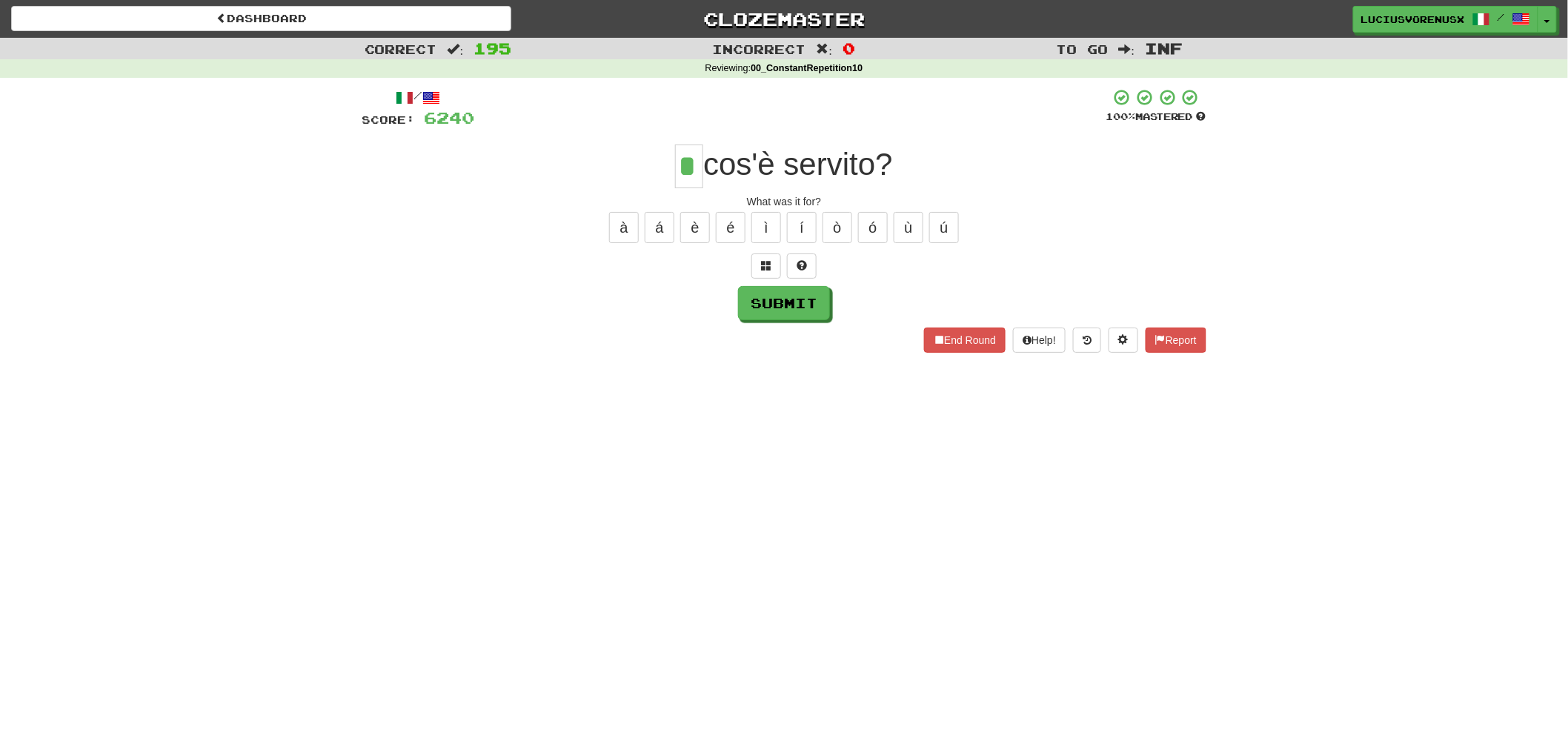
type input "*"
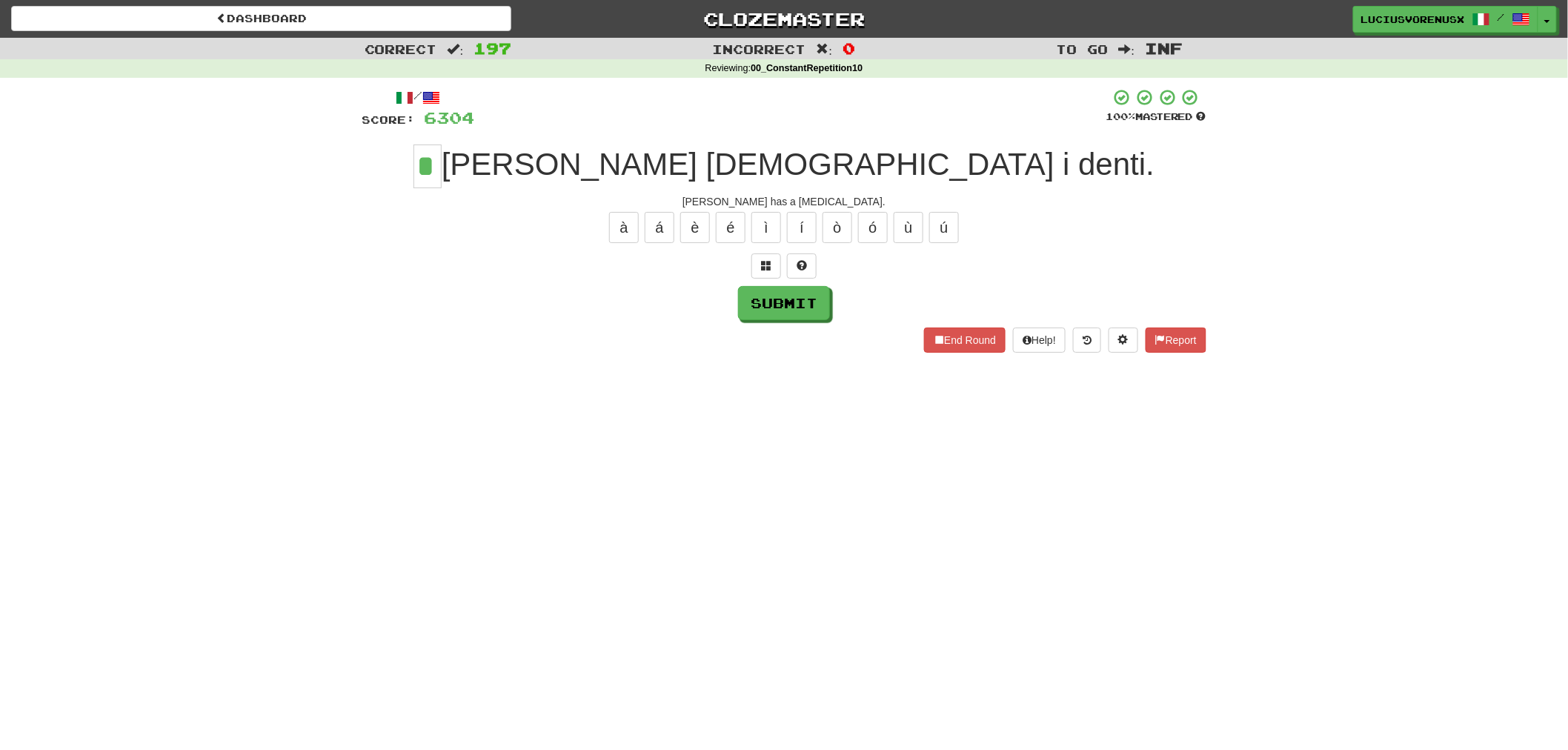
type input "*"
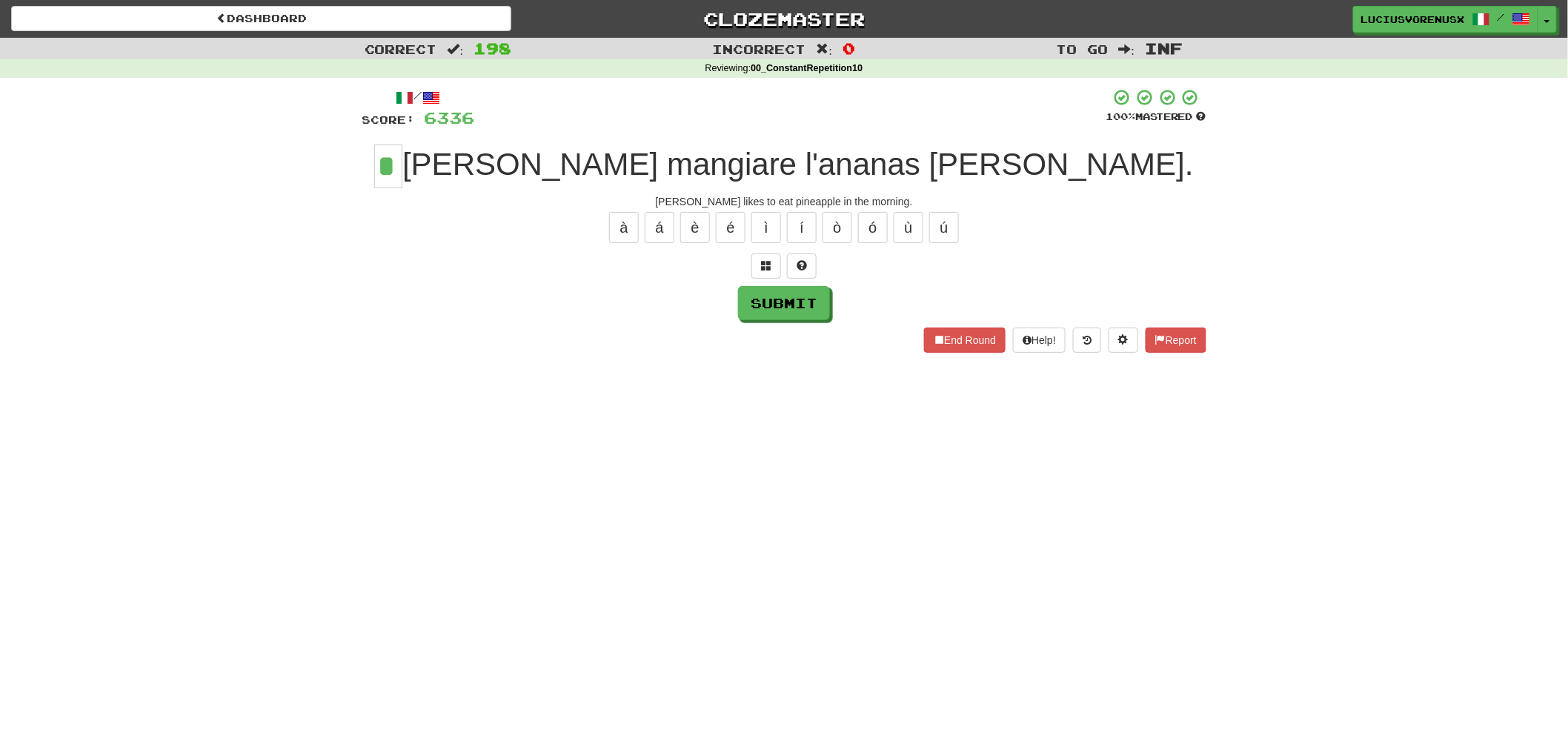
type input "*"
